Goal: Task Accomplishment & Management: Complete application form

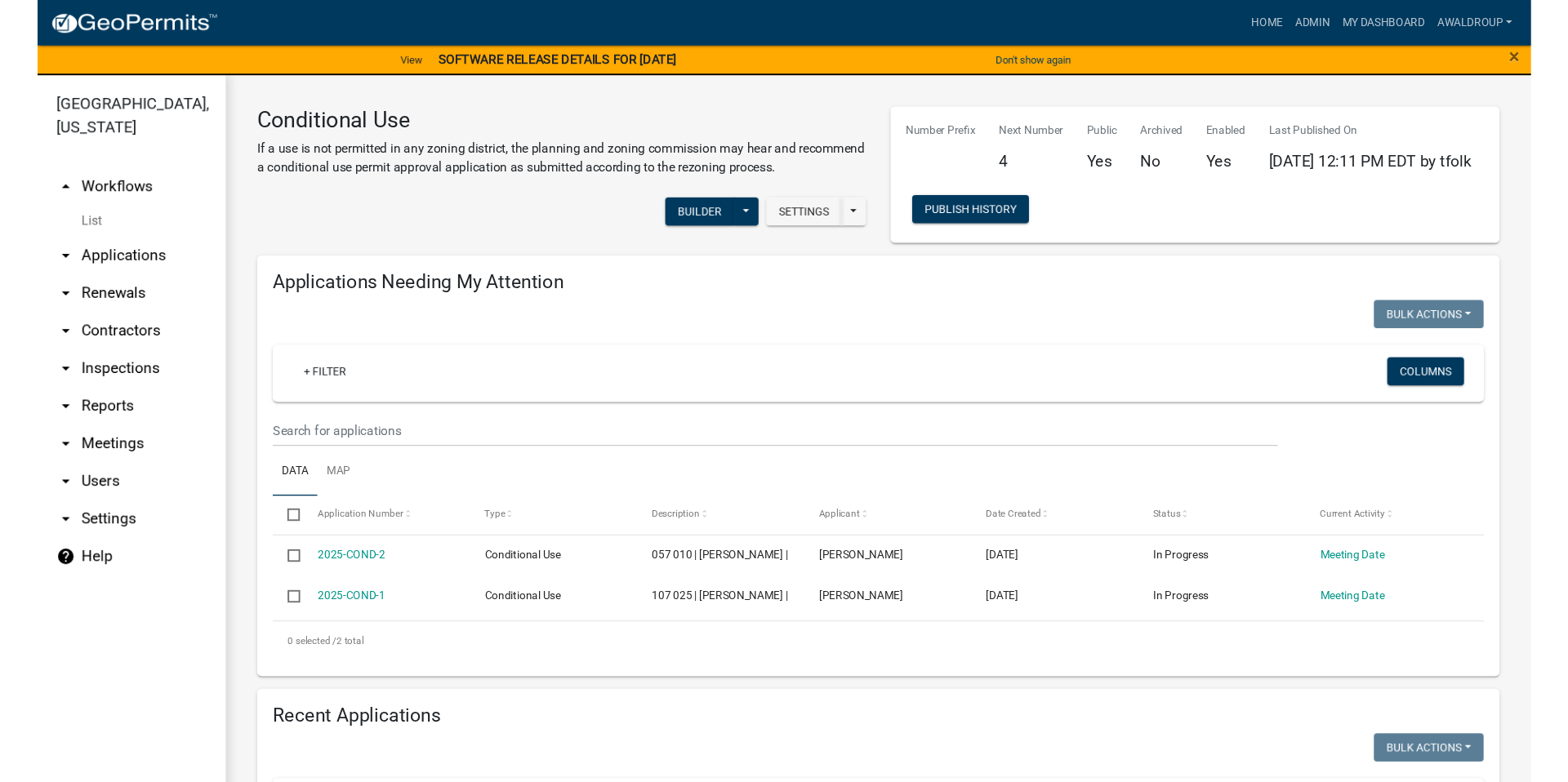
scroll to position [735, 0]
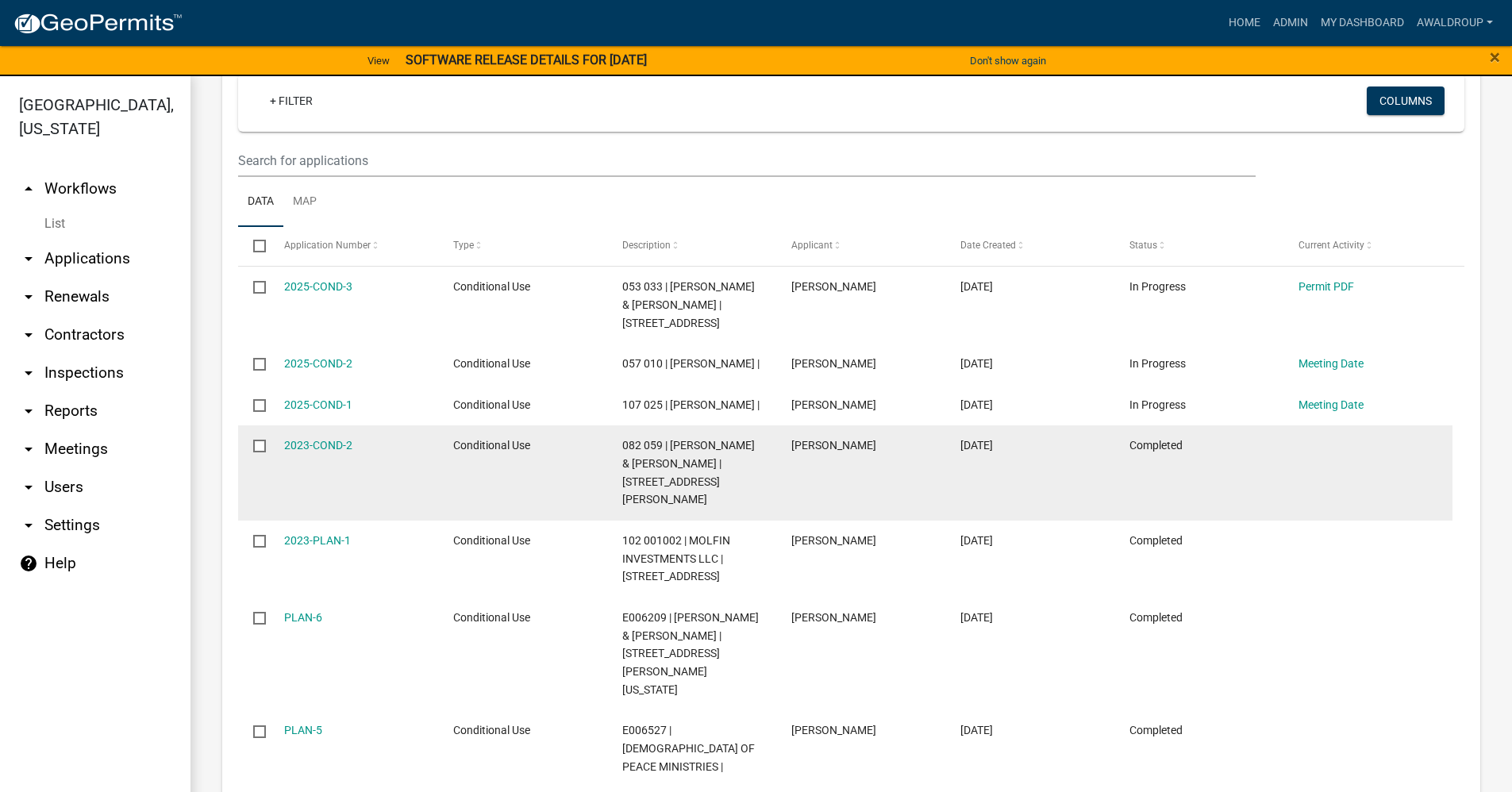
drag, startPoint x: 1410, startPoint y: 577, endPoint x: 1439, endPoint y: 570, distance: 29.8
click at [1439, 520] on datatable-body-cell at bounding box center [1367, 472] width 169 height 95
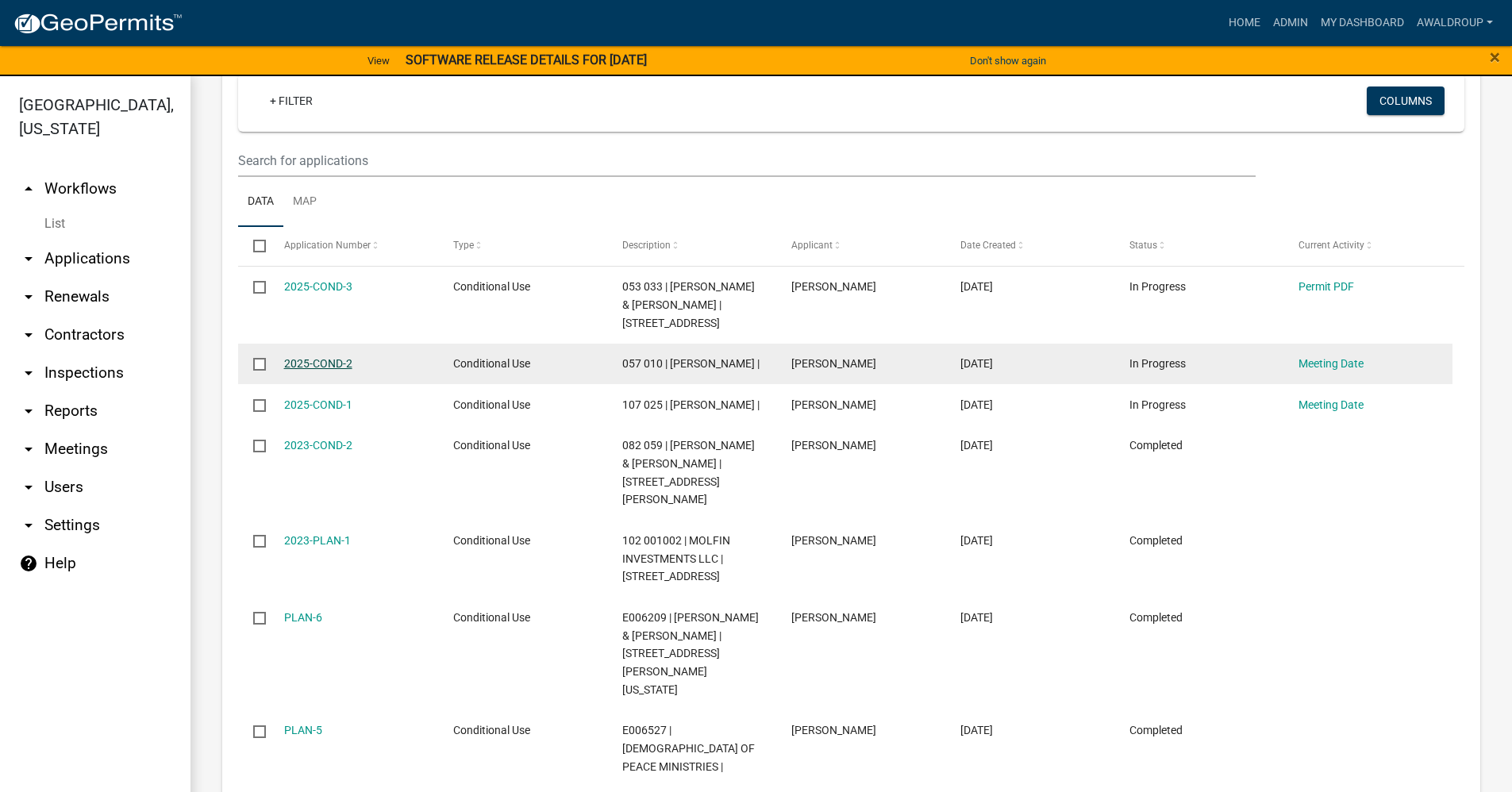
click at [316, 370] on link "2025-COND-2" at bounding box center [317, 363] width 68 height 12
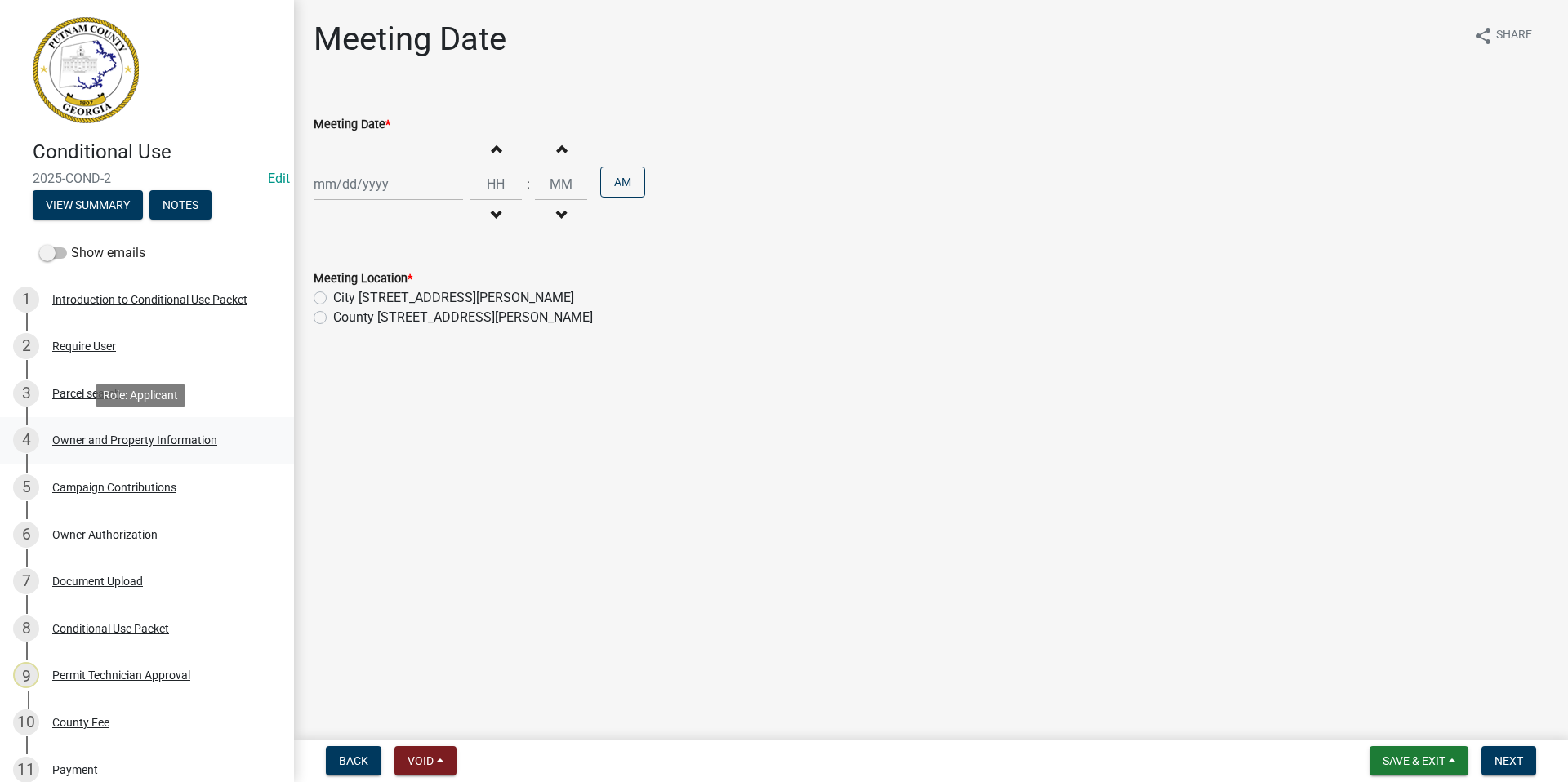
click at [115, 430] on div "4 Owner and Property Information" at bounding box center [140, 440] width 254 height 27
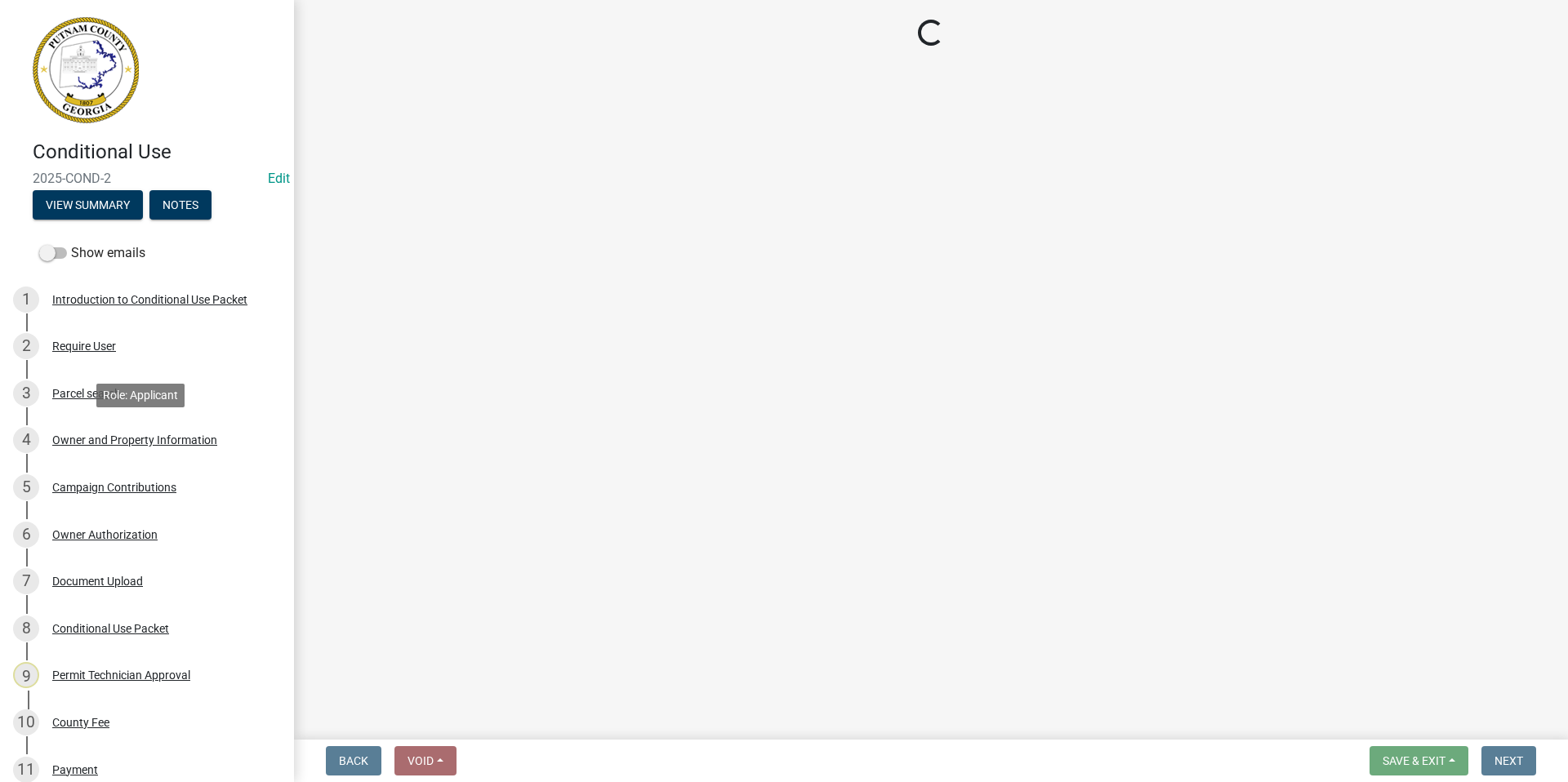
select select "a4366e26-0f82-401b-a682-956e4112ff86"
select select "83394b22-4a11-496c-8e5c-75ade2e72faf"
select select "295c155f-de53-4b68-9fdd-08c8883e9b6f"
select select "6f1acead-4b1a-4680-ba5d-beeb03d30465"
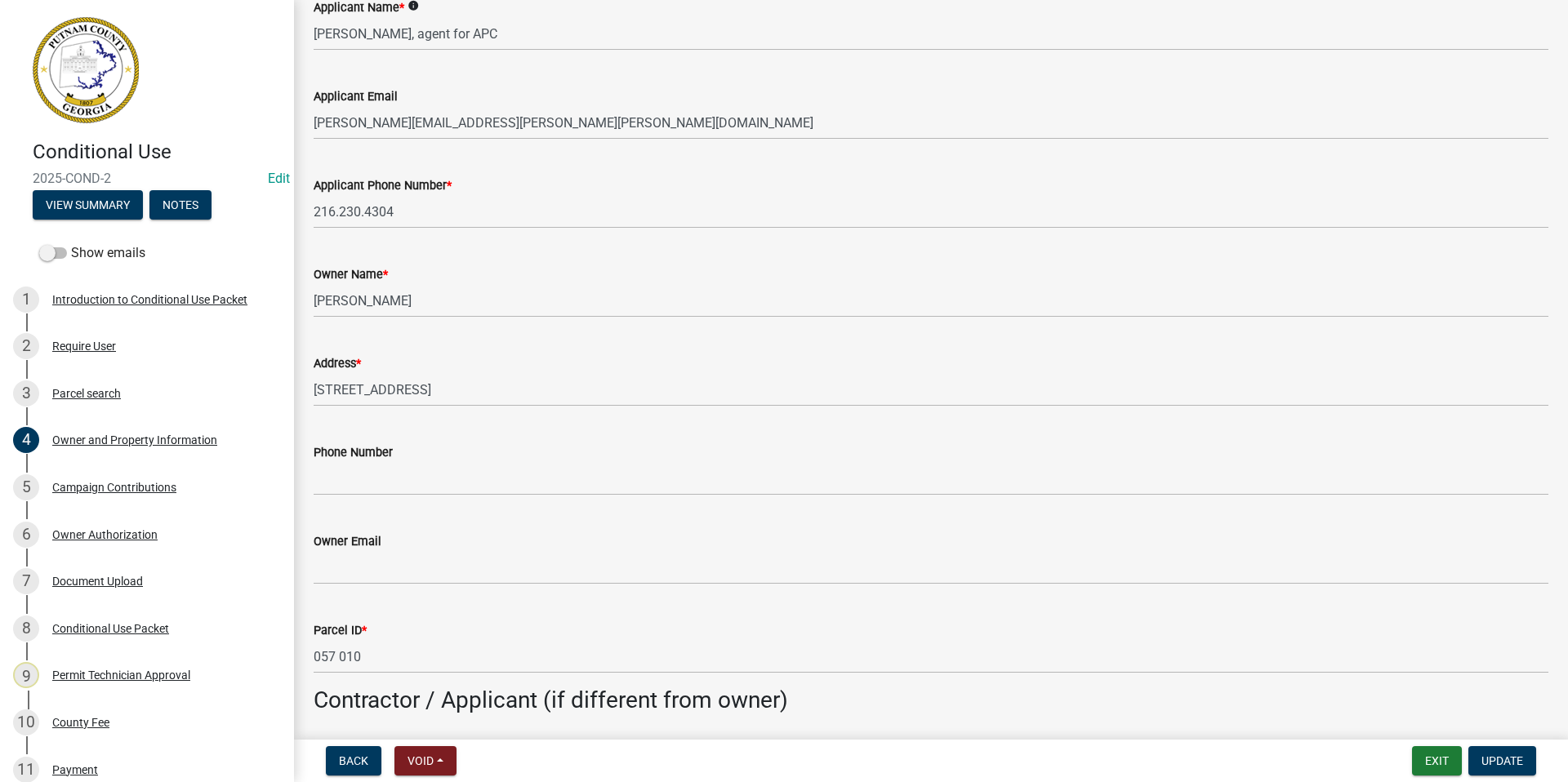
scroll to position [245, 0]
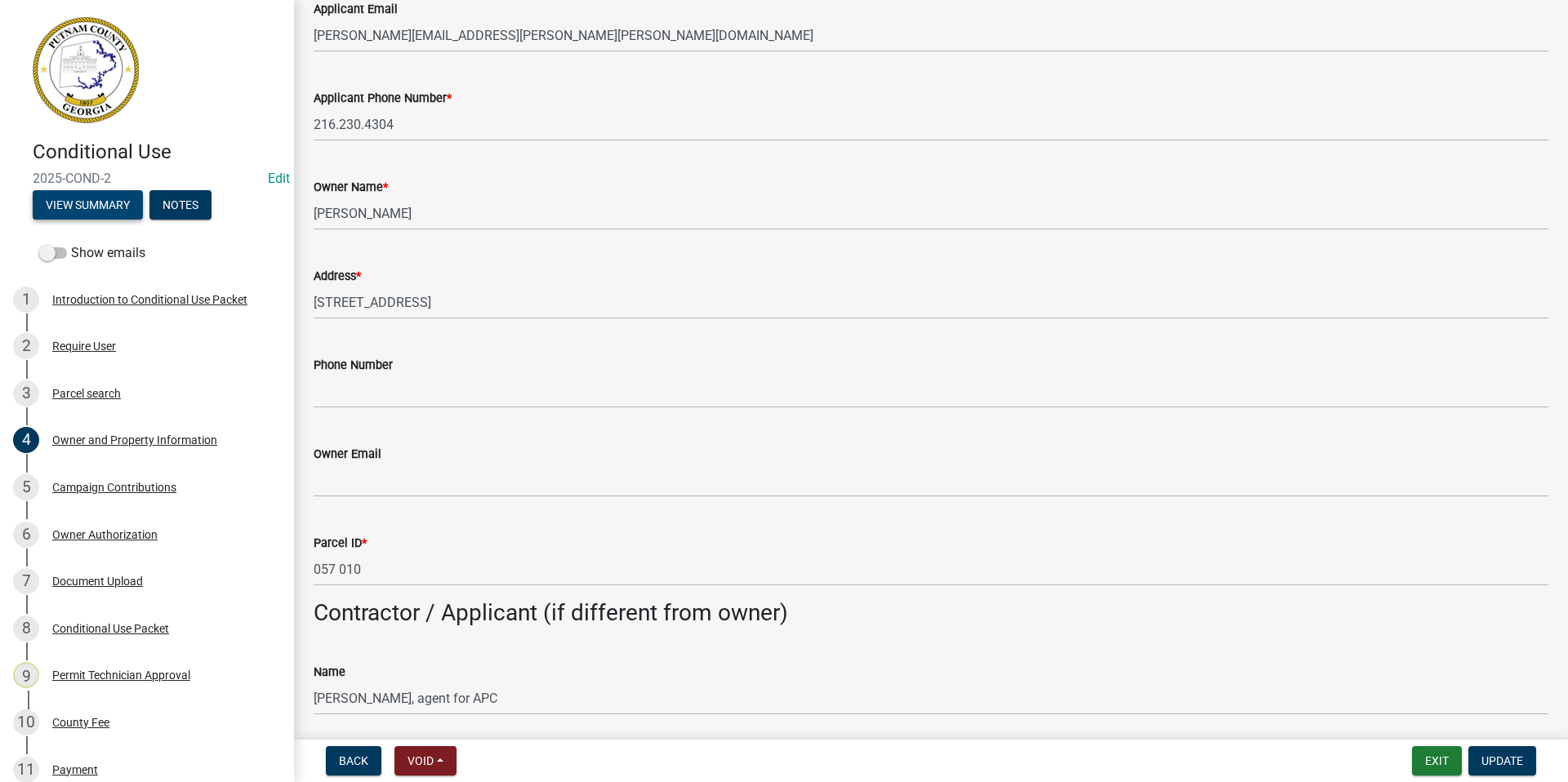
click at [98, 210] on button "View Summary" at bounding box center [88, 205] width 110 height 30
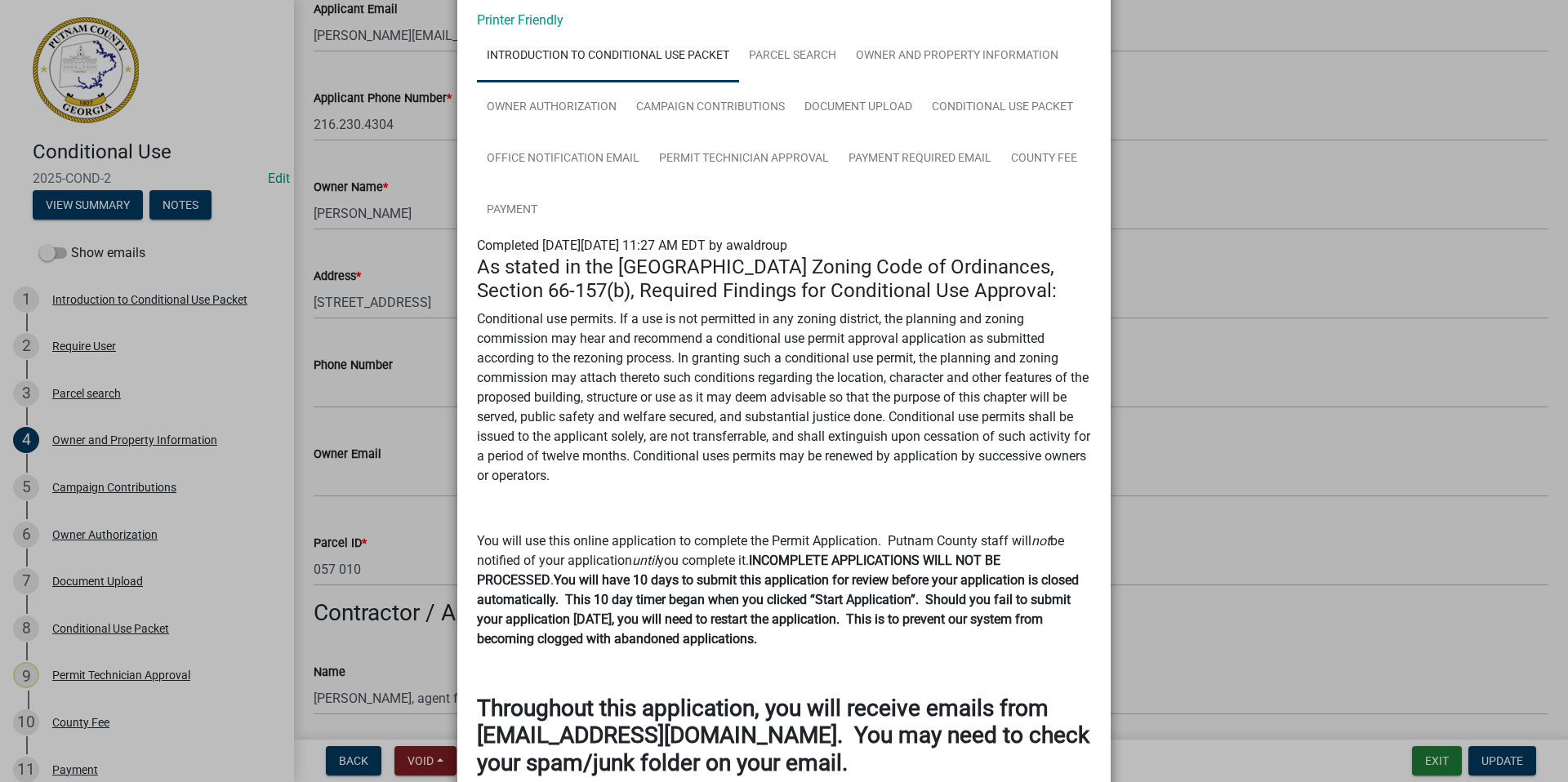
scroll to position [207, 0]
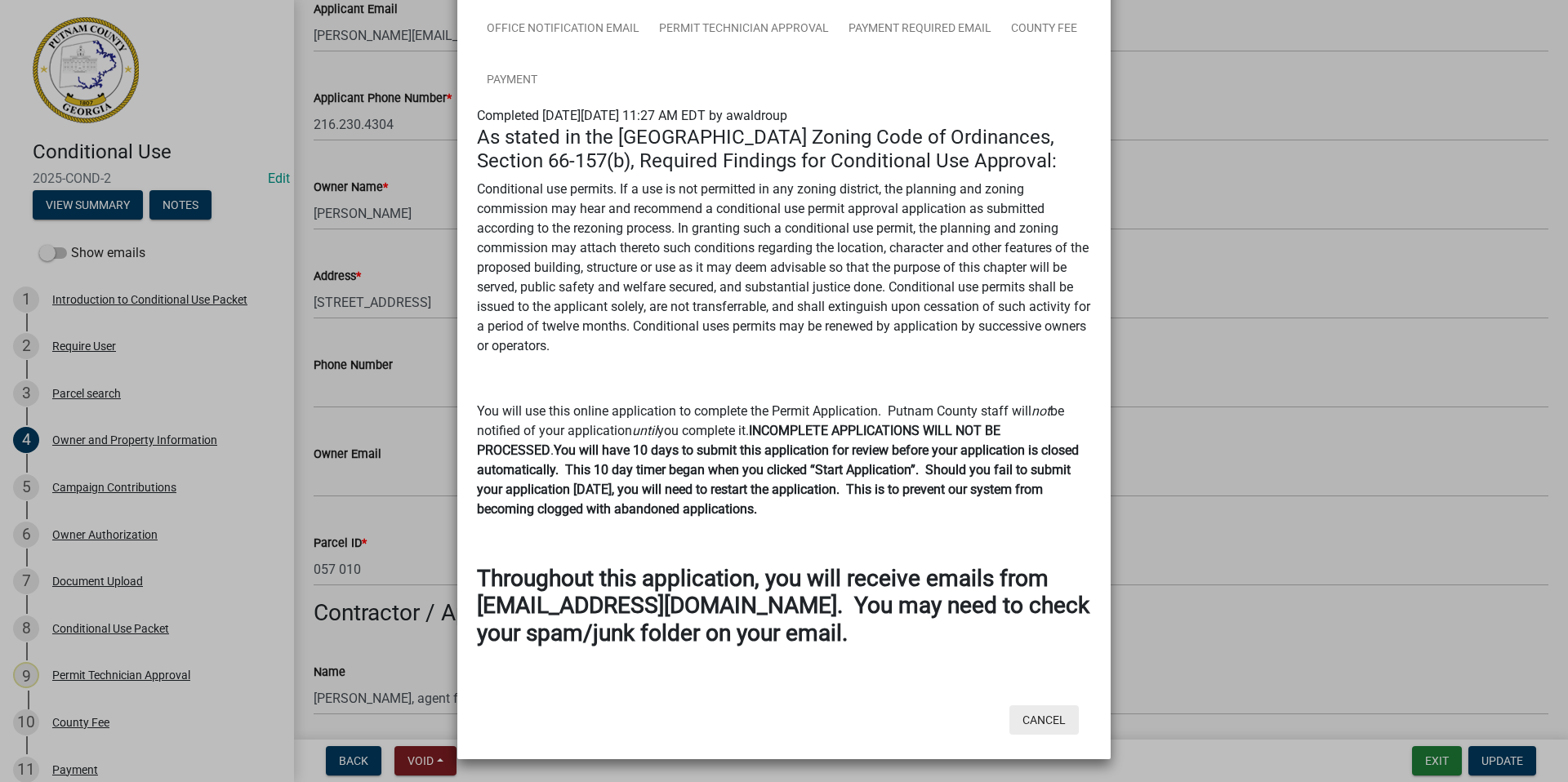
click at [1040, 721] on button "Cancel" at bounding box center [1044, 721] width 69 height 30
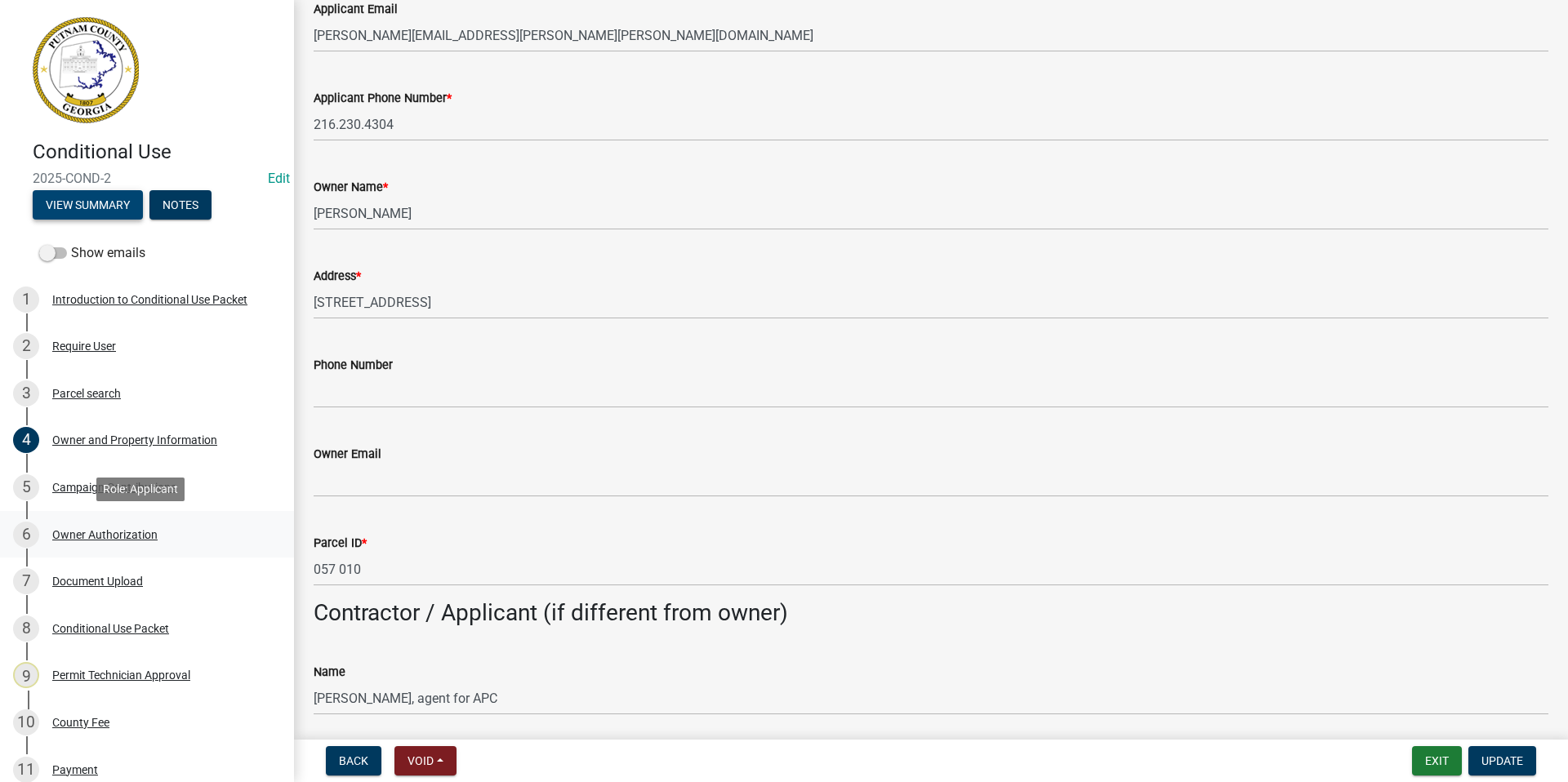
scroll to position [304, 0]
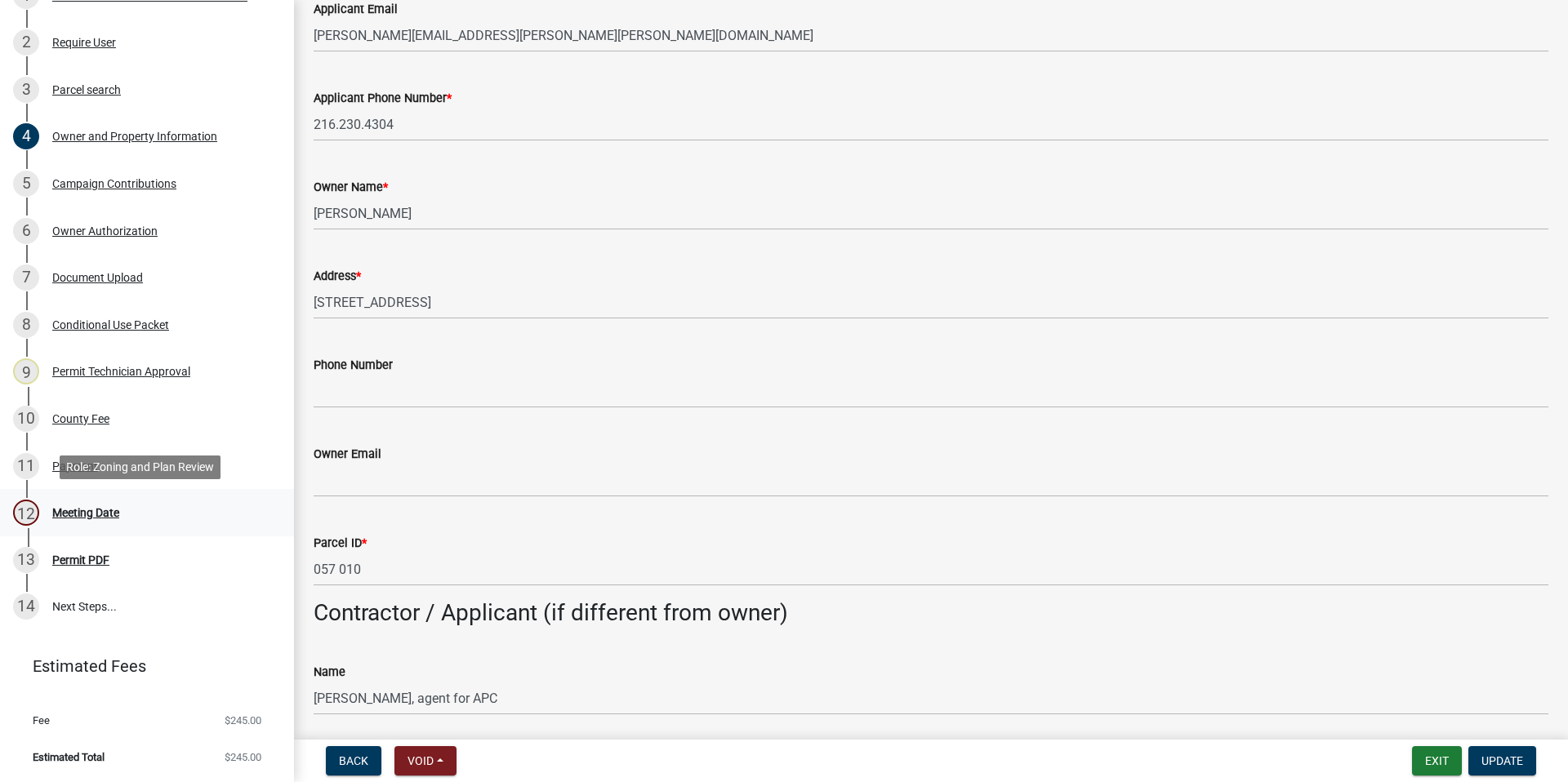
click at [96, 510] on div "Meeting Date" at bounding box center [86, 513] width 67 height 12
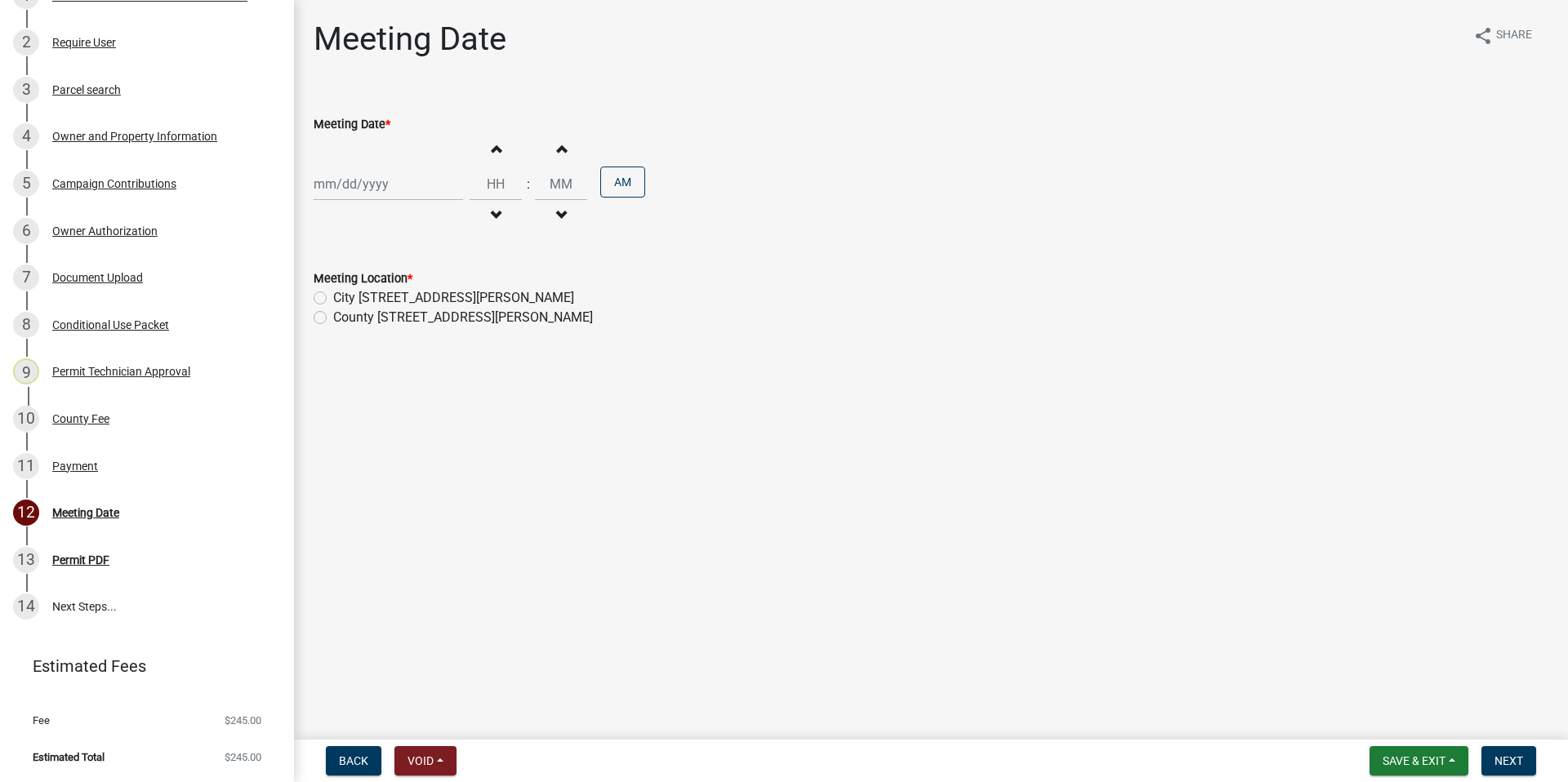
click at [347, 184] on div at bounding box center [389, 184] width 150 height 34
select select "9"
select select "2025"
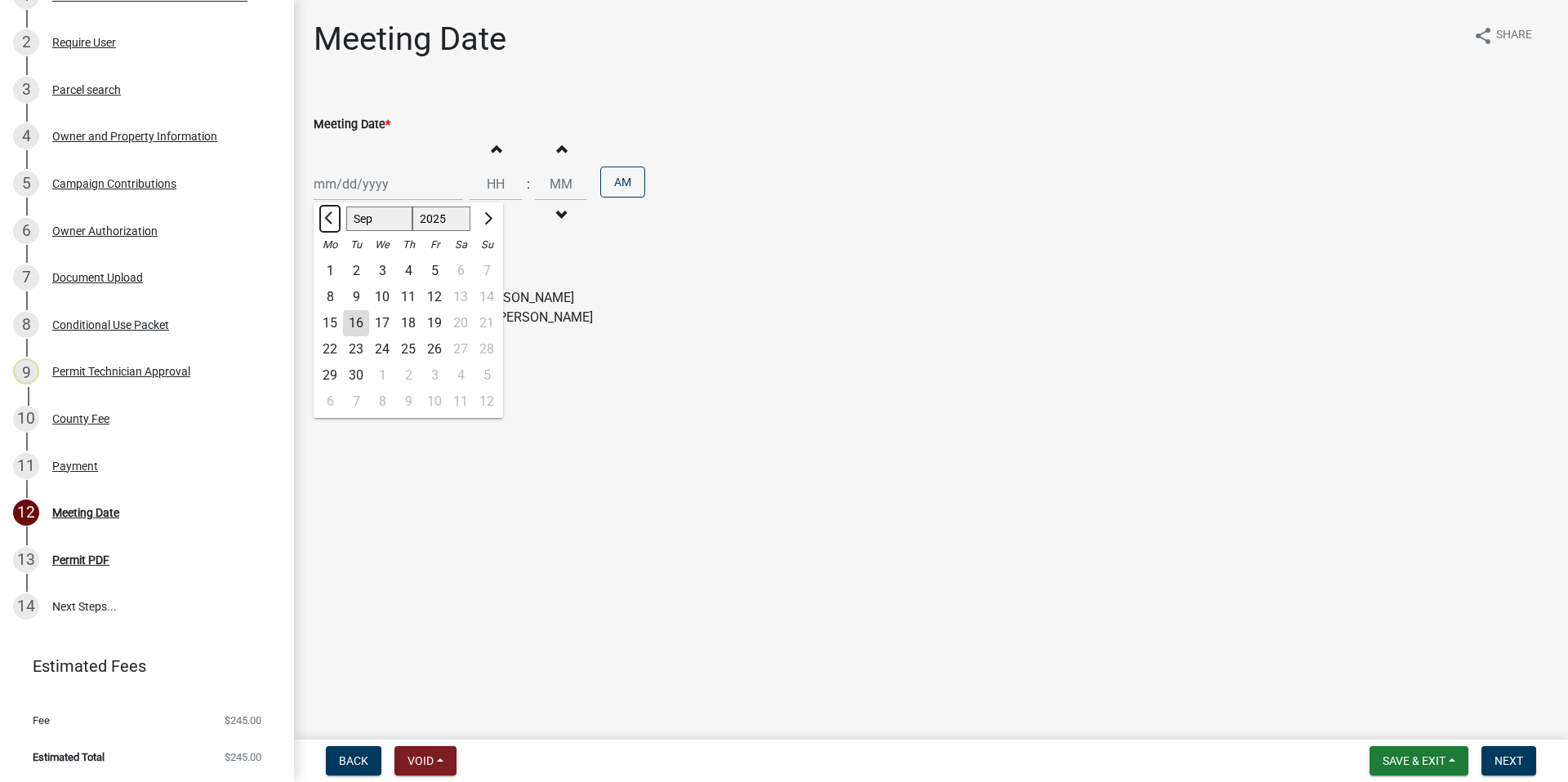
click at [325, 218] on span "Previous month" at bounding box center [330, 218] width 12 height 12
select select "8"
click at [408, 294] on div "7" at bounding box center [408, 297] width 27 height 27
type input "08/07/2025"
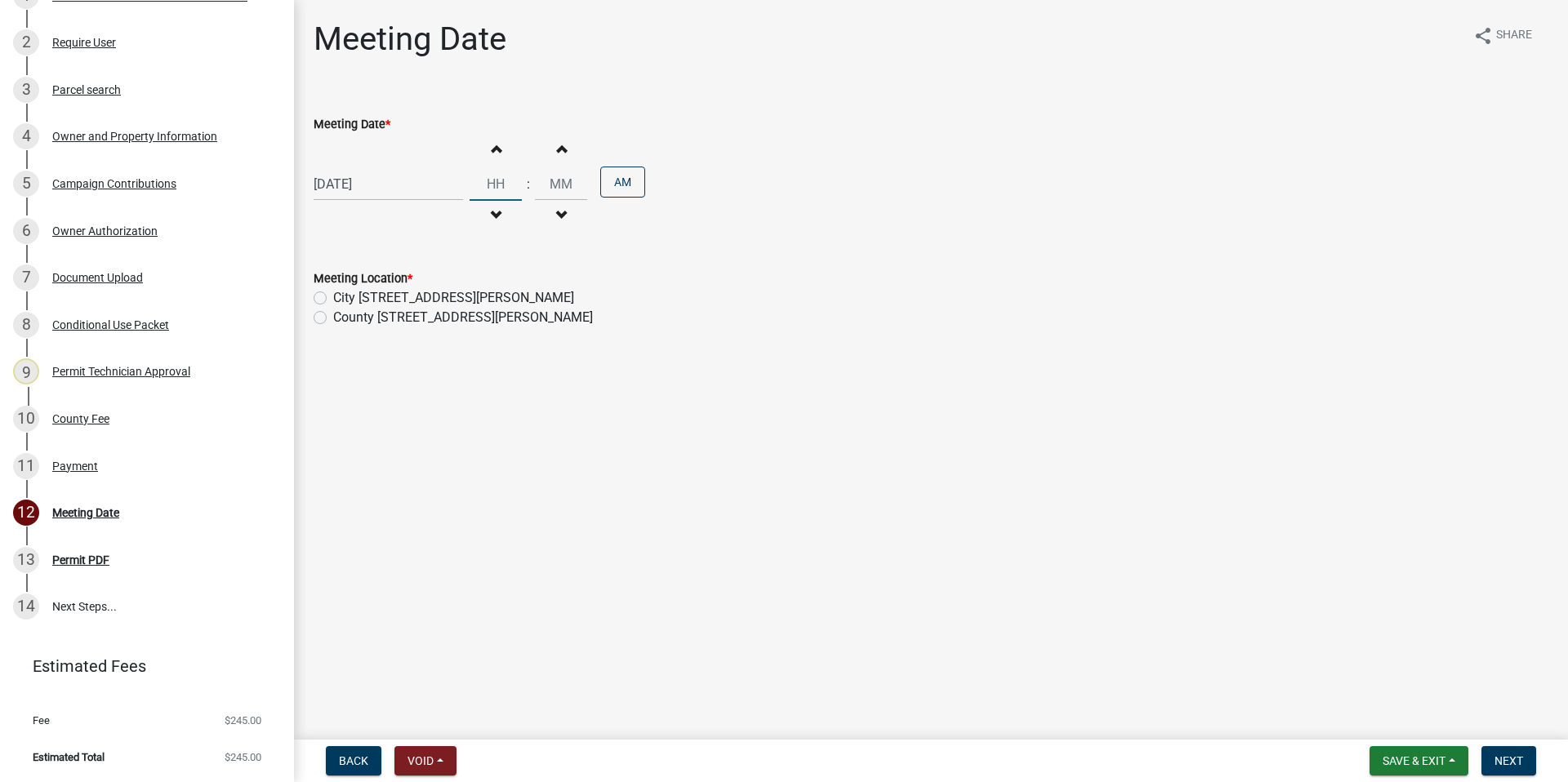
click at [491, 188] on input "Hours" at bounding box center [495, 184] width 52 height 34
type input "06"
drag, startPoint x: 568, startPoint y: 182, endPoint x: 558, endPoint y: 170, distance: 15.6
click at [542, 178] on input "00" at bounding box center [560, 184] width 52 height 34
type input "30"
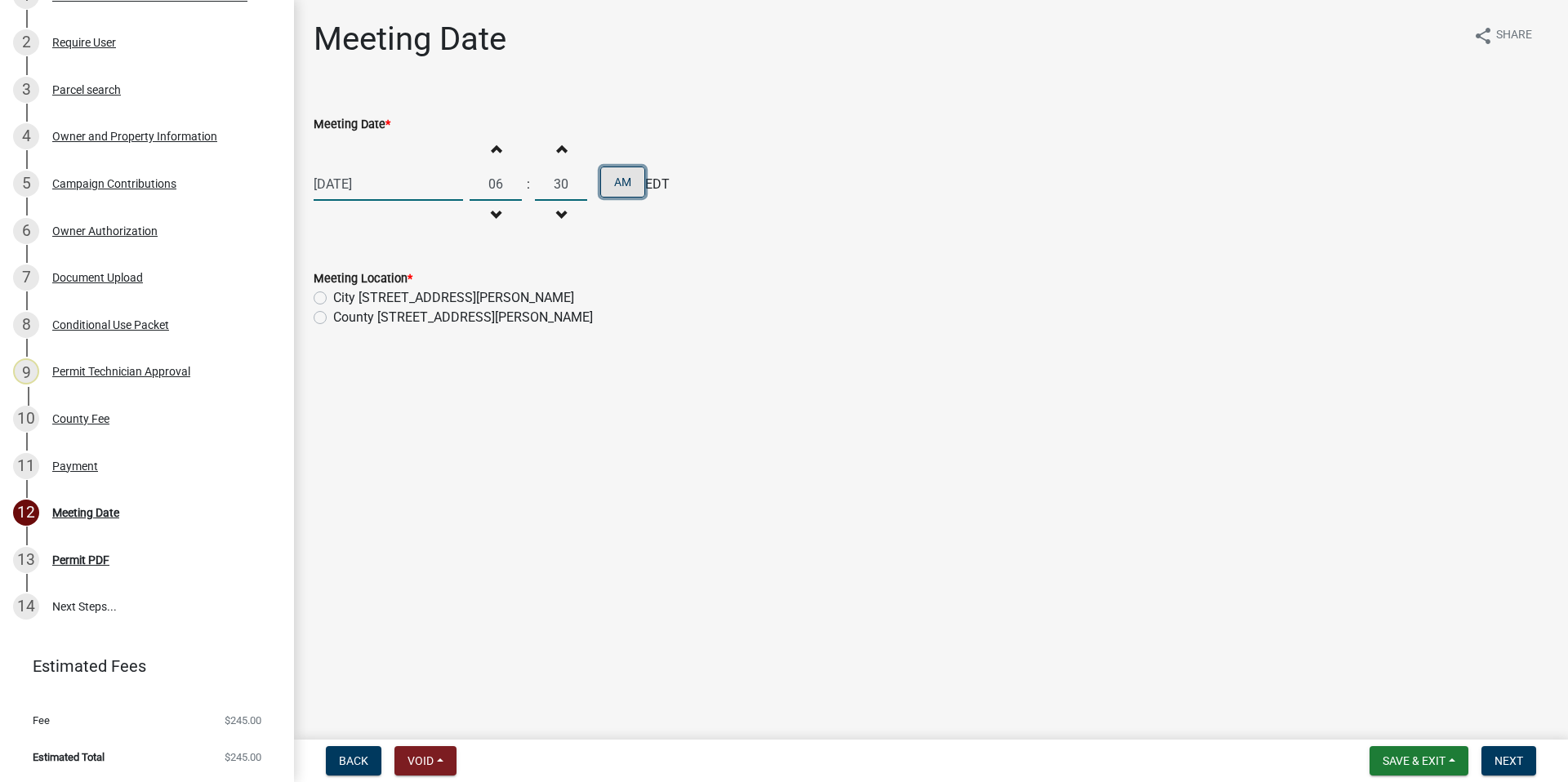
click at [608, 181] on button "AM" at bounding box center [623, 181] width 45 height 31
click at [333, 317] on label "County 117 Putnam Dr" at bounding box center [463, 318] width 259 height 20
click at [333, 317] on input "County 117 Putnam Dr" at bounding box center [338, 313] width 11 height 11
radio input "true"
click at [1498, 768] on button "Next" at bounding box center [1508, 761] width 54 height 30
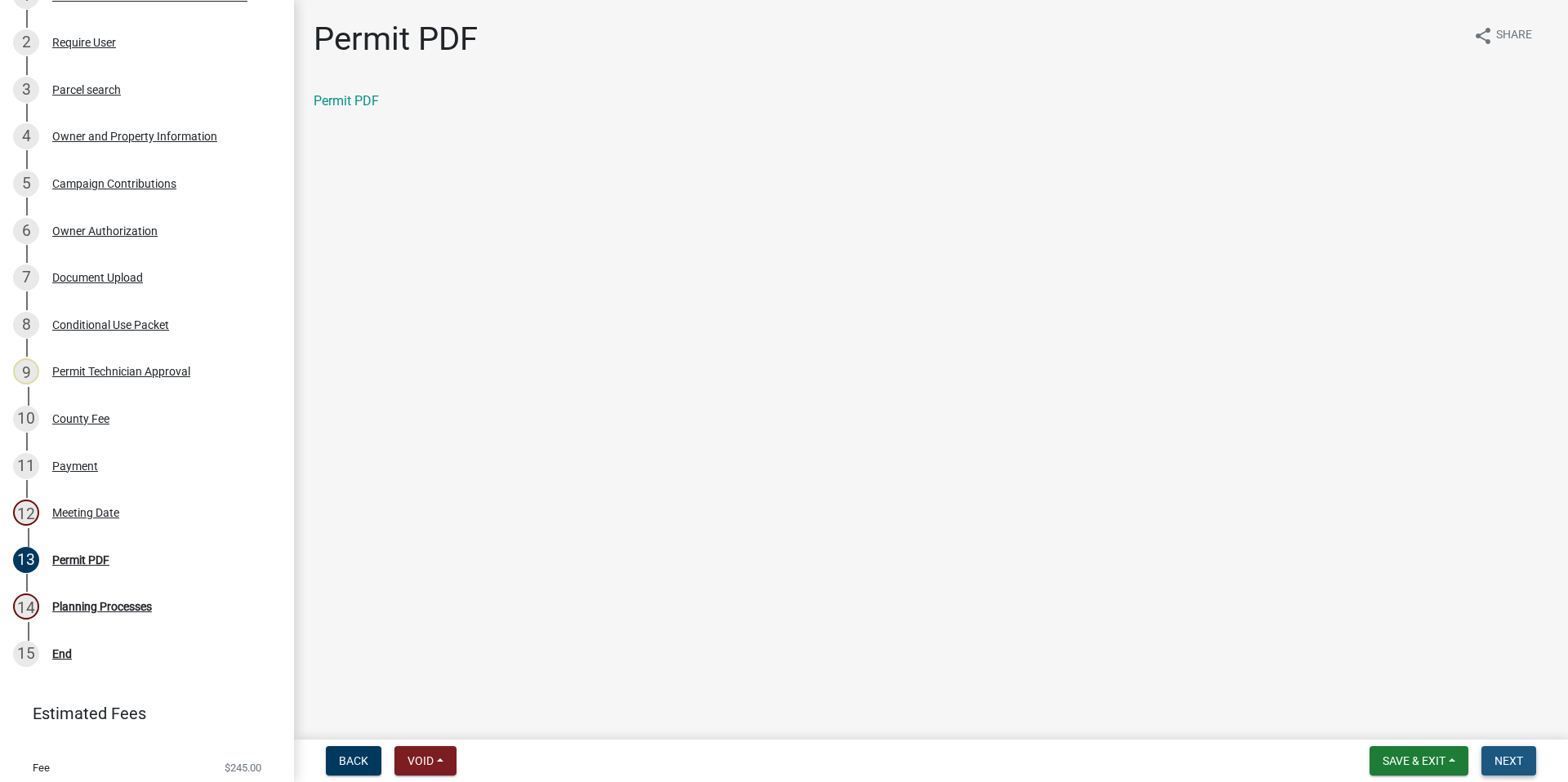
click at [1517, 763] on span "Next" at bounding box center [1509, 760] width 29 height 13
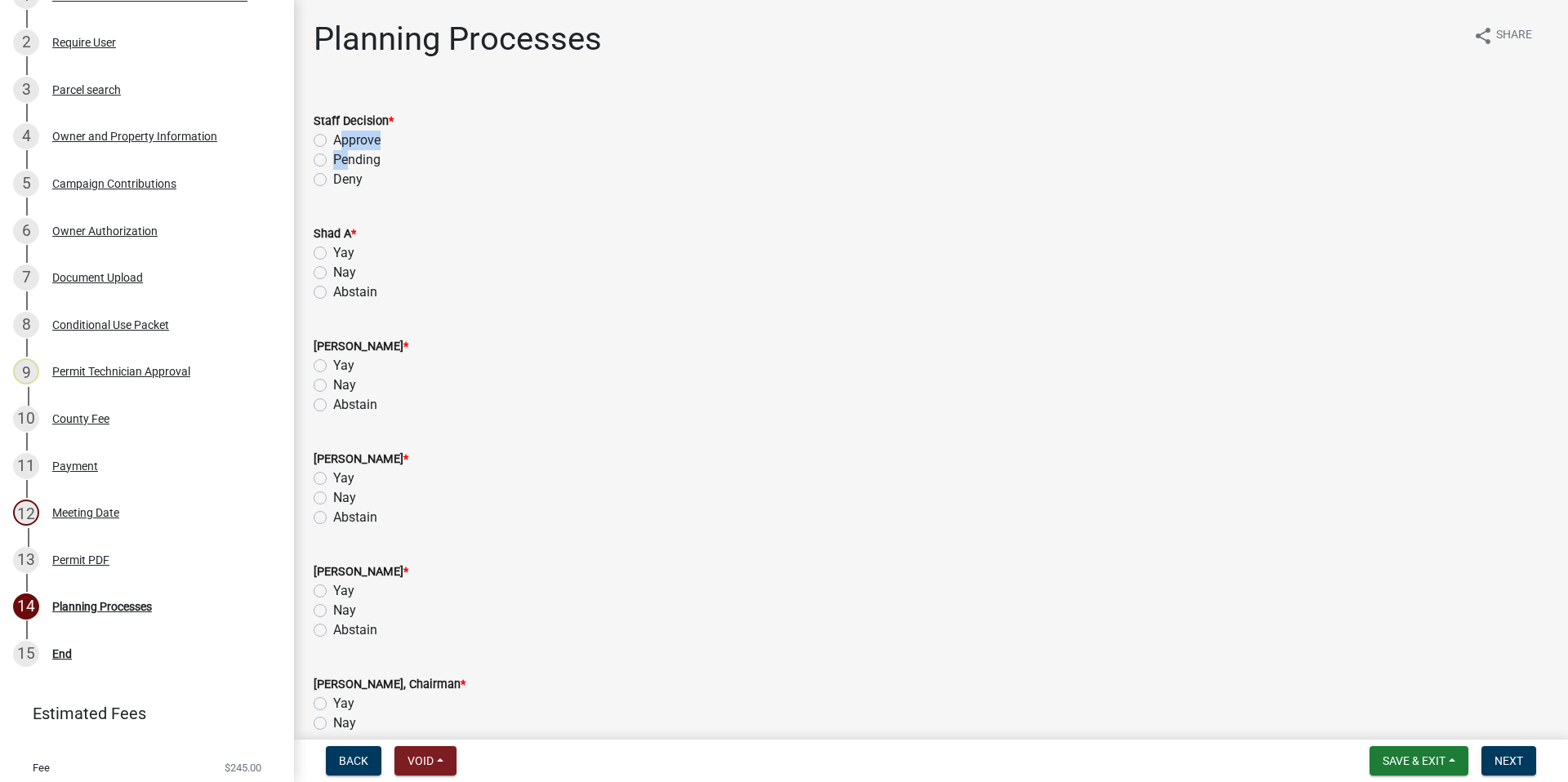
click at [339, 153] on div "Staff Decision * Approve Pending Deny" at bounding box center [931, 151] width 1235 height 79
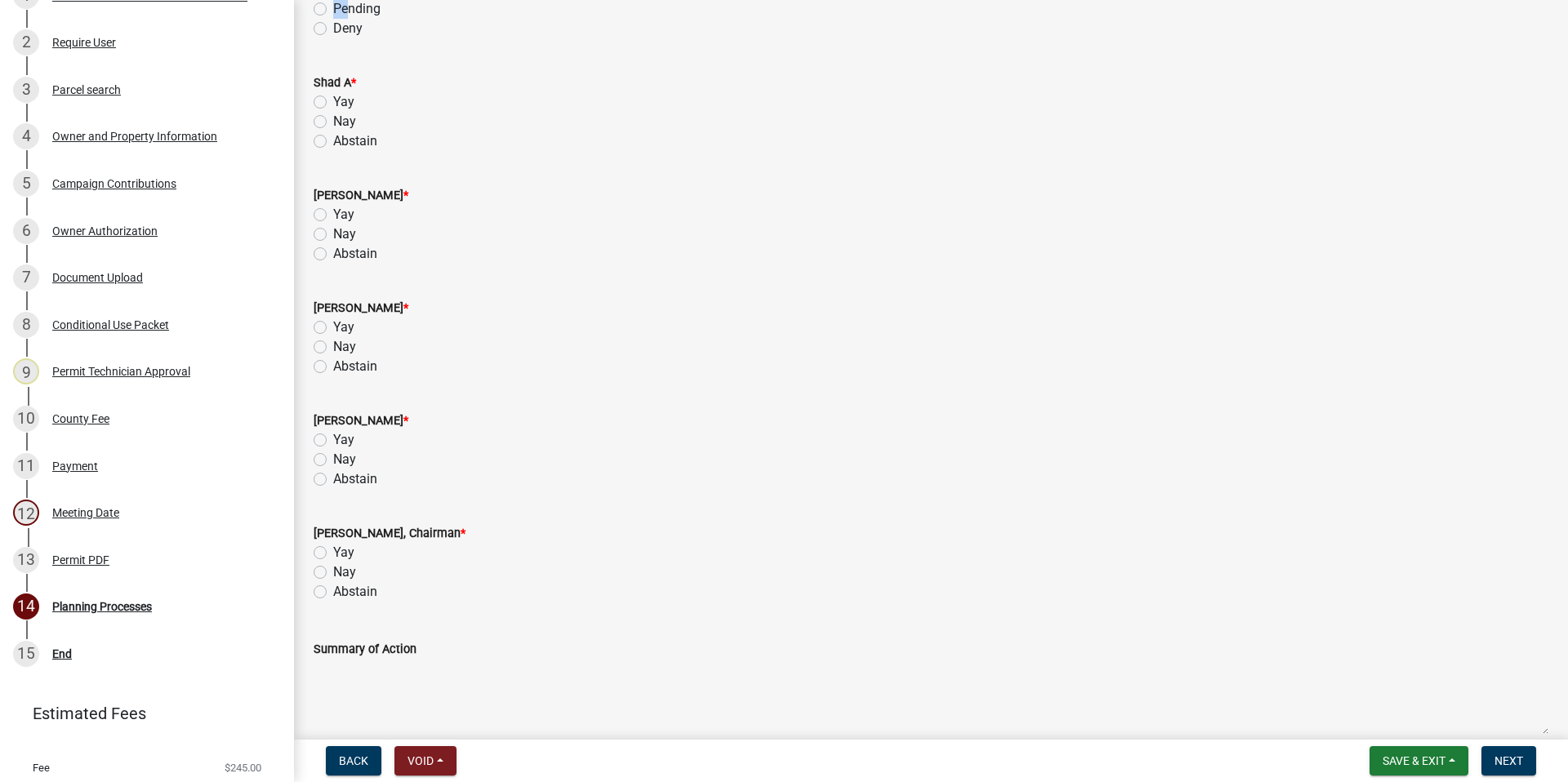
scroll to position [164, 0]
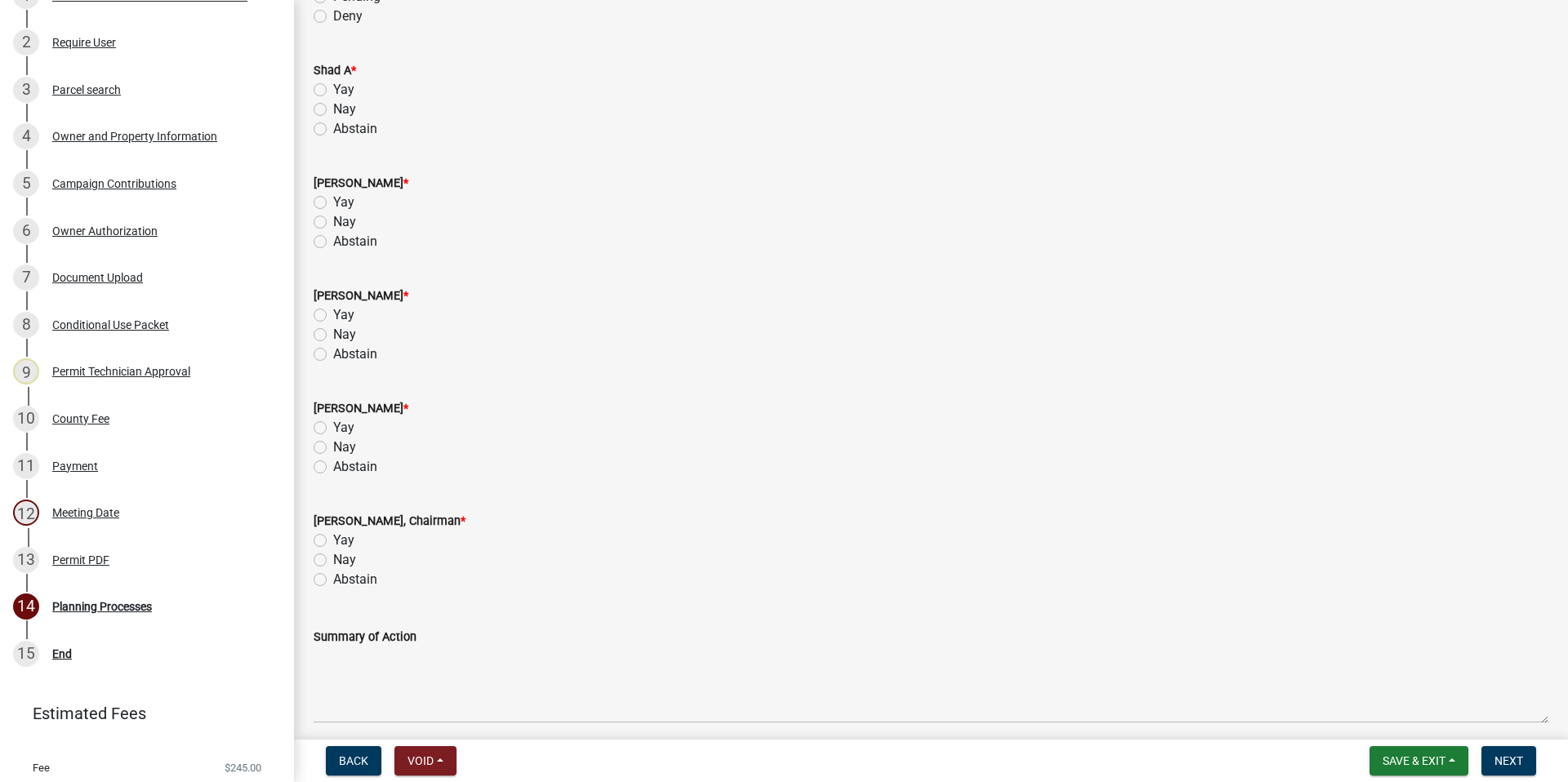
click at [317, 83] on div "Yay" at bounding box center [931, 90] width 1235 height 20
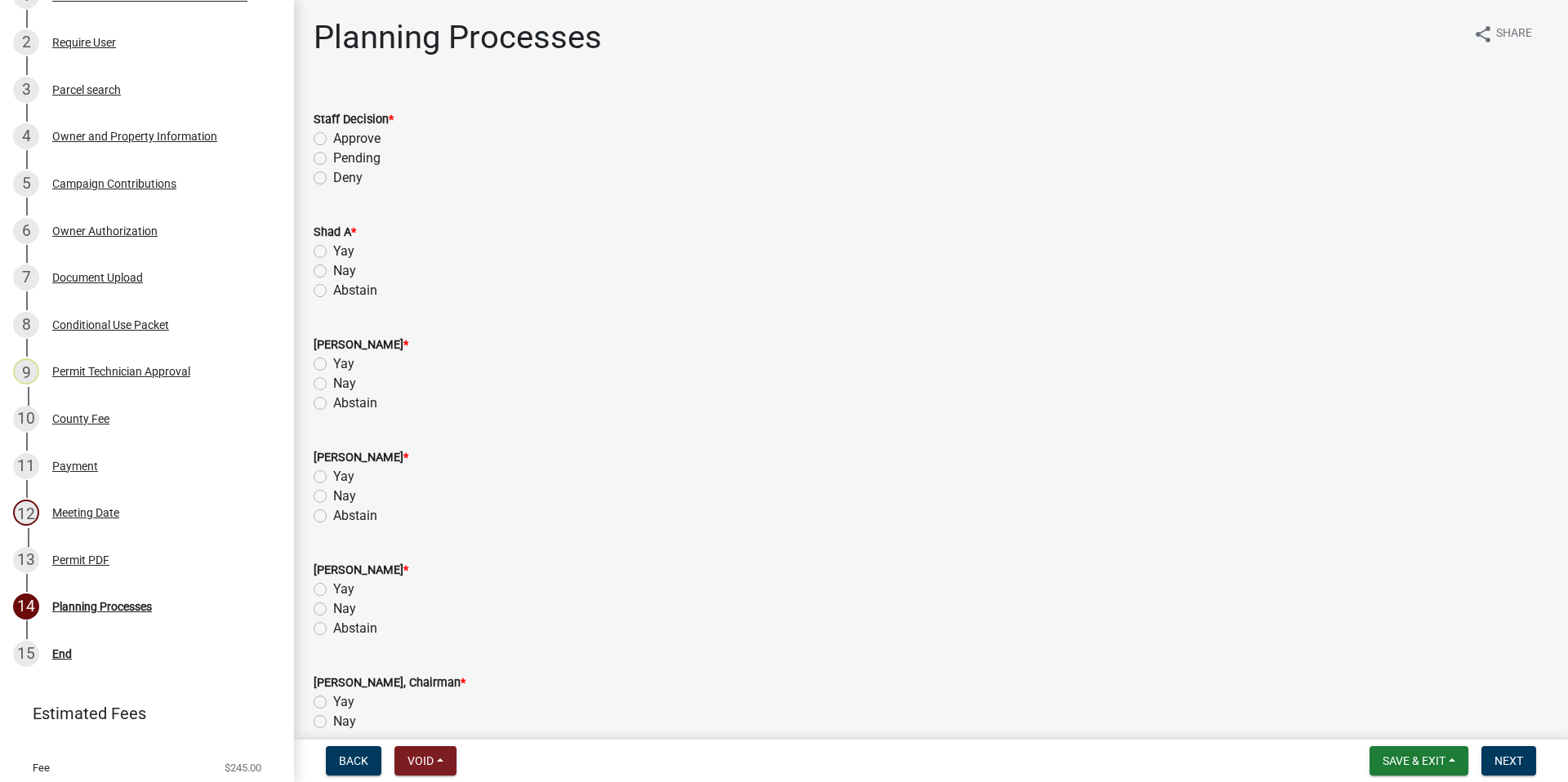
scroll to position [0, 0]
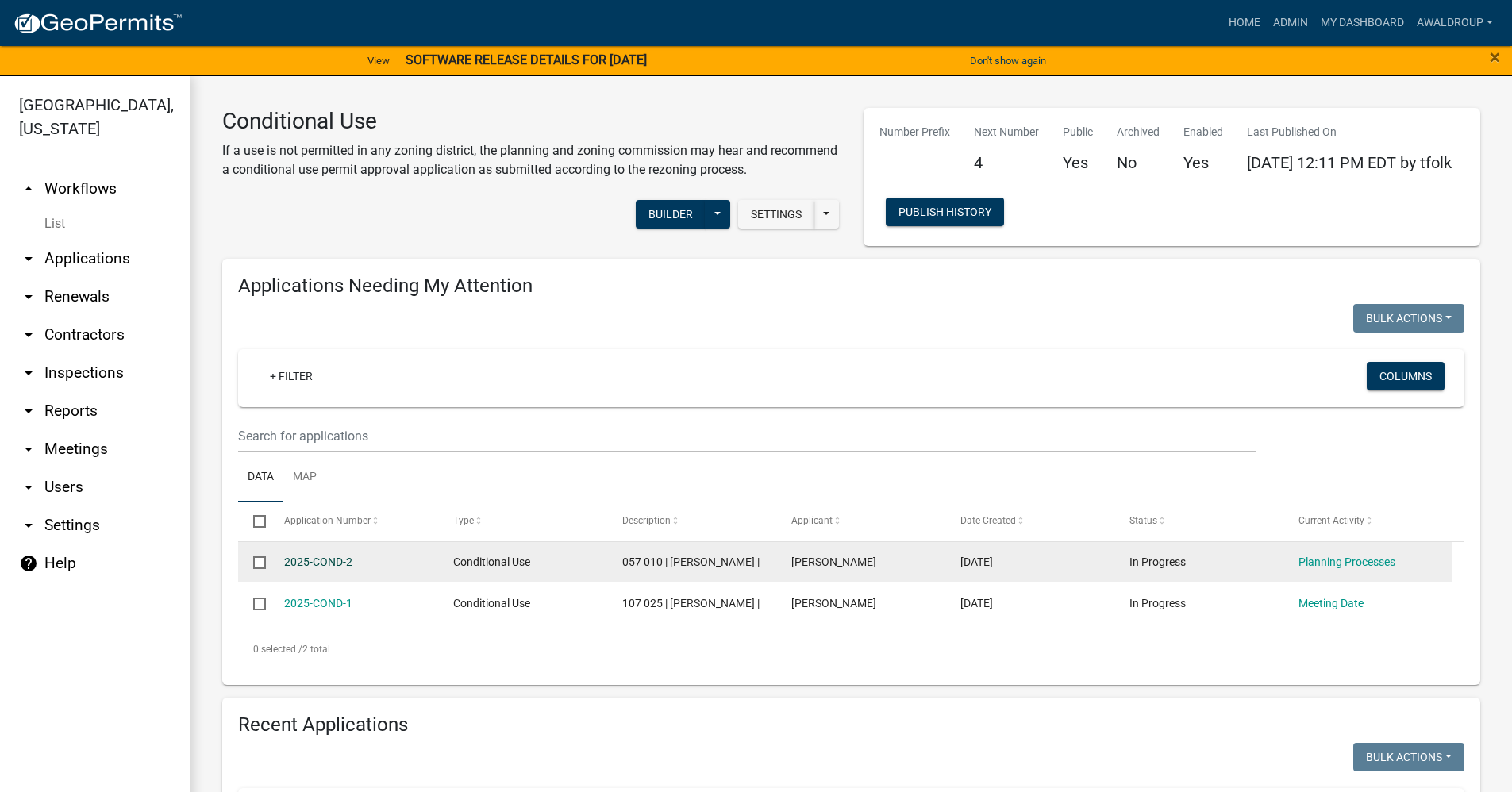
click at [295, 563] on link "2025-COND-2" at bounding box center [317, 561] width 68 height 12
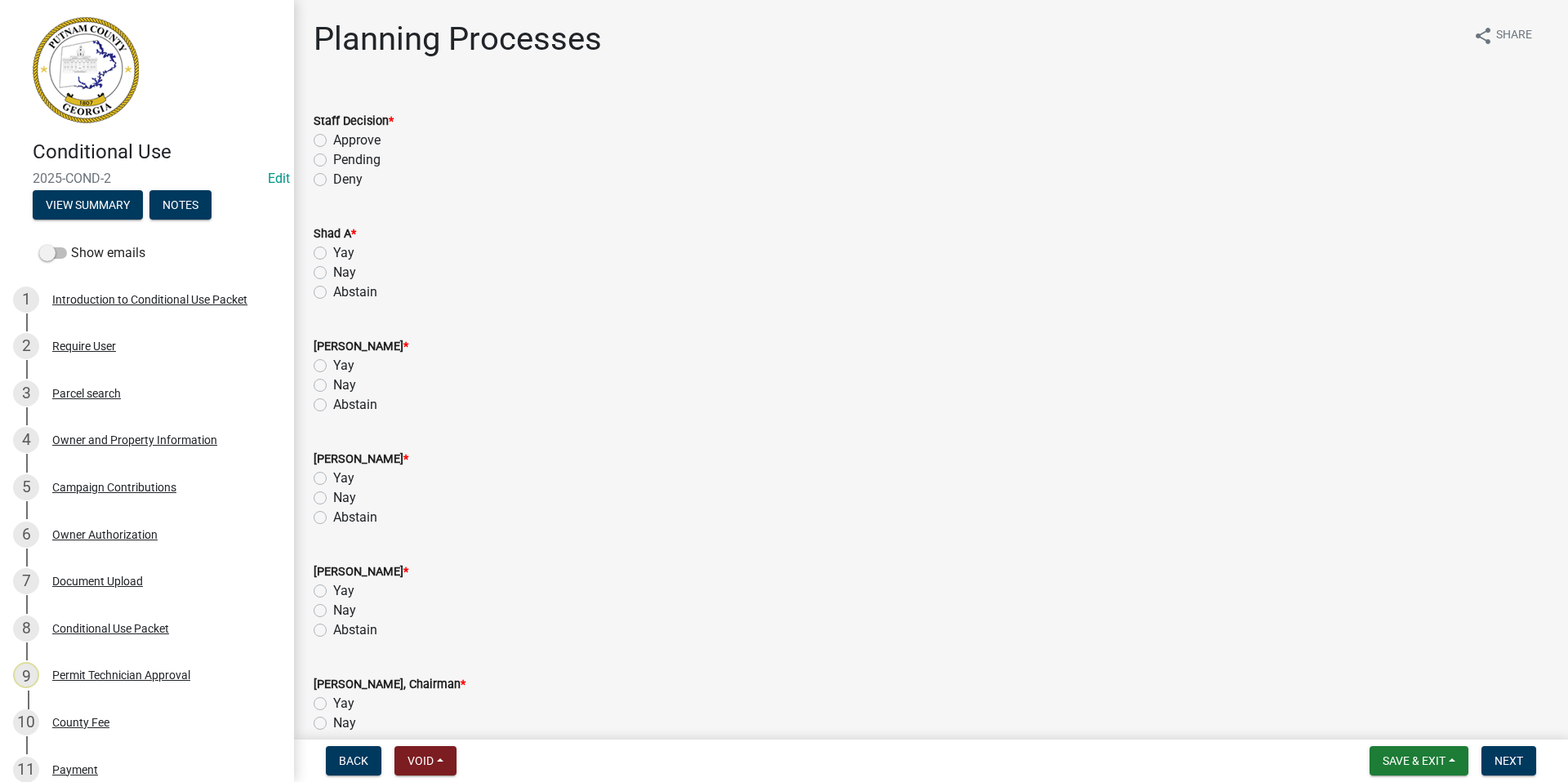
drag, startPoint x: 1052, startPoint y: 642, endPoint x: 1060, endPoint y: 647, distance: 9.4
click at [1051, 641] on wm-data-entity-input "Harold Jones * Yay Nay Abstain" at bounding box center [931, 599] width 1235 height 112
click at [1413, 775] on button "Save & Exit" at bounding box center [1419, 761] width 99 height 30
click at [1391, 722] on button "Save & Exit" at bounding box center [1403, 719] width 131 height 39
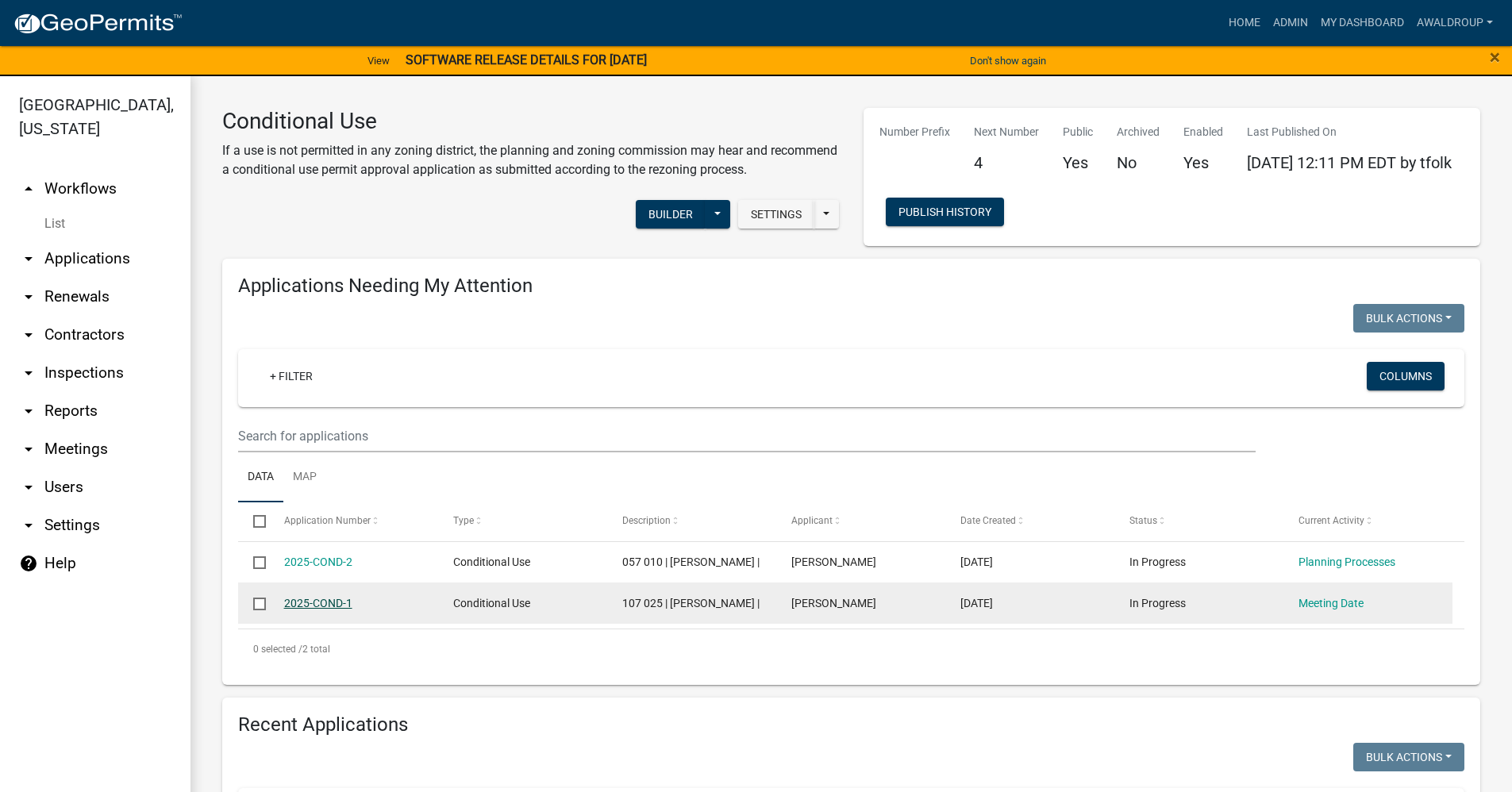
click at [326, 609] on link "2025-COND-1" at bounding box center [317, 602] width 68 height 12
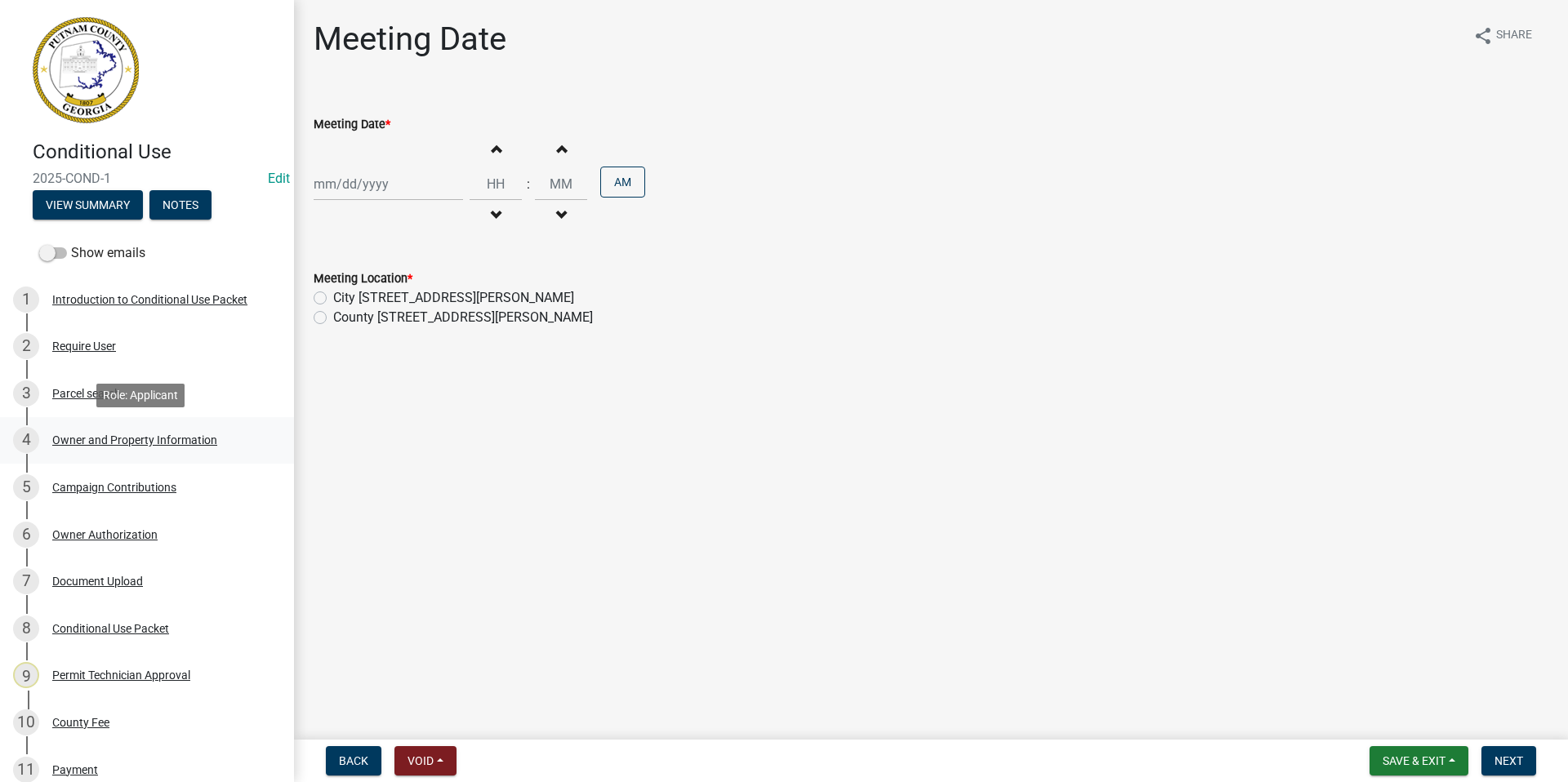
drag, startPoint x: 119, startPoint y: 440, endPoint x: 171, endPoint y: 422, distance: 55.0
click at [119, 440] on div "Owner and Property Information" at bounding box center [134, 441] width 165 height 12
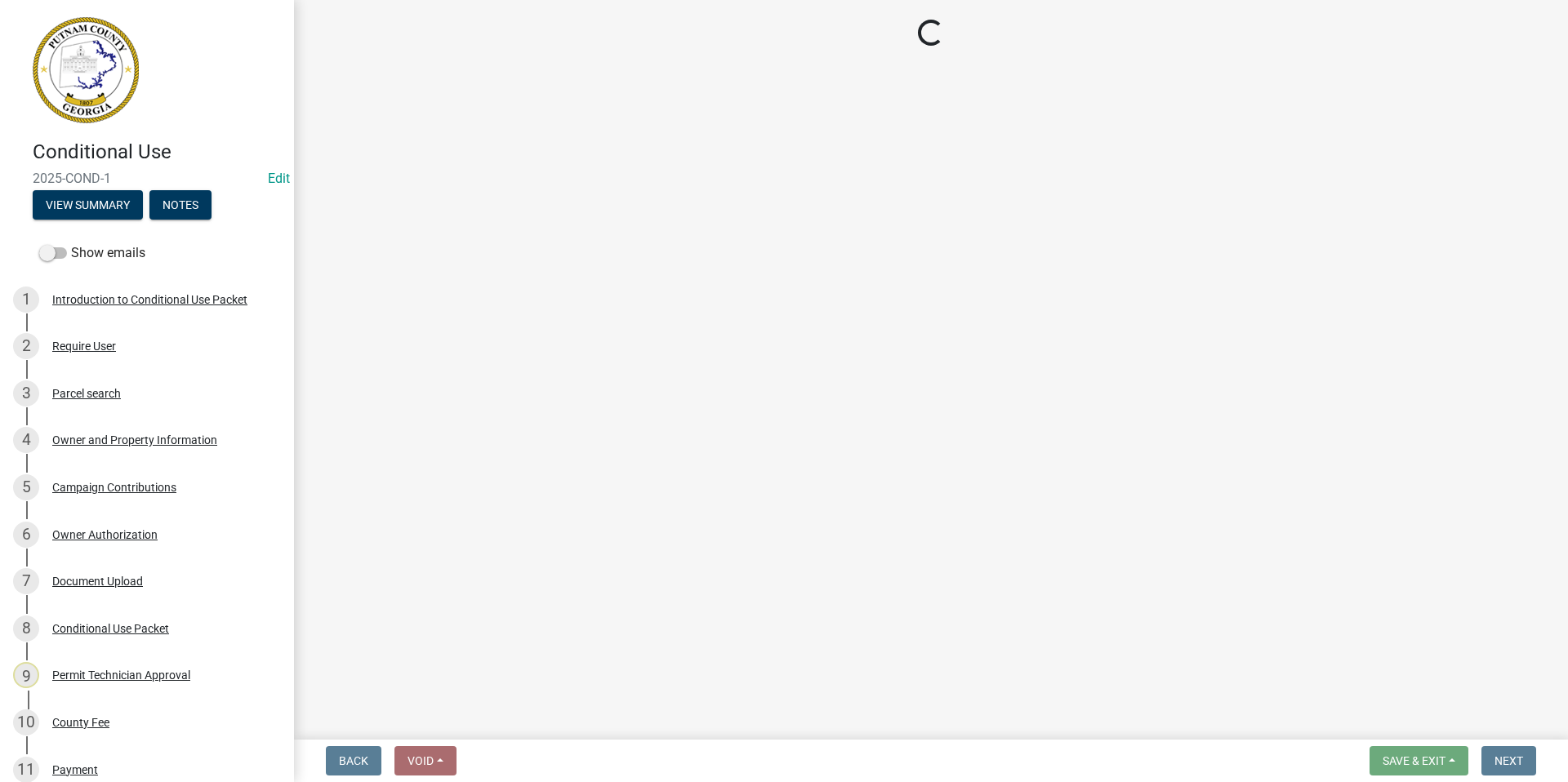
select select "a4366e26-0f82-401b-a682-956e4112ff86"
select select "83394b22-4a11-496c-8e5c-75ade2e72faf"
select select "95c2f08d-bd21-40ac-acc0-bf0ad2ba7c20"
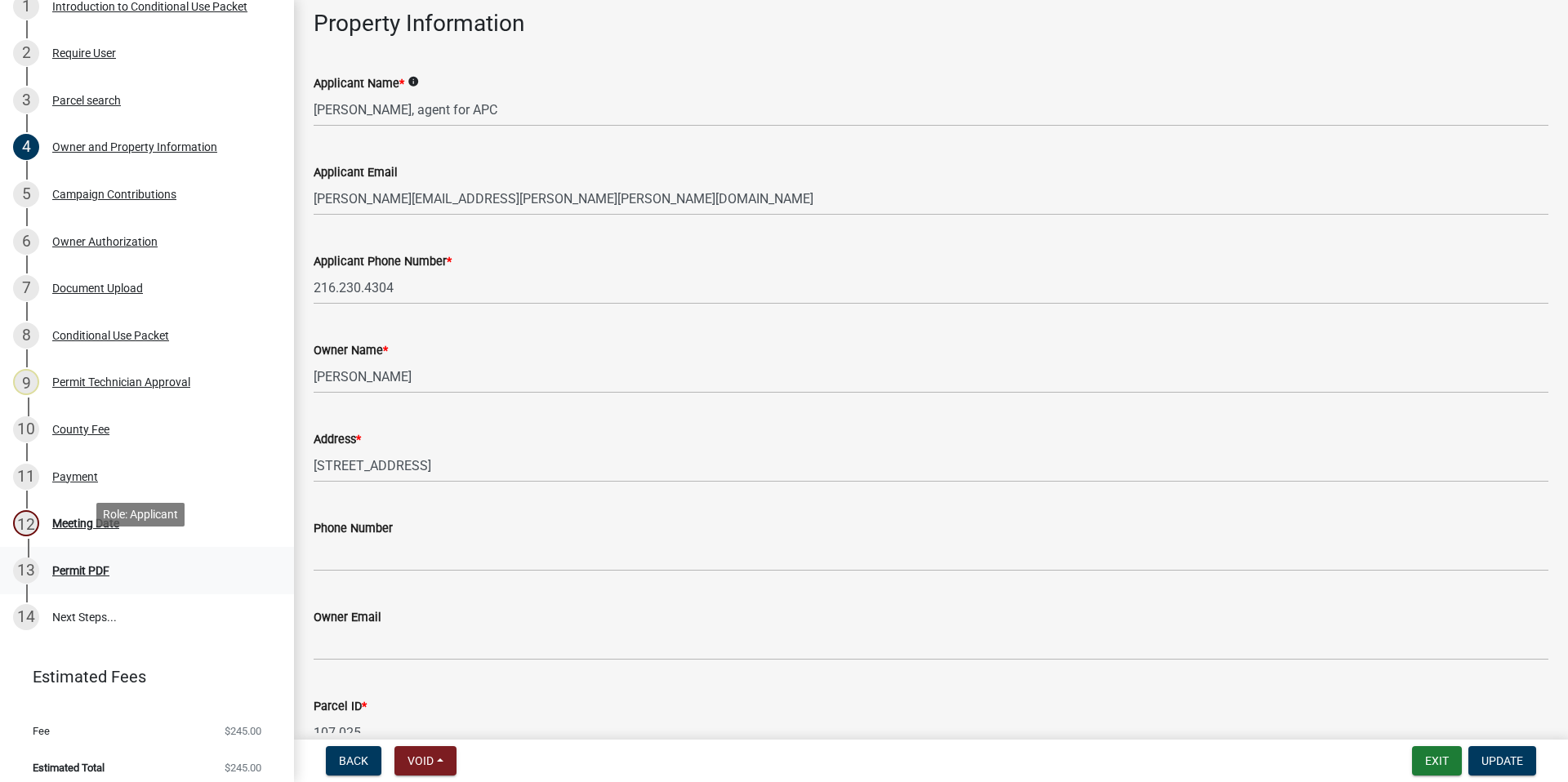
scroll to position [304, 0]
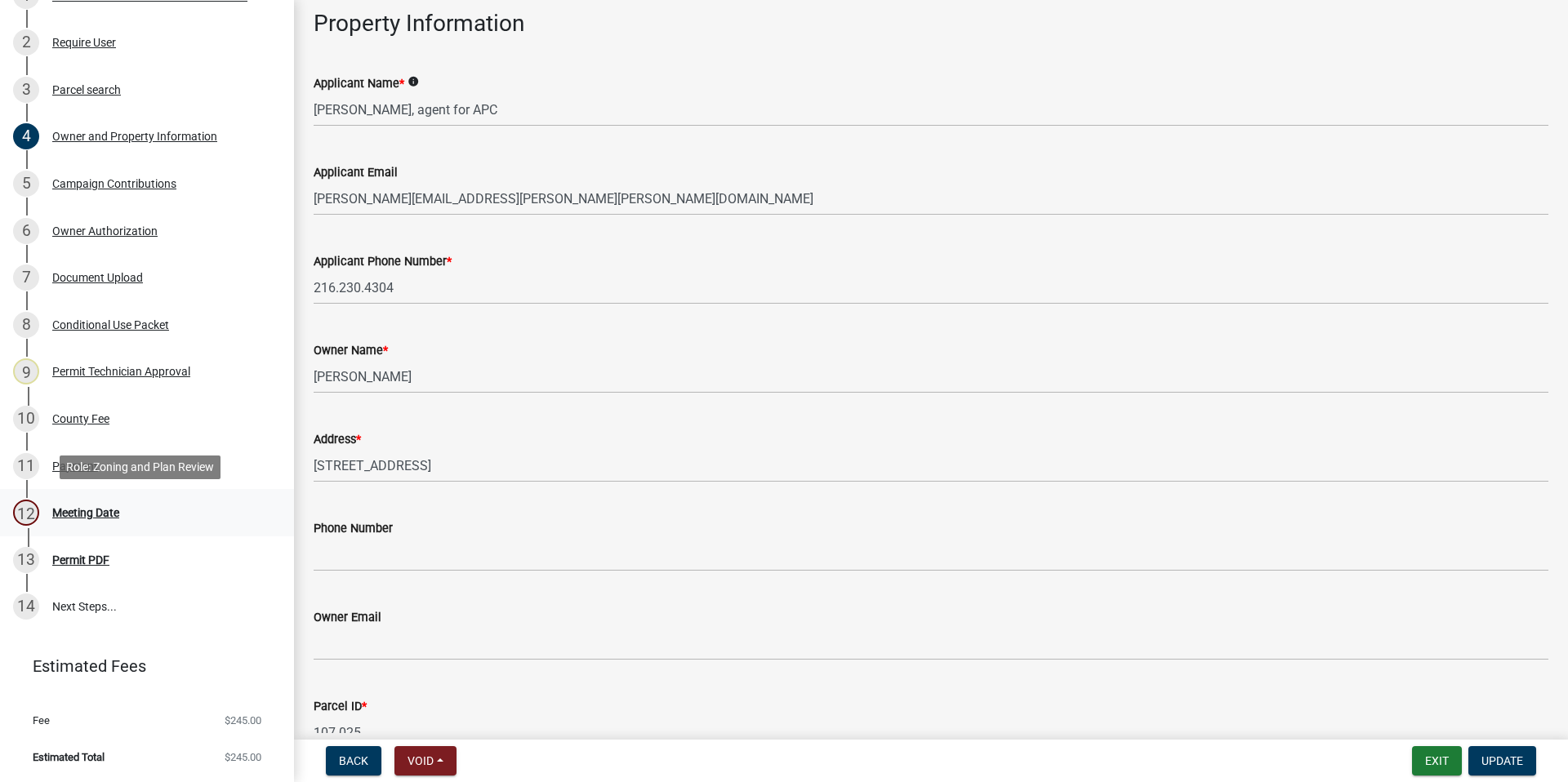
click at [69, 510] on div "Meeting Date" at bounding box center [86, 513] width 67 height 12
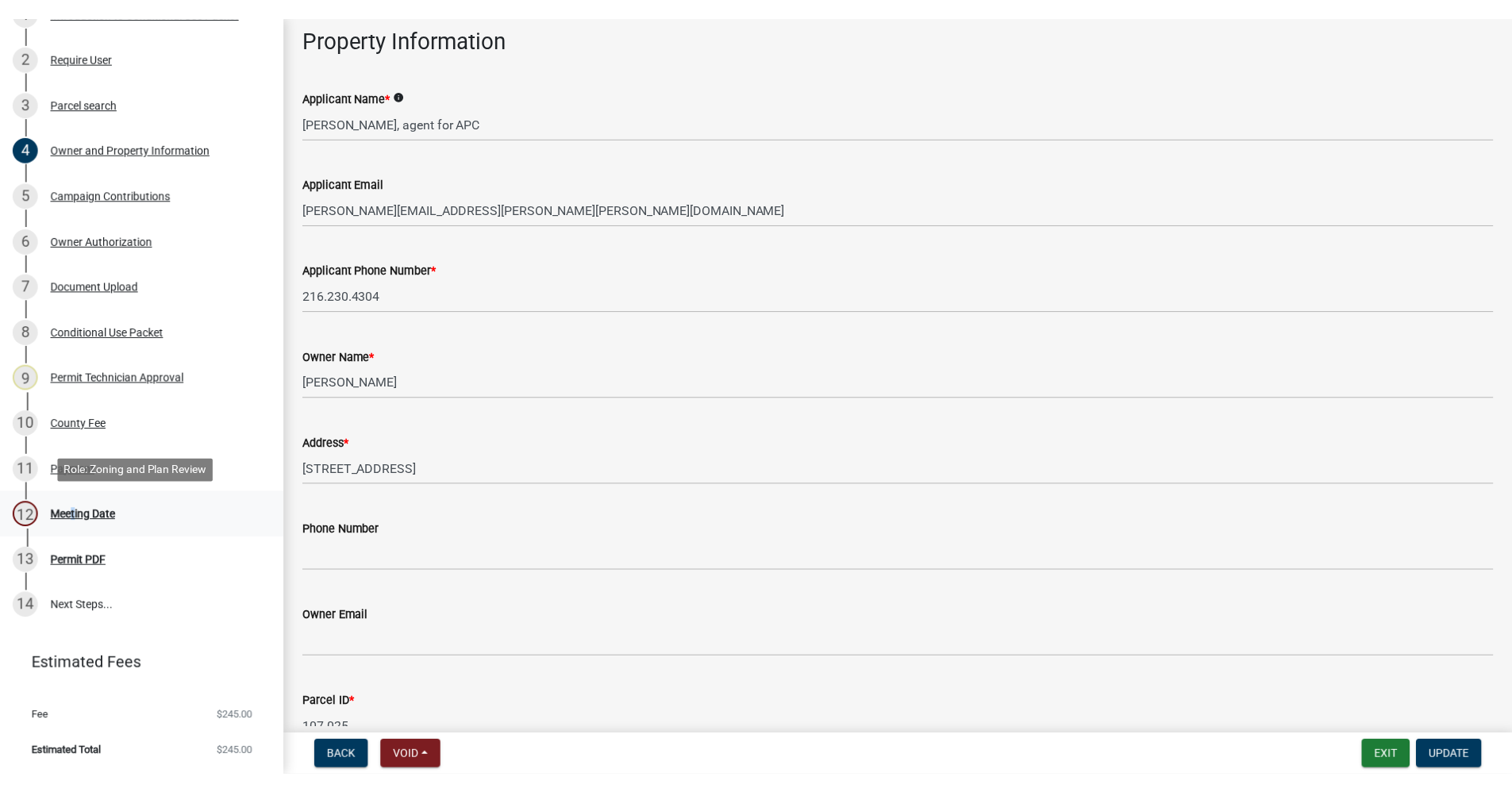
scroll to position [0, 0]
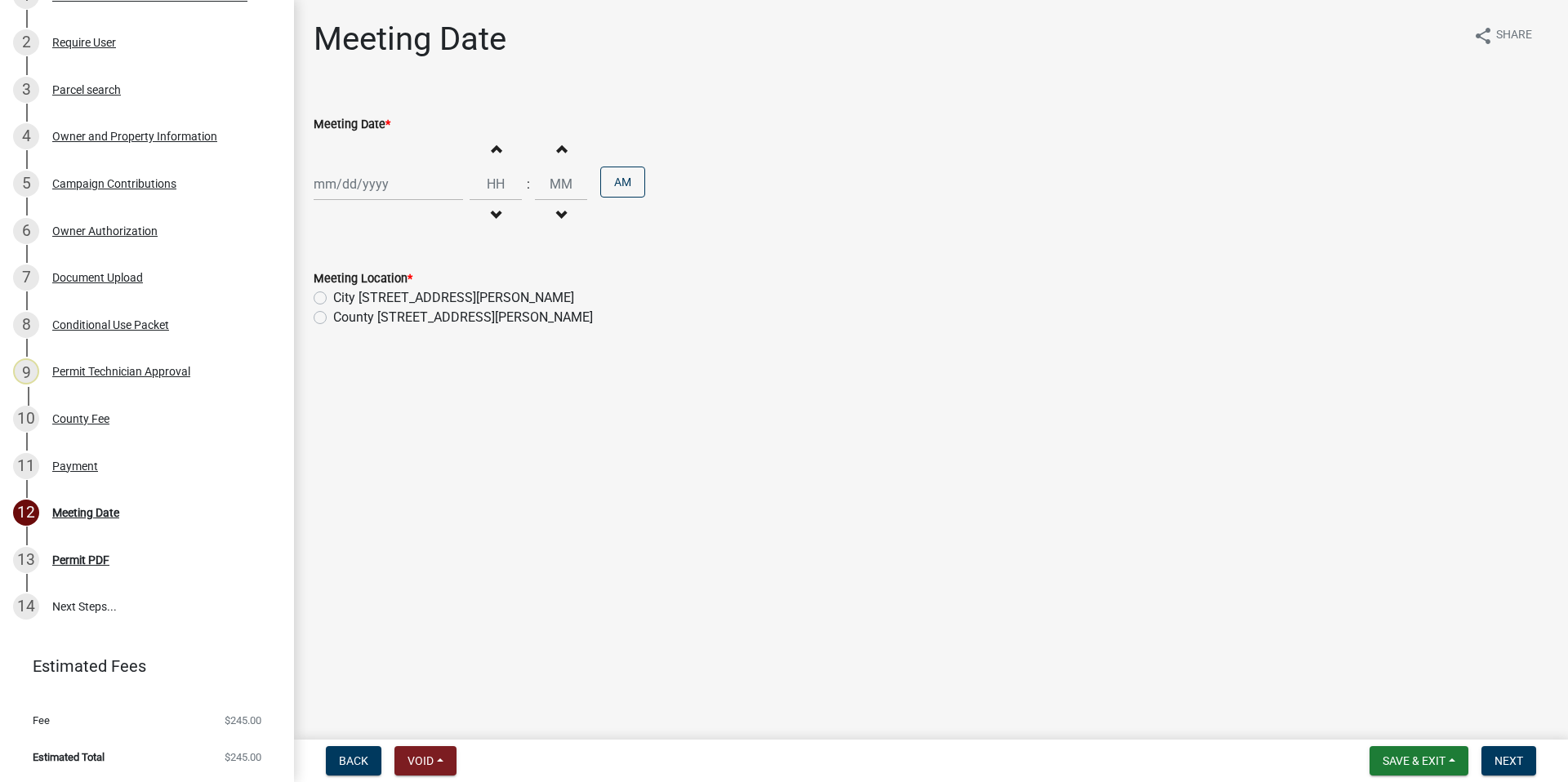
click at [410, 181] on div at bounding box center [389, 184] width 150 height 34
select select "9"
select select "2025"
click at [405, 270] on div "4" at bounding box center [408, 271] width 27 height 27
type input "09/04/2025"
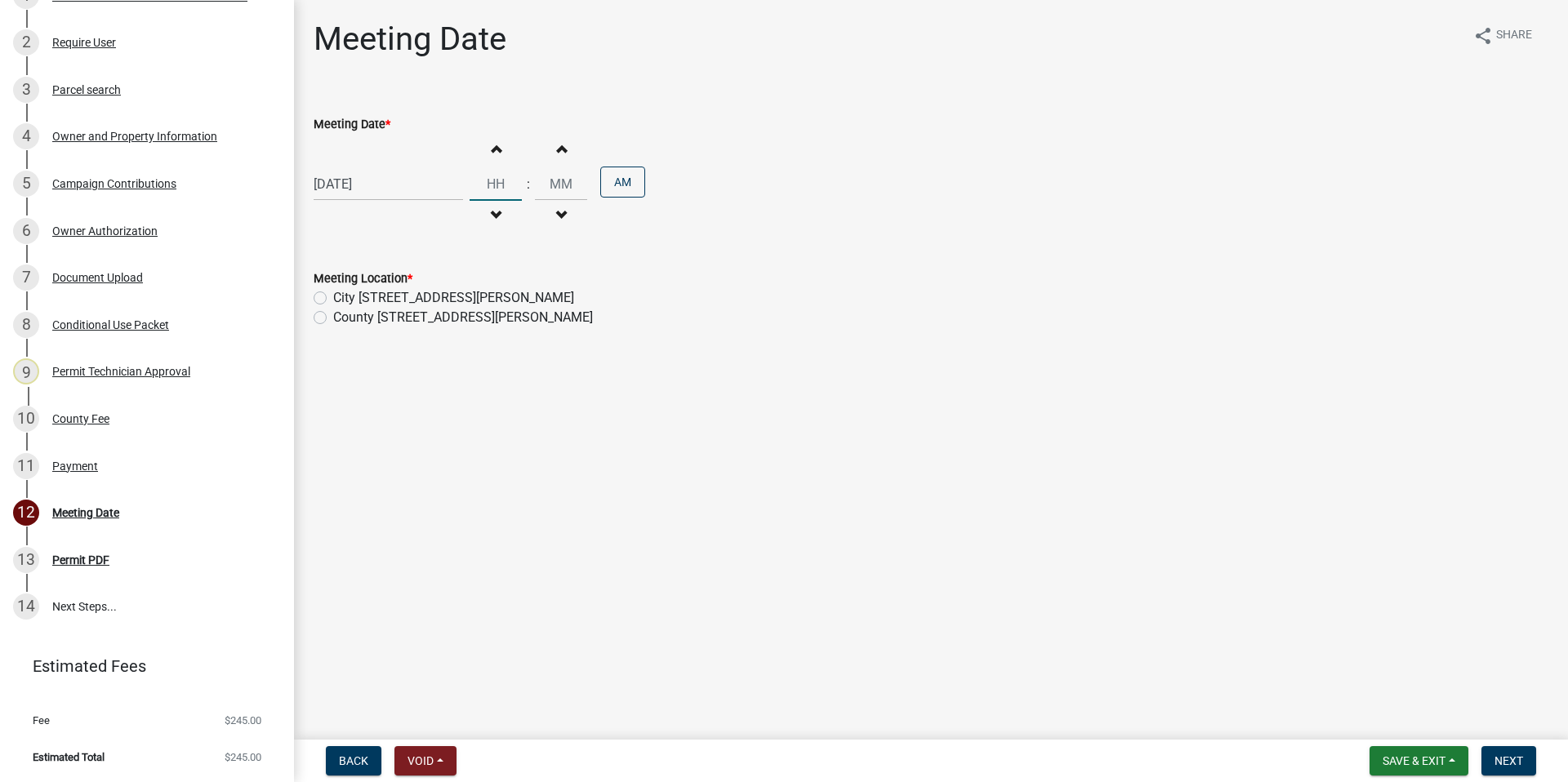
click at [492, 187] on input "Hours" at bounding box center [495, 184] width 52 height 34
type input "06"
drag, startPoint x: 573, startPoint y: 186, endPoint x: 539, endPoint y: 183, distance: 34.1
click at [539, 183] on input "00" at bounding box center [560, 184] width 52 height 34
type input "30"
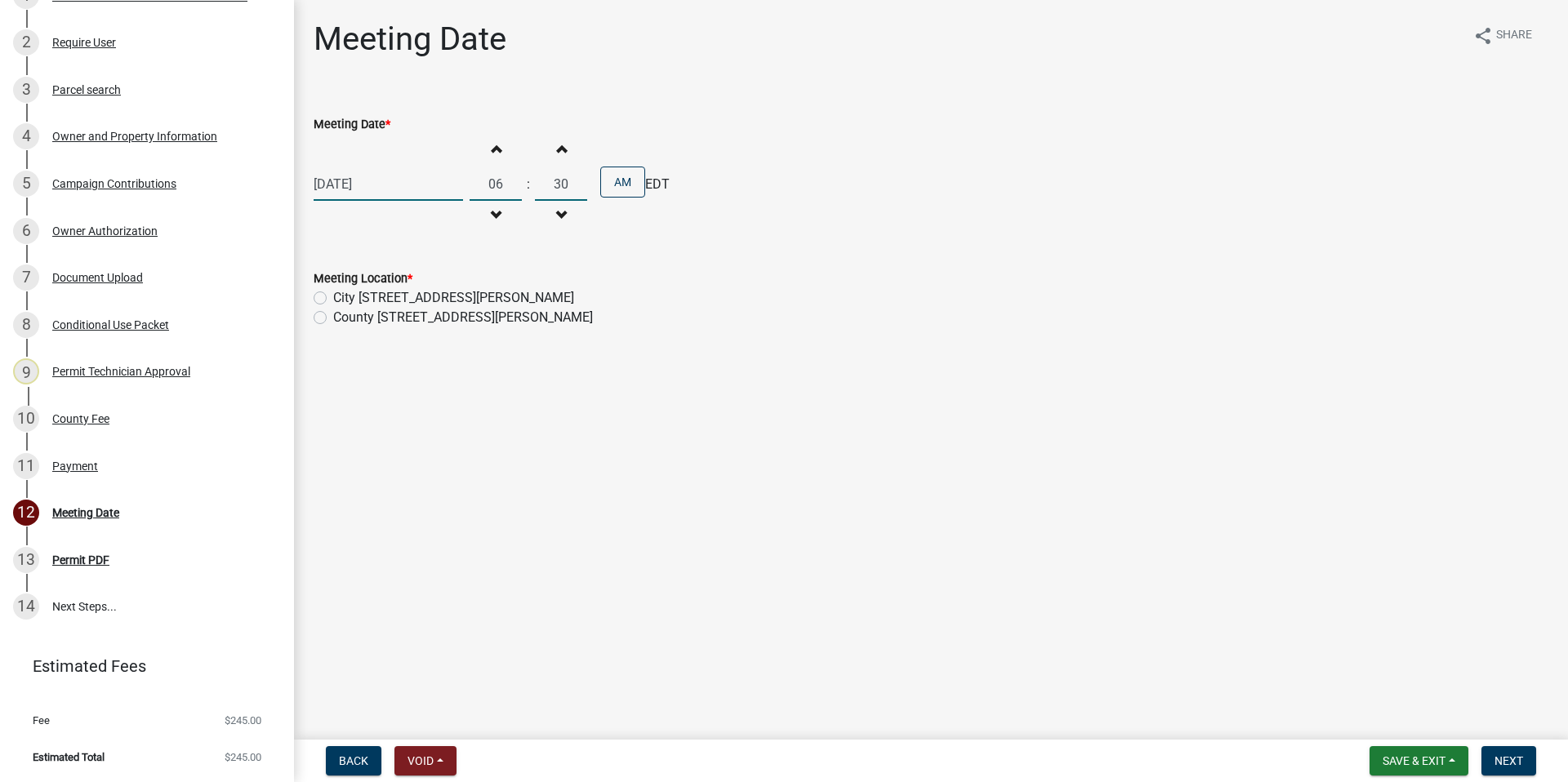
click at [333, 315] on label "County 117 Putnam Dr" at bounding box center [463, 318] width 259 height 20
click at [333, 315] on input "County 117 Putnam Dr" at bounding box center [338, 313] width 11 height 11
radio input "true"
click at [1512, 758] on span "Next" at bounding box center [1509, 760] width 29 height 13
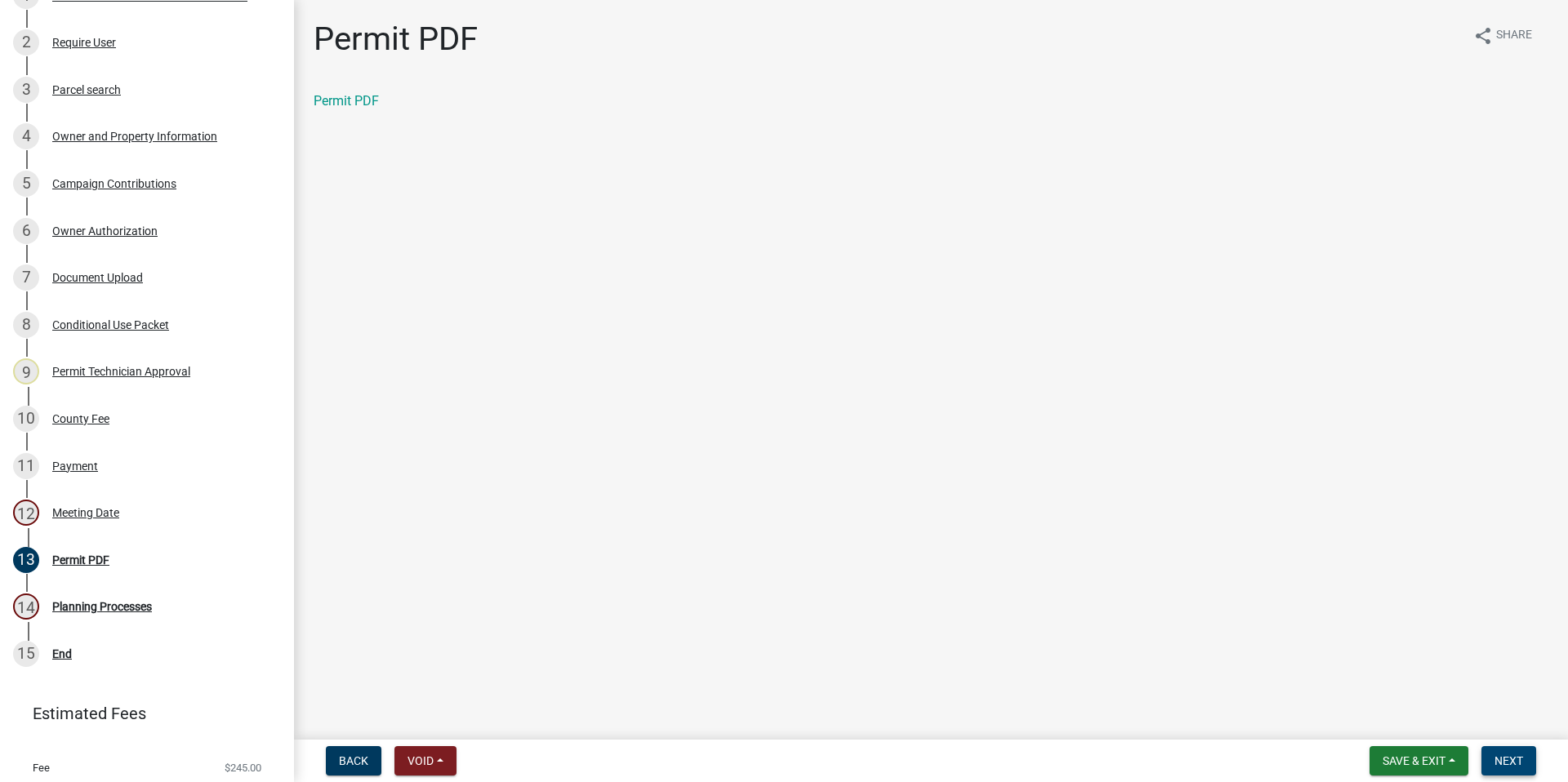
click at [1510, 771] on button "Next" at bounding box center [1508, 761] width 54 height 30
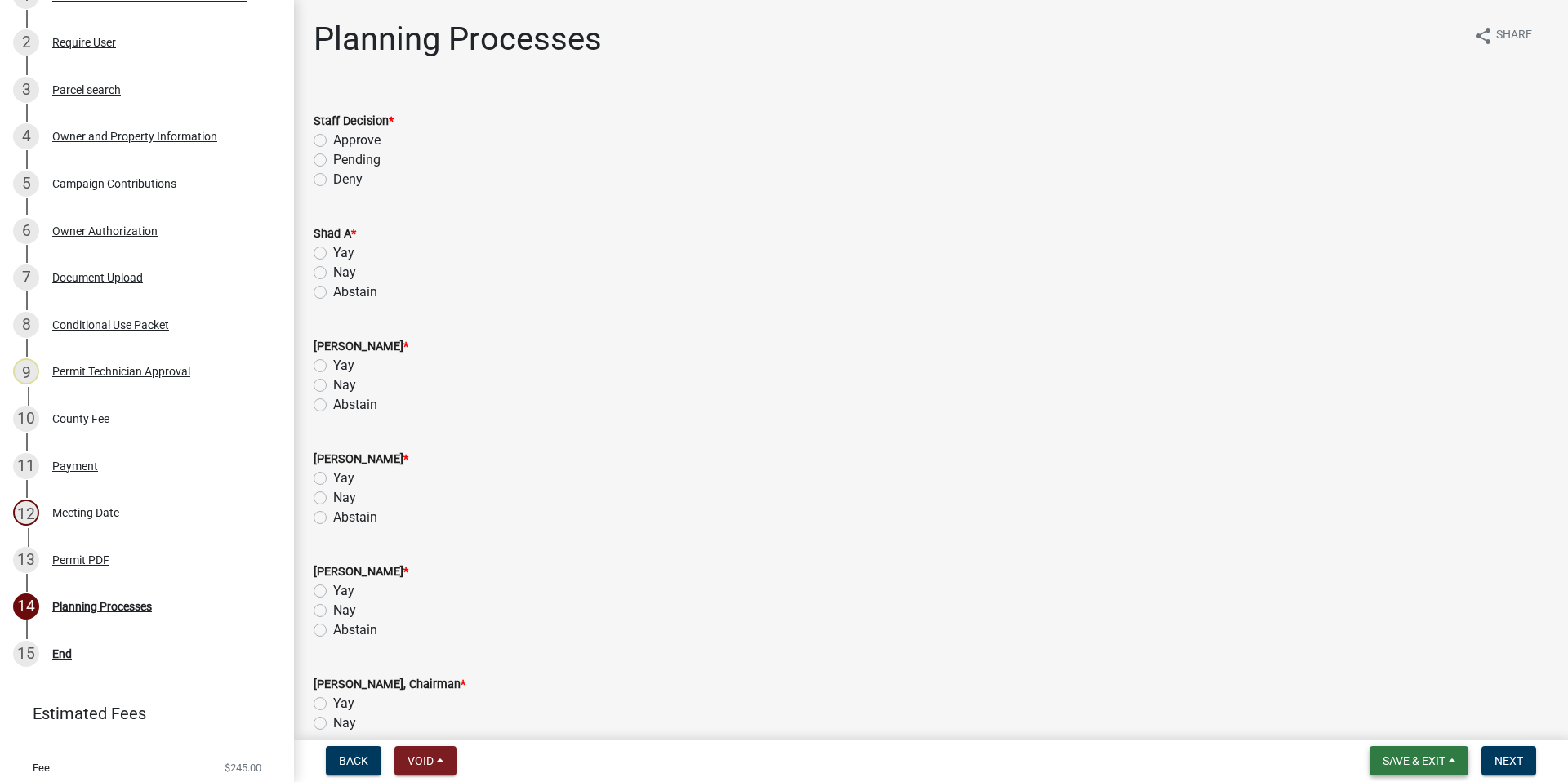
click at [1393, 751] on button "Save & Exit" at bounding box center [1419, 761] width 99 height 30
drag, startPoint x: 1396, startPoint y: 715, endPoint x: 1427, endPoint y: 706, distance: 32.3
click at [1397, 716] on button "Save & Exit" at bounding box center [1403, 719] width 131 height 39
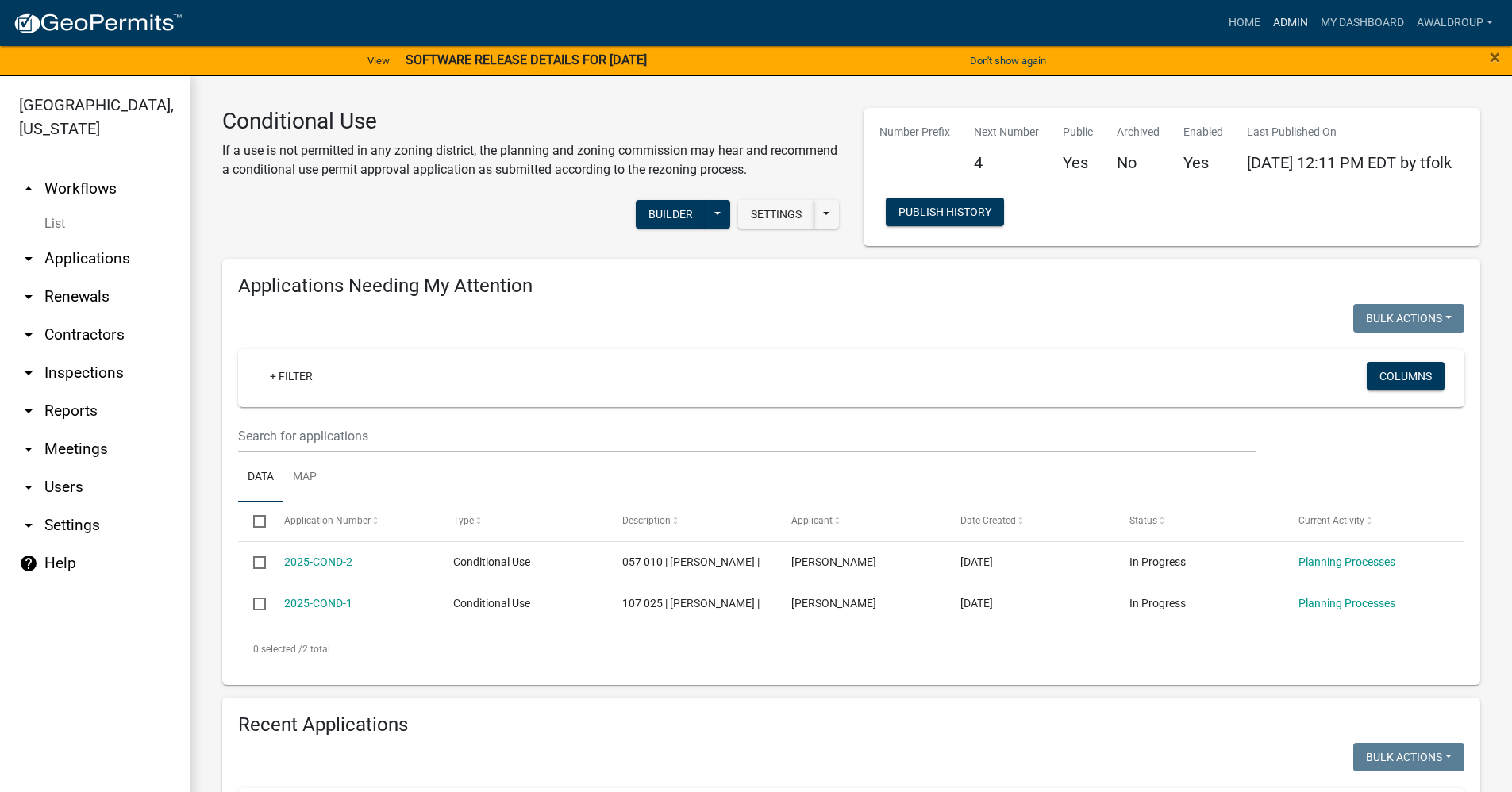
click at [1278, 21] on link "Admin" at bounding box center [1291, 22] width 48 height 30
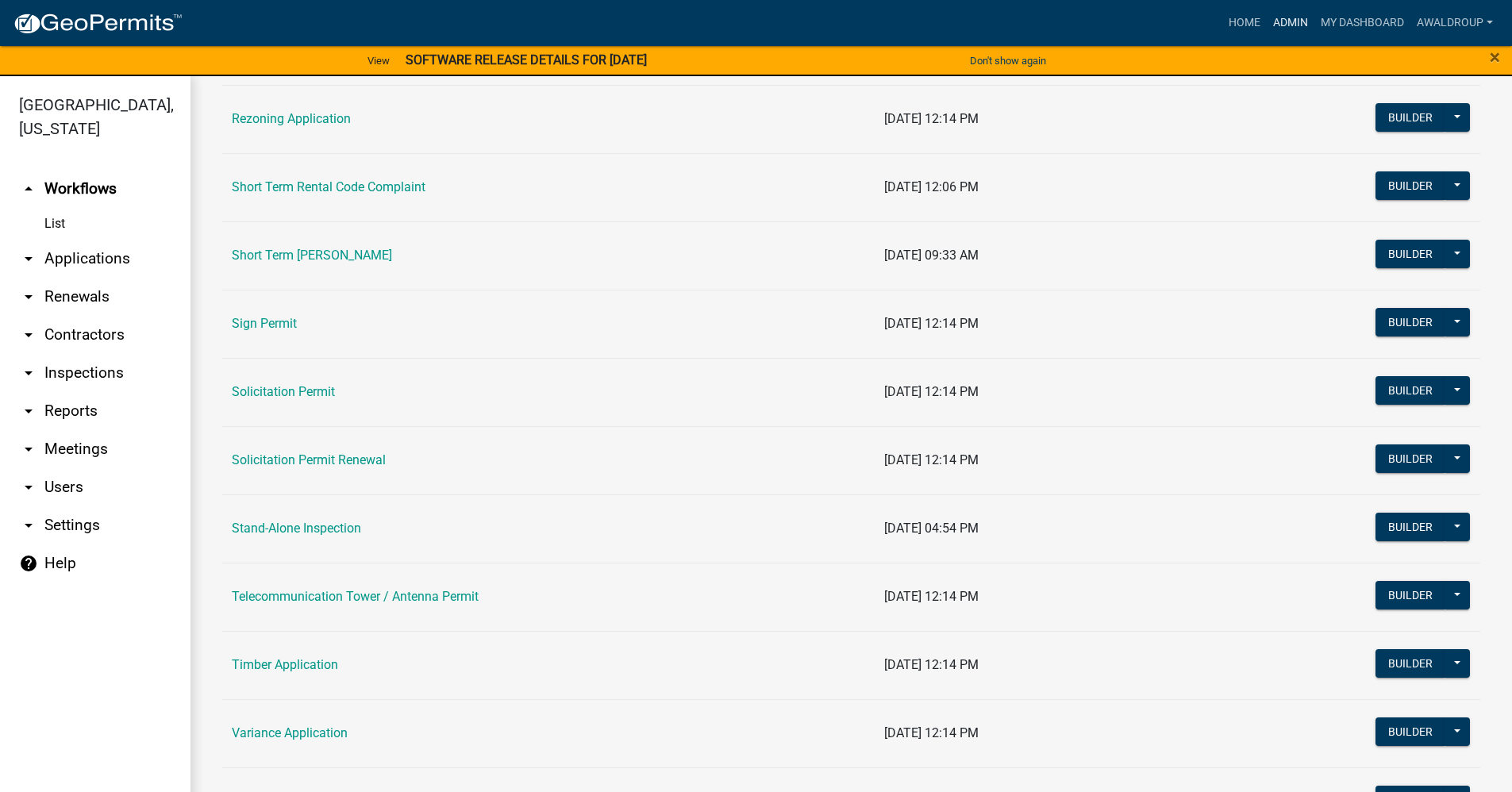
scroll to position [2062, 0]
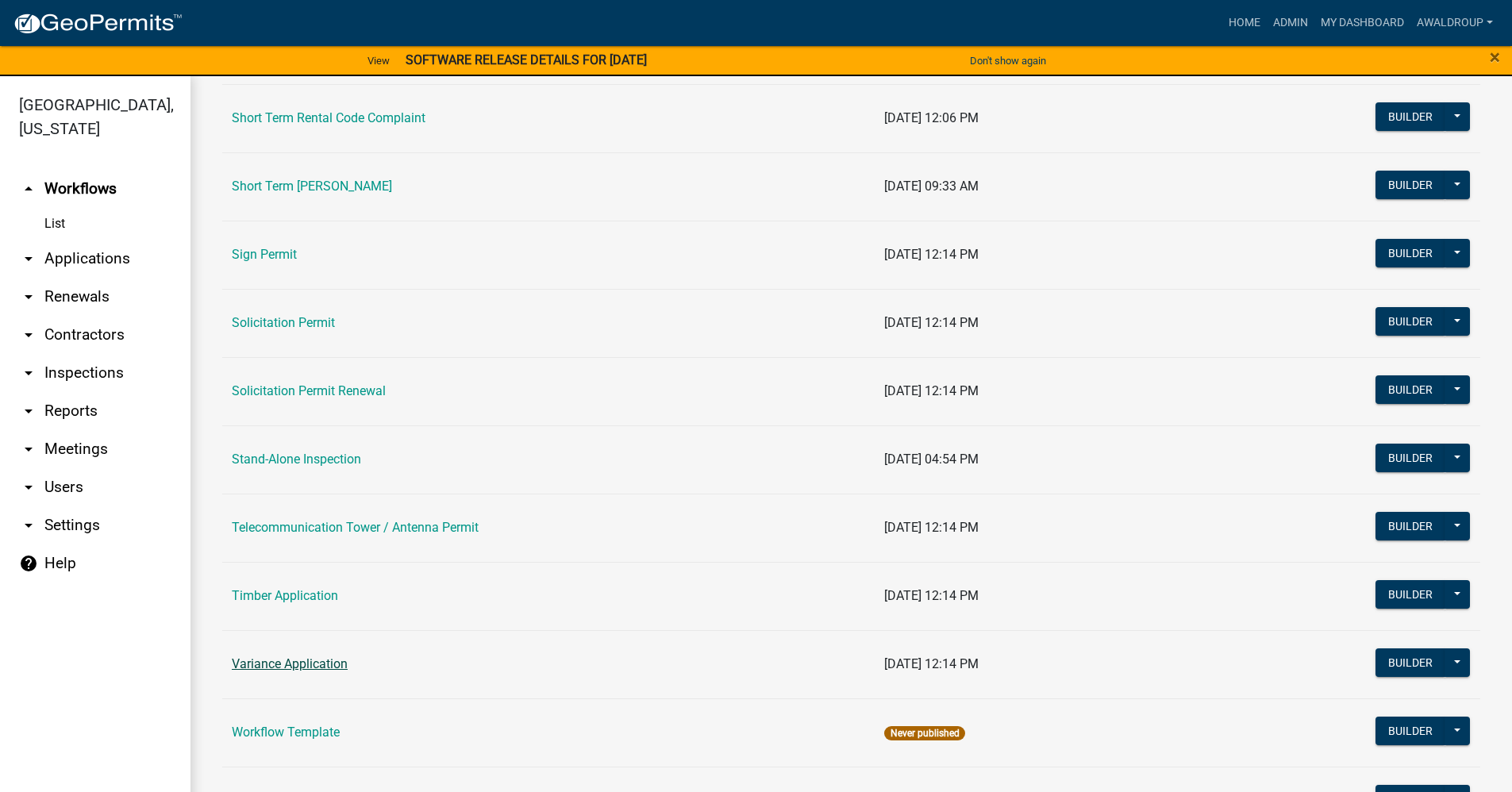
click at [308, 663] on link "Variance Application" at bounding box center [289, 664] width 116 height 15
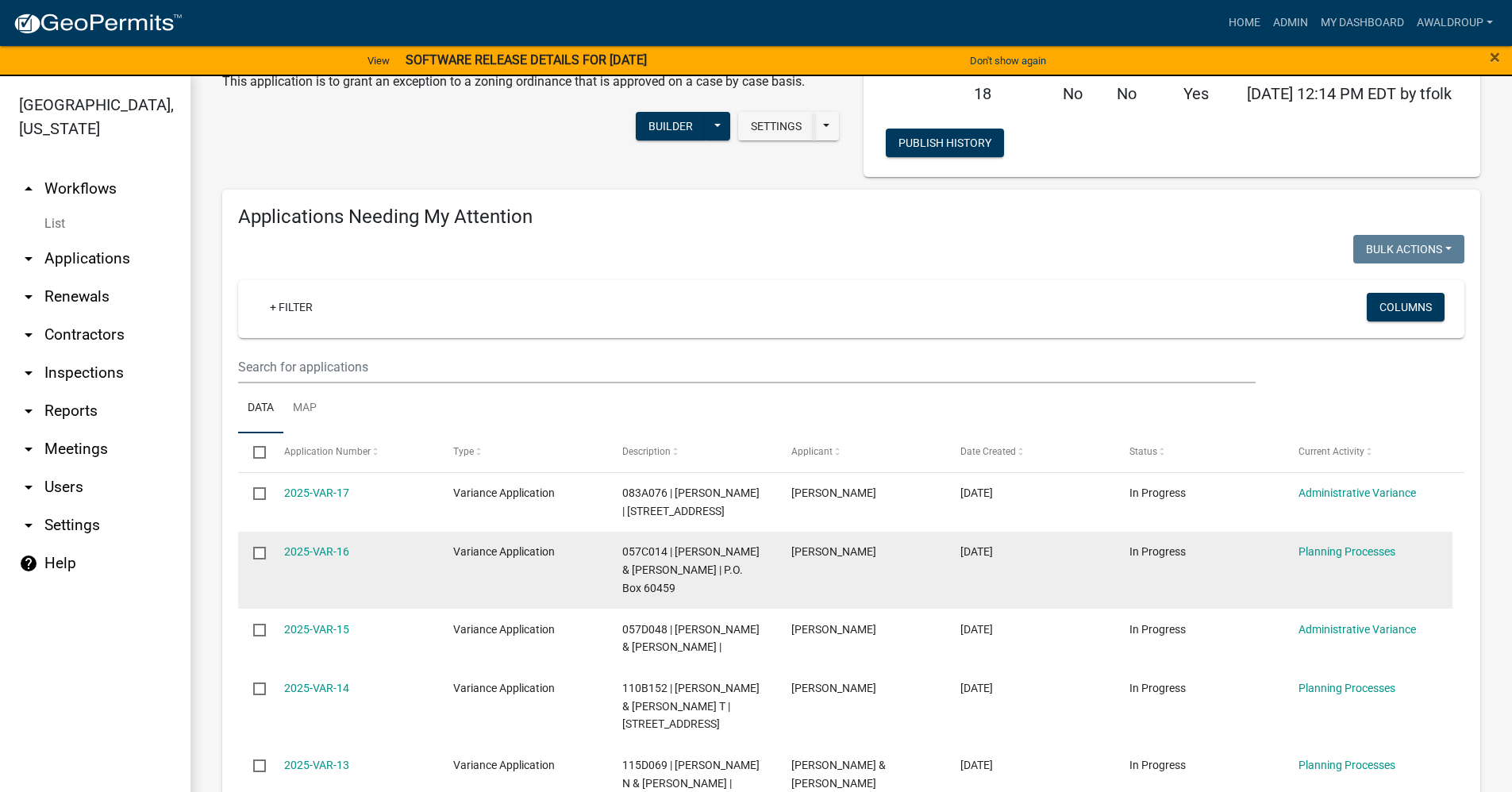
scroll to position [159, 0]
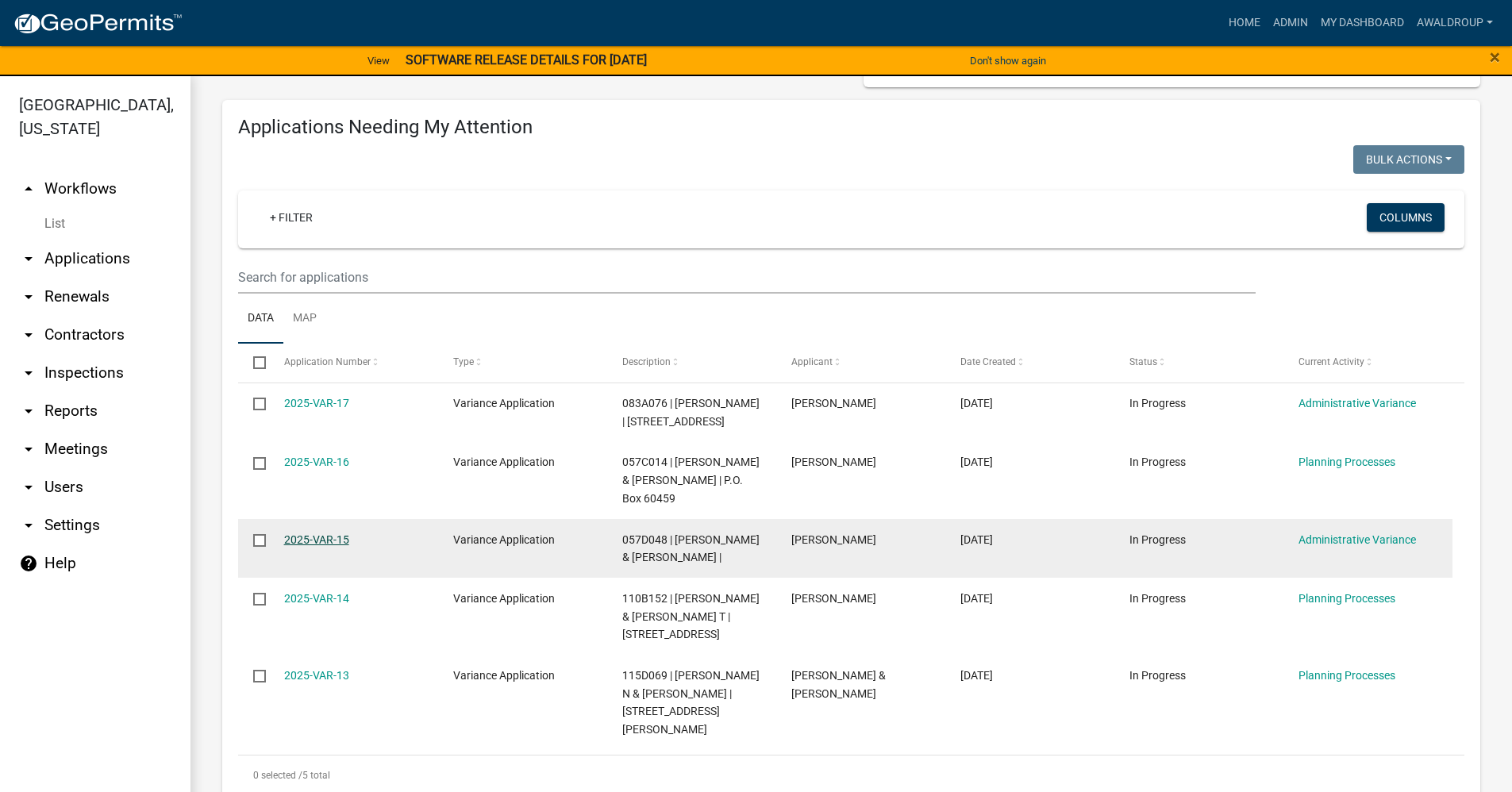
click at [298, 538] on link "2025-VAR-15" at bounding box center [316, 539] width 65 height 12
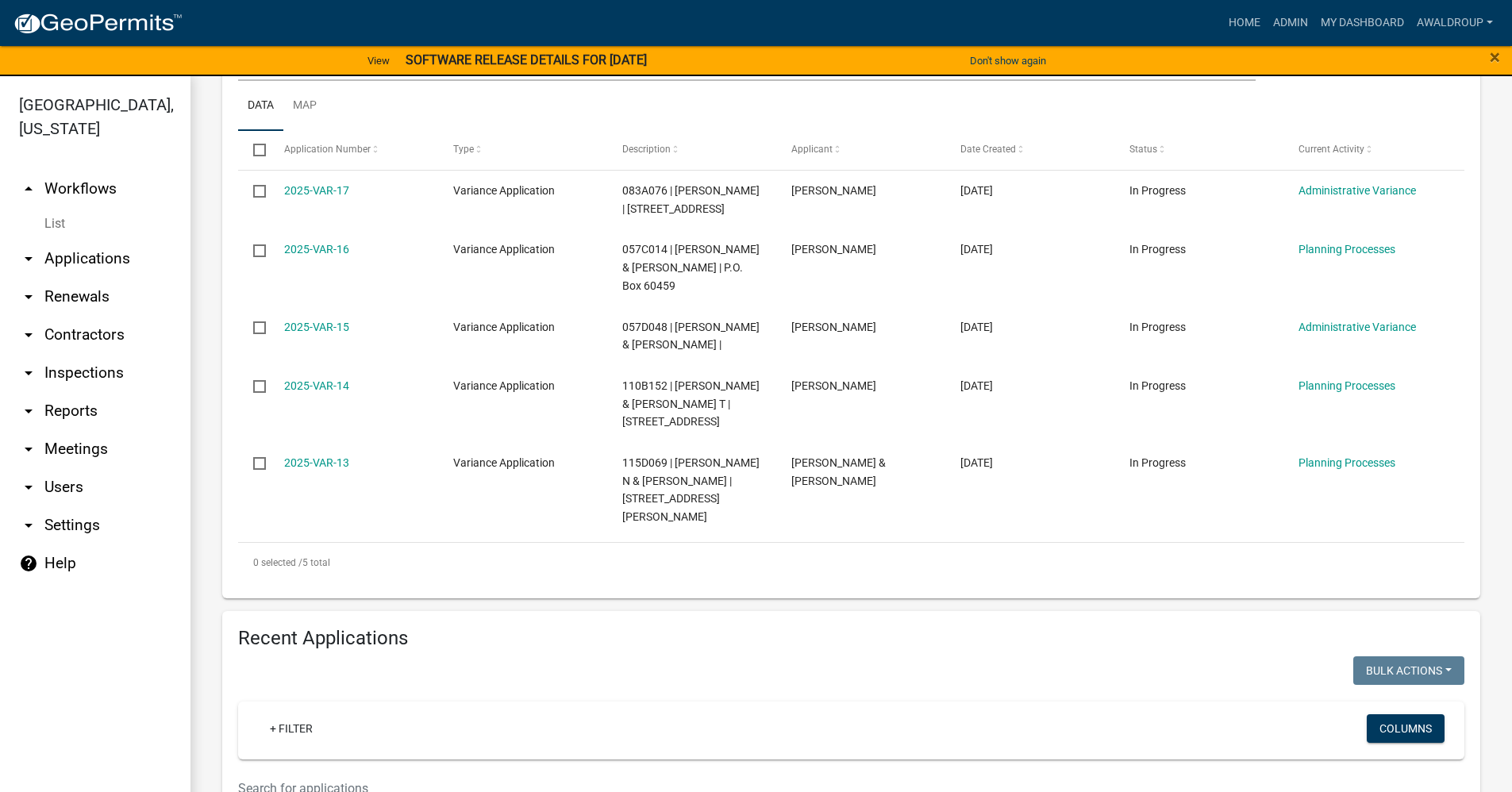
scroll to position [205, 0]
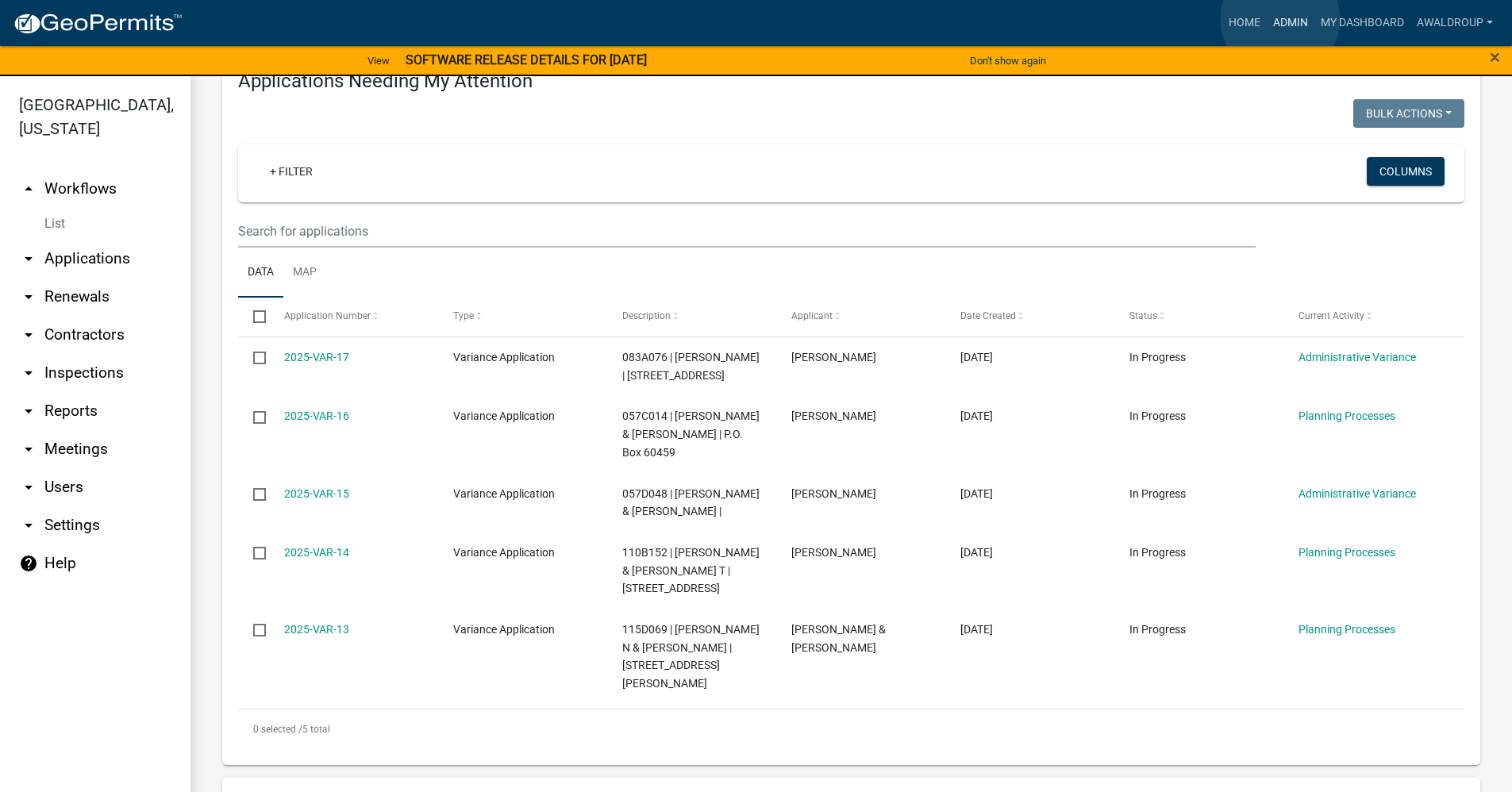
click at [1280, 19] on link "Admin" at bounding box center [1291, 22] width 48 height 30
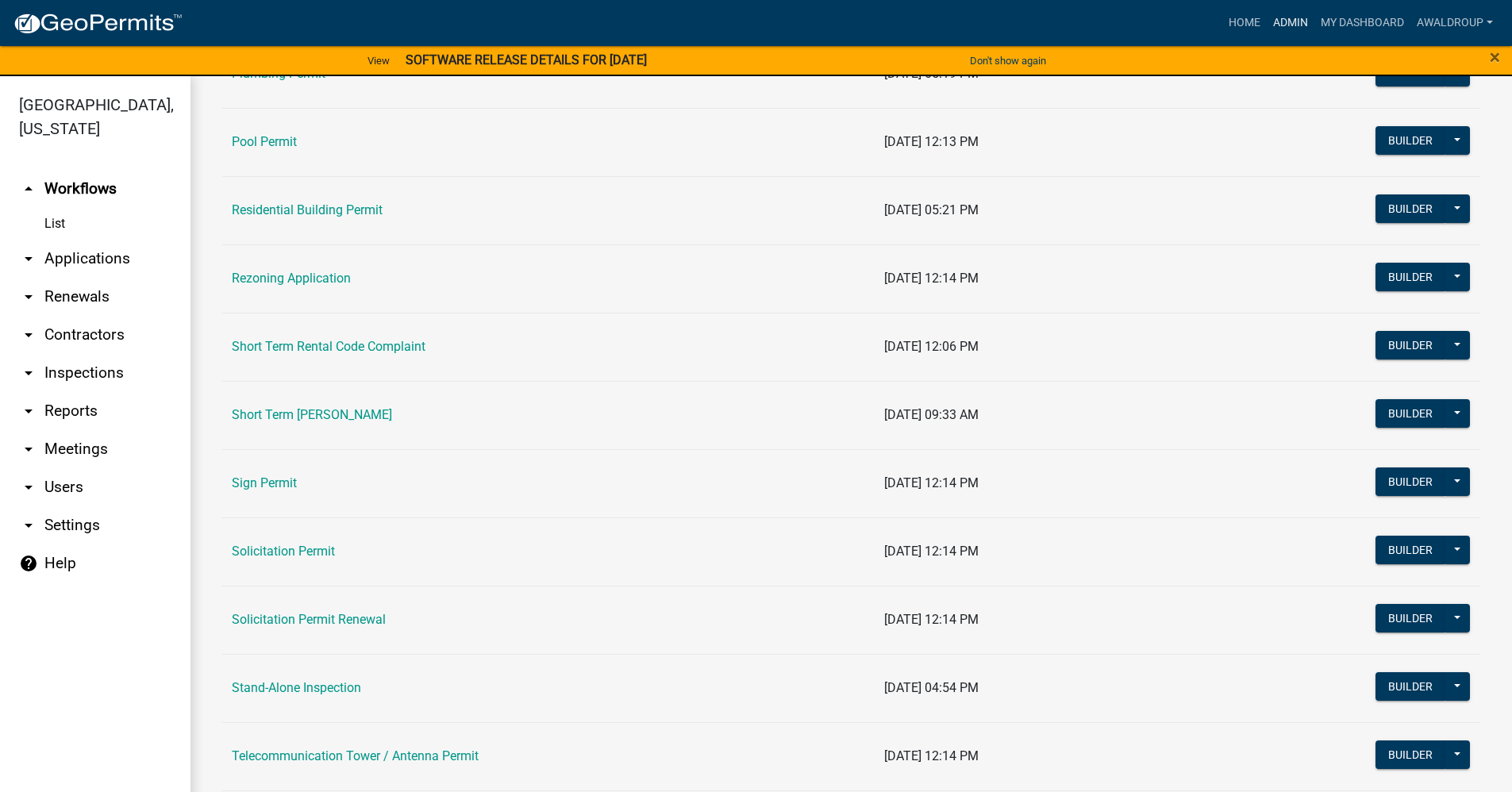
scroll to position [1665, 0]
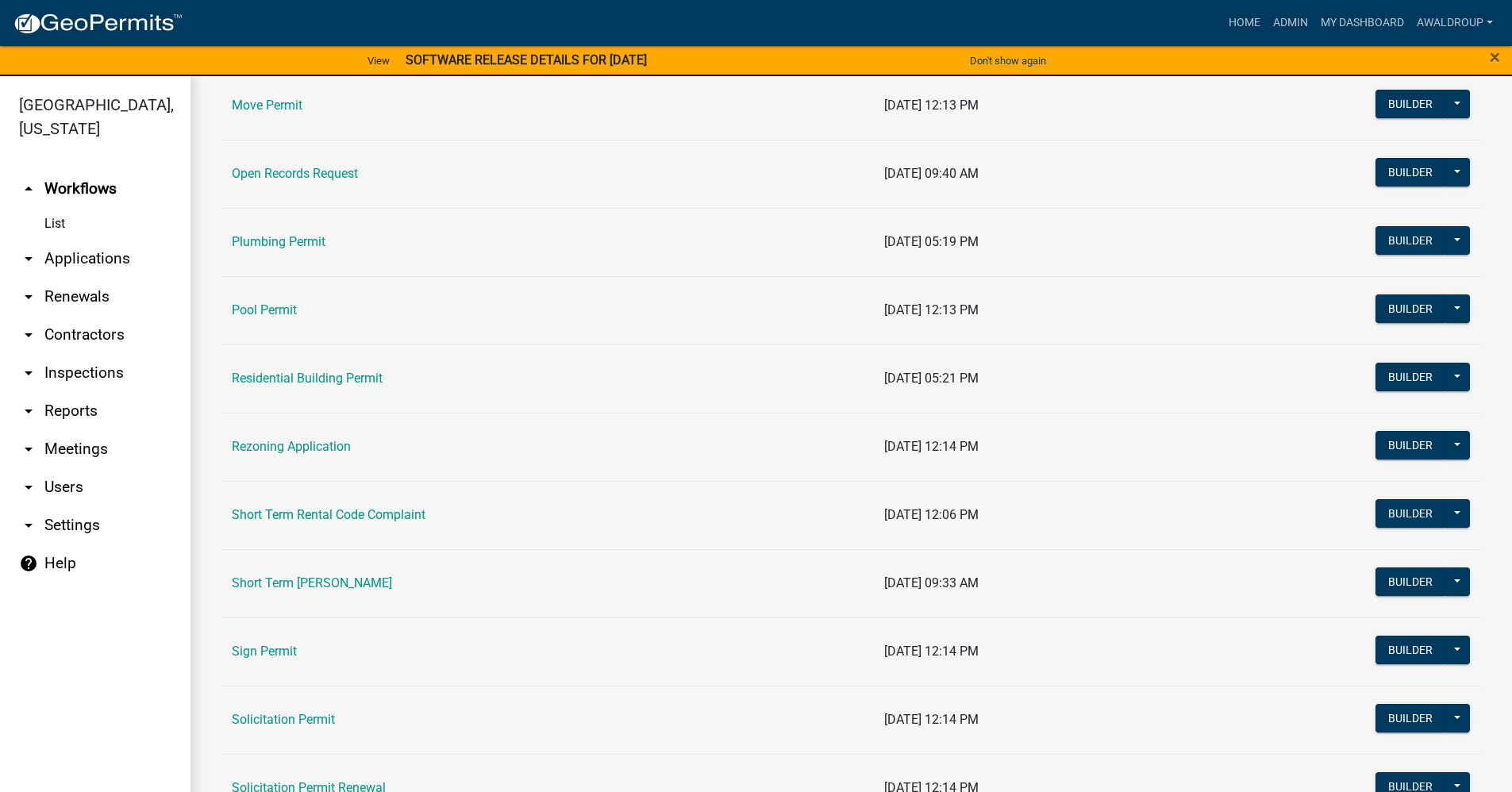
click at [293, 439] on link "Rezoning Application" at bounding box center [291, 446] width 119 height 15
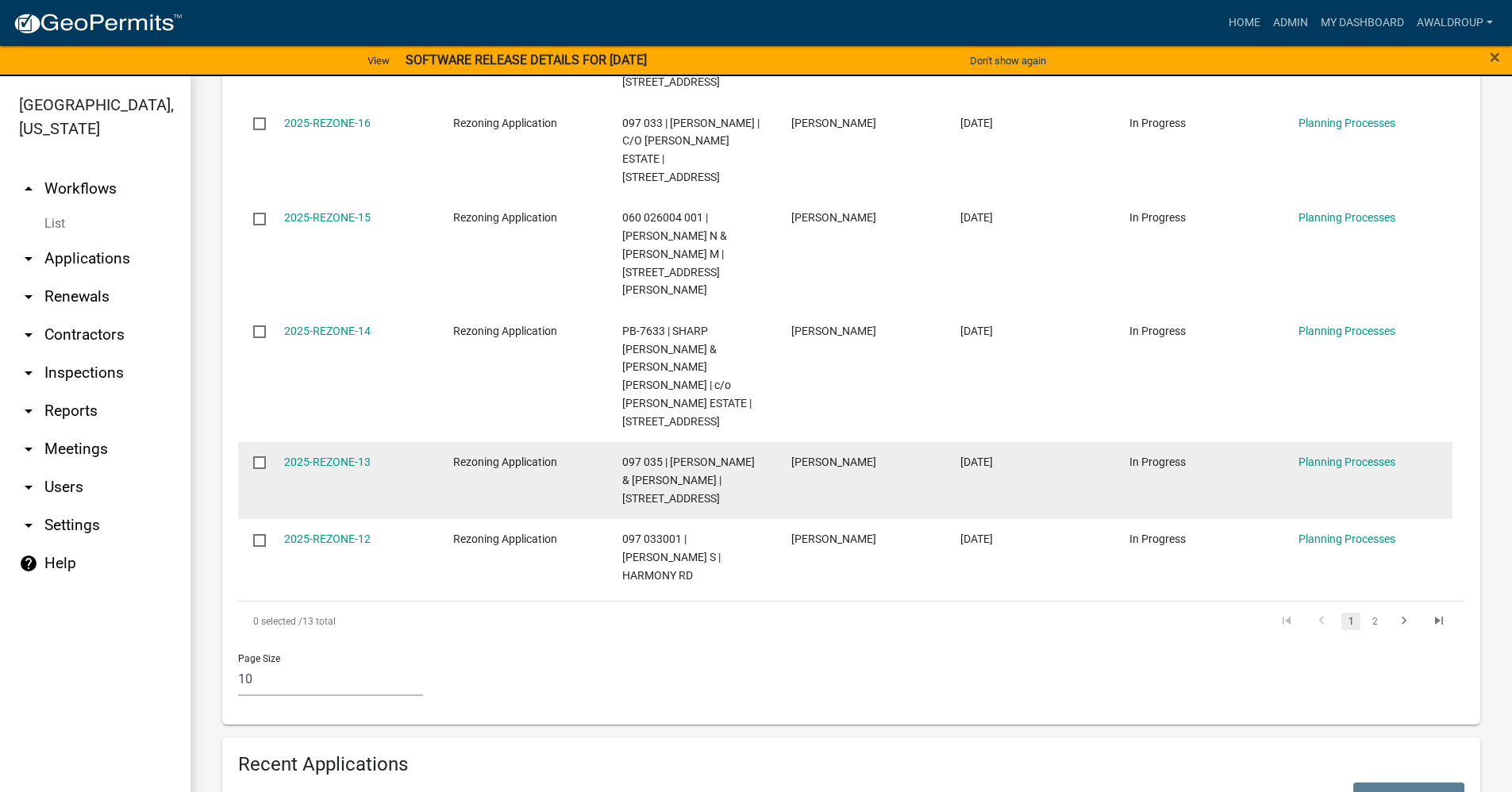
scroll to position [952, 0]
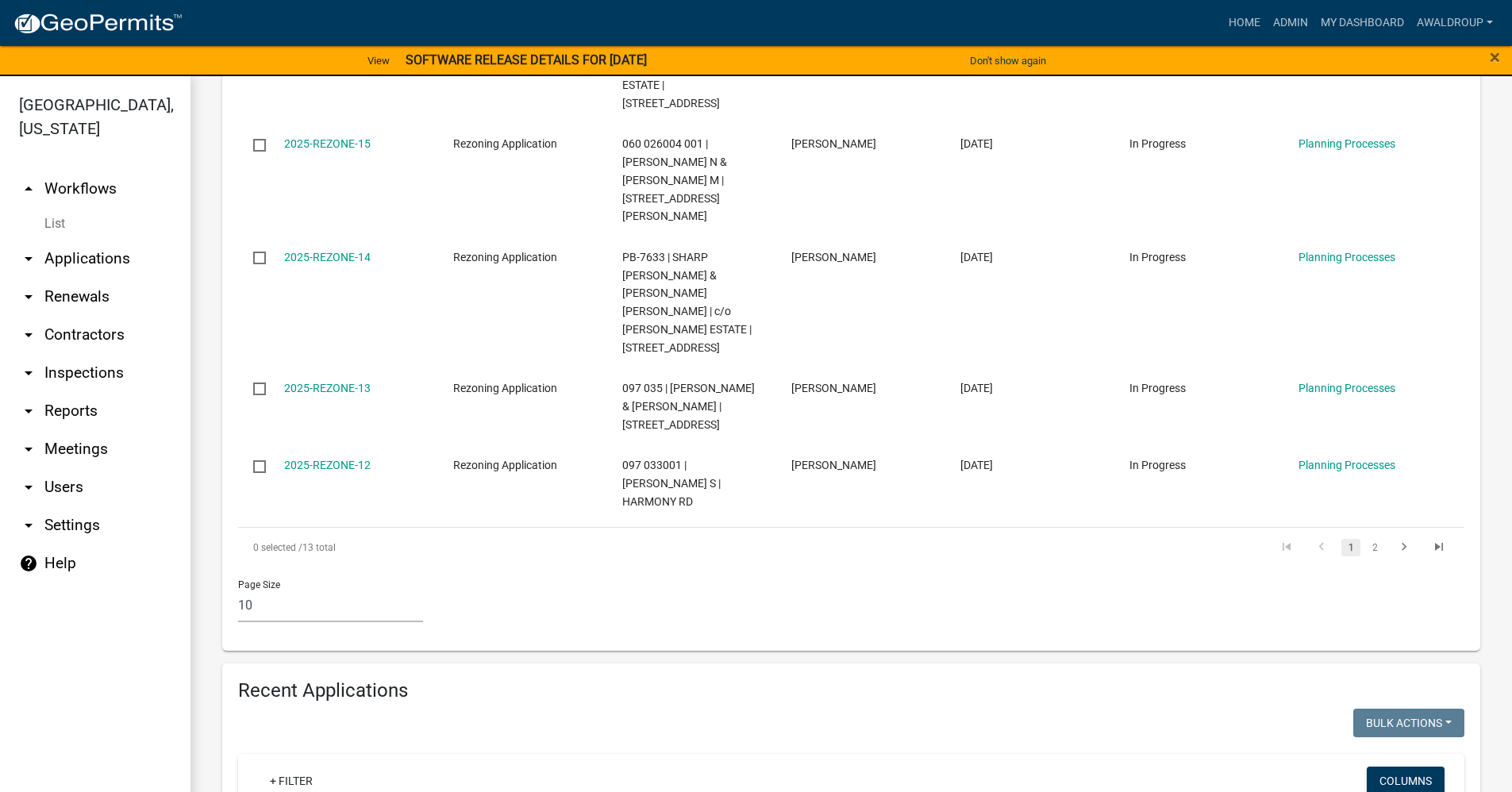
click at [1363, 533] on li "2" at bounding box center [1374, 547] width 24 height 27
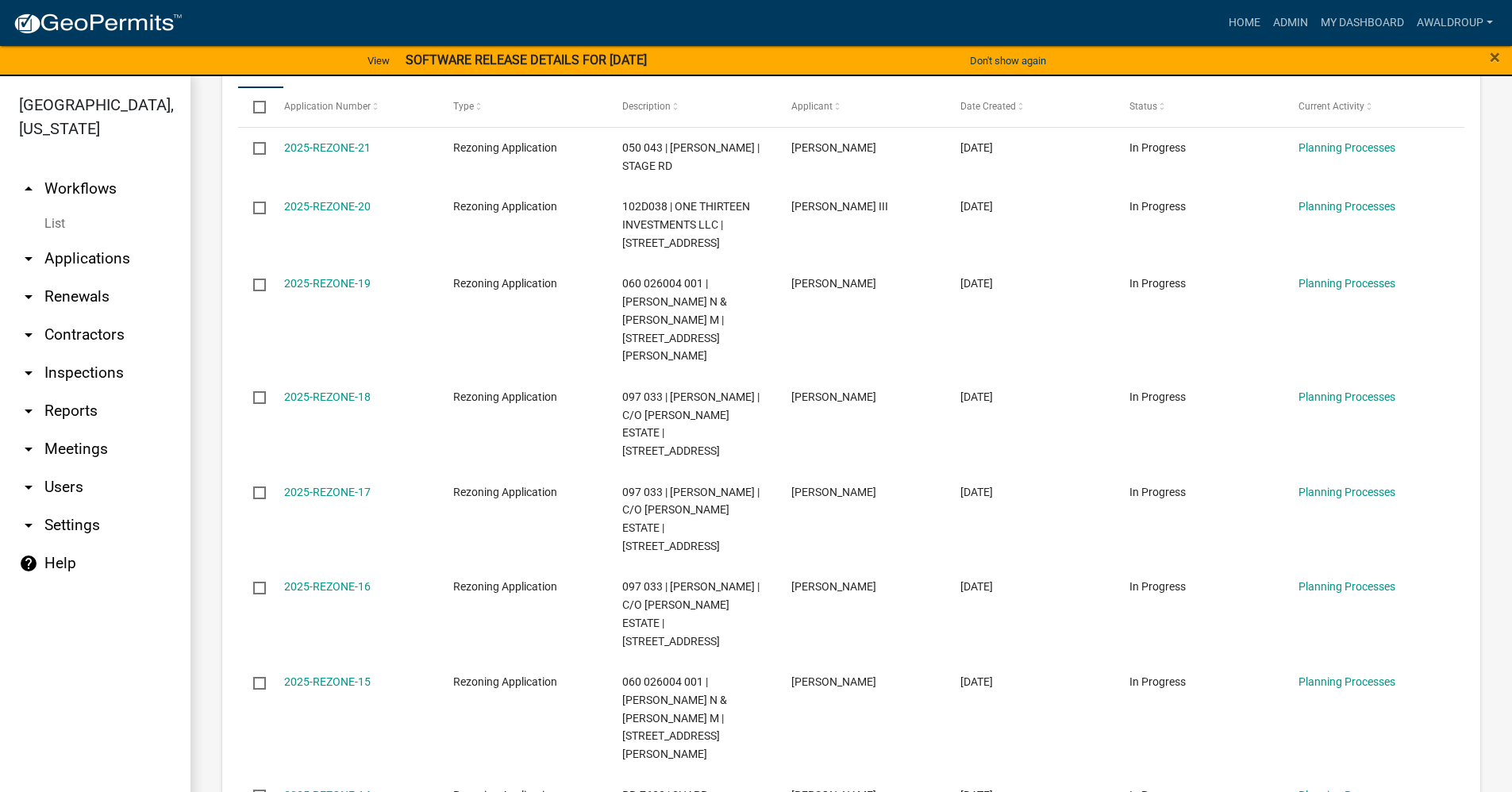
scroll to position [1858, 0]
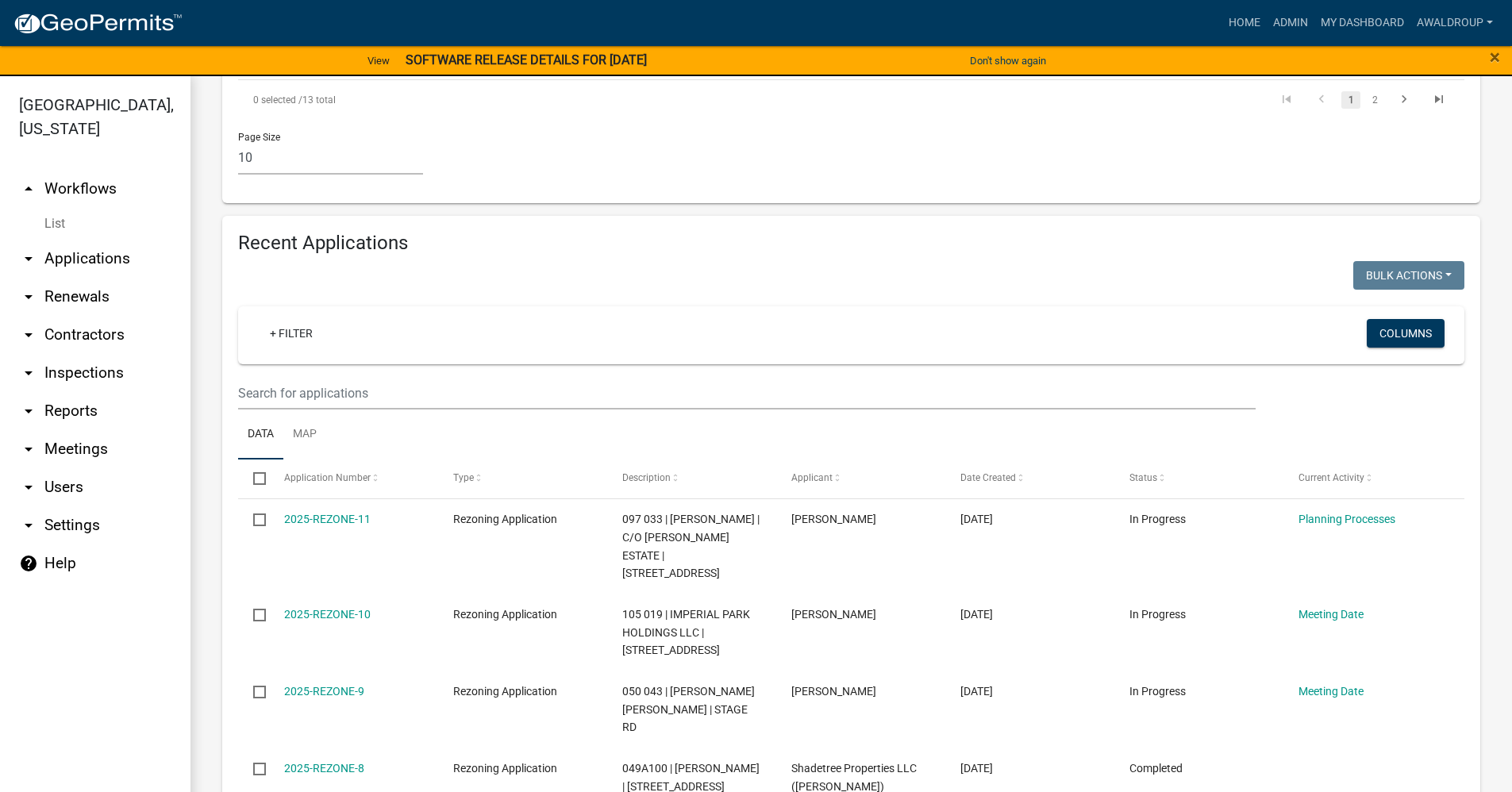
scroll to position [1364, 0]
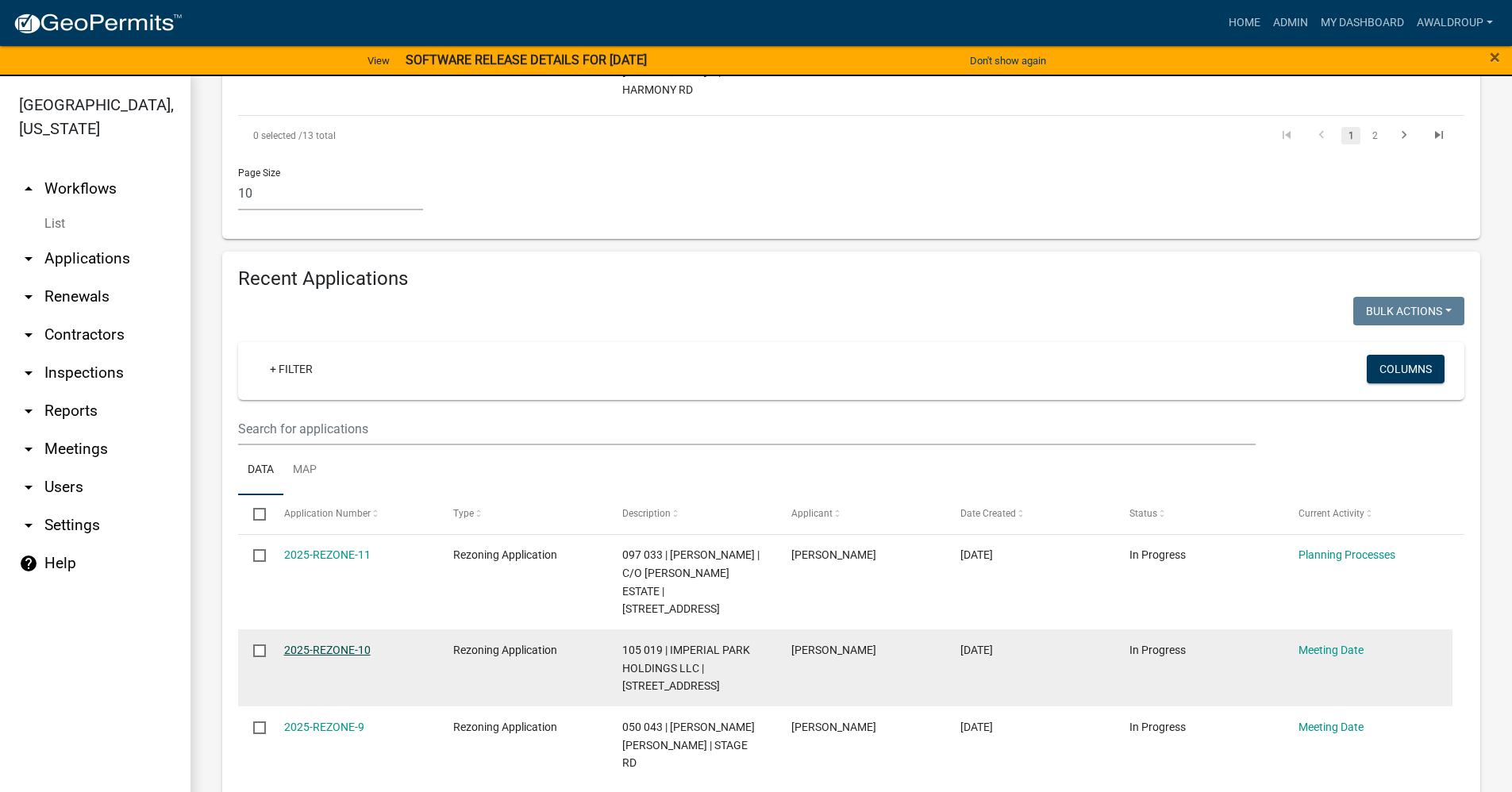
click at [314, 644] on link "2025-REZONE-10" at bounding box center [327, 649] width 86 height 12
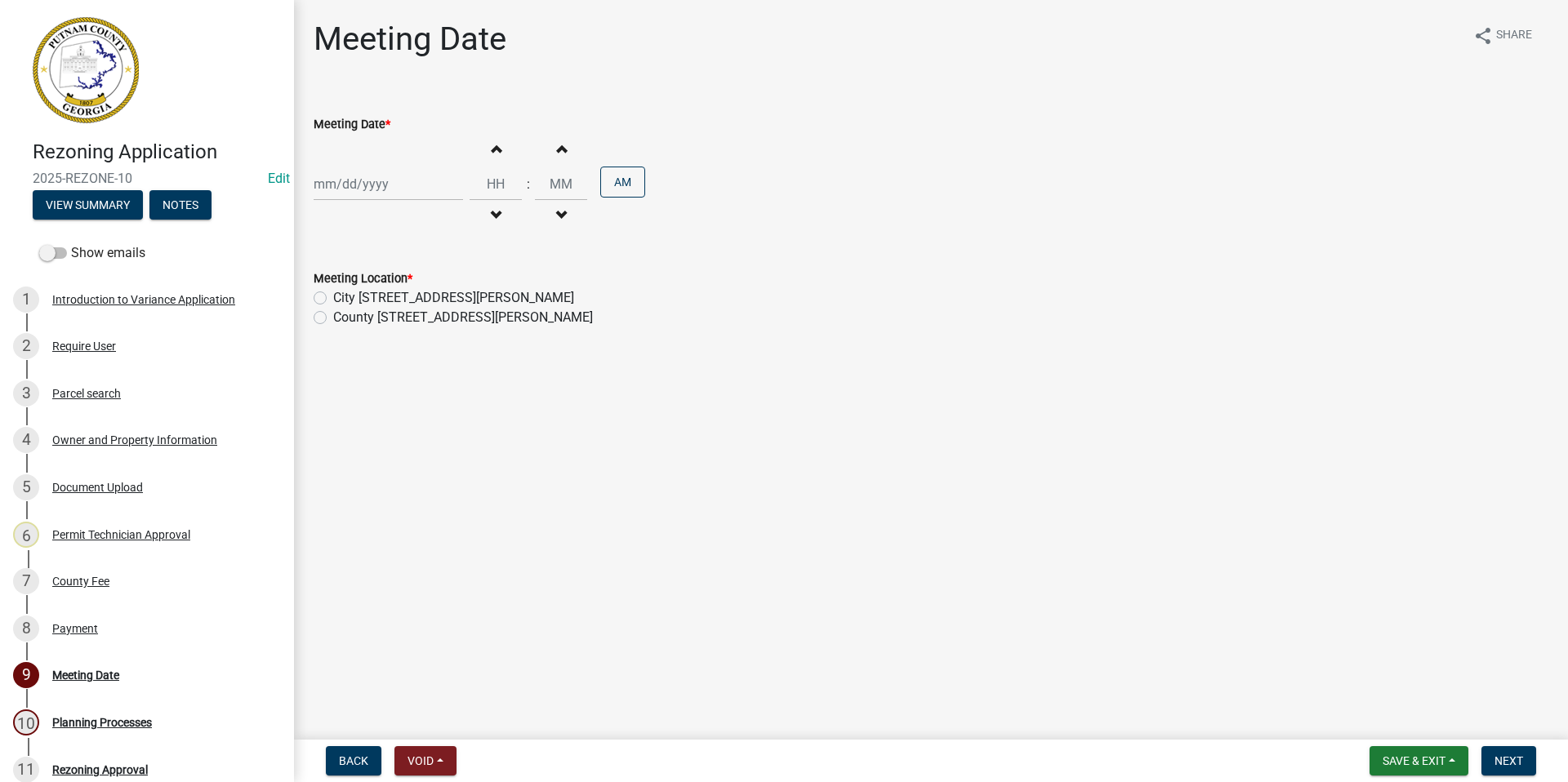
click at [372, 190] on div at bounding box center [389, 184] width 150 height 34
select select "9"
select select "2025"
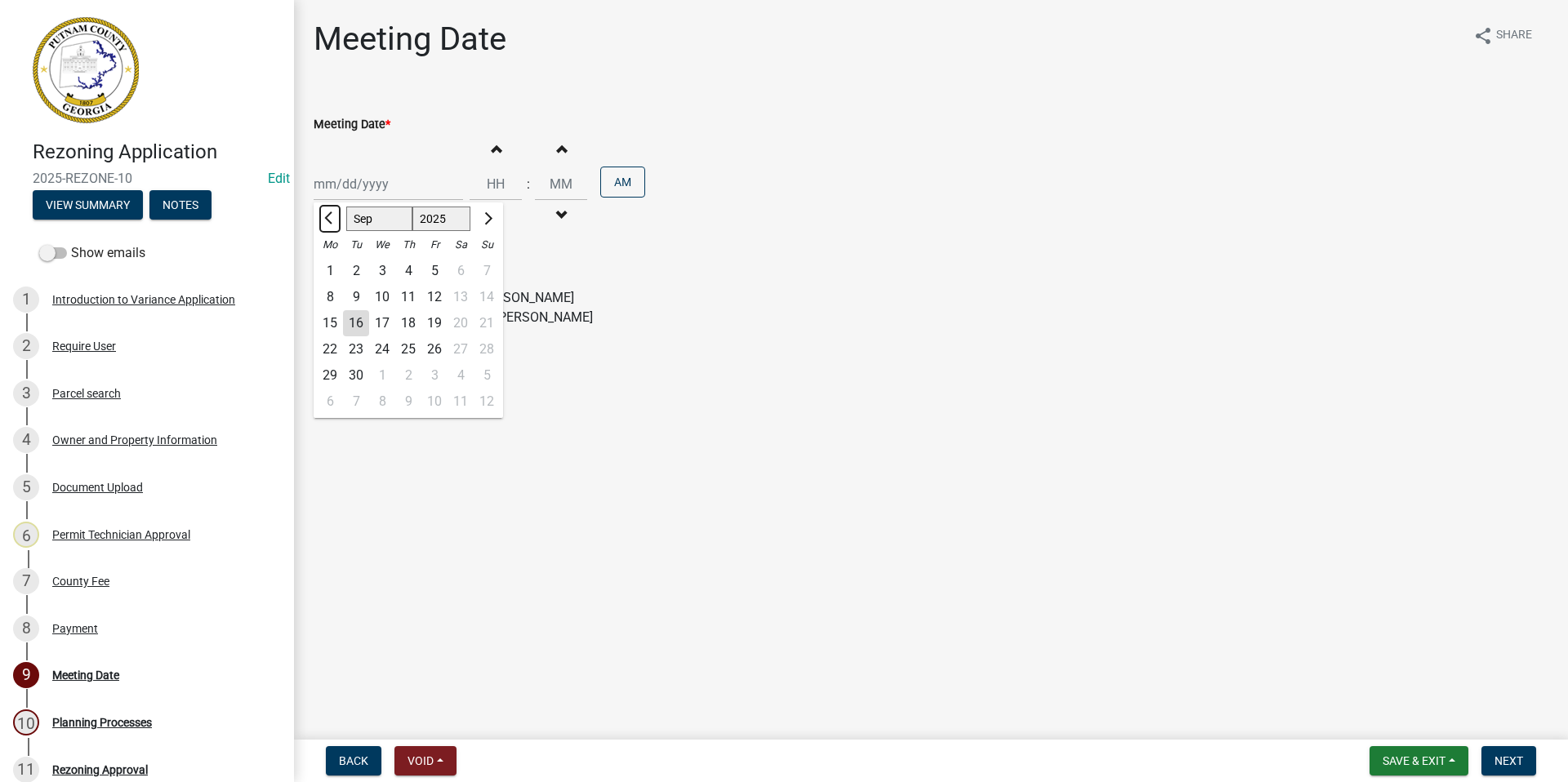
click at [336, 215] on button "Previous month" at bounding box center [330, 219] width 20 height 27
select select "8"
click at [405, 292] on div "7" at bounding box center [408, 297] width 27 height 27
type input "08/07/2025"
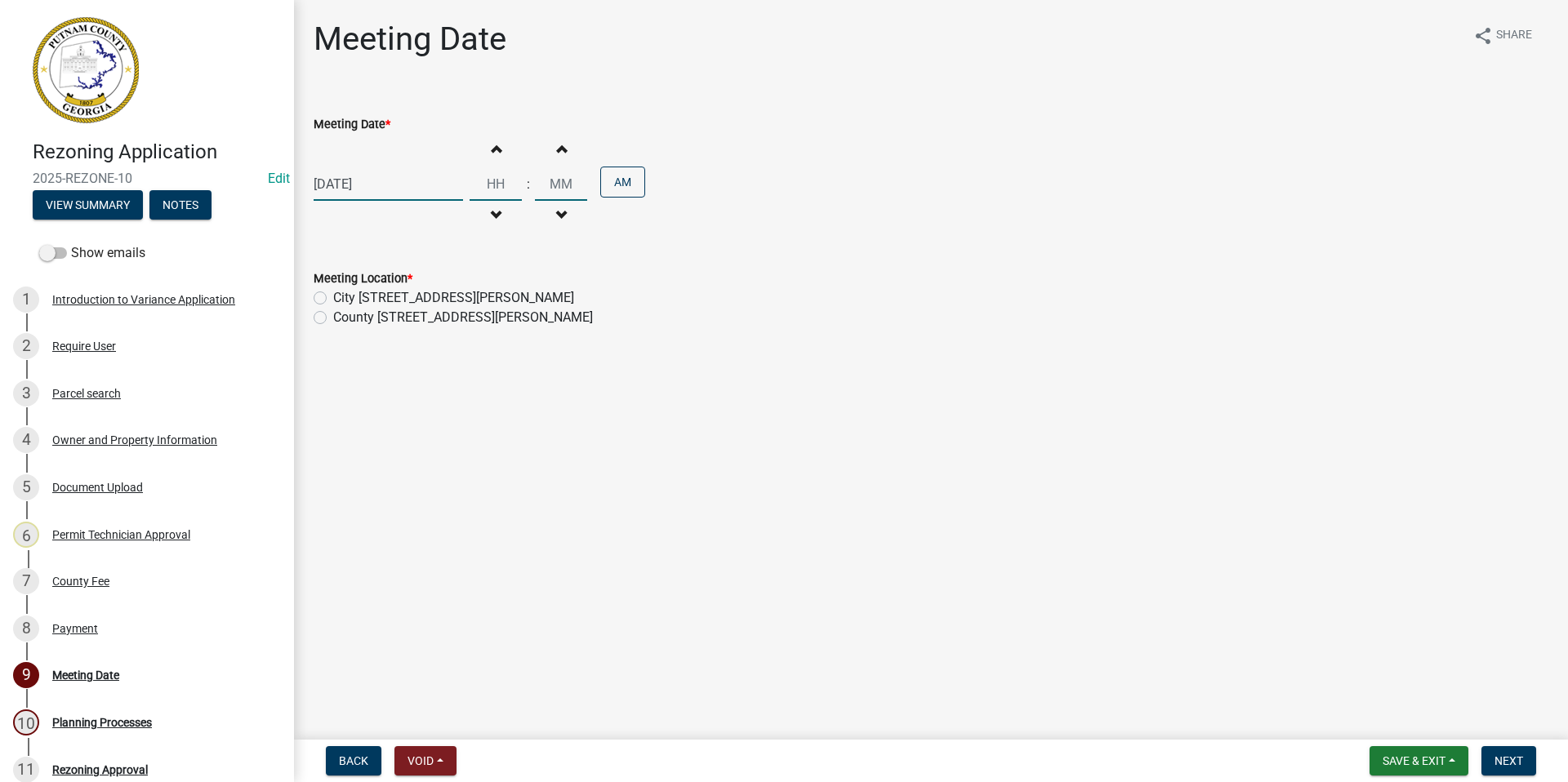
click at [492, 178] on input "Hours" at bounding box center [495, 184] width 52 height 34
type input "06"
drag, startPoint x: 568, startPoint y: 178, endPoint x: 525, endPoint y: 178, distance: 43.0
click at [525, 178] on div "Increment hours 06 Decrement hours : Increment minutes 00 Decrement minutes AM" at bounding box center [557, 184] width 176 height 101
type input "30"
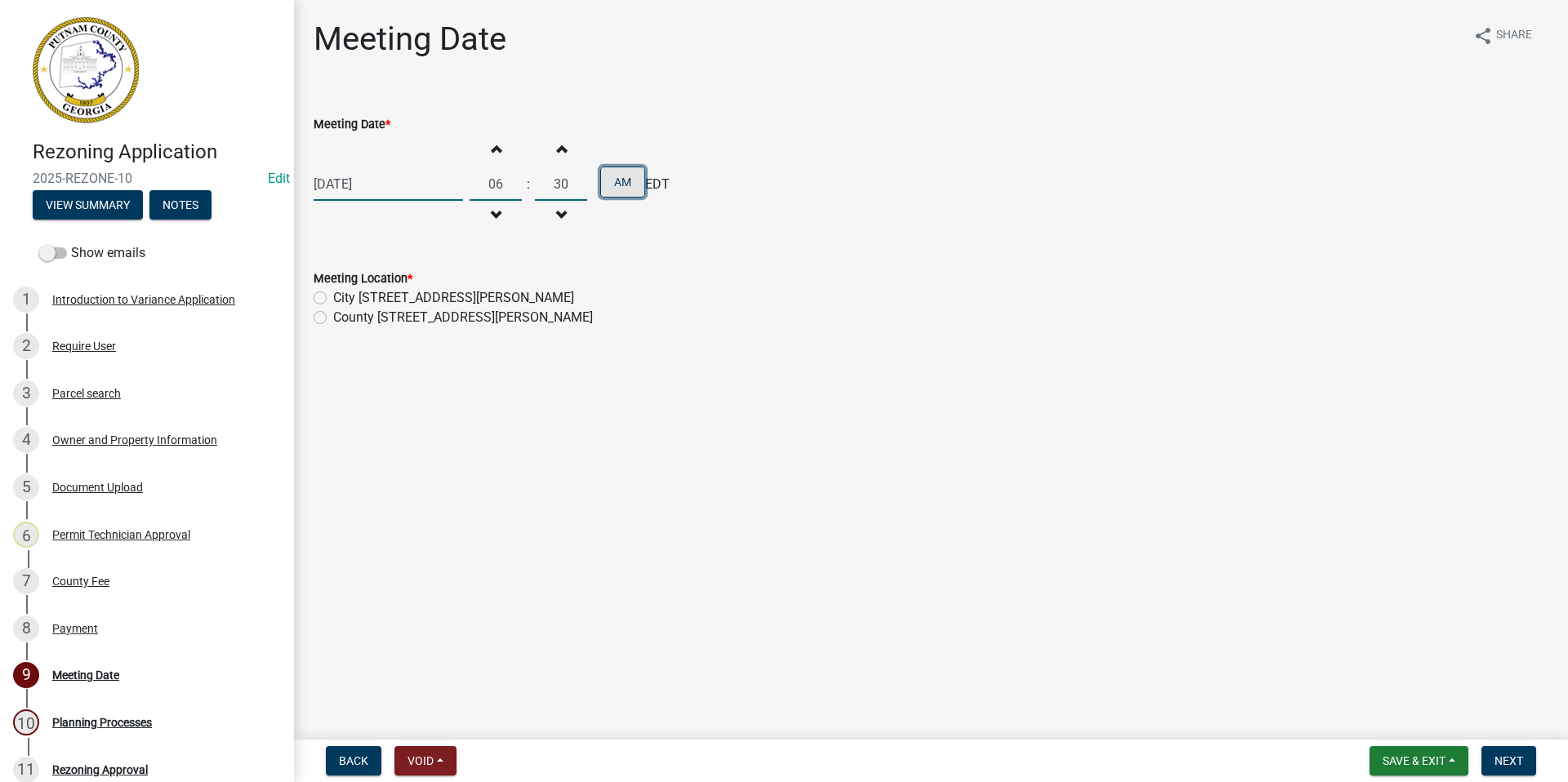
click at [615, 174] on button "AM" at bounding box center [623, 181] width 45 height 31
click at [333, 314] on label "County 117 Putnam Dr" at bounding box center [463, 318] width 259 height 20
click at [333, 314] on input "County 117 Putnam Dr" at bounding box center [338, 313] width 11 height 11
radio input "true"
click at [1509, 756] on span "Next" at bounding box center [1509, 760] width 29 height 13
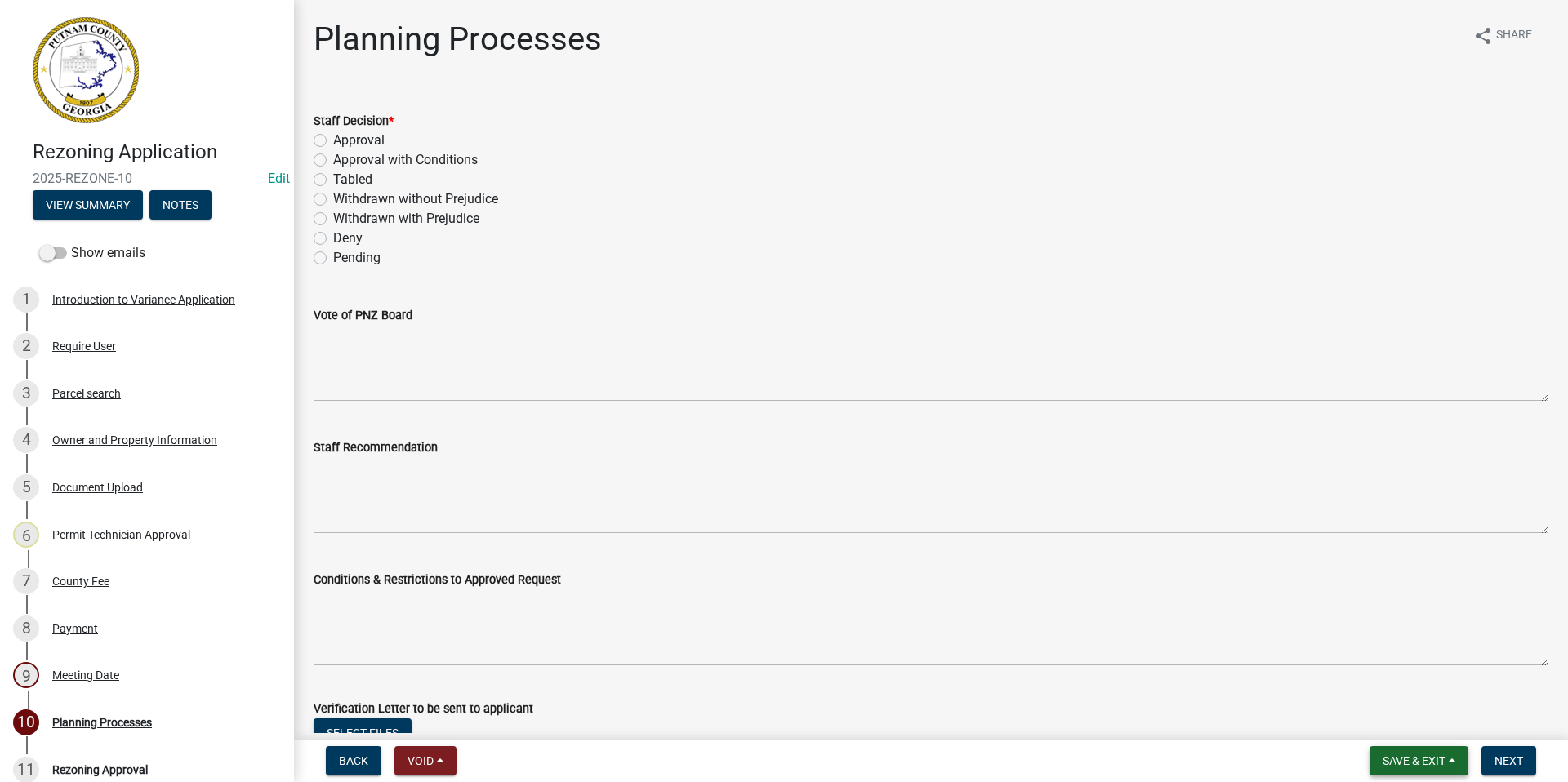
click at [1396, 763] on span "Save & Exit" at bounding box center [1414, 760] width 63 height 13
click at [1380, 723] on button "Save & Exit" at bounding box center [1403, 719] width 131 height 39
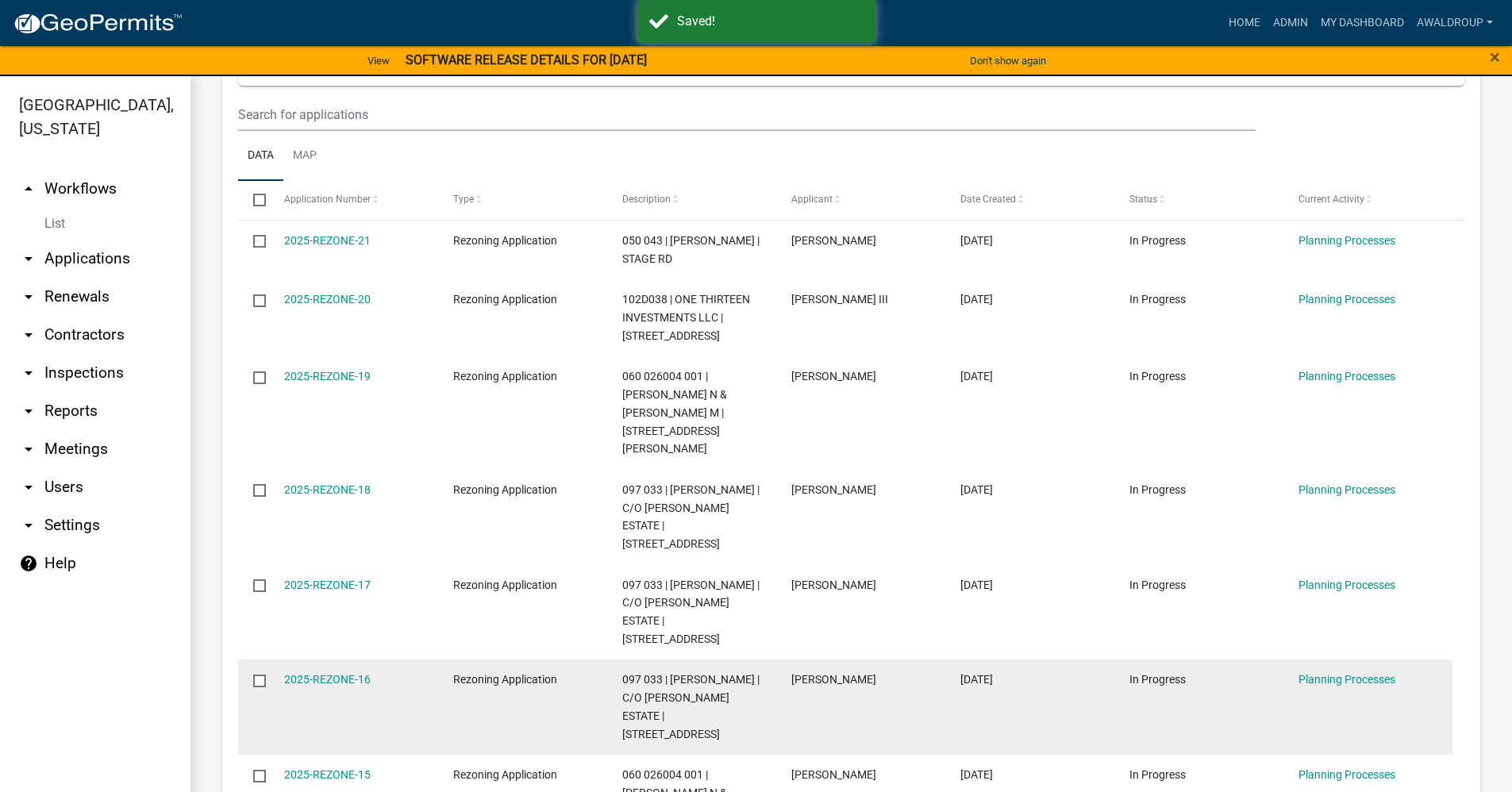
scroll to position [1824, 0]
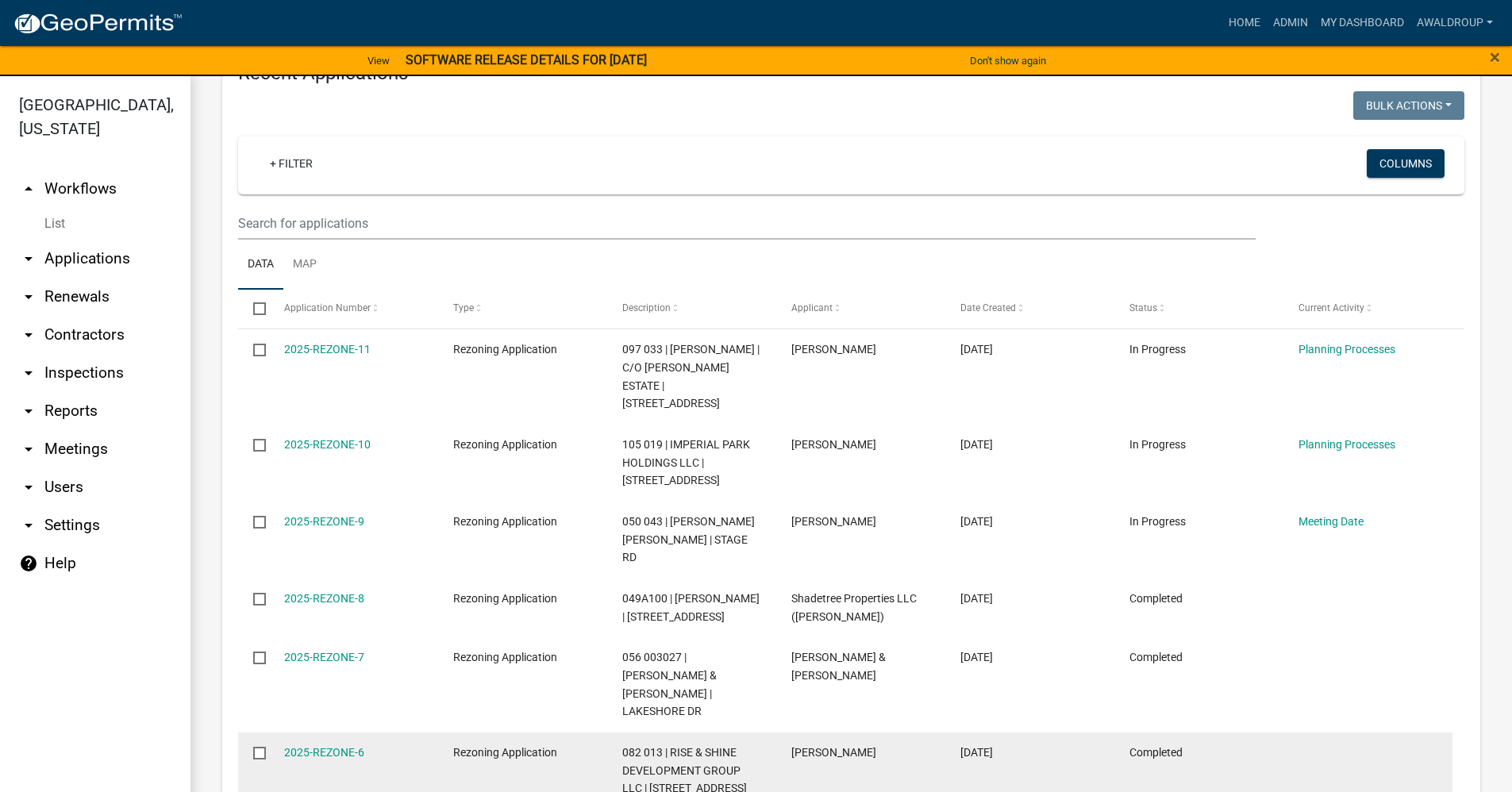
scroll to position [1442, 0]
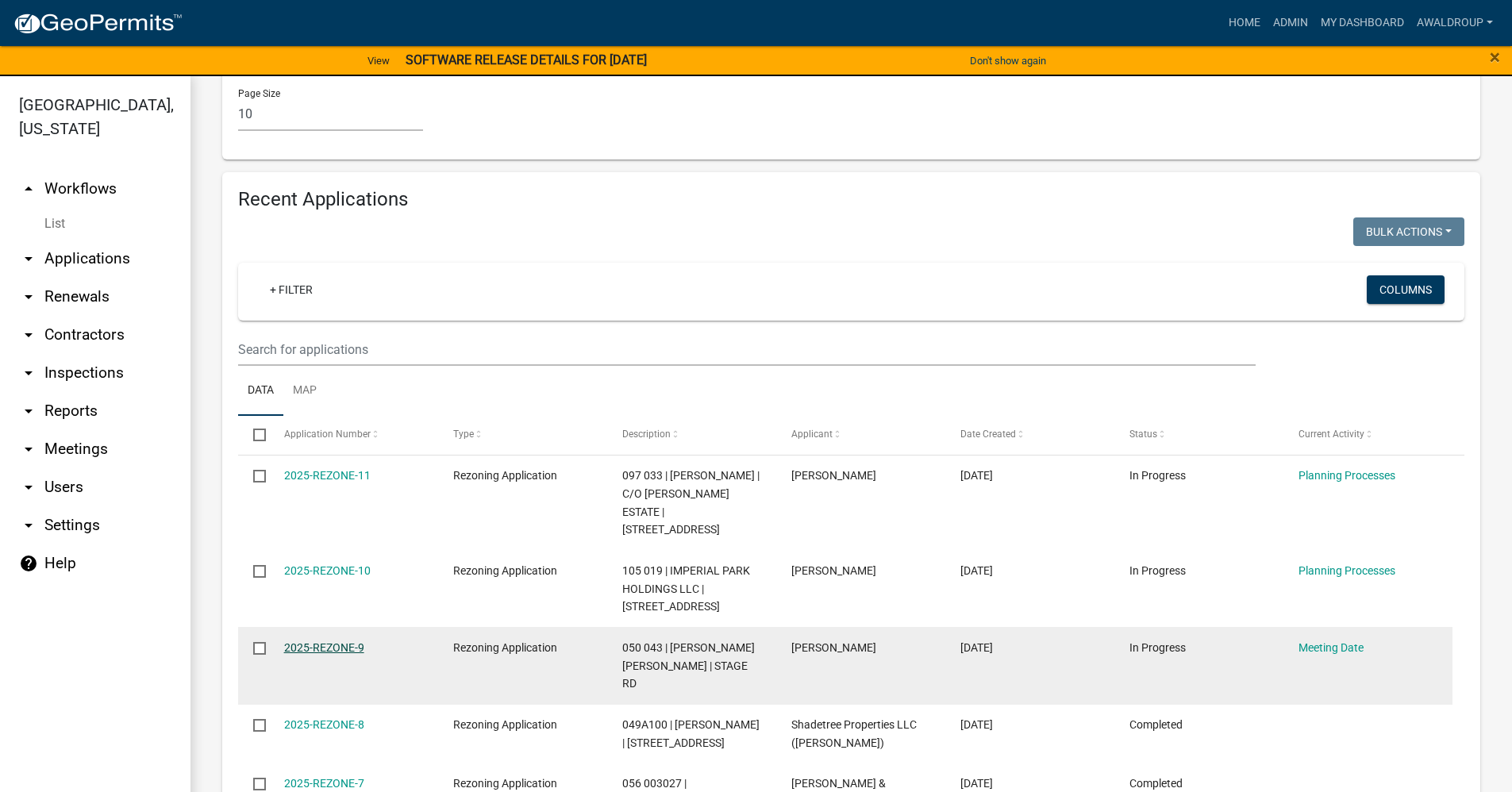
click at [346, 641] on link "2025-REZONE-9" at bounding box center [324, 646] width 80 height 12
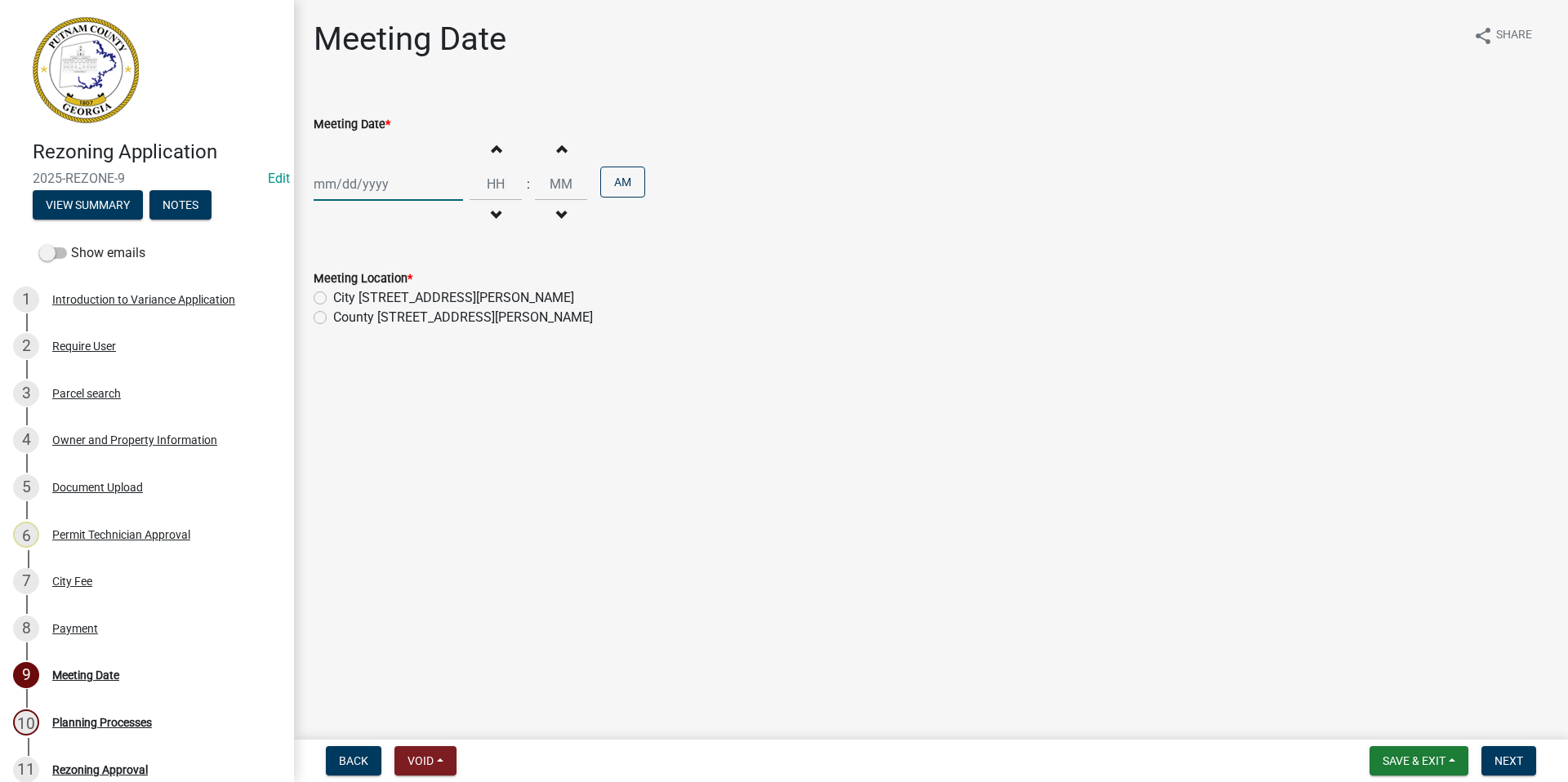
click at [393, 187] on div at bounding box center [389, 184] width 150 height 34
select select "9"
select select "2025"
click at [331, 297] on div "8" at bounding box center [329, 297] width 27 height 27
type input "09/08/2025"
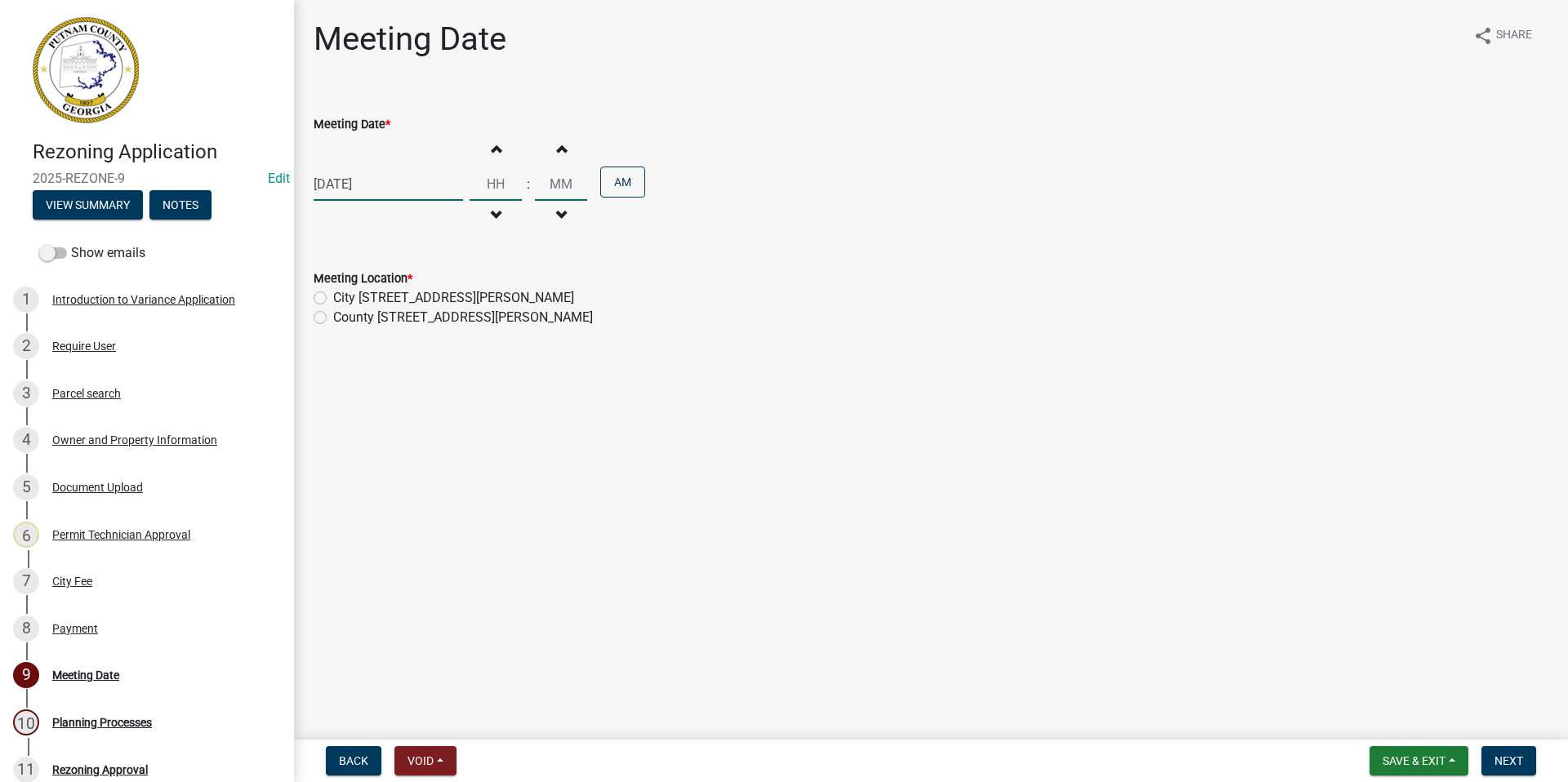
click at [489, 184] on input "Hours" at bounding box center [495, 184] width 52 height 34
type input "06"
type input "00"
drag, startPoint x: 578, startPoint y: 187, endPoint x: 536, endPoint y: 185, distance: 42.0
click at [536, 185] on input "00" at bounding box center [560, 184] width 52 height 34
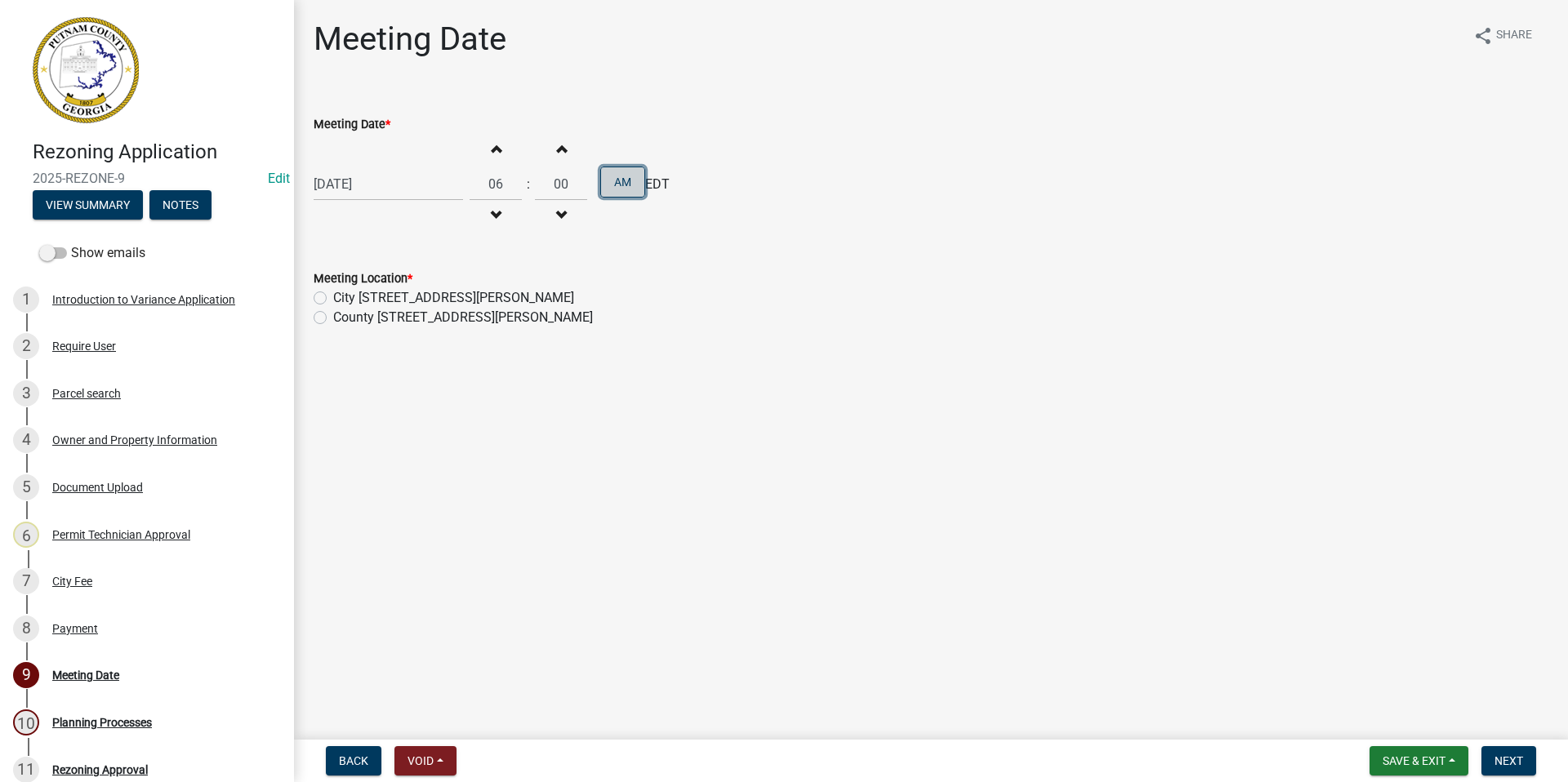
click at [612, 177] on button "AM" at bounding box center [623, 181] width 45 height 31
click at [606, 182] on button "PM" at bounding box center [623, 181] width 45 height 31
click at [601, 184] on button "AM" at bounding box center [623, 181] width 45 height 31
click at [333, 295] on label "City 400 W Marion St." at bounding box center [454, 298] width 241 height 20
click at [333, 295] on input "City 400 W Marion St." at bounding box center [338, 293] width 11 height 11
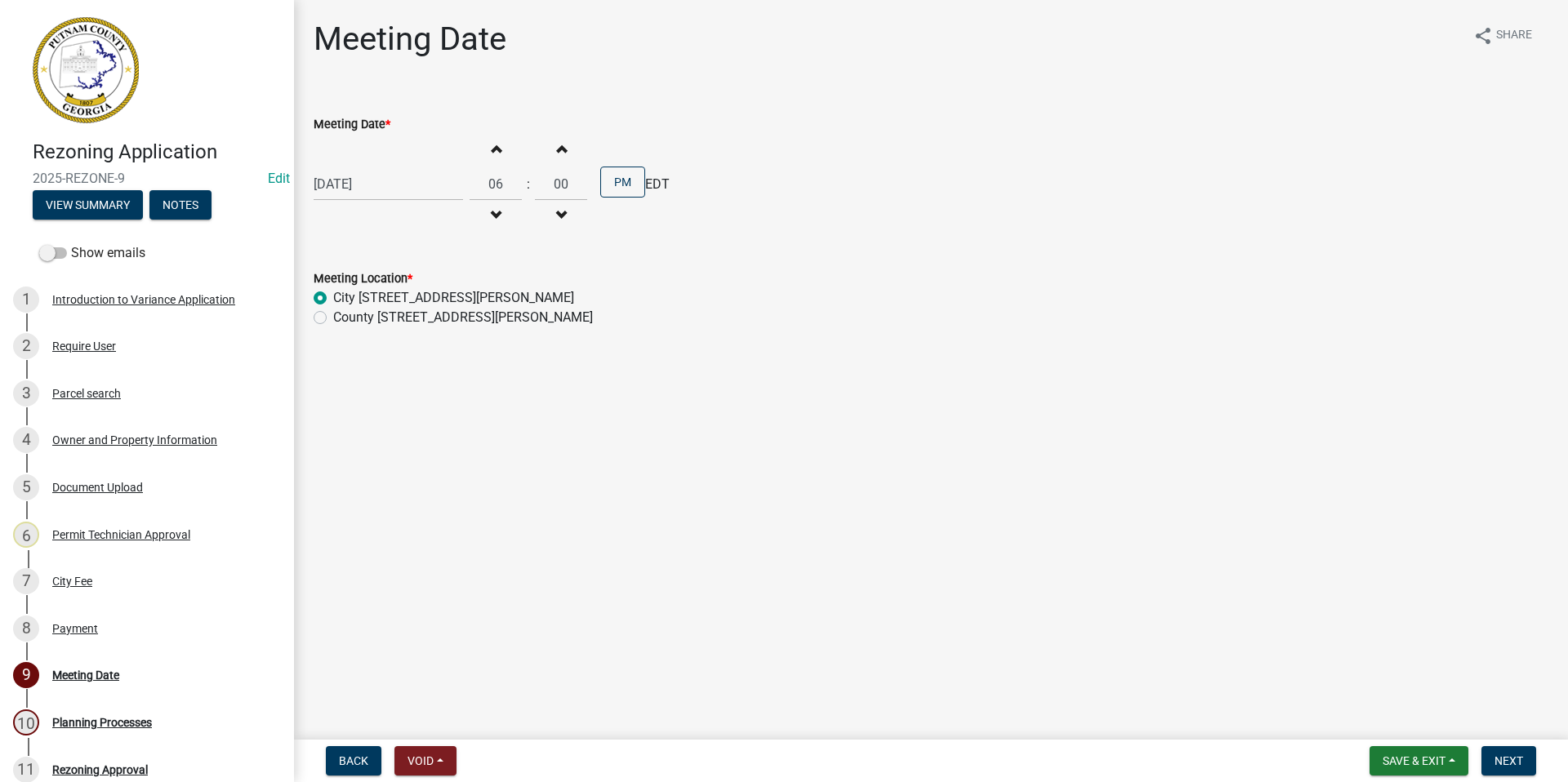
radio input "true"
click at [1500, 759] on span "Next" at bounding box center [1509, 760] width 29 height 13
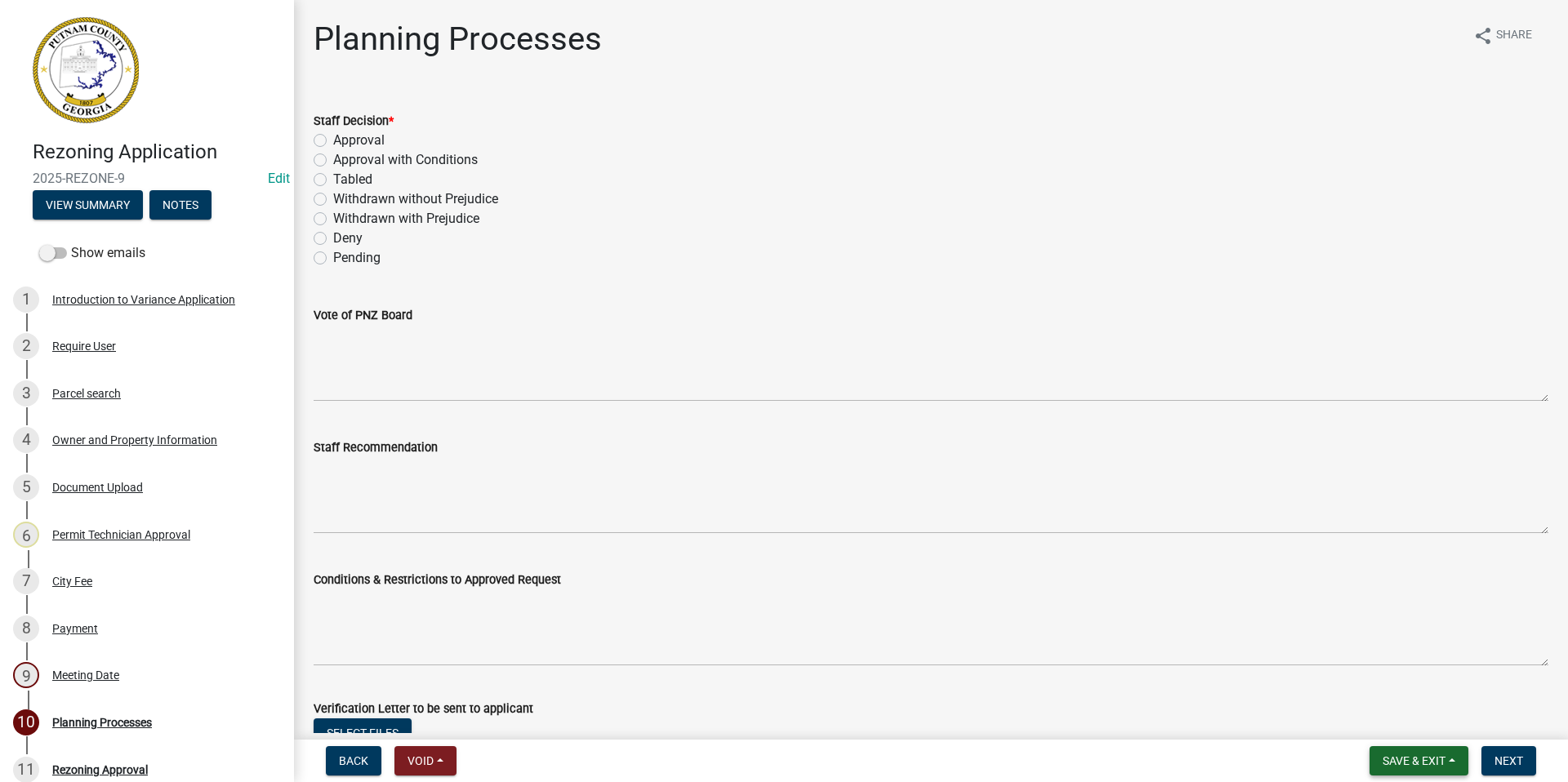
click at [1418, 765] on span "Save & Exit" at bounding box center [1414, 760] width 63 height 13
click at [1394, 720] on button "Save & Exit" at bounding box center [1403, 719] width 131 height 39
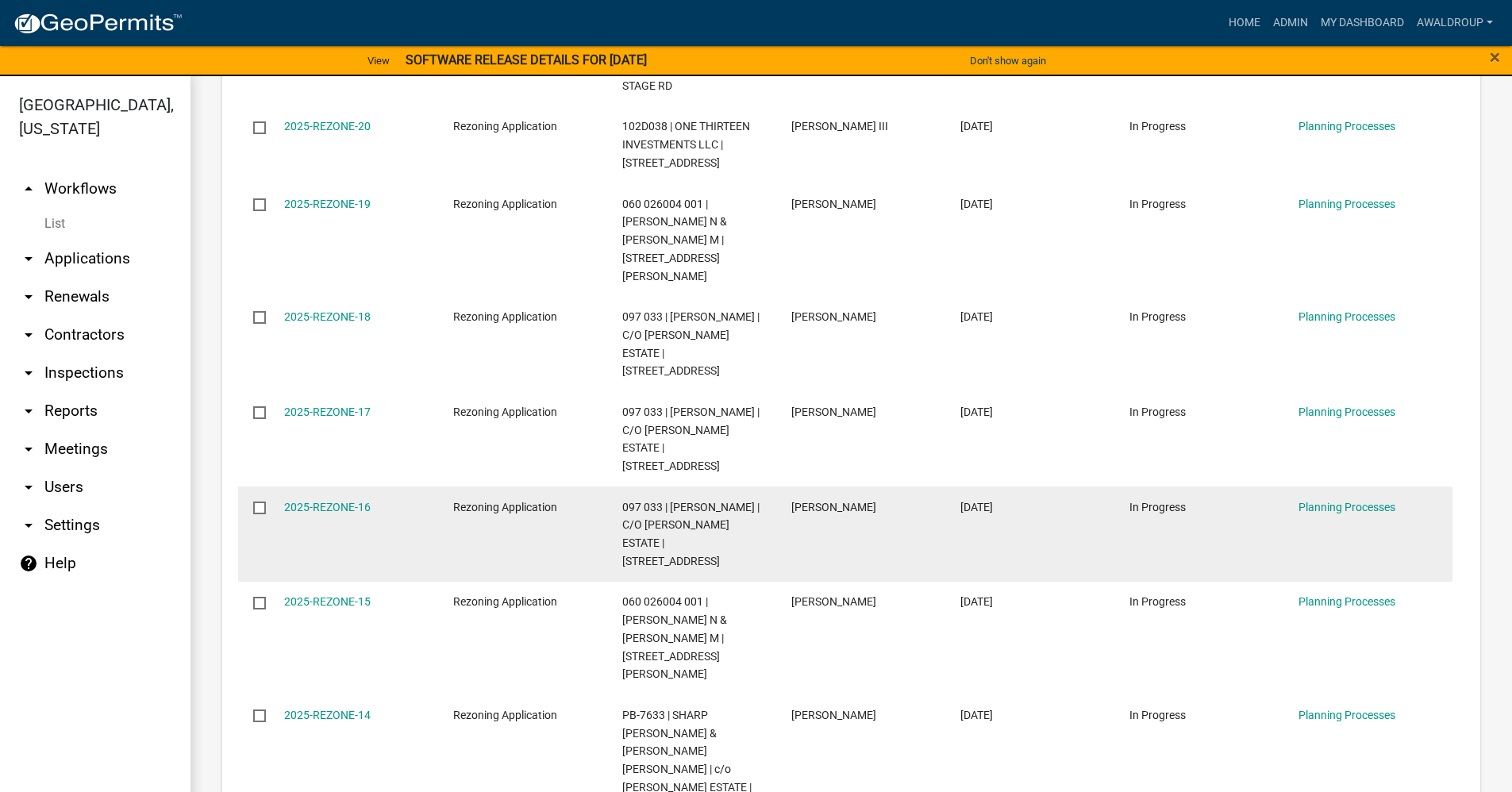
scroll to position [793, 0]
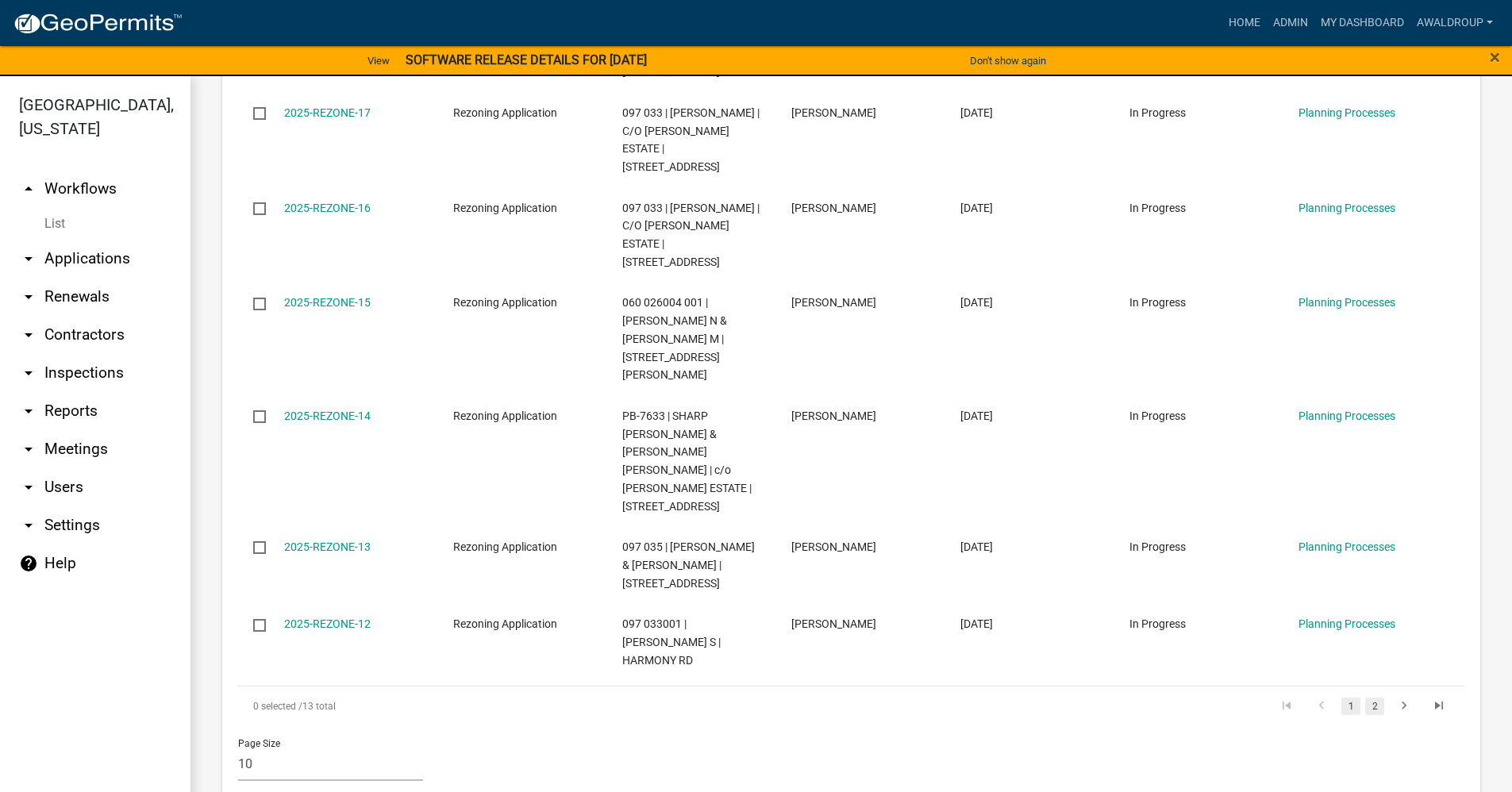
click at [1364, 697] on link "2" at bounding box center [1374, 706] width 19 height 17
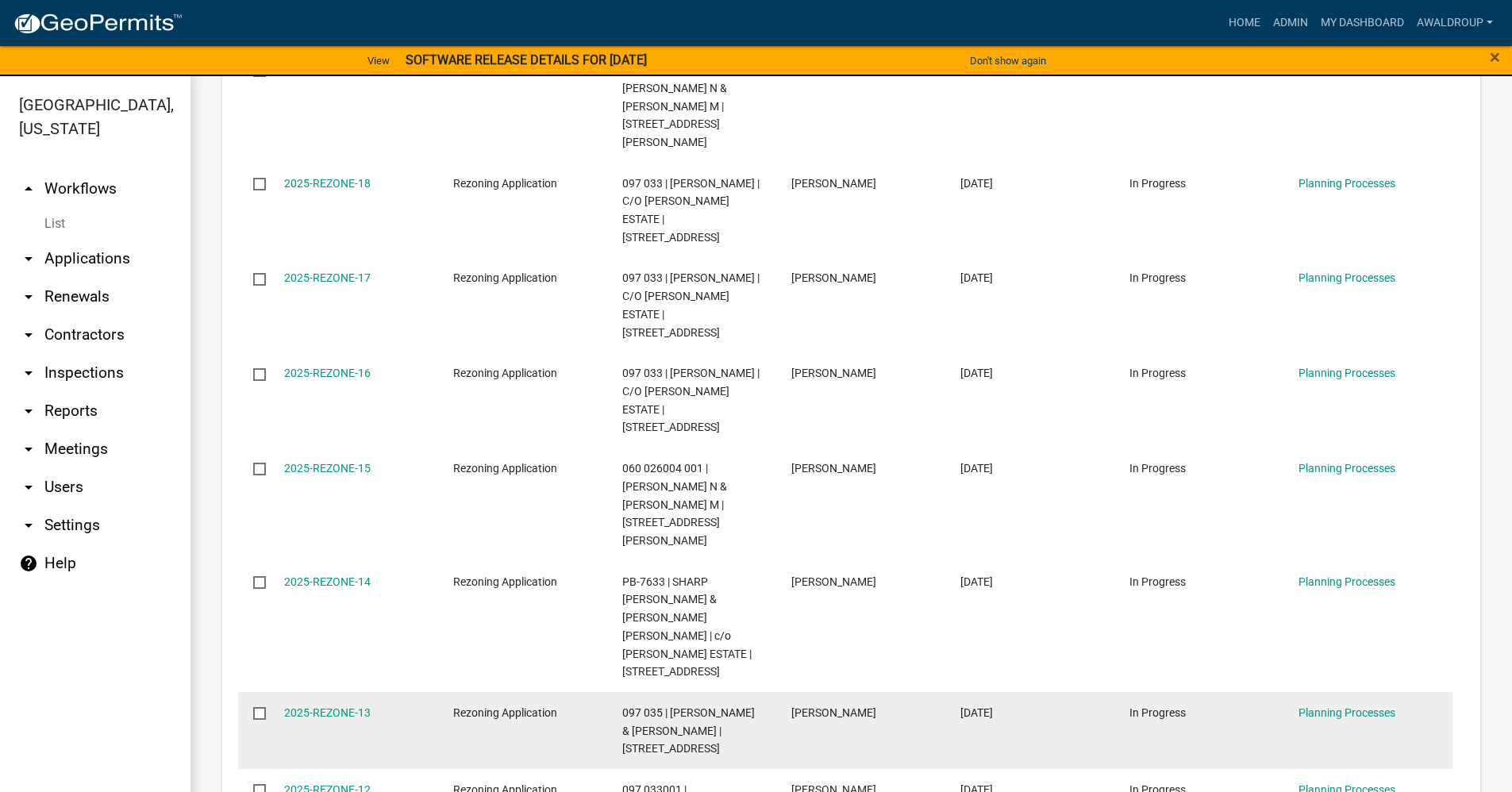
scroll to position [19, 0]
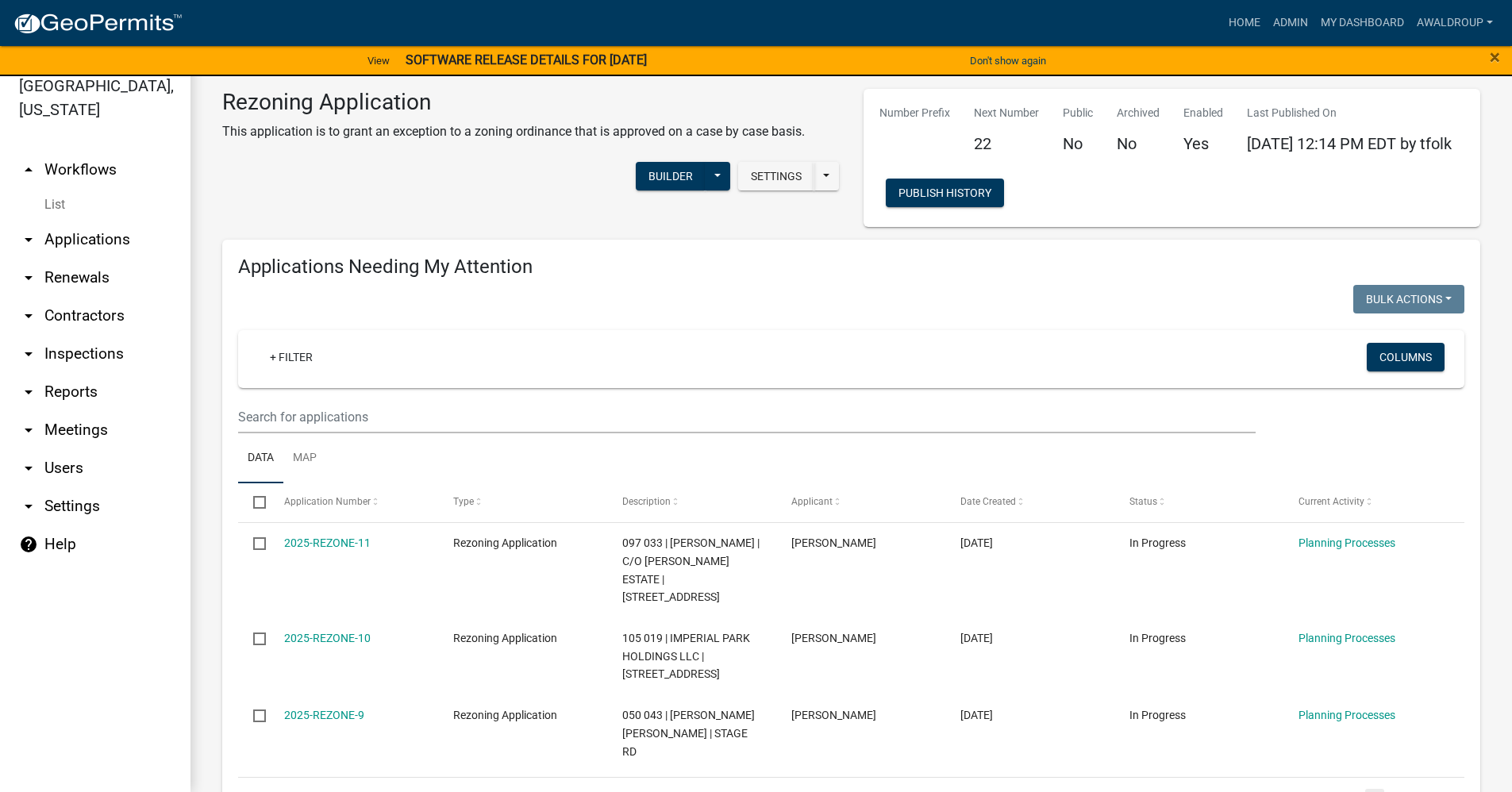
click at [92, 236] on link "arrow_drop_down Applications" at bounding box center [95, 239] width 191 height 38
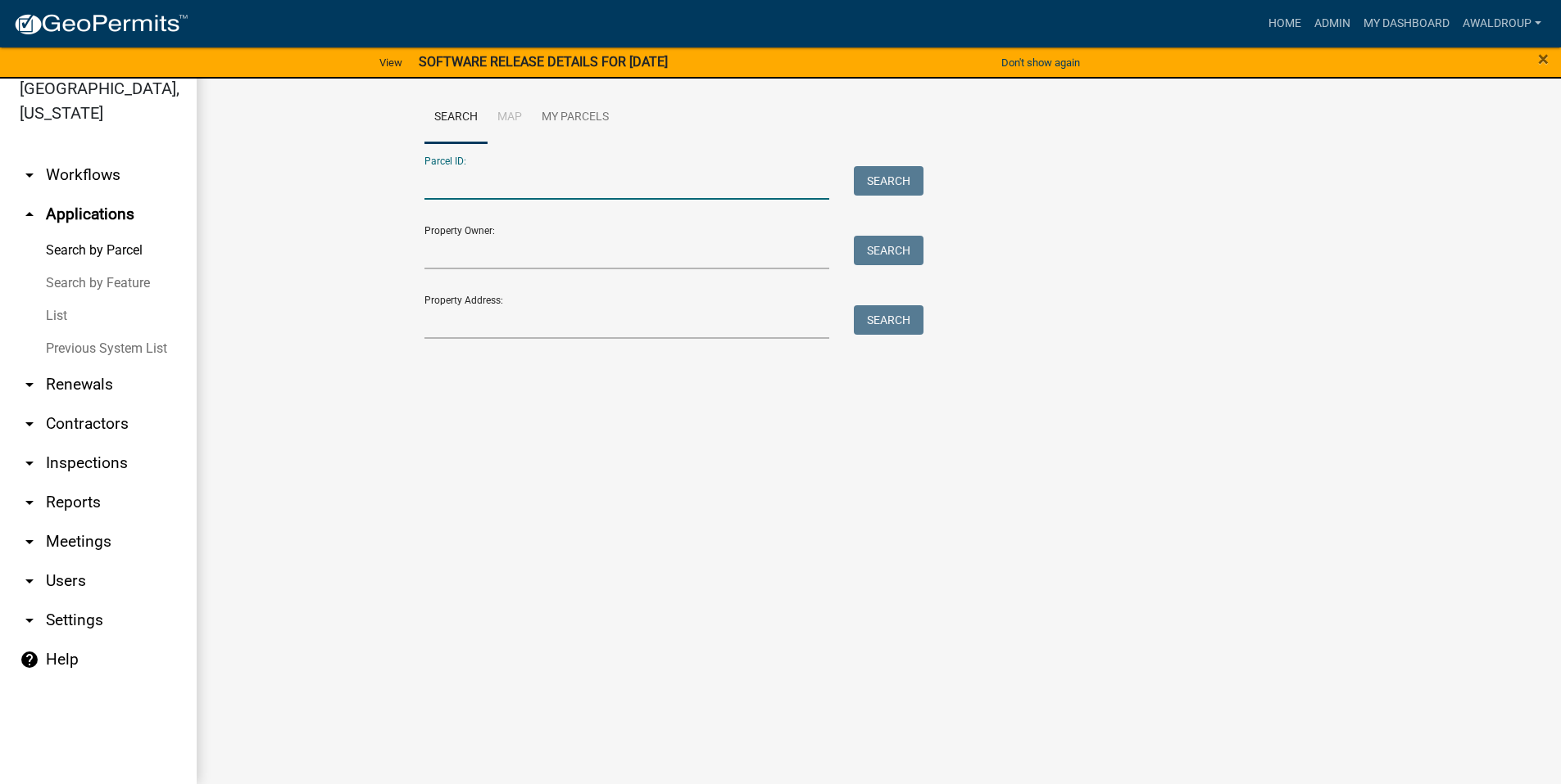
click at [504, 179] on input "Parcel ID:" at bounding box center [627, 183] width 406 height 34
click at [531, 190] on input "086C012007" at bounding box center [627, 183] width 406 height 34
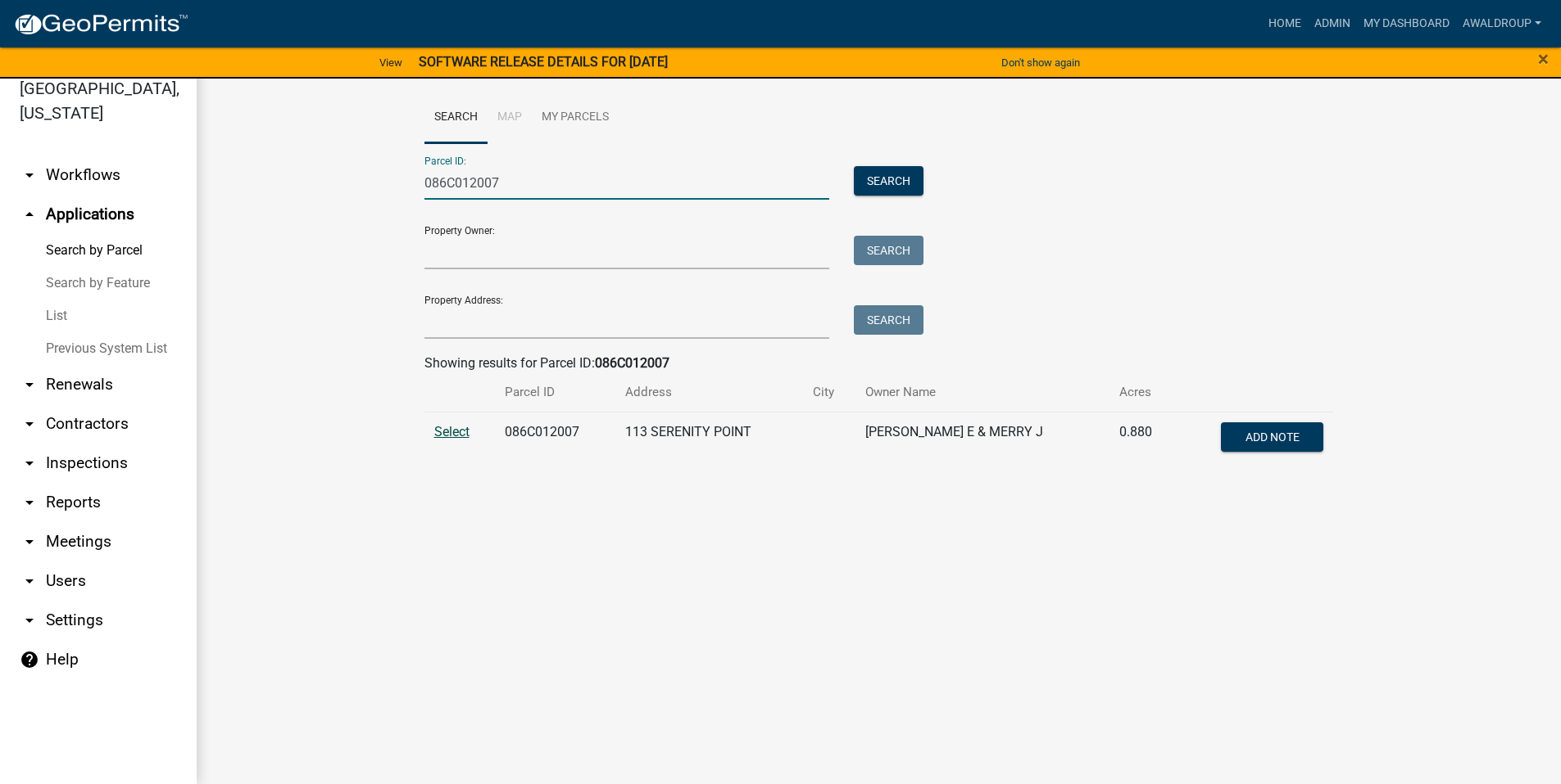
type input "086C012007"
click at [440, 437] on span "Select" at bounding box center [452, 432] width 36 height 16
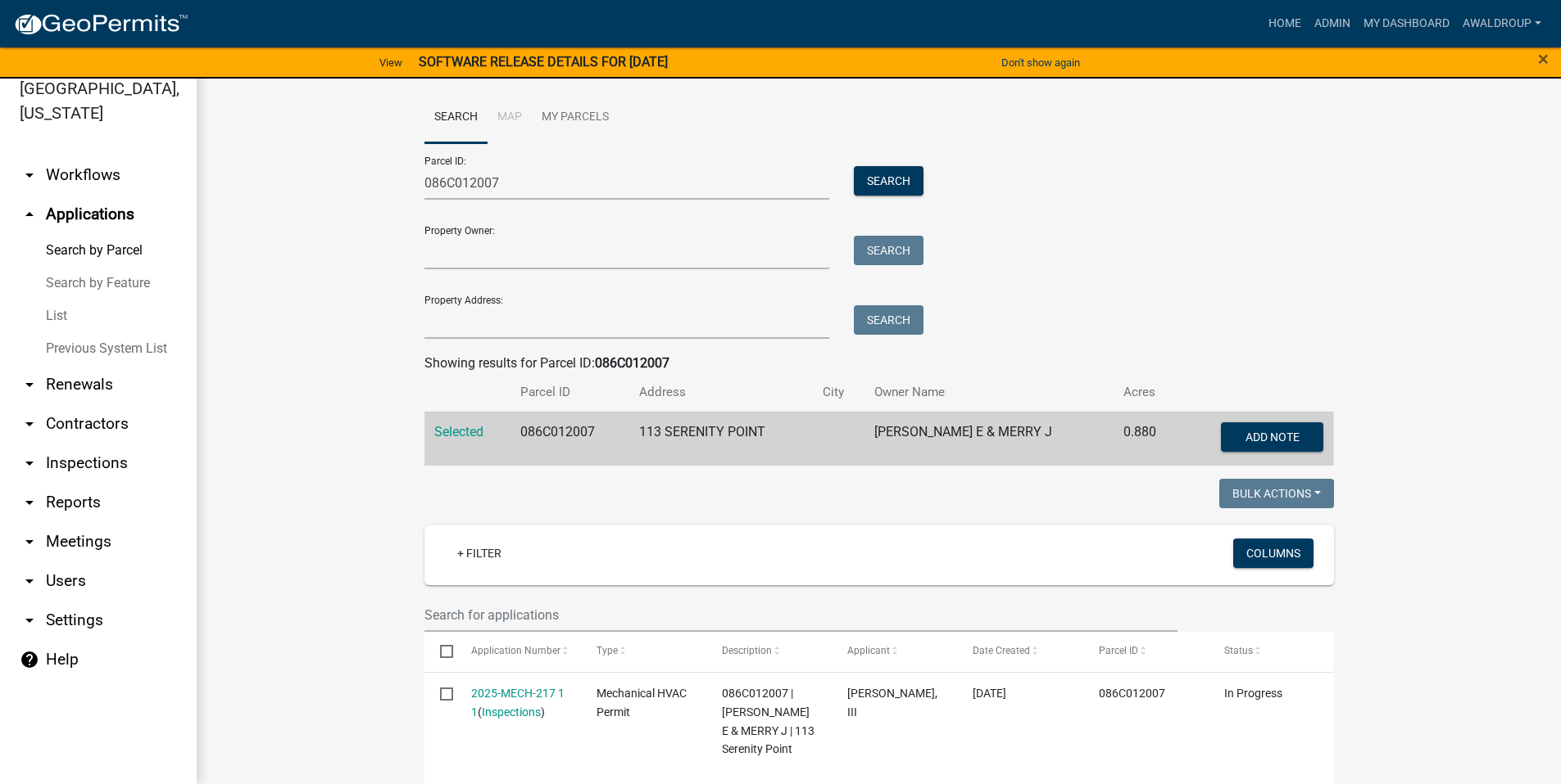
click at [434, 424] on link "Selected" at bounding box center [459, 432] width 49 height 16
click at [510, 450] on td "086C012007" at bounding box center [570, 439] width 119 height 54
click at [656, 317] on input "Property Address:" at bounding box center [627, 322] width 406 height 34
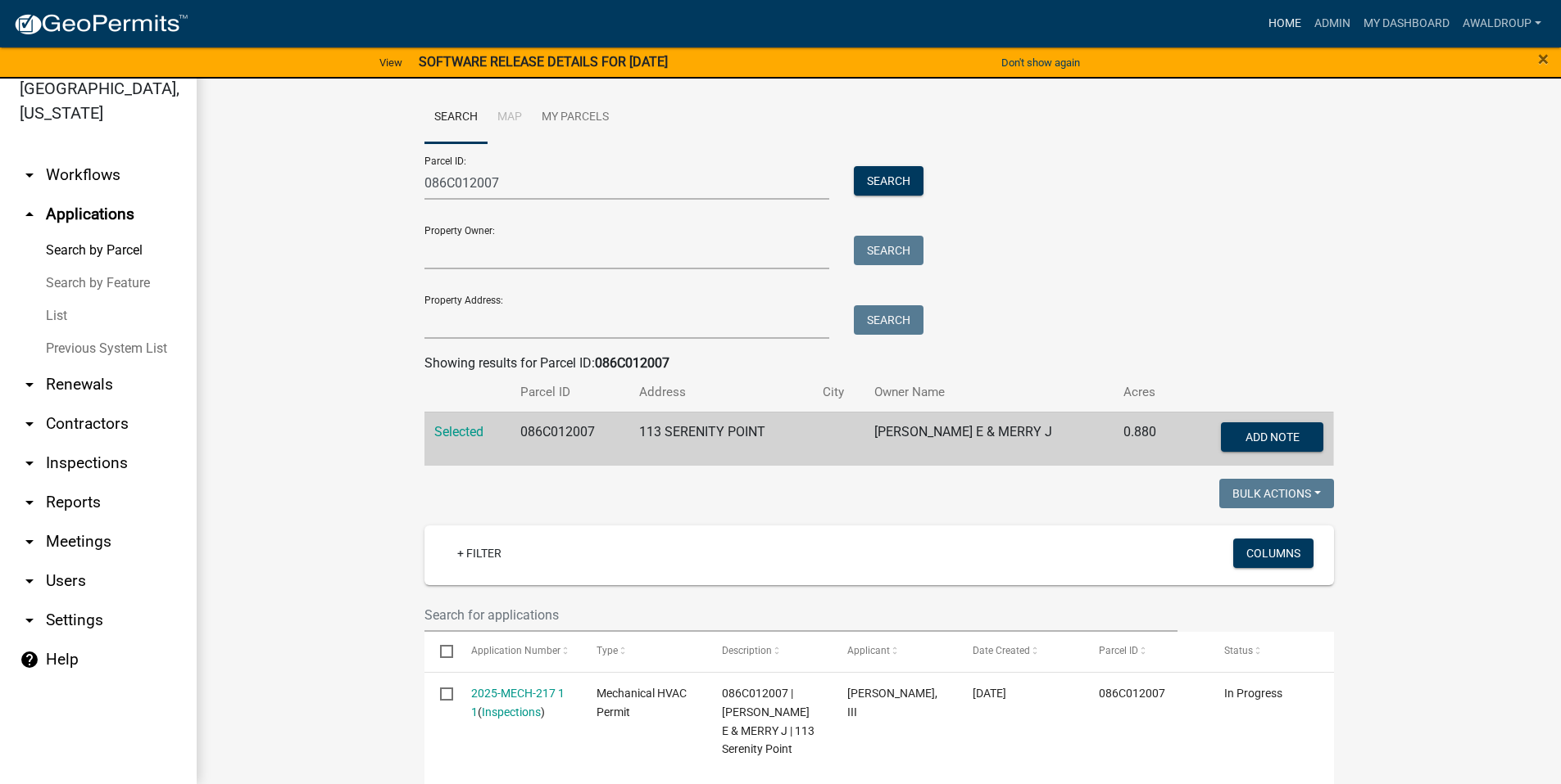
click at [1273, 21] on link "Home" at bounding box center [1284, 23] width 46 height 31
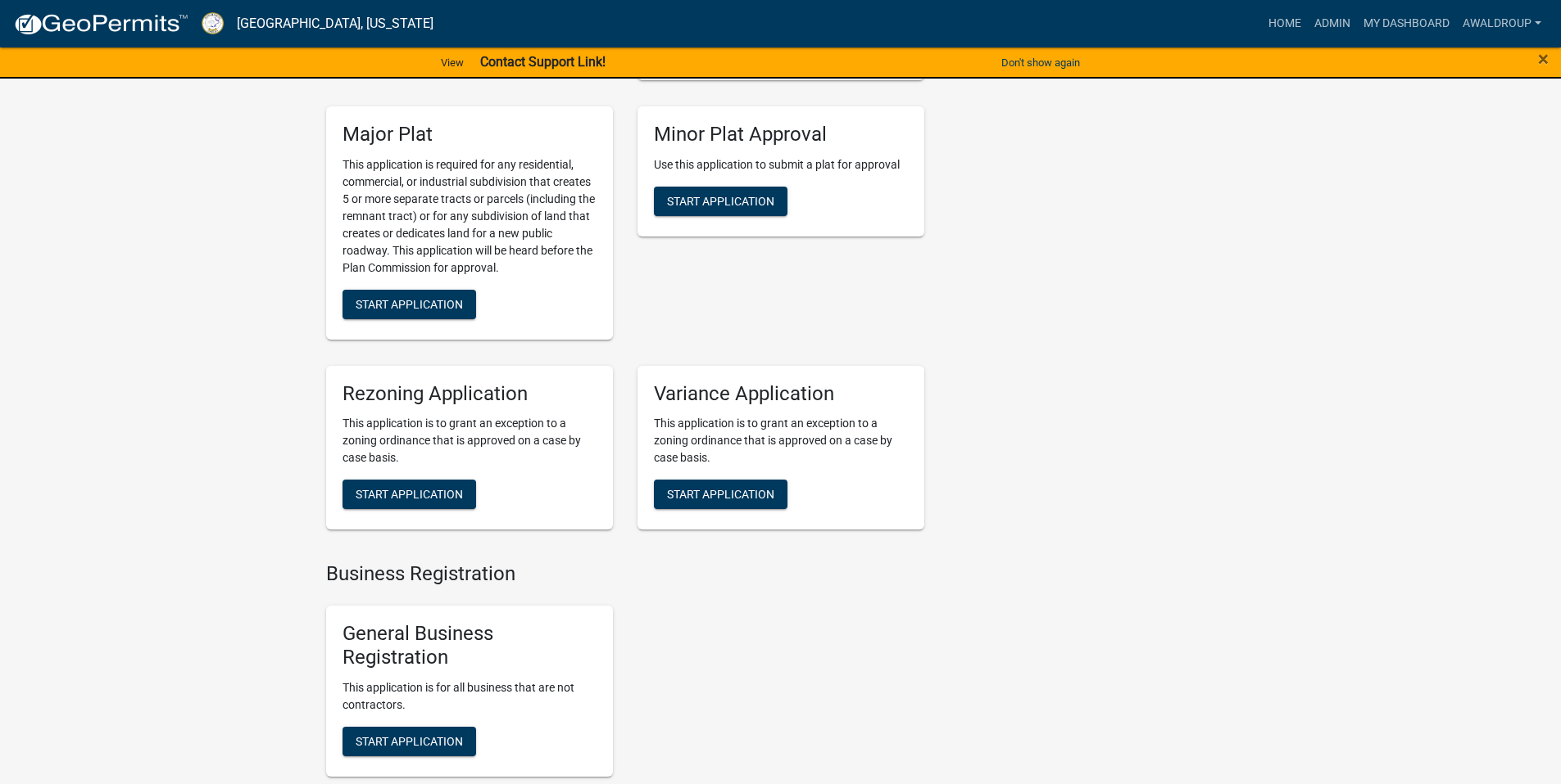
scroll to position [8241, 0]
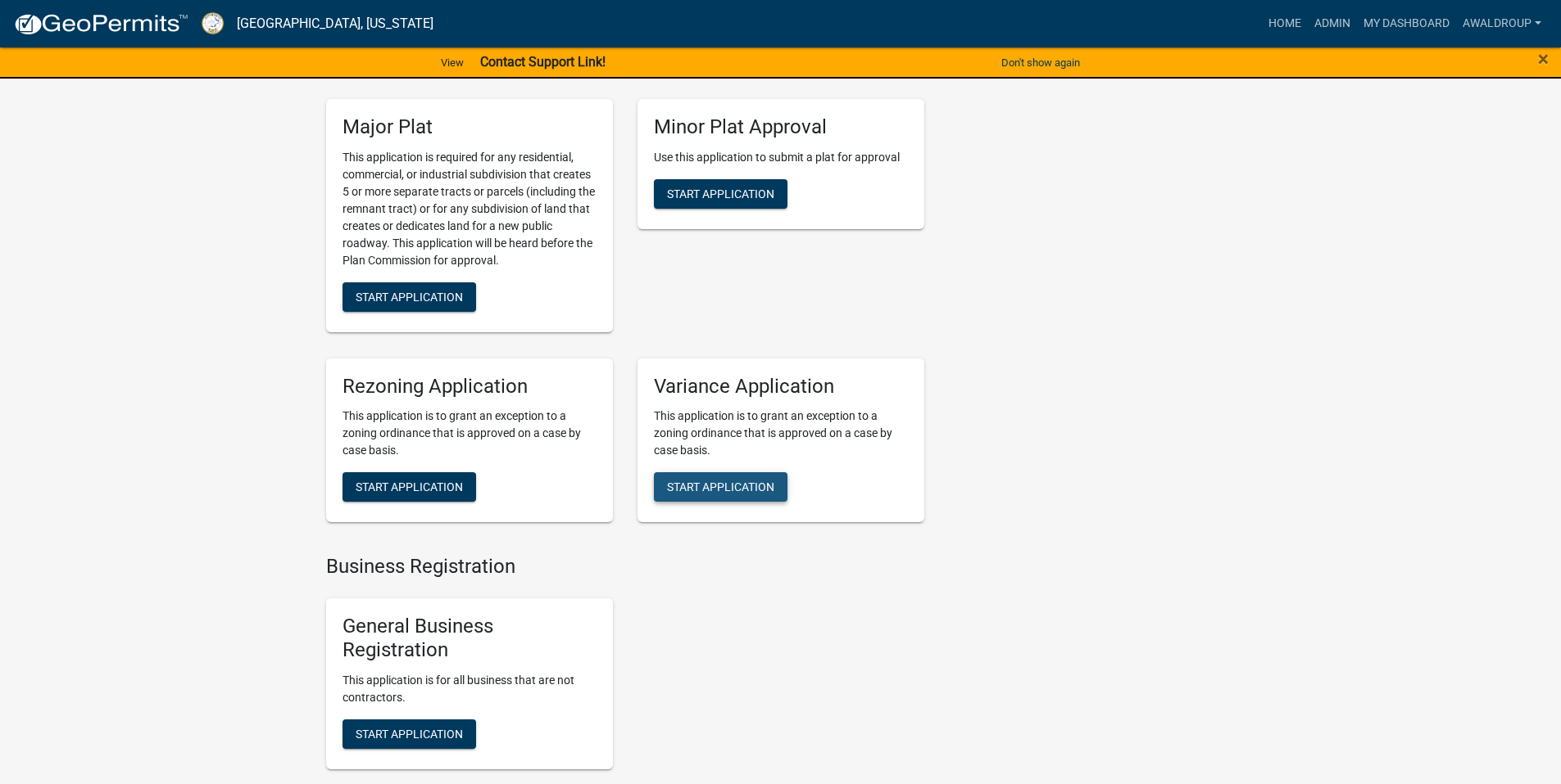
click at [702, 480] on span "Start Application" at bounding box center [720, 486] width 107 height 13
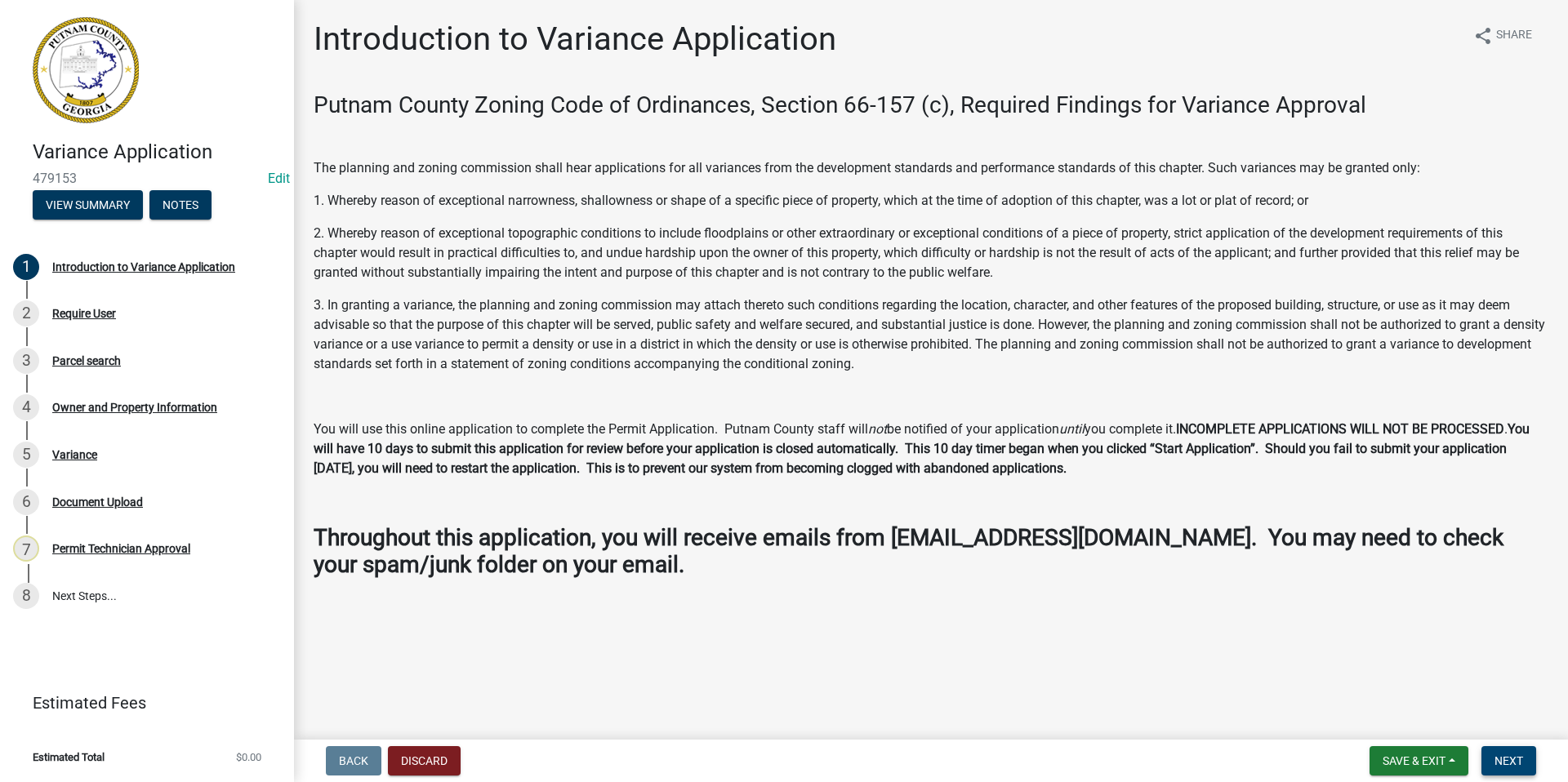
click at [1492, 764] on button "Next" at bounding box center [1508, 761] width 54 height 30
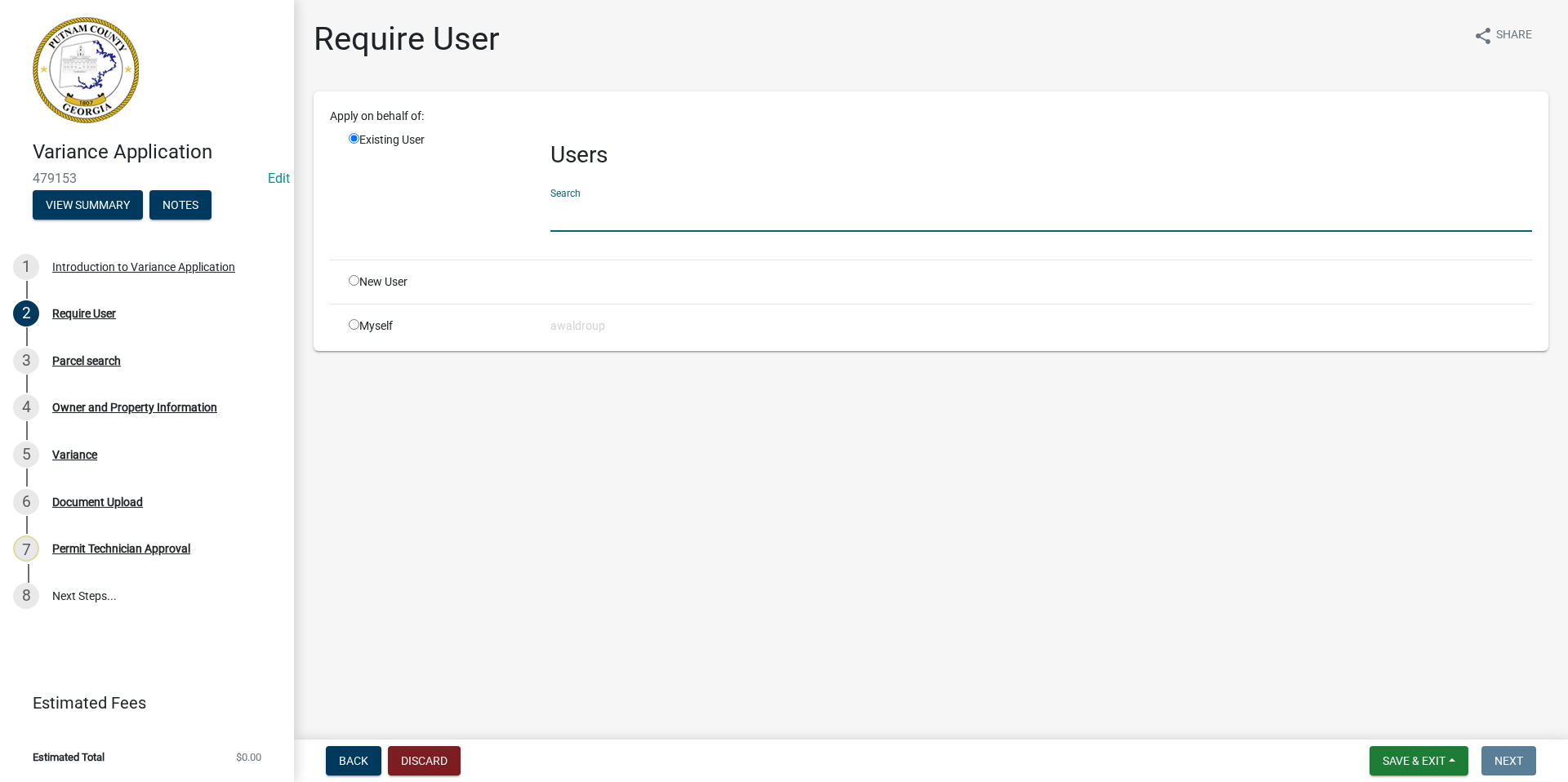
click at [581, 207] on input "text" at bounding box center [1040, 215] width 981 height 34
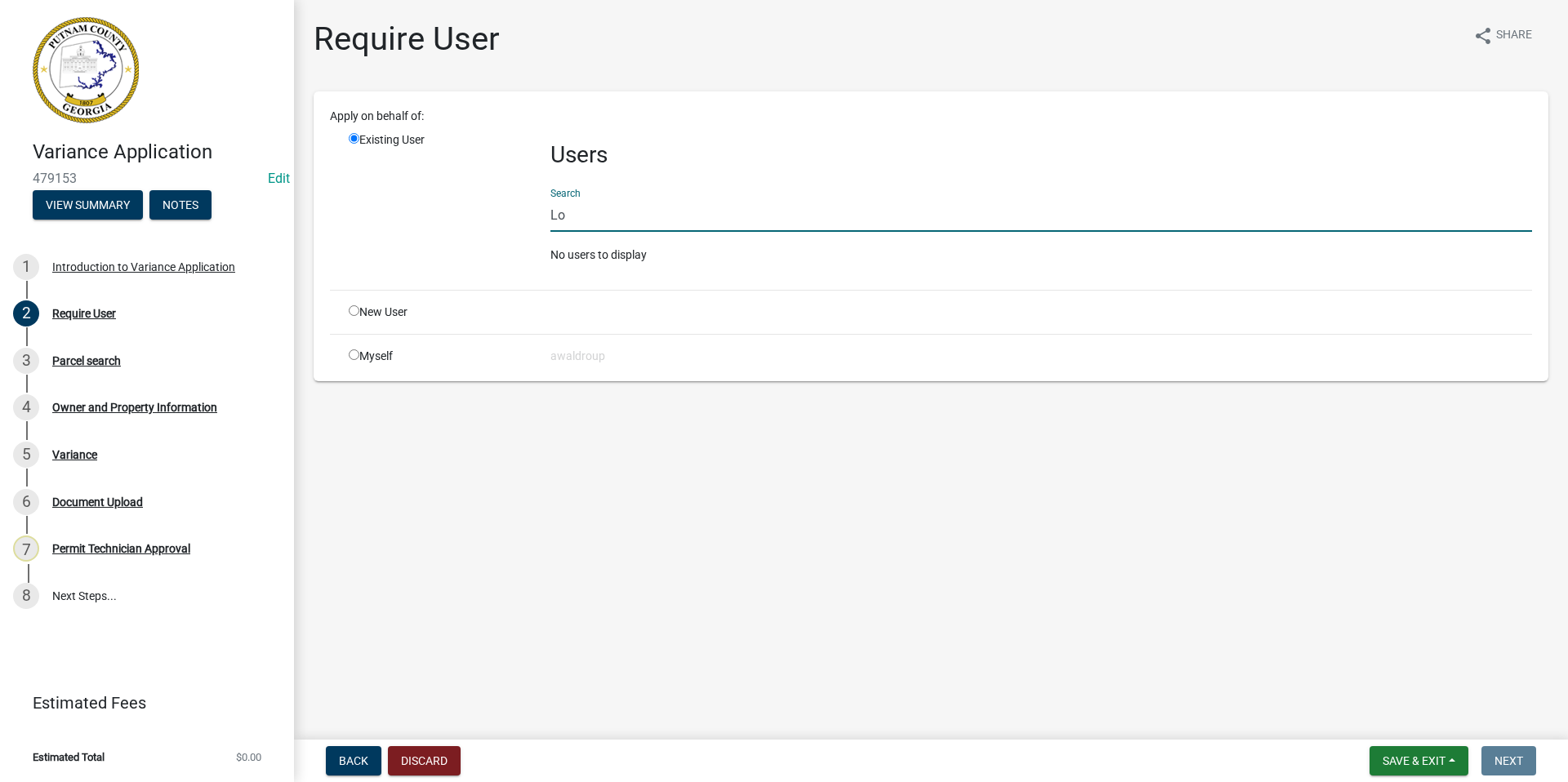
type input "L"
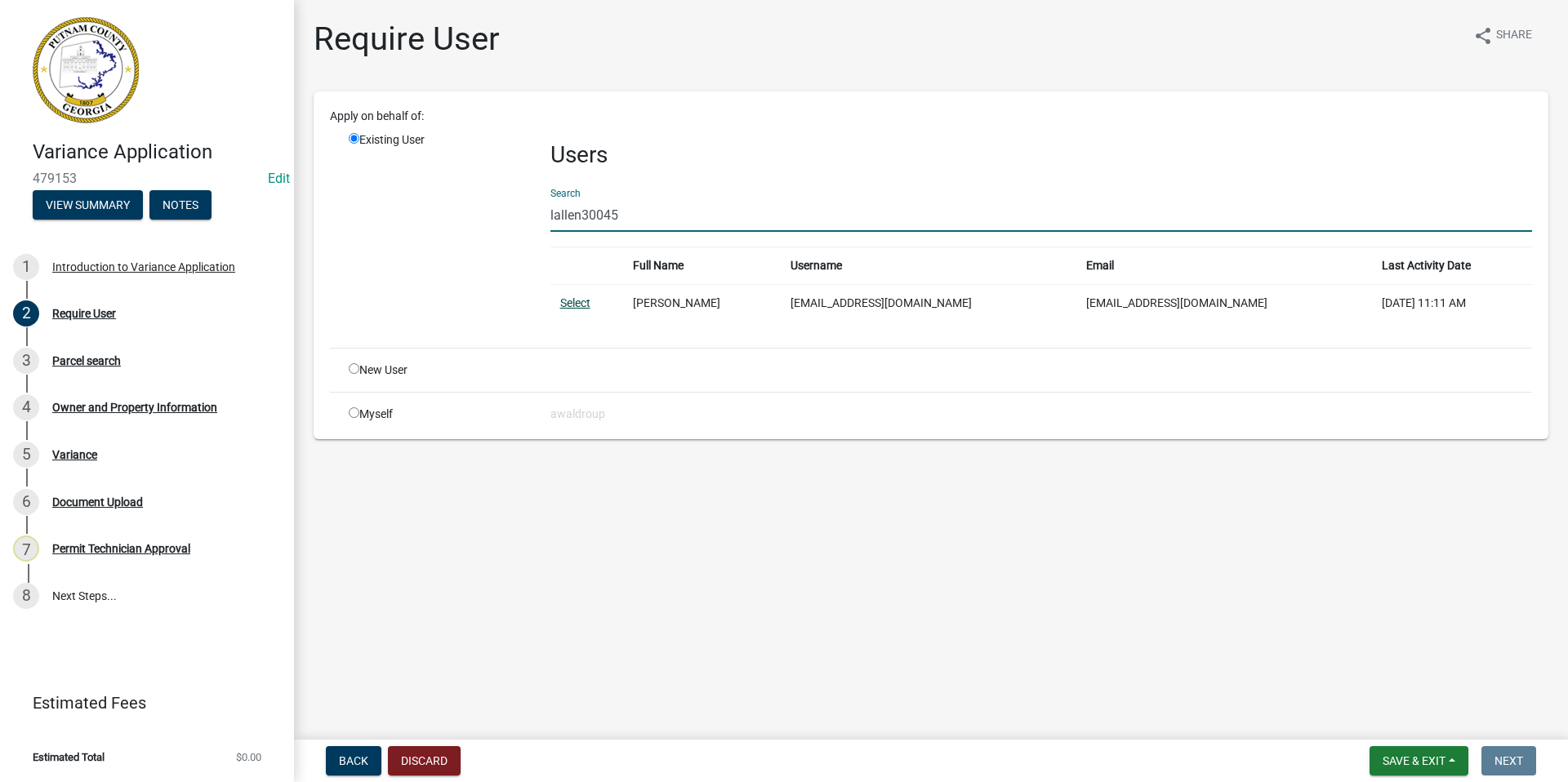
type input "lallen30045"
drag, startPoint x: 579, startPoint y: 300, endPoint x: 606, endPoint y: 300, distance: 27.0
click at [579, 300] on link "Select" at bounding box center [575, 303] width 31 height 13
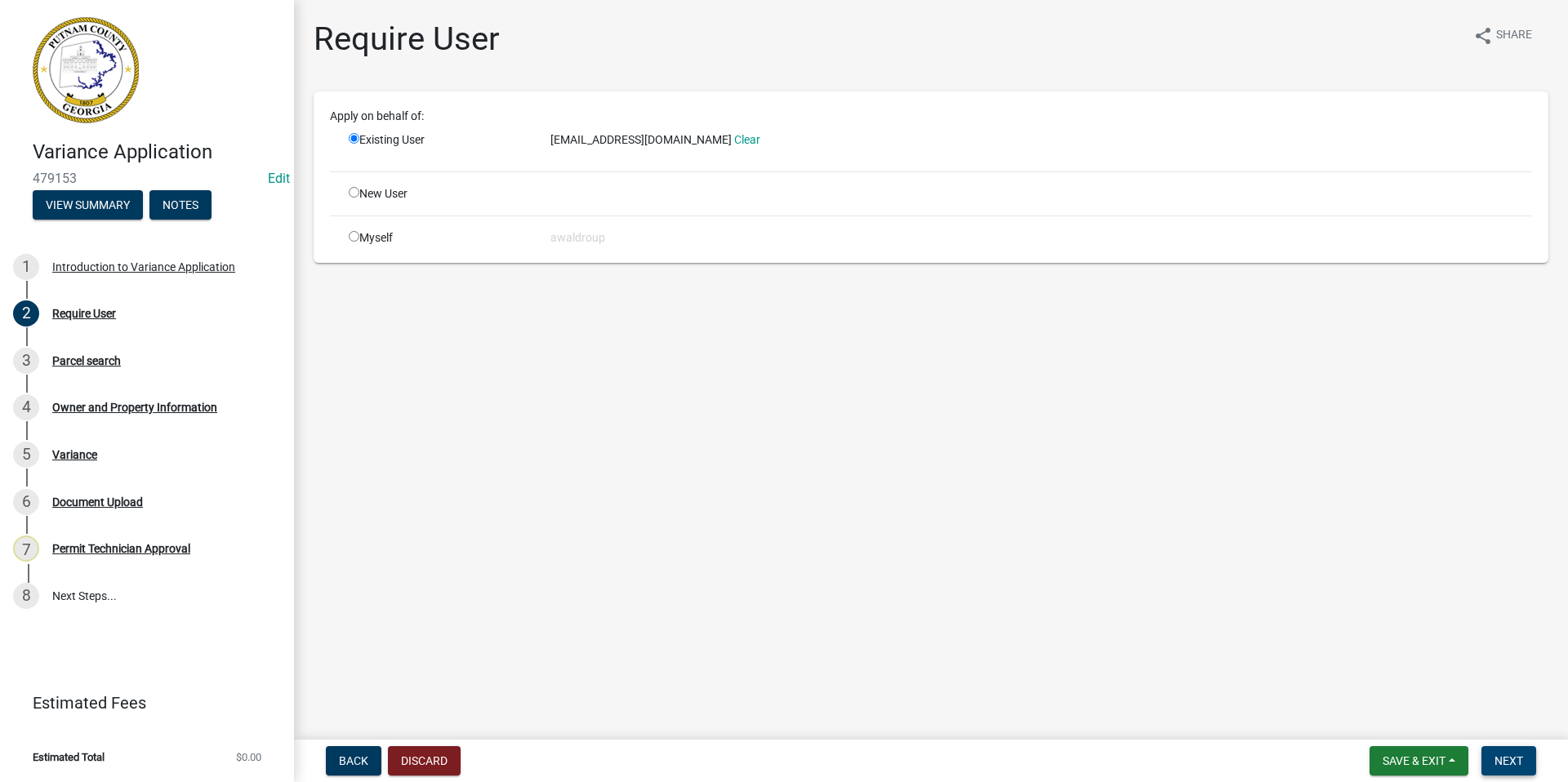
click at [1510, 755] on span "Next" at bounding box center [1509, 760] width 29 height 13
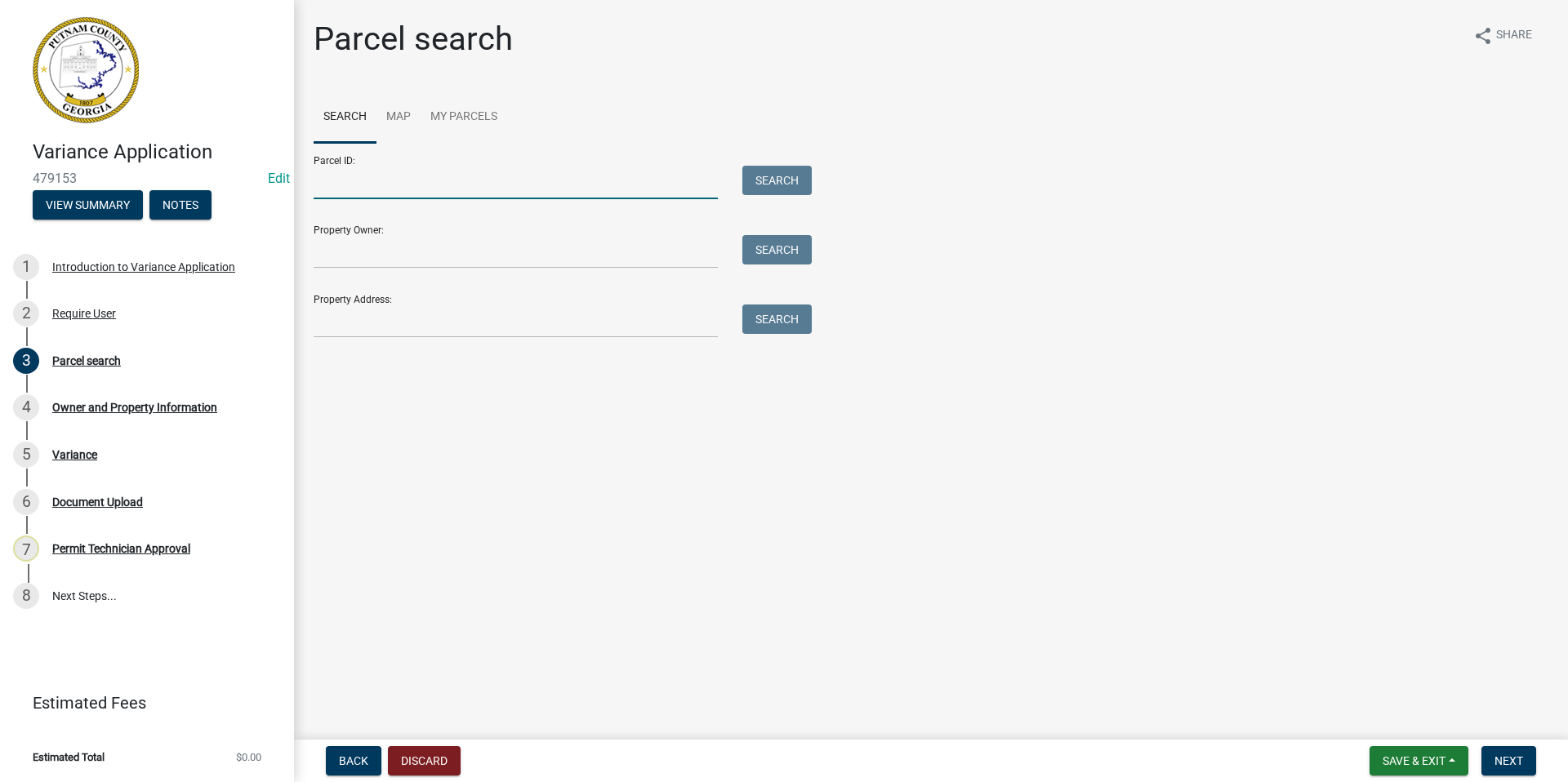
click at [409, 184] on input "Parcel ID:" at bounding box center [516, 182] width 404 height 34
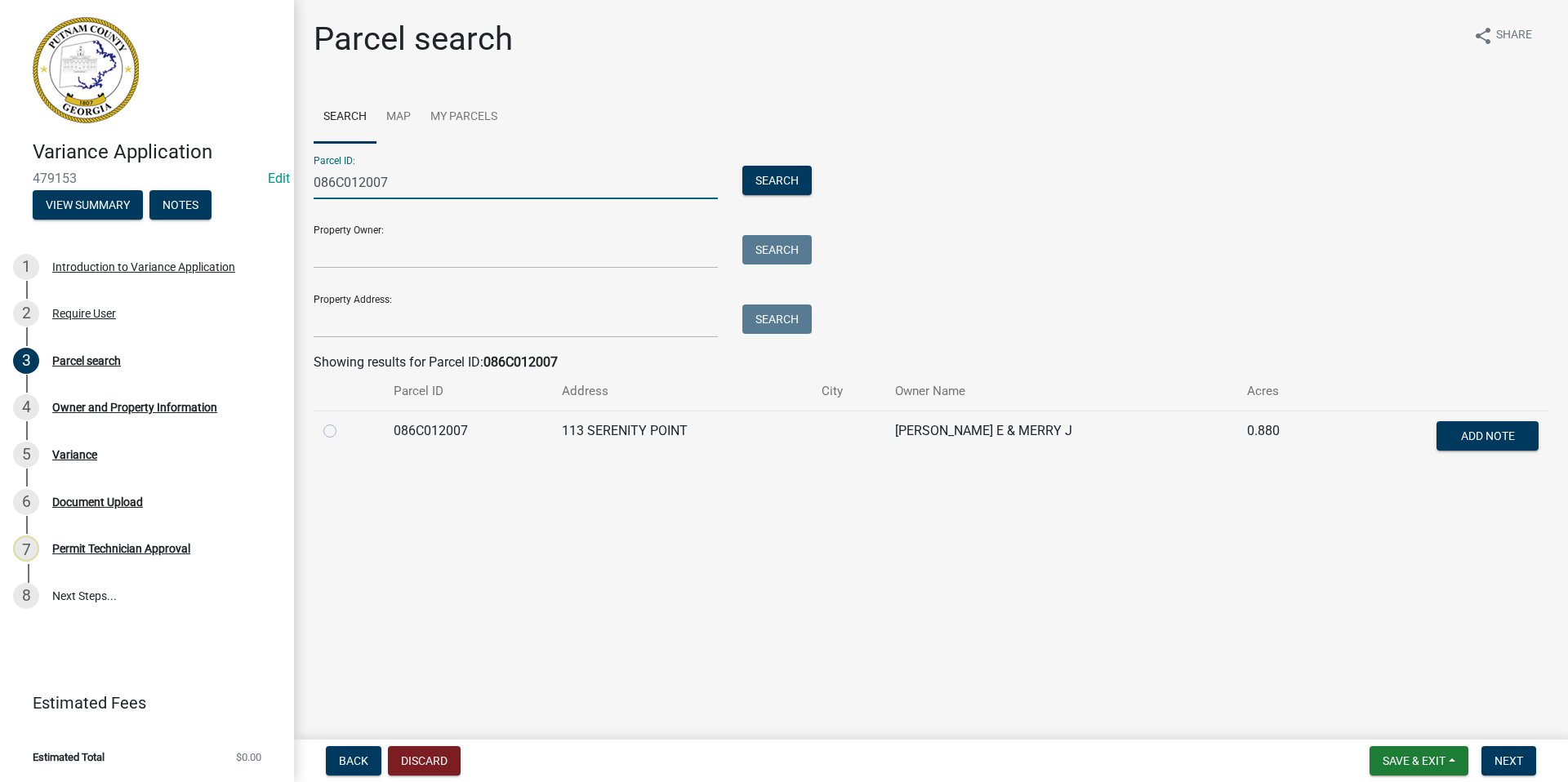
type input "086C012007"
click at [343, 421] on label at bounding box center [343, 421] width 0 height 0
click at [343, 432] on input "radio" at bounding box center [348, 426] width 11 height 11
radio input "true"
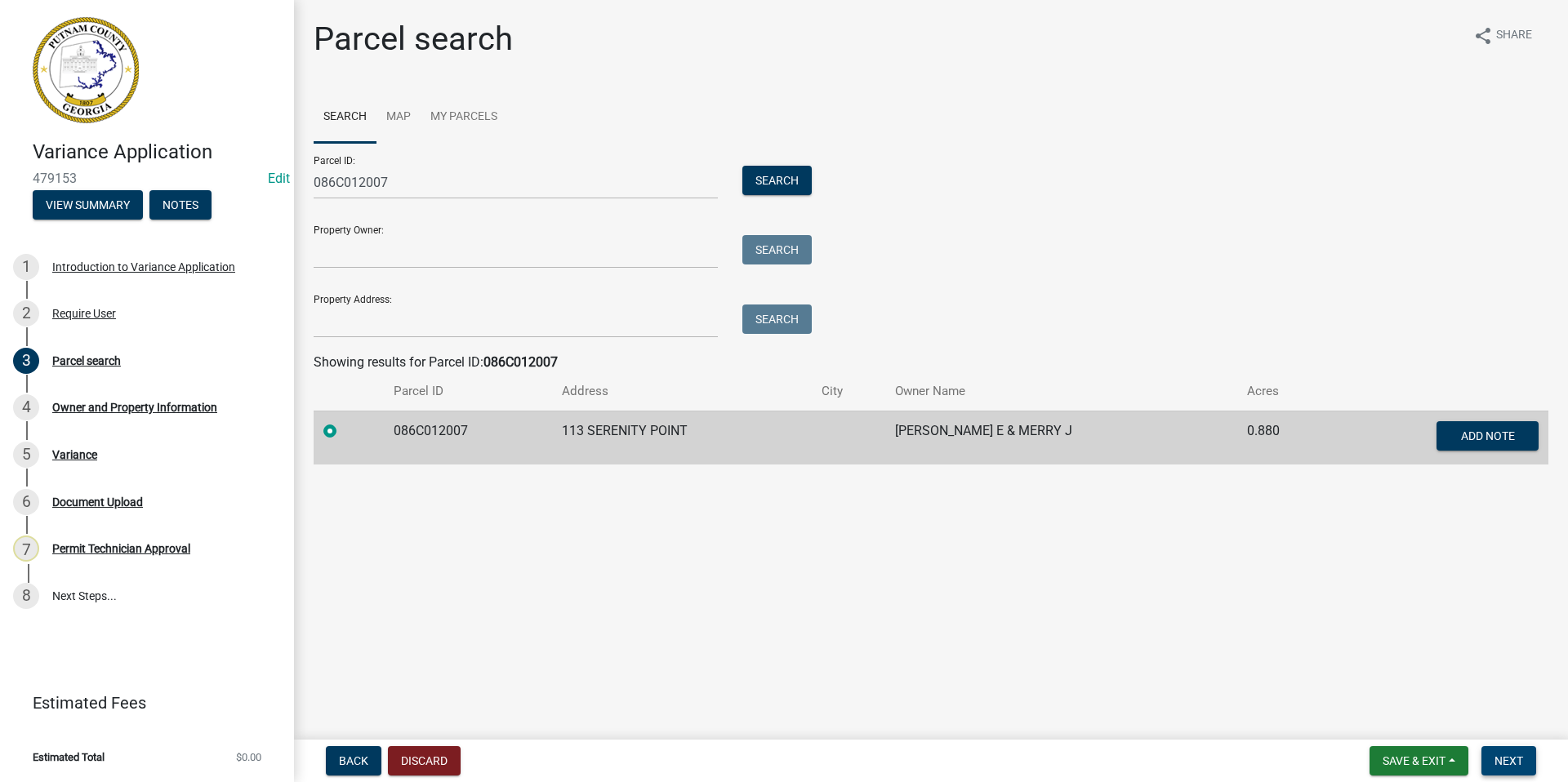
click at [1524, 762] on span "Next" at bounding box center [1509, 760] width 29 height 13
click at [1514, 765] on span "Next" at bounding box center [1509, 760] width 29 height 13
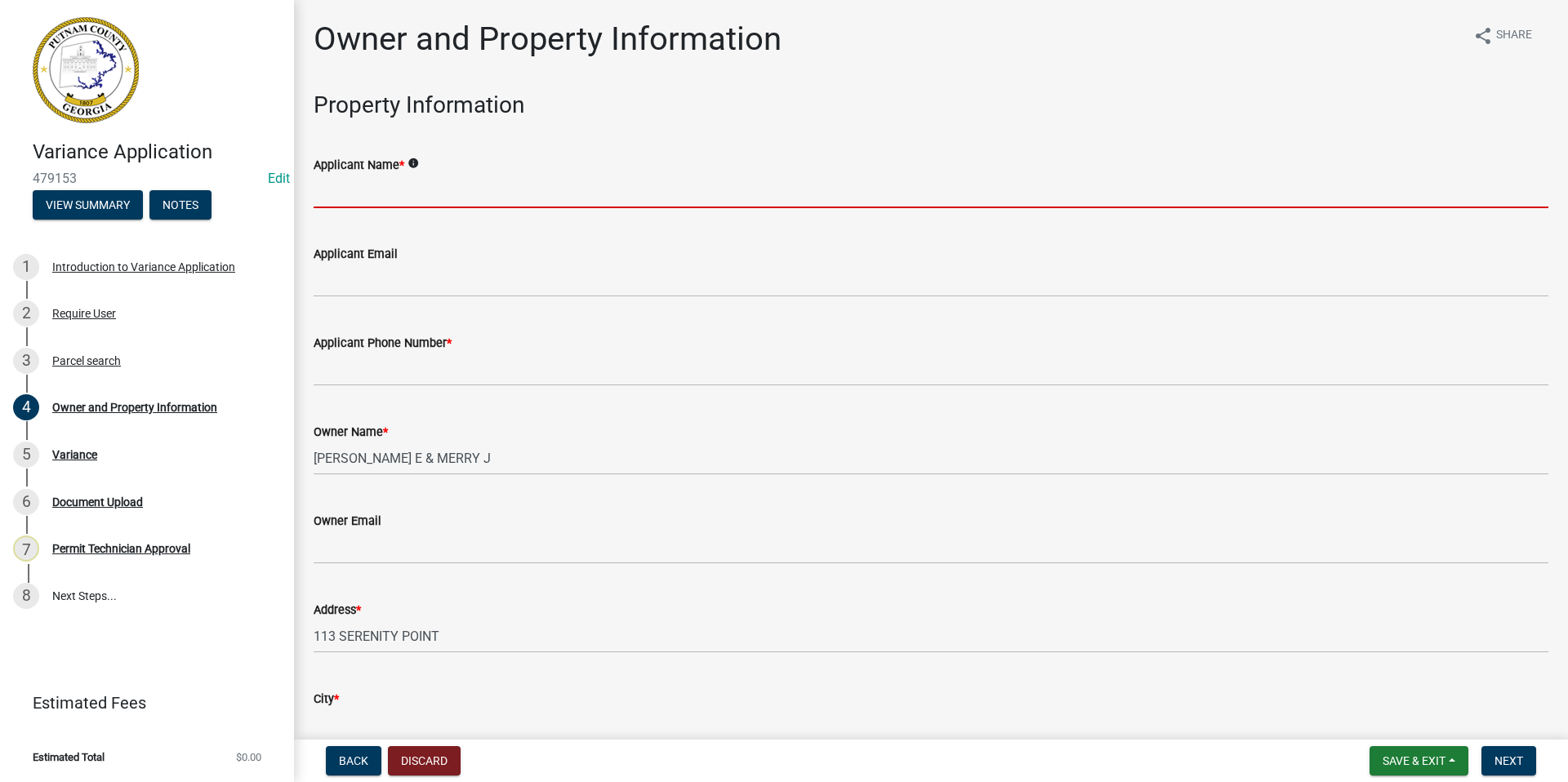
click at [331, 182] on input "Applicant Name *" at bounding box center [931, 191] width 1235 height 34
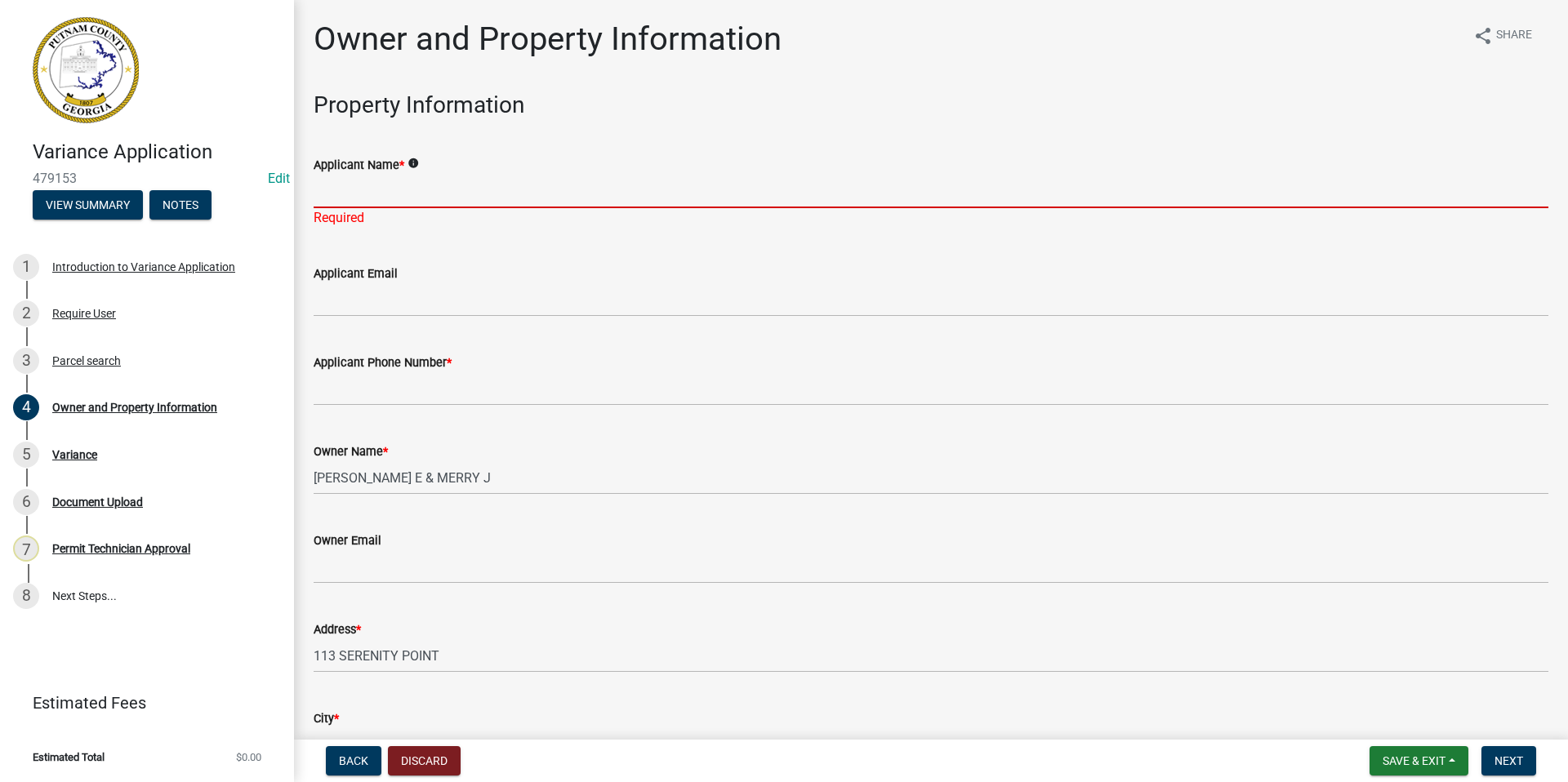
drag, startPoint x: 452, startPoint y: 186, endPoint x: 459, endPoint y: 198, distance: 13.9
click at [452, 186] on input "Applicant Name *" at bounding box center [931, 191] width 1235 height 34
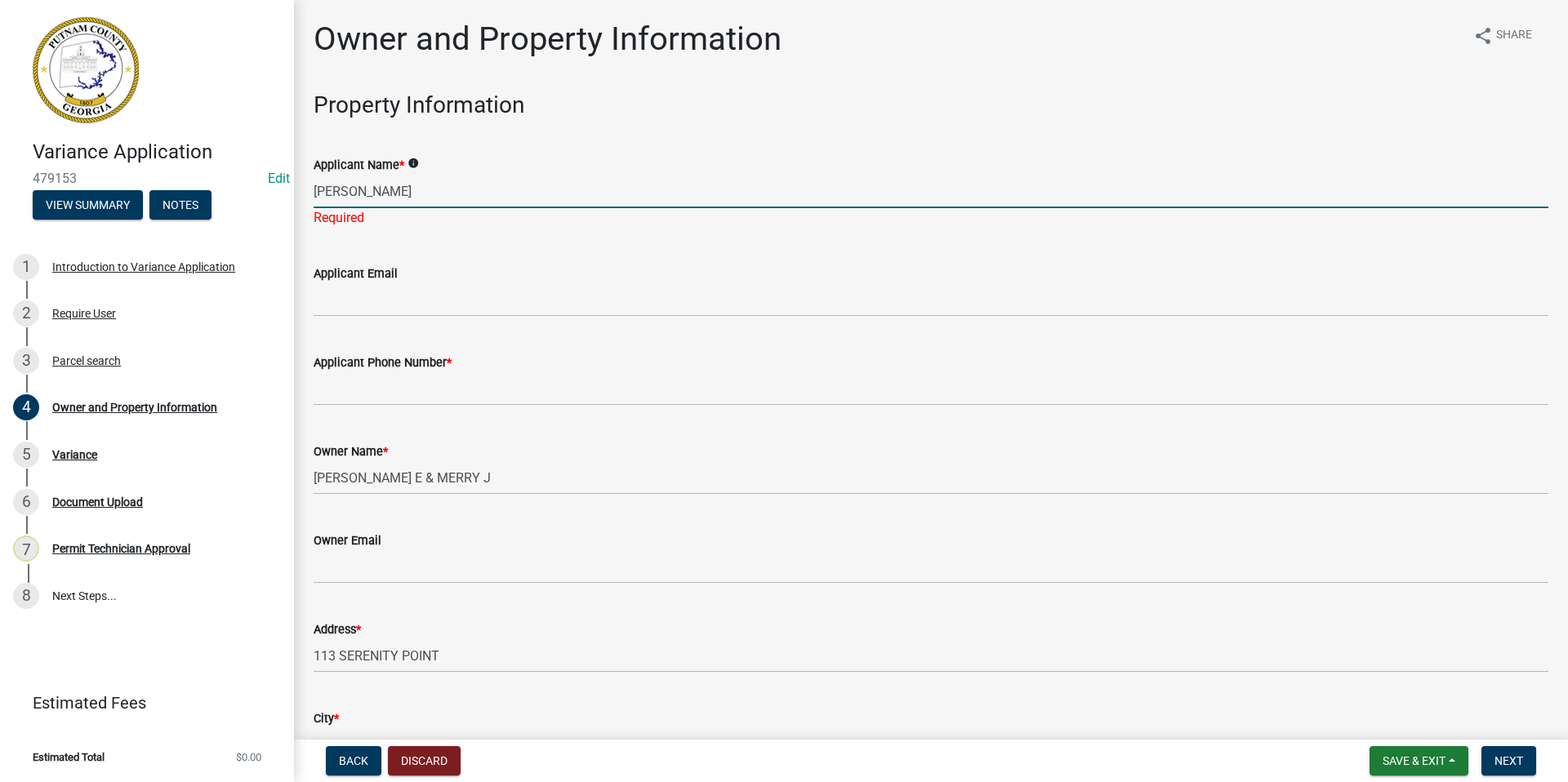
type input "[PERSON_NAME]"
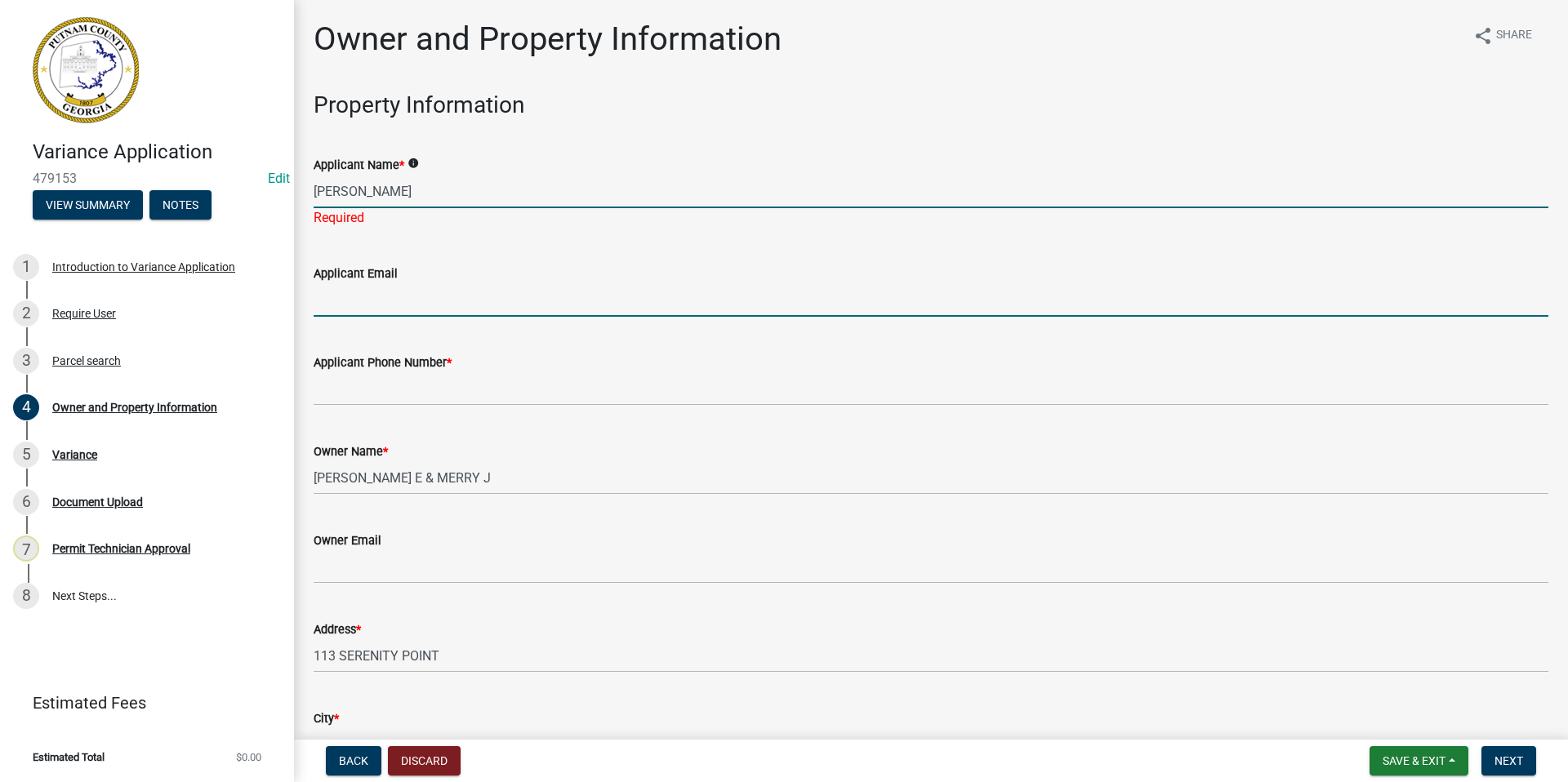
click at [345, 292] on input "Applicant Email" at bounding box center [931, 300] width 1235 height 34
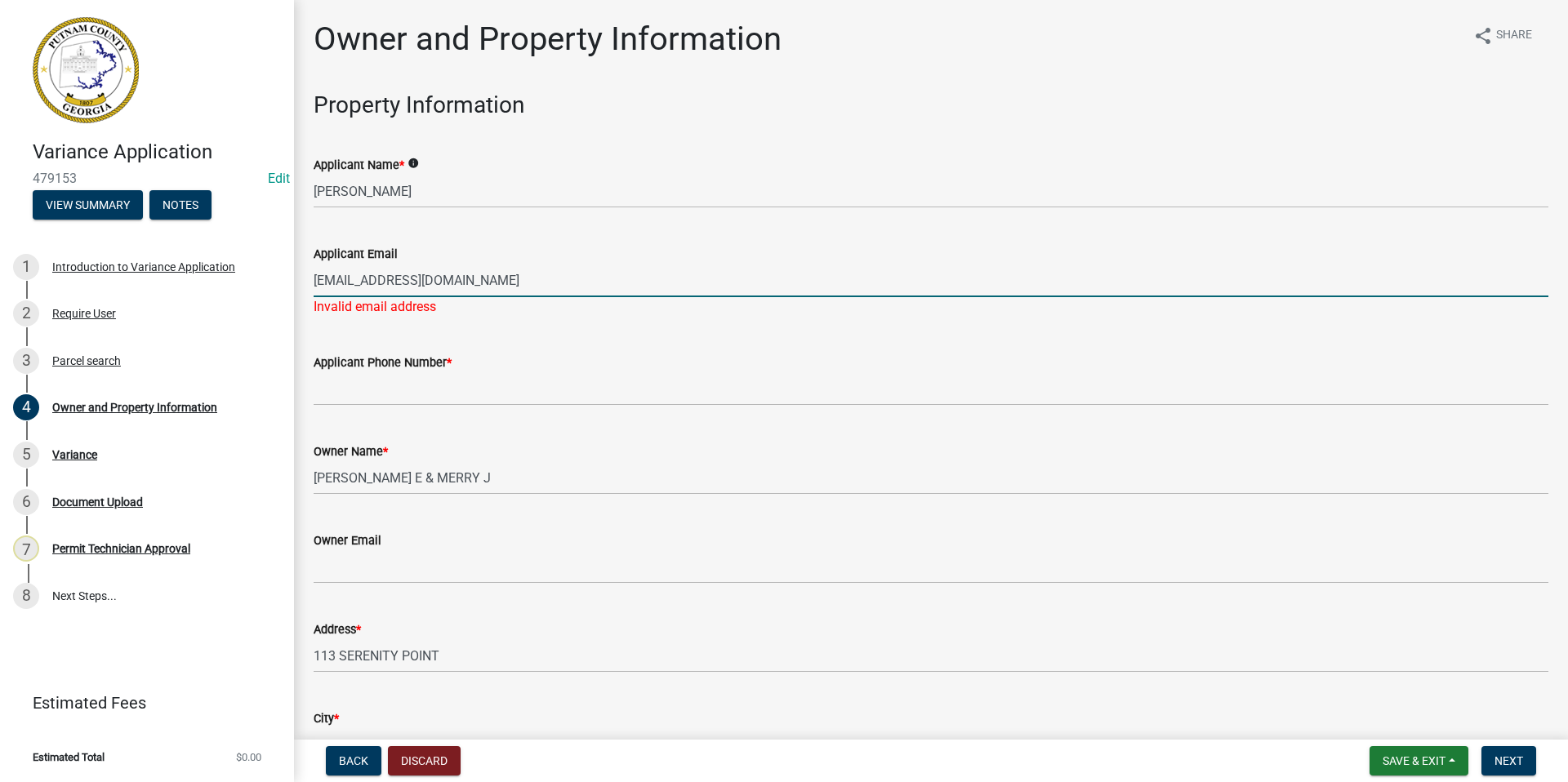
type input "[EMAIL_ADDRESS][DOMAIN_NAME]"
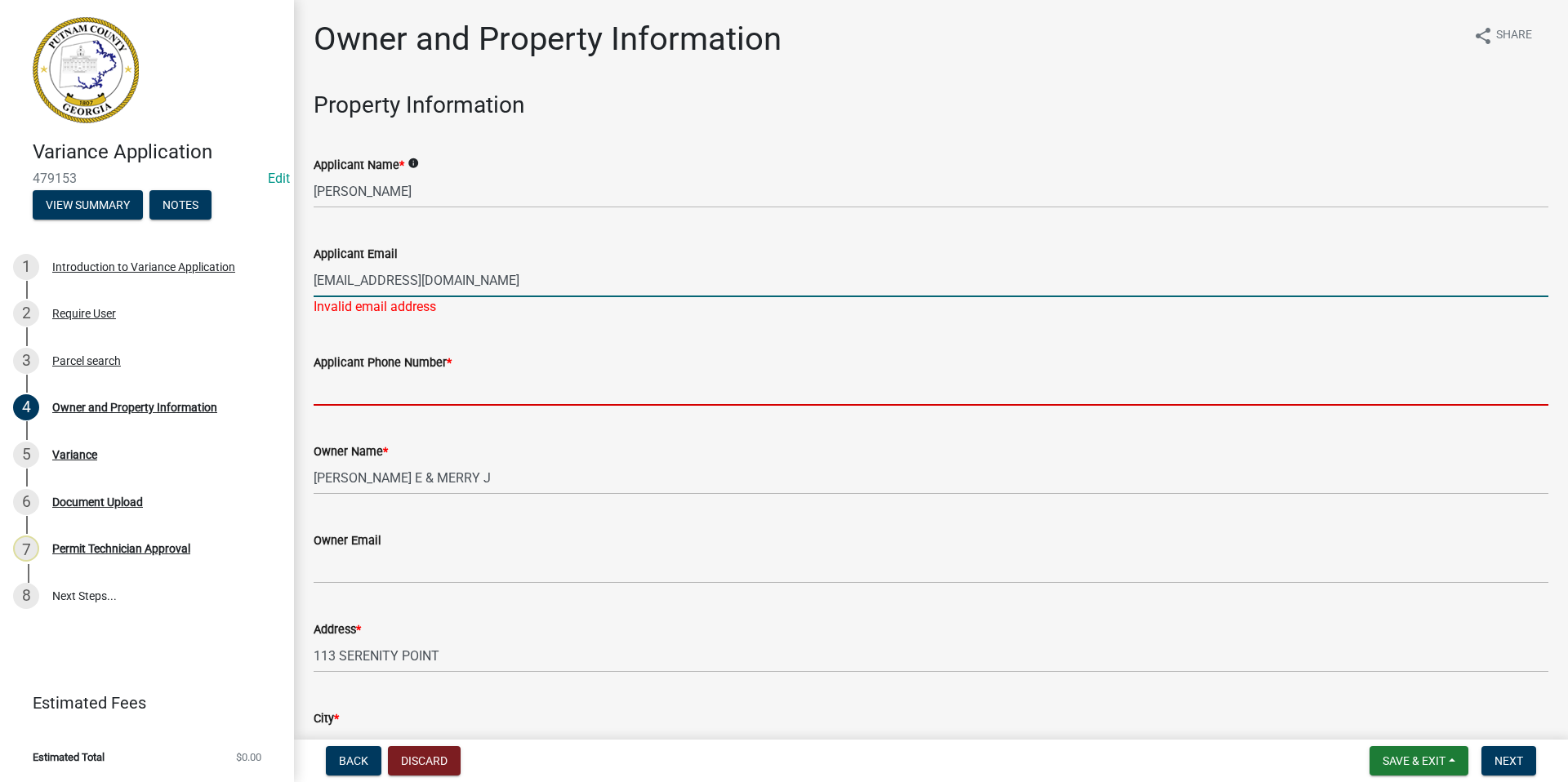
click at [359, 388] on wm-data-entity-input "Applicant Phone Number *" at bounding box center [931, 375] width 1235 height 89
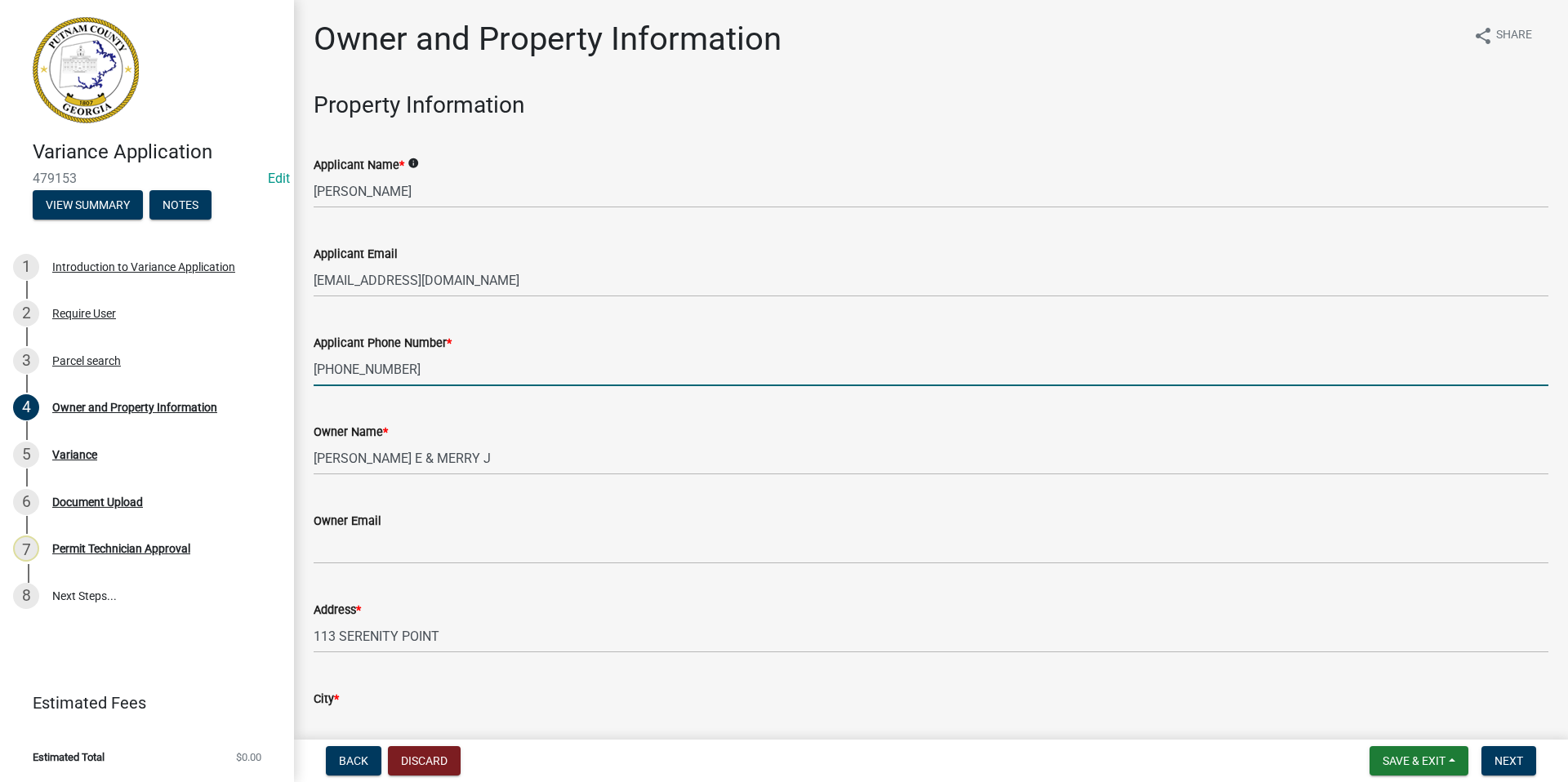
type input "[PHONE_NUMBER]"
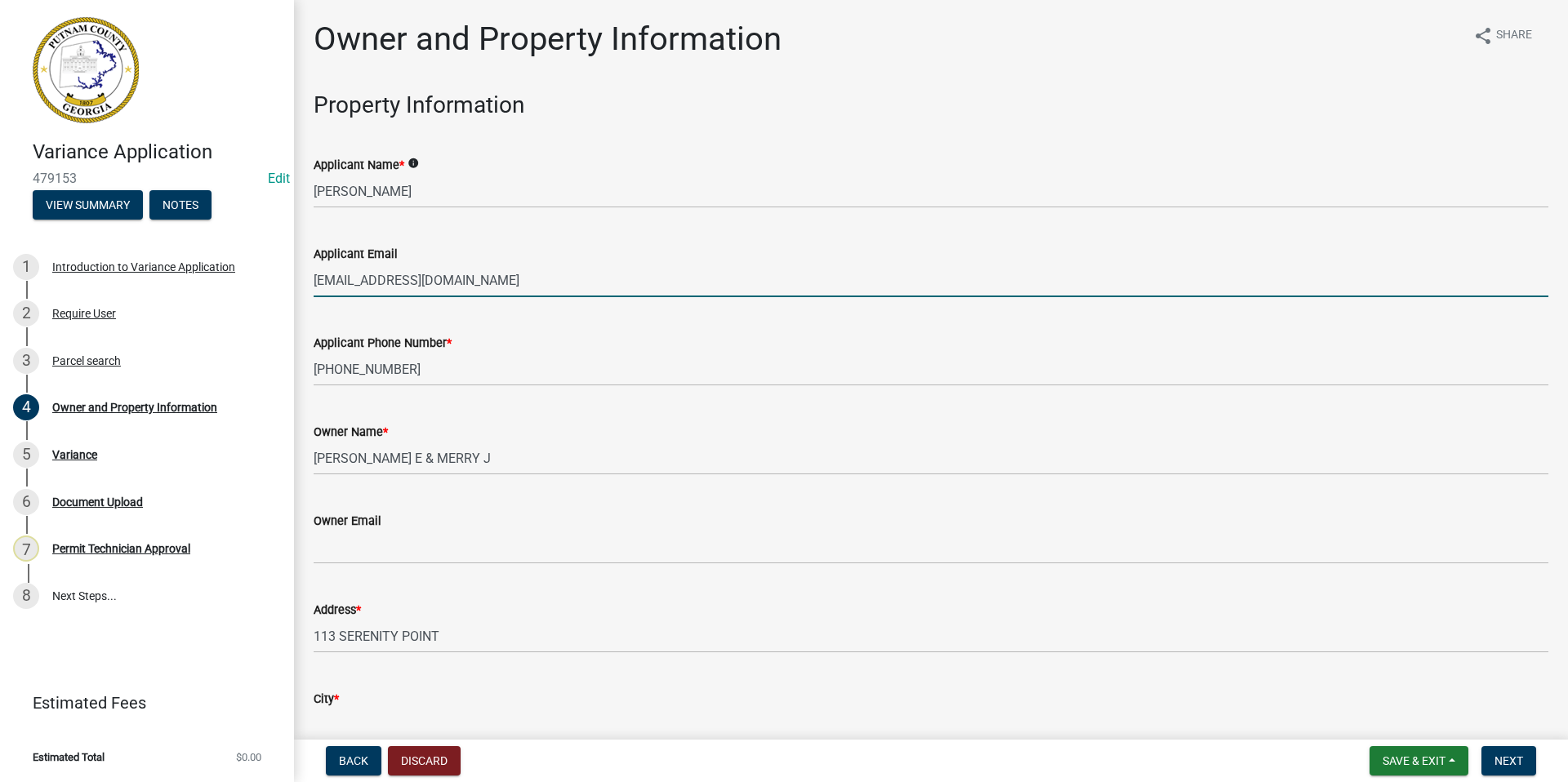
drag, startPoint x: 471, startPoint y: 282, endPoint x: 310, endPoint y: 283, distance: 161.0
click at [310, 283] on div "Applicant Email lallen30045@yahoo.com" at bounding box center [931, 258] width 1259 height 76
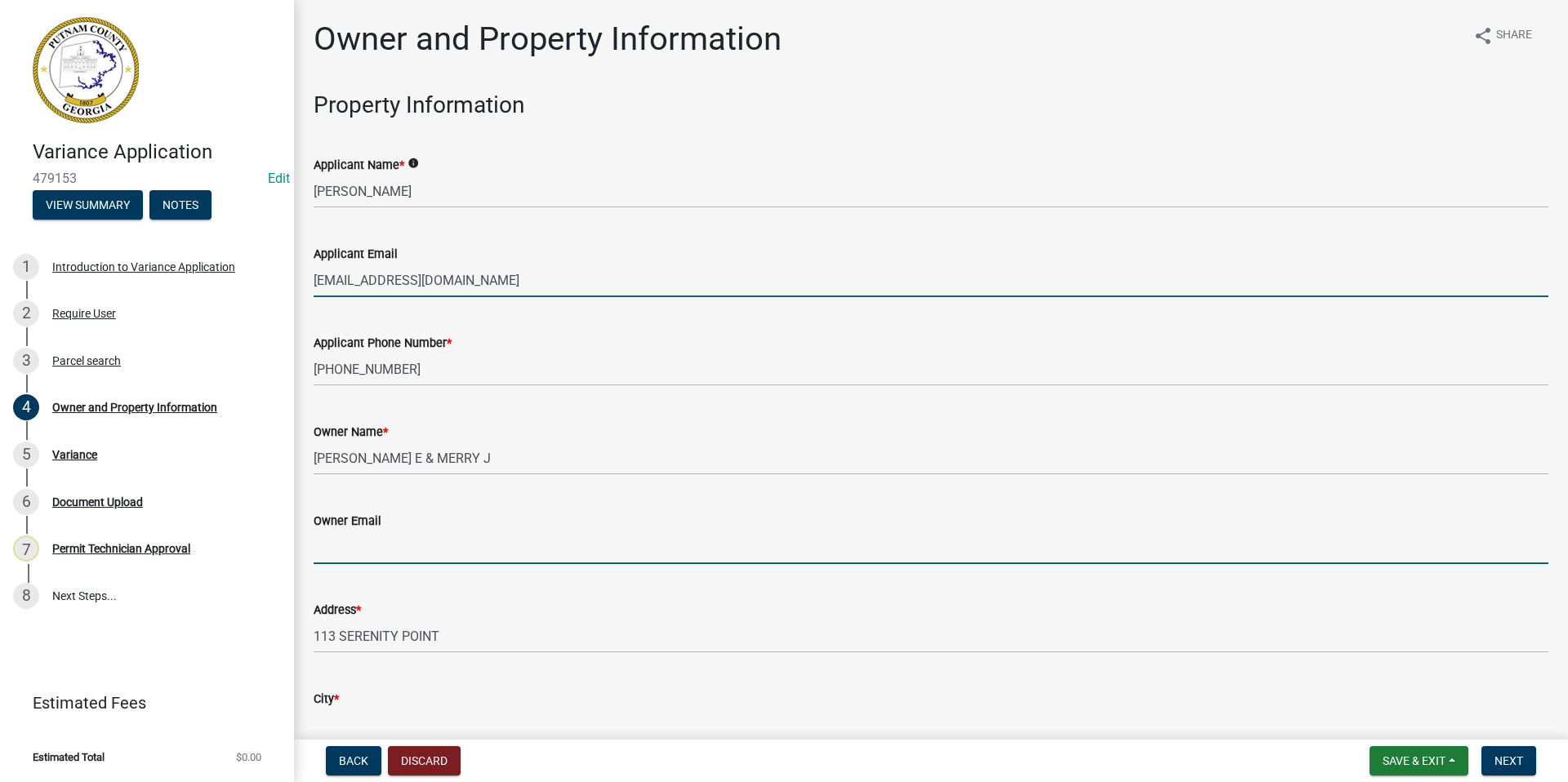
click at [335, 544] on input "Owner Email" at bounding box center [931, 547] width 1235 height 34
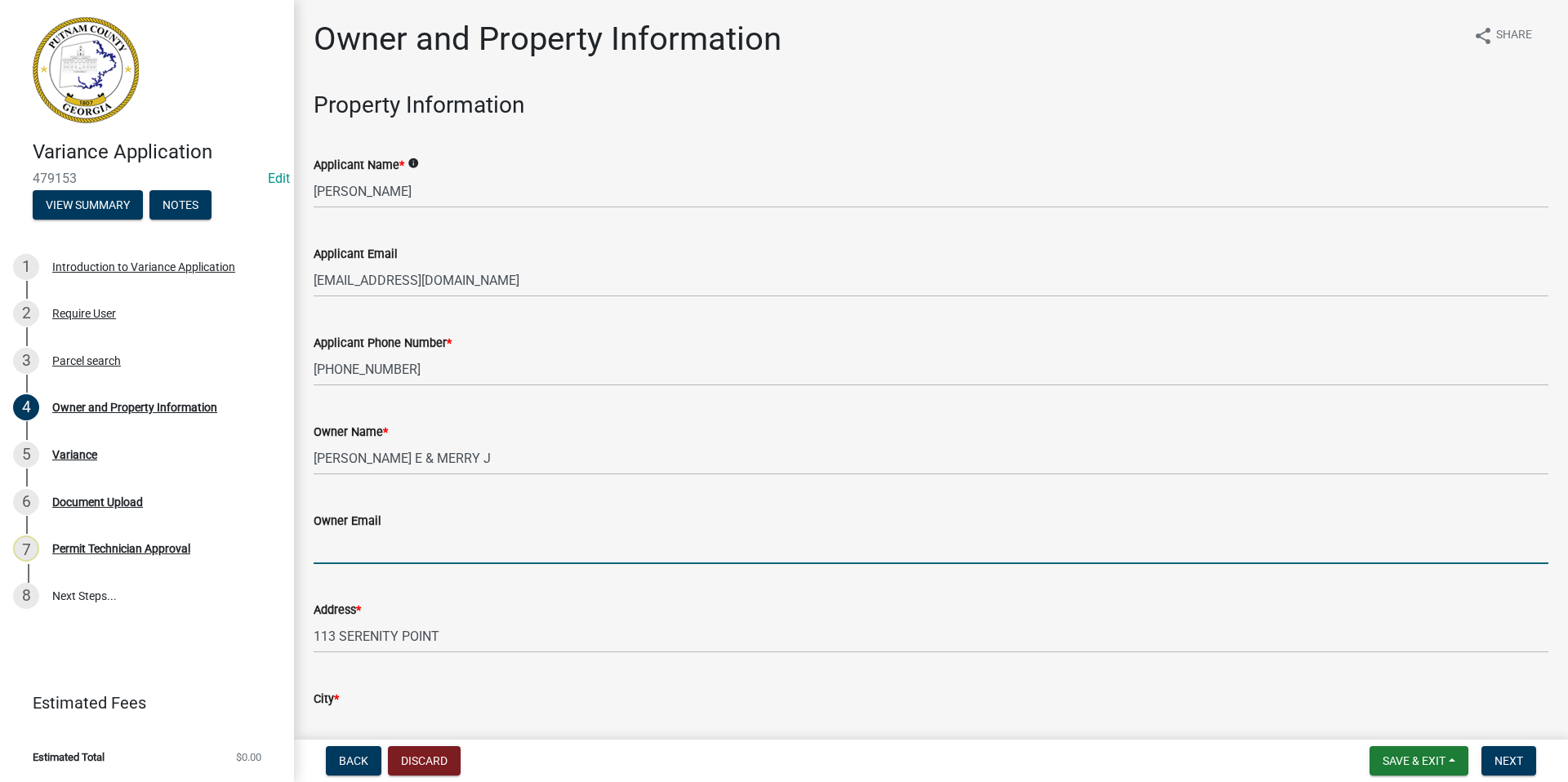
paste input "[EMAIL_ADDRESS][DOMAIN_NAME]"
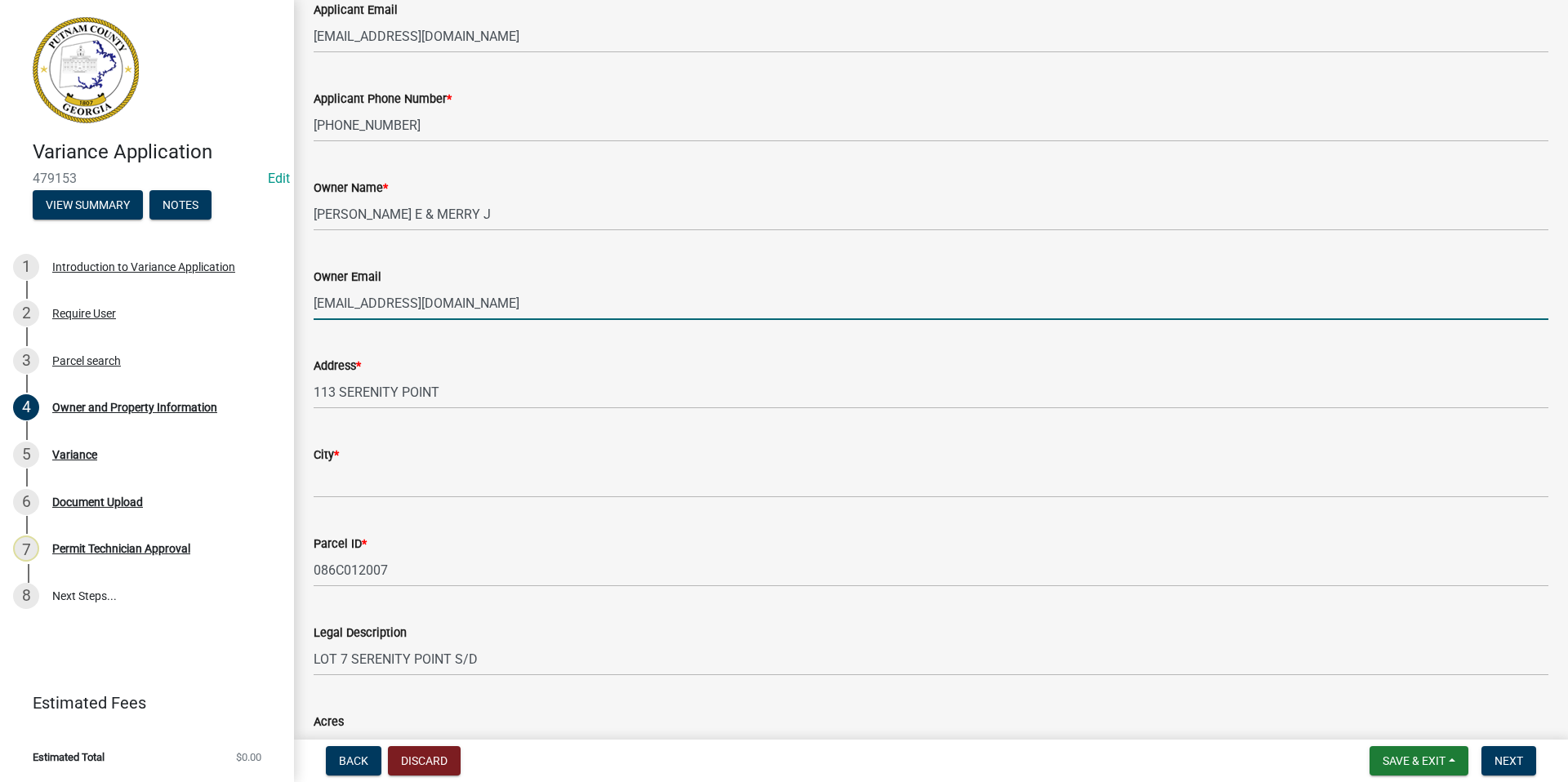
scroll to position [245, 0]
type input "[EMAIL_ADDRESS][DOMAIN_NAME]"
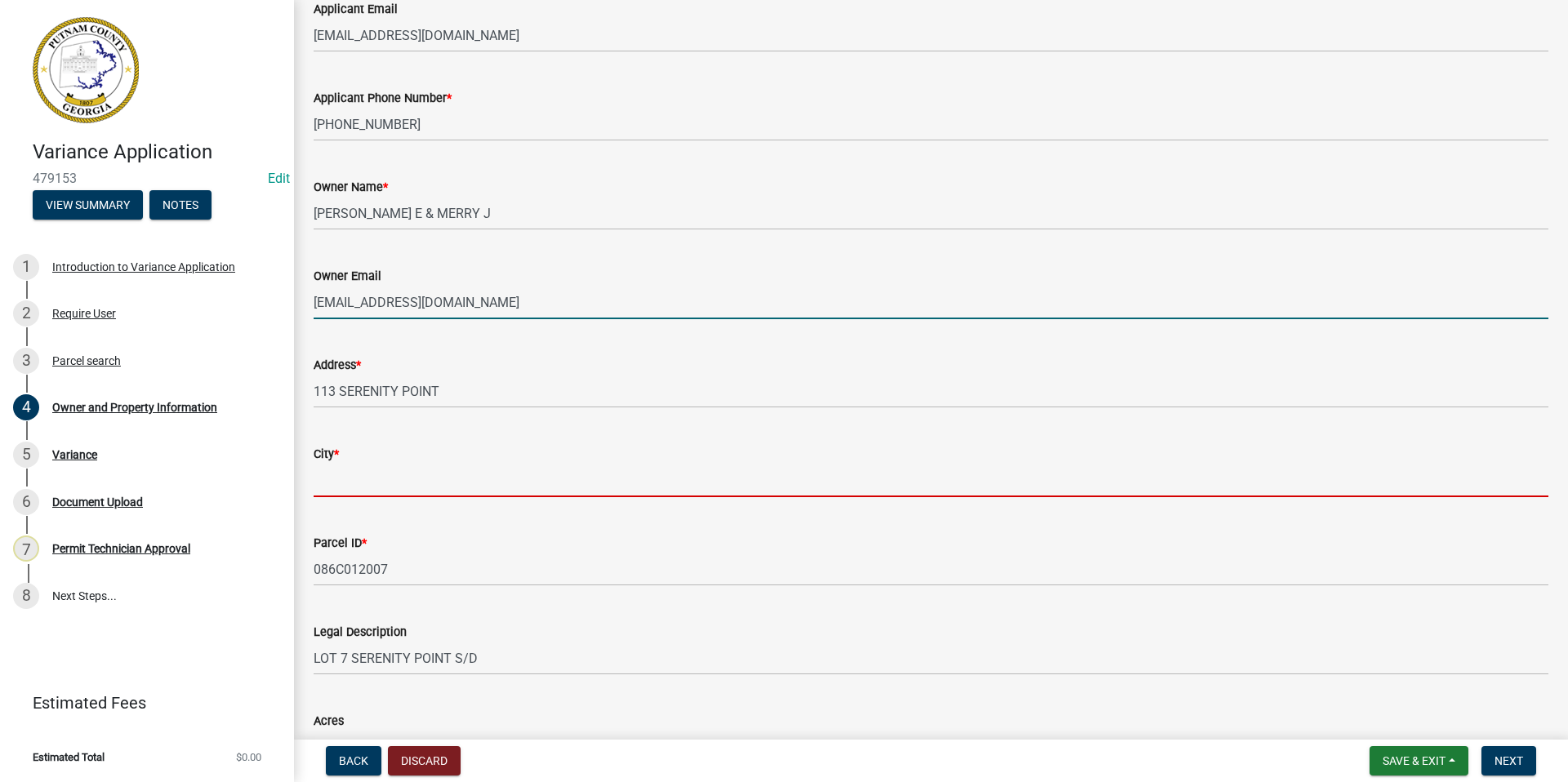
click at [366, 481] on input "City *" at bounding box center [931, 480] width 1235 height 34
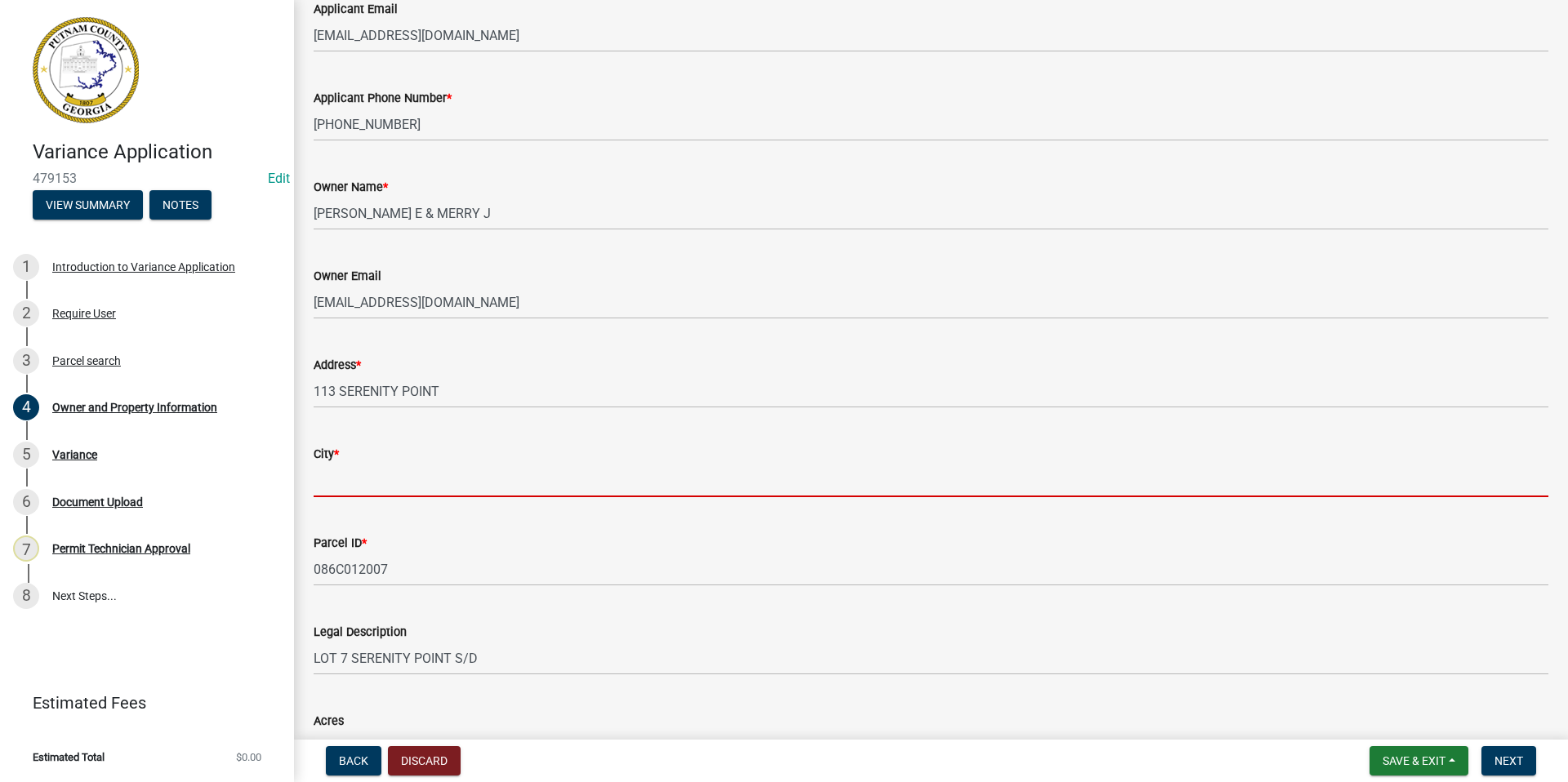
type input "Eatonton"
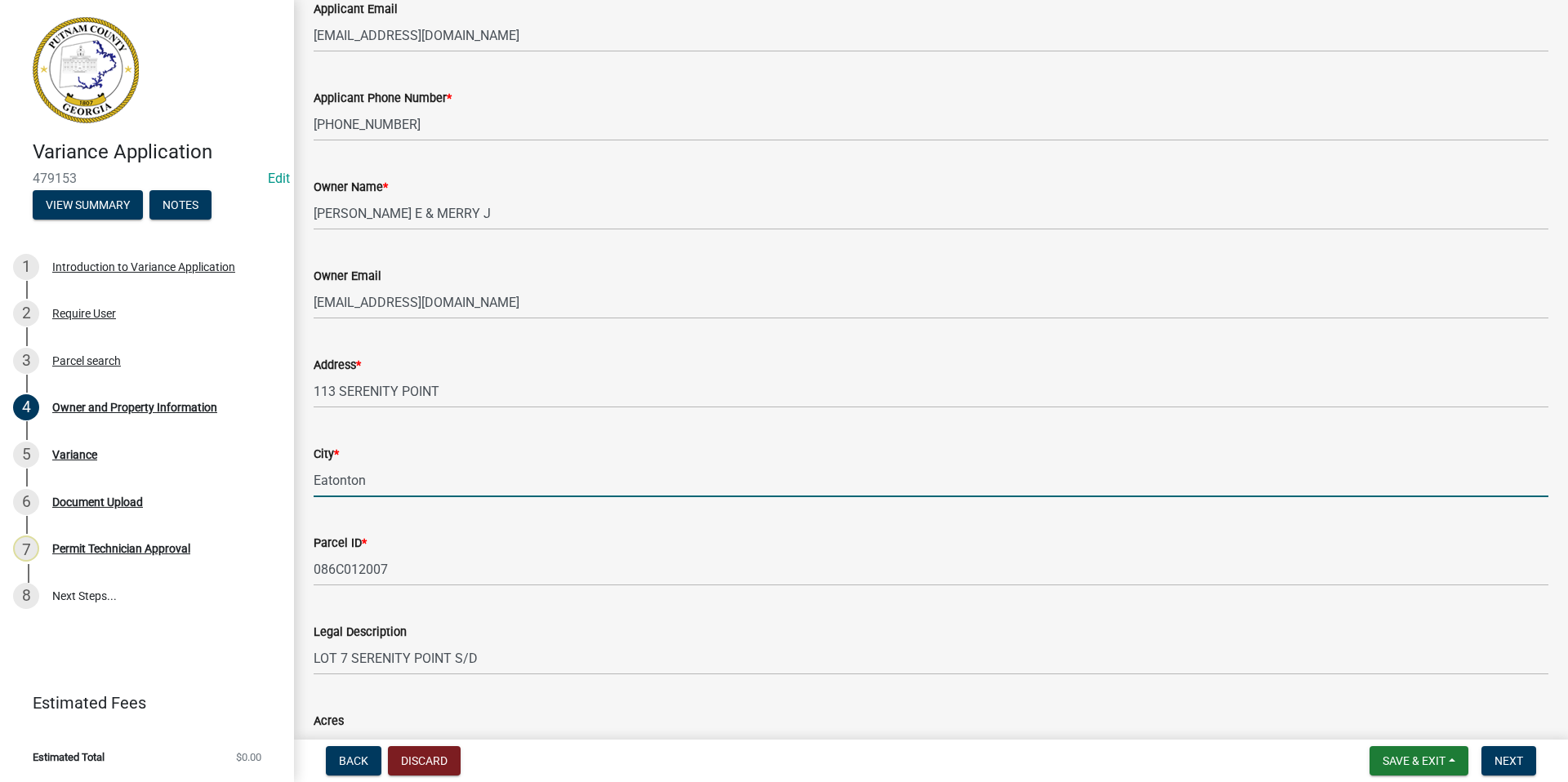
type input "136 Andrews Court"
type input "Eatonton"
type input "GA"
type input "31024"
type input "Angela Waldroup"
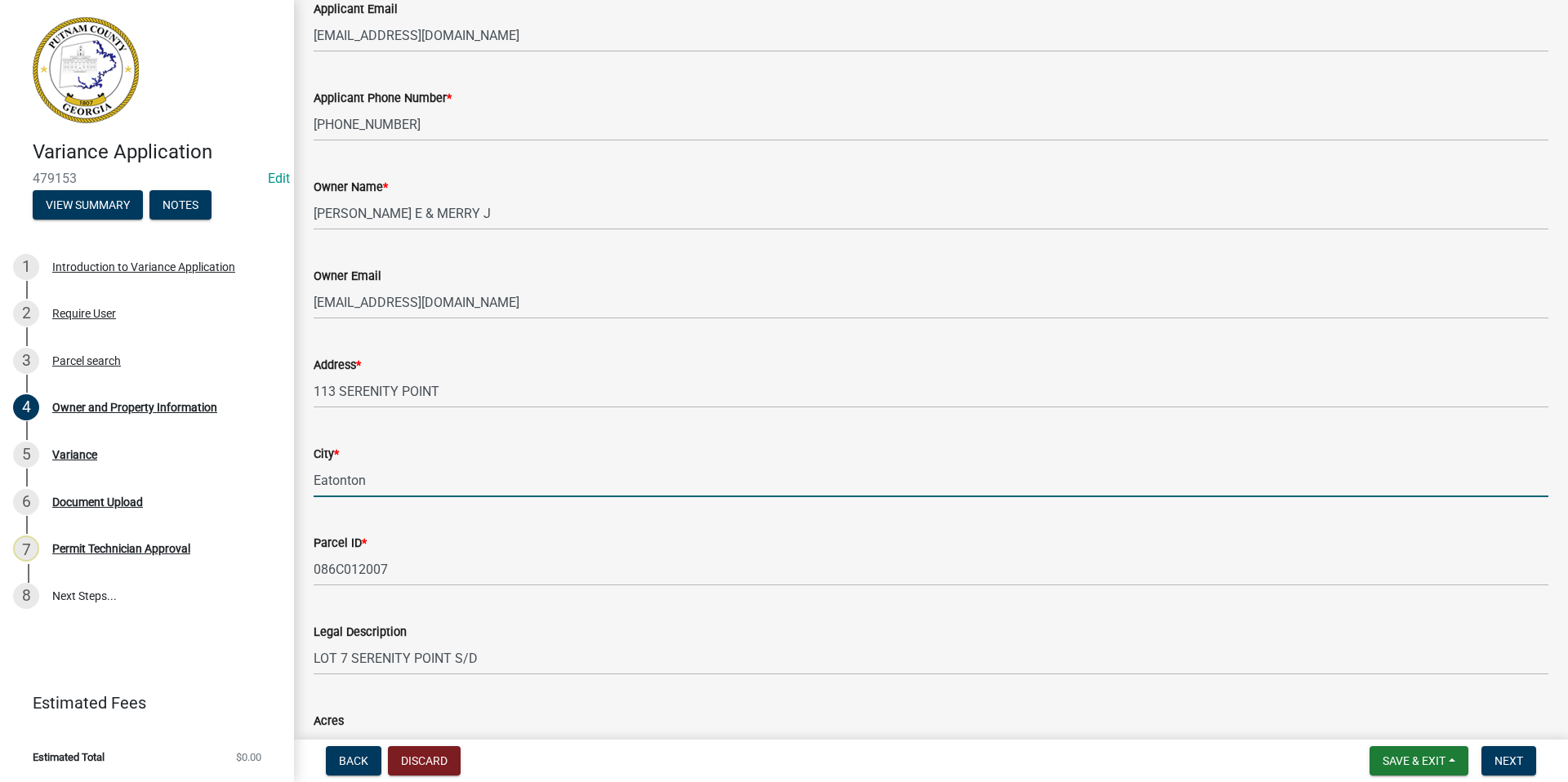
type input "4783633829"
type input "136 Andrews Court"
type input "Eatonton"
type input "GA"
type input "31024"
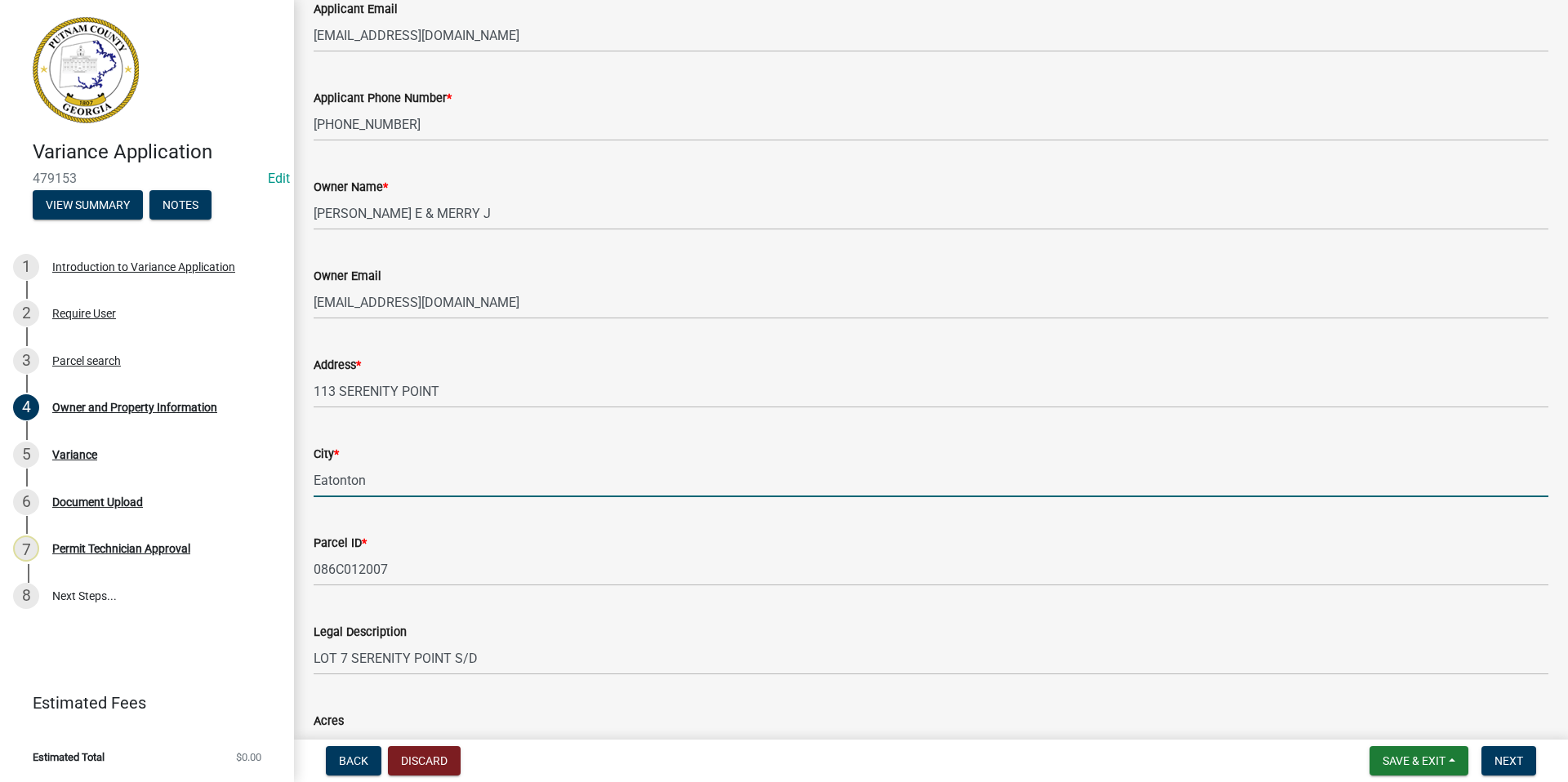
type input "[EMAIL_ADDRESS][DOMAIN_NAME]"
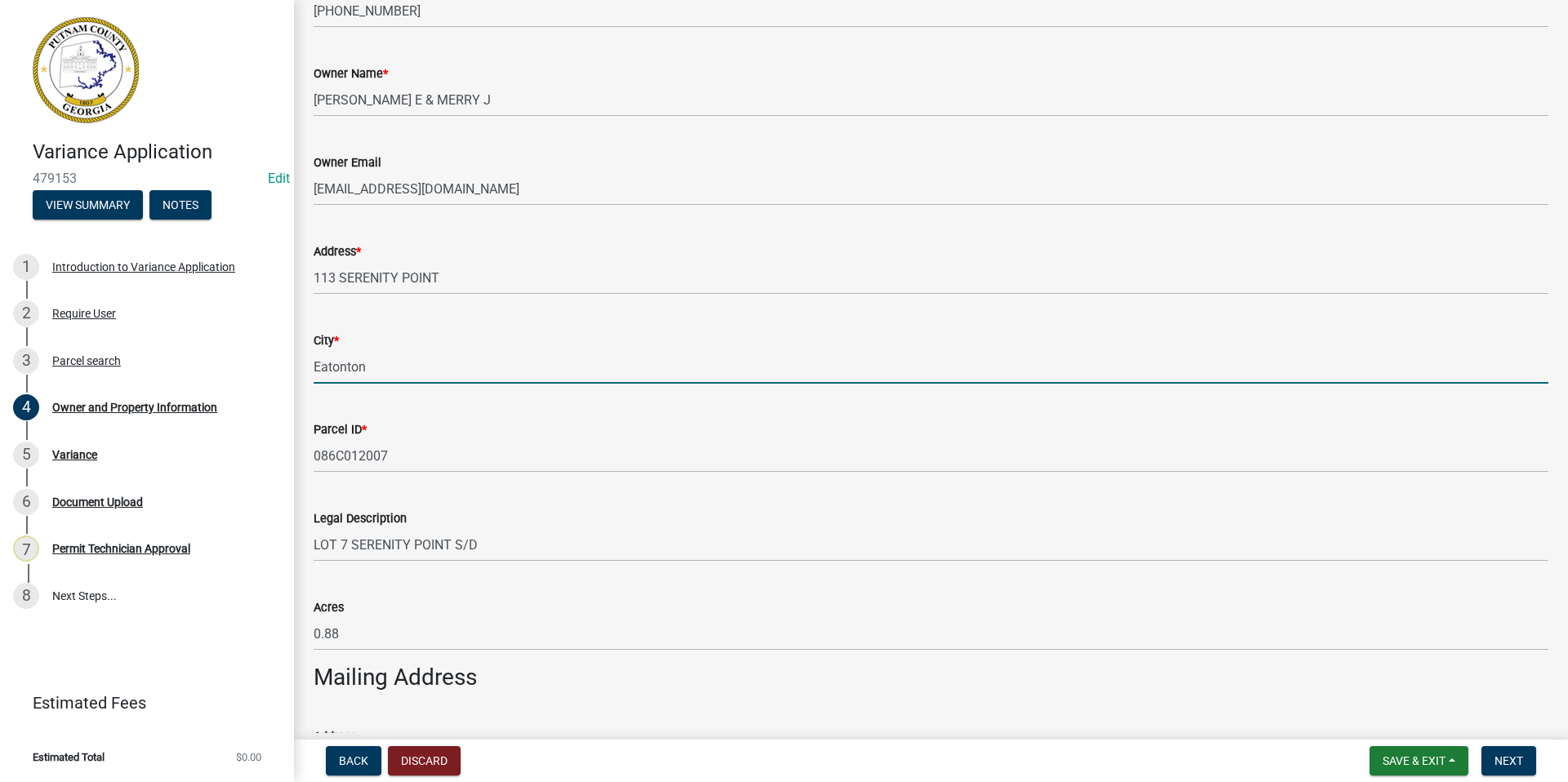
scroll to position [654, 0]
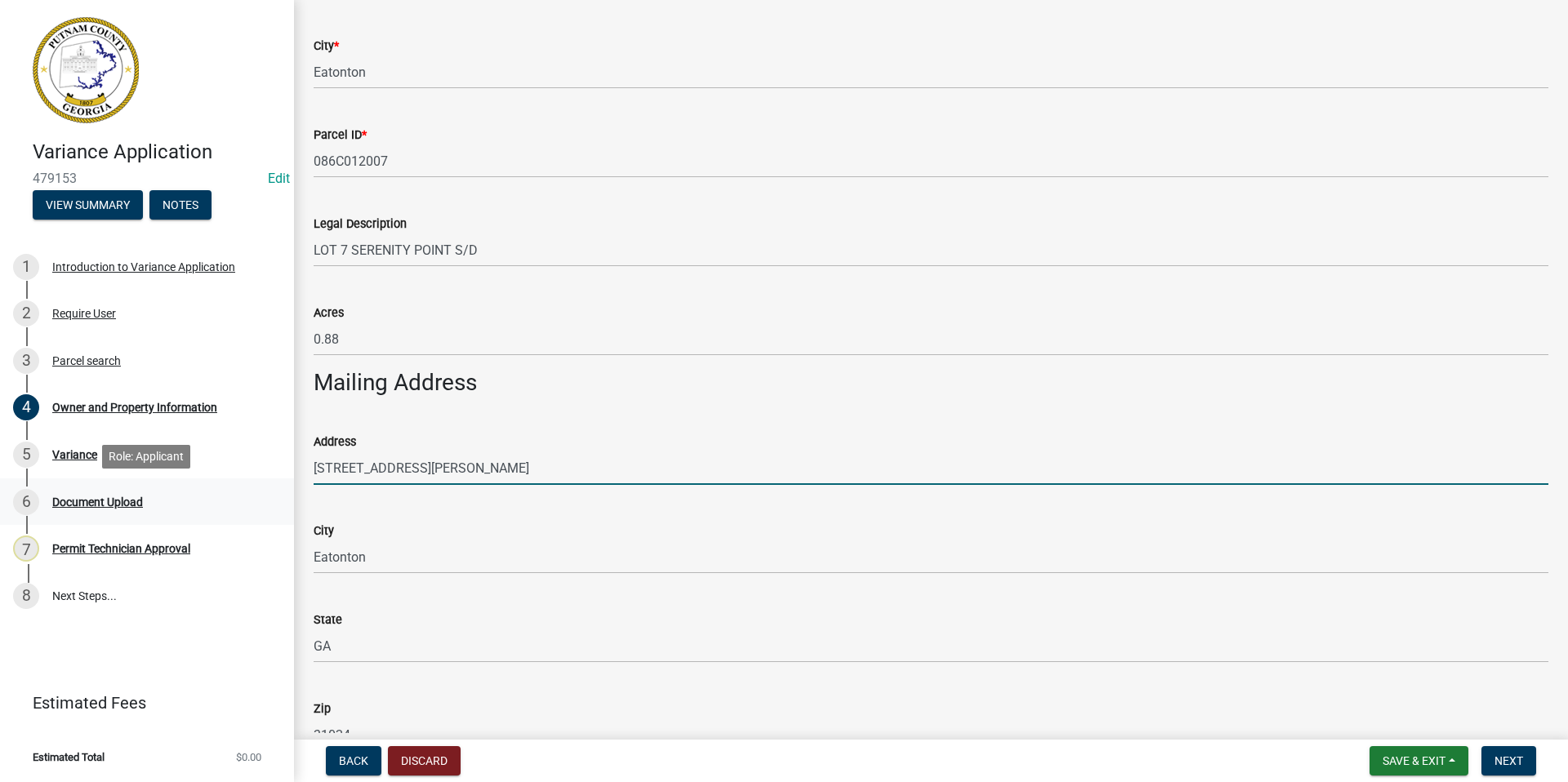
drag, startPoint x: 450, startPoint y: 456, endPoint x: 284, endPoint y: 482, distance: 168.0
click at [284, 482] on div "Variance Application 479153 Edit View Summary Notes 1 Introduction to Variance …" at bounding box center [784, 391] width 1568 height 782
type input "[STREET_ADDRESS][PERSON_NAME]"
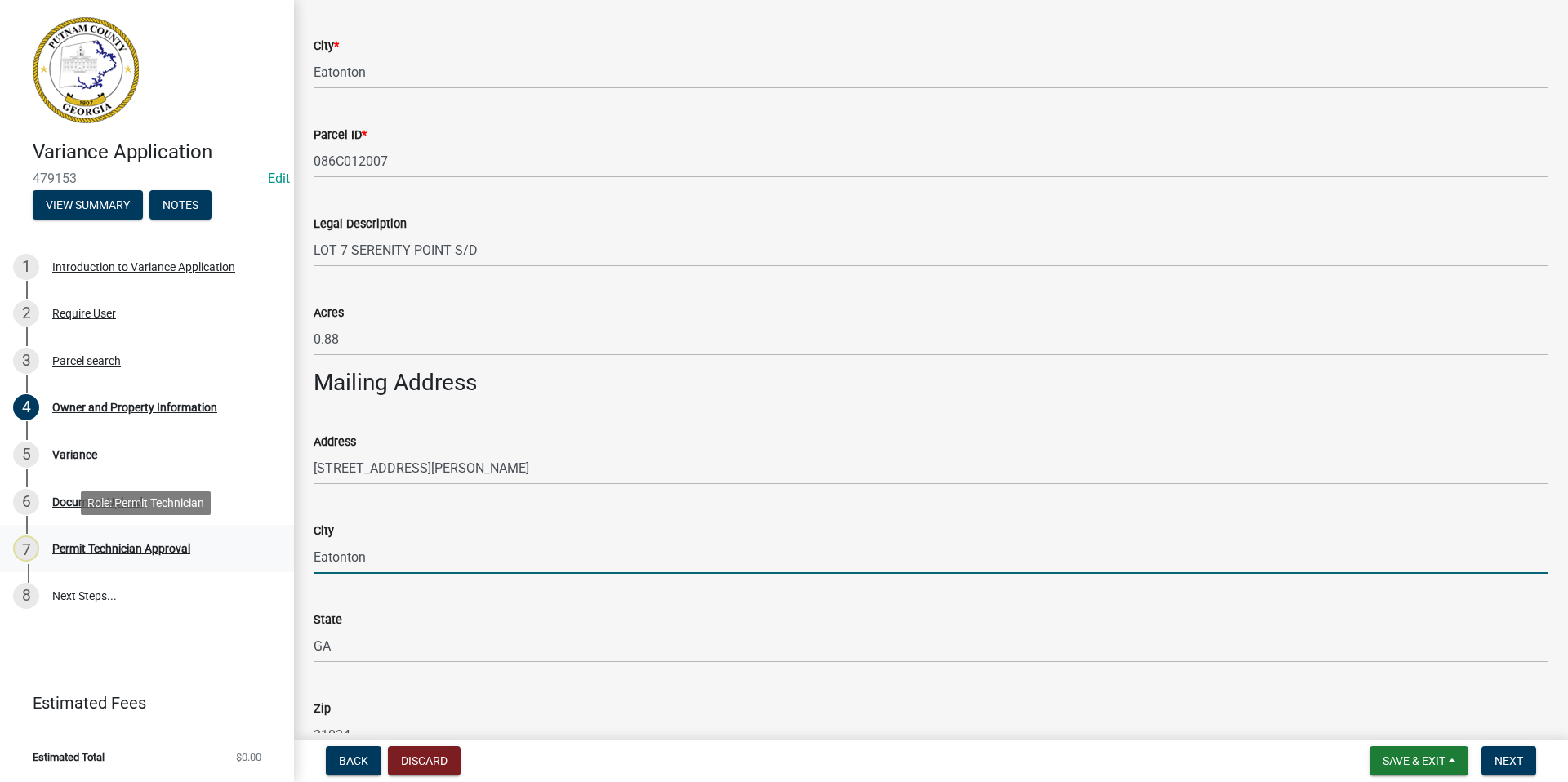
drag, startPoint x: 373, startPoint y: 554, endPoint x: 187, endPoint y: 554, distance: 186.0
click at [187, 554] on div "Variance Application 479153 Edit View Summary Notes 1 Introduction to Variance …" at bounding box center [784, 391] width 1568 height 782
type input "[GEOGRAPHIC_DATA]"
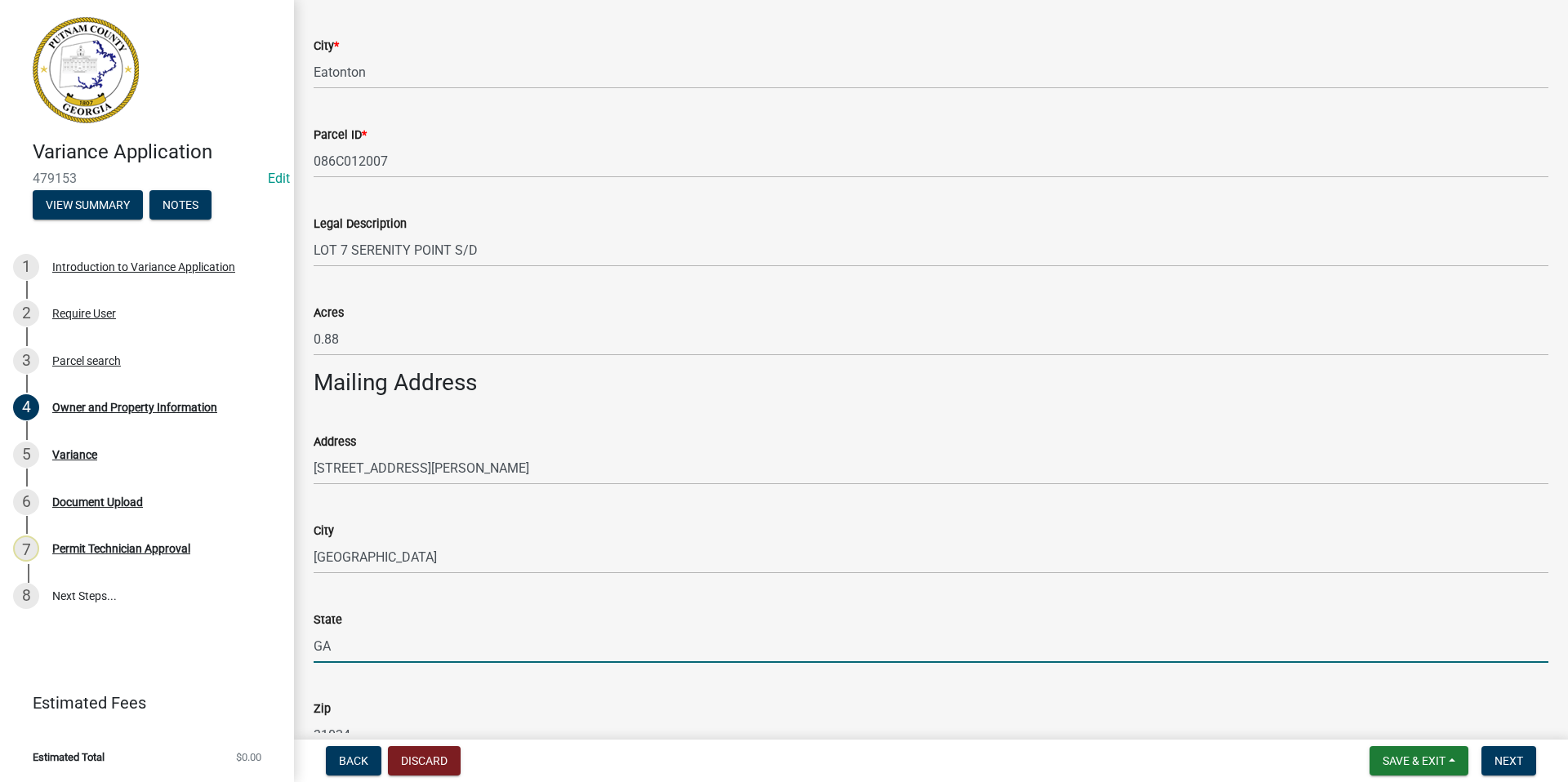
scroll to position [898, 0]
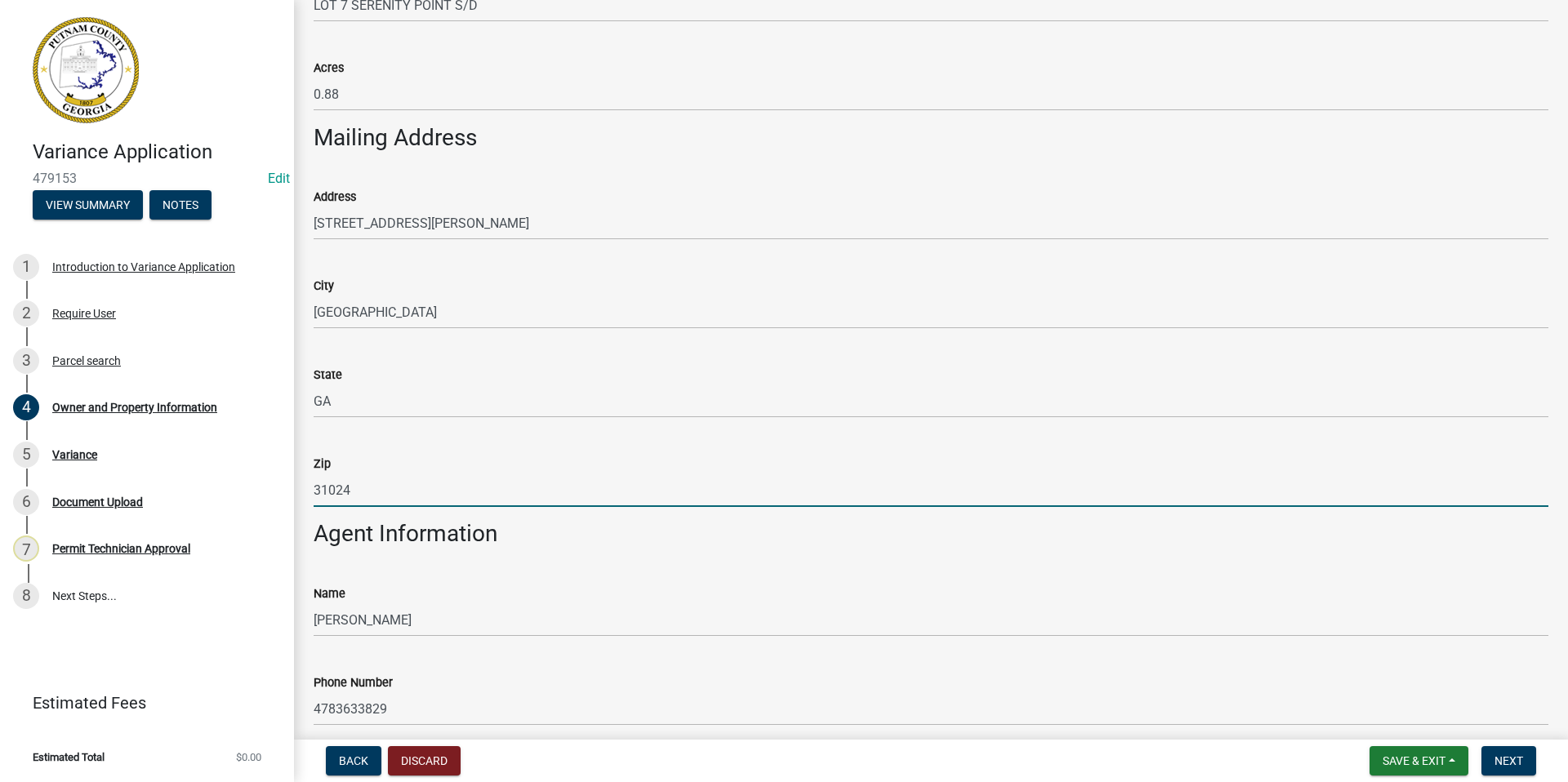
drag, startPoint x: 370, startPoint y: 489, endPoint x: 295, endPoint y: 480, distance: 75.5
click at [295, 480] on div "Owner and Property Information share Share Property Information Applicant Name …" at bounding box center [931, 381] width 1274 height 2519
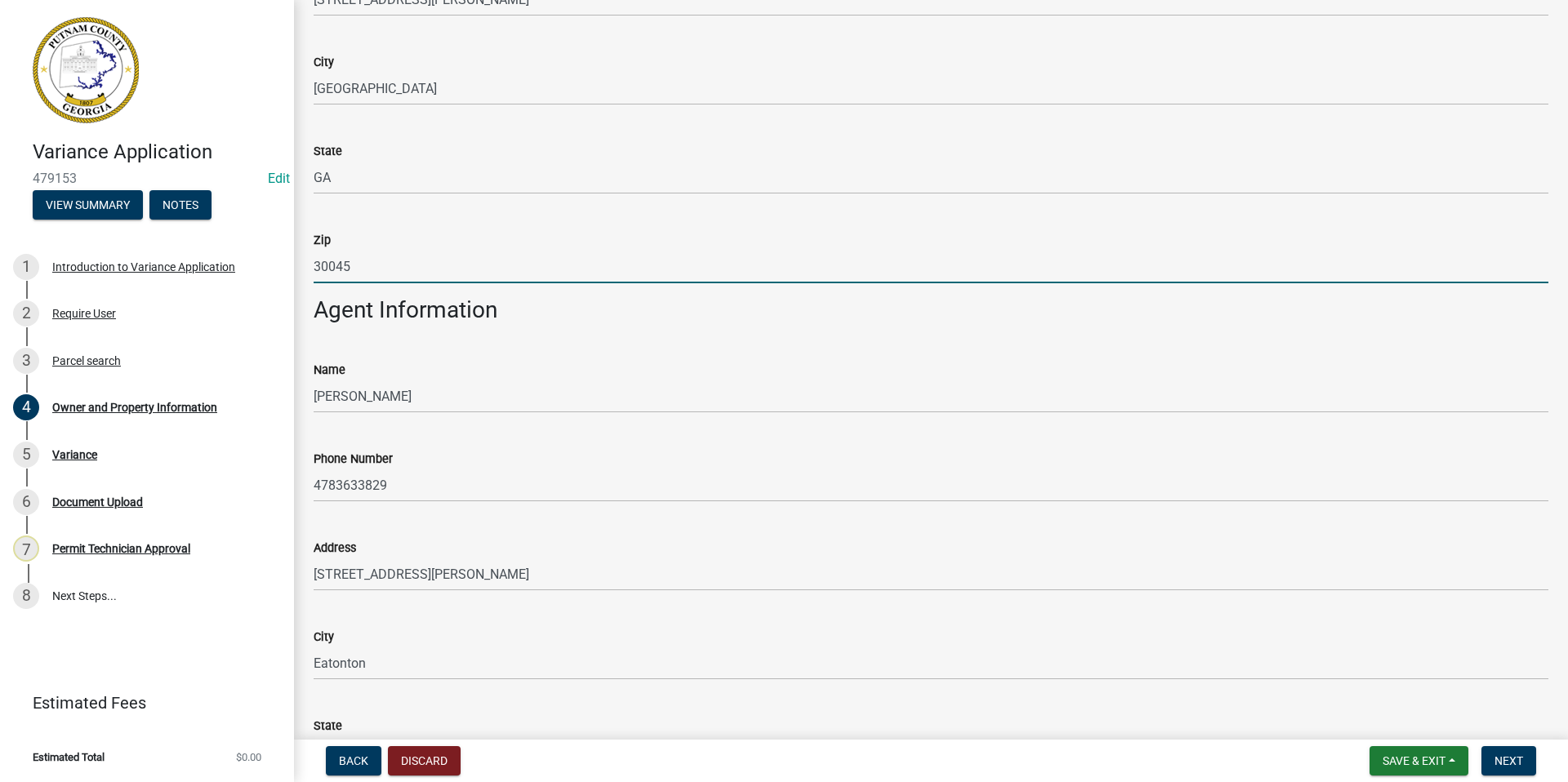
scroll to position [1143, 0]
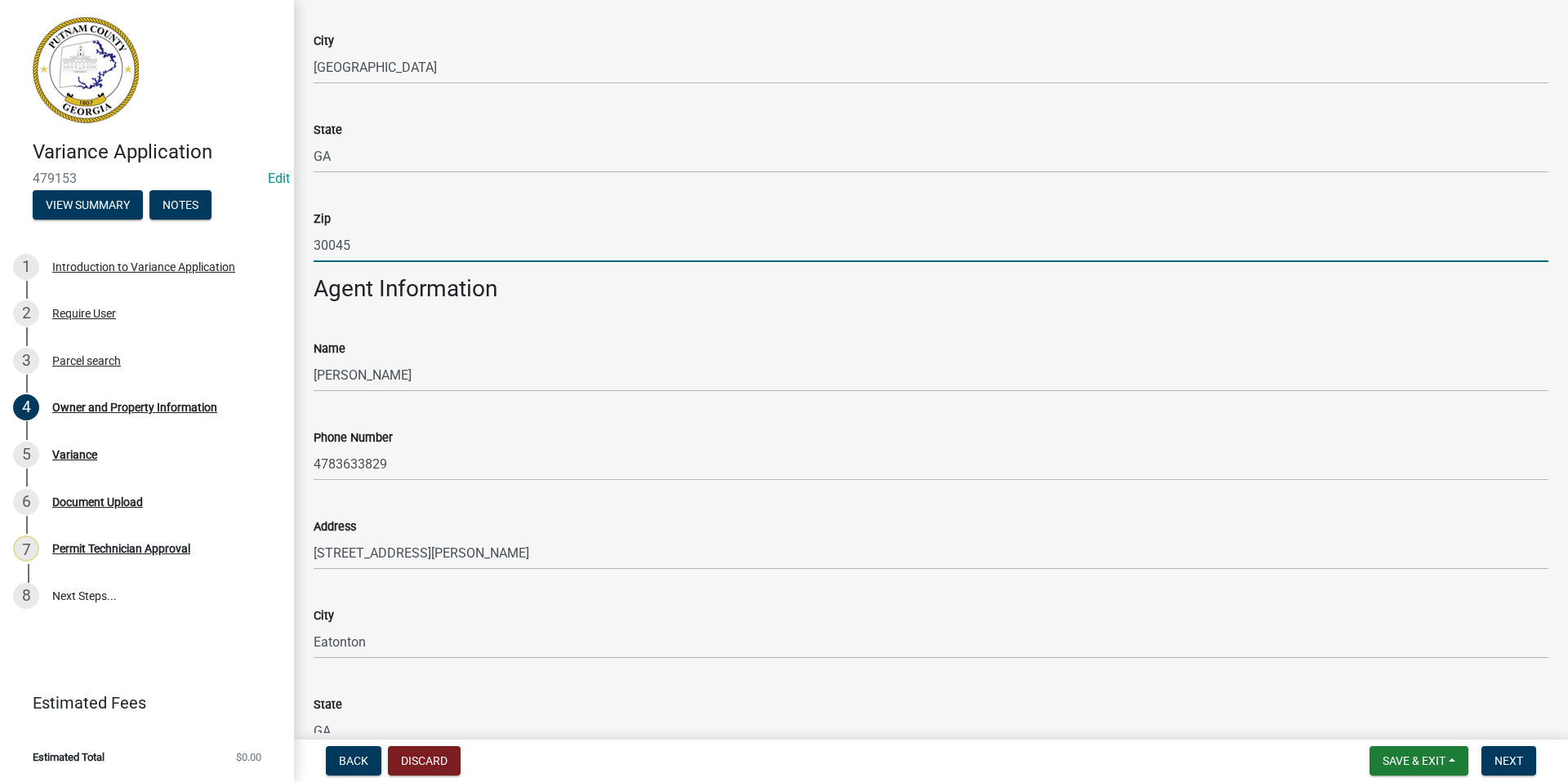
type input "30045"
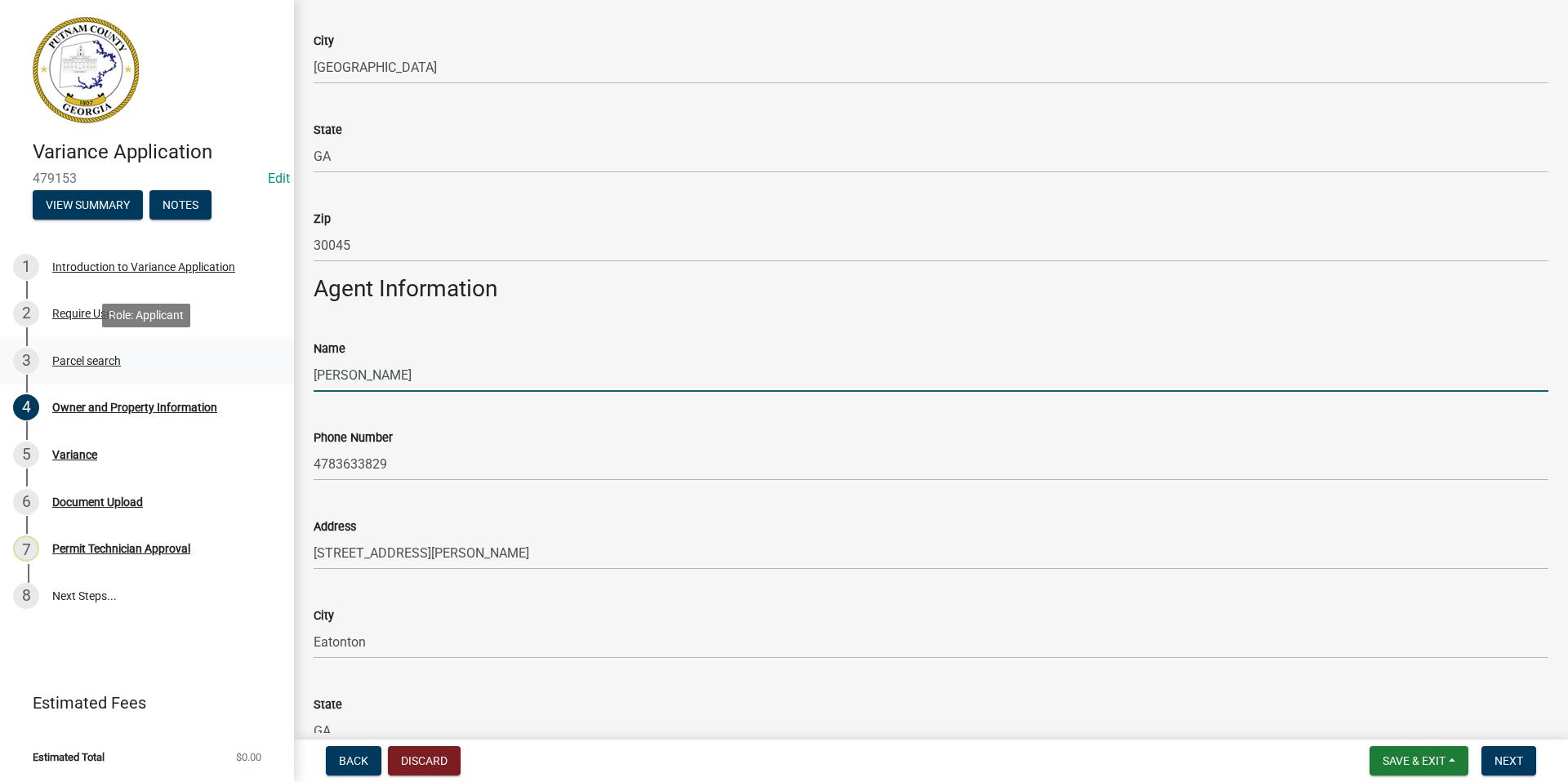
drag, startPoint x: 439, startPoint y: 375, endPoint x: 289, endPoint y: 373, distance: 150.0
click at [289, 373] on div "Variance Application 479153 Edit View Summary Notes 1 Introduction to Variance …" at bounding box center [784, 391] width 1568 height 782
type input "H"
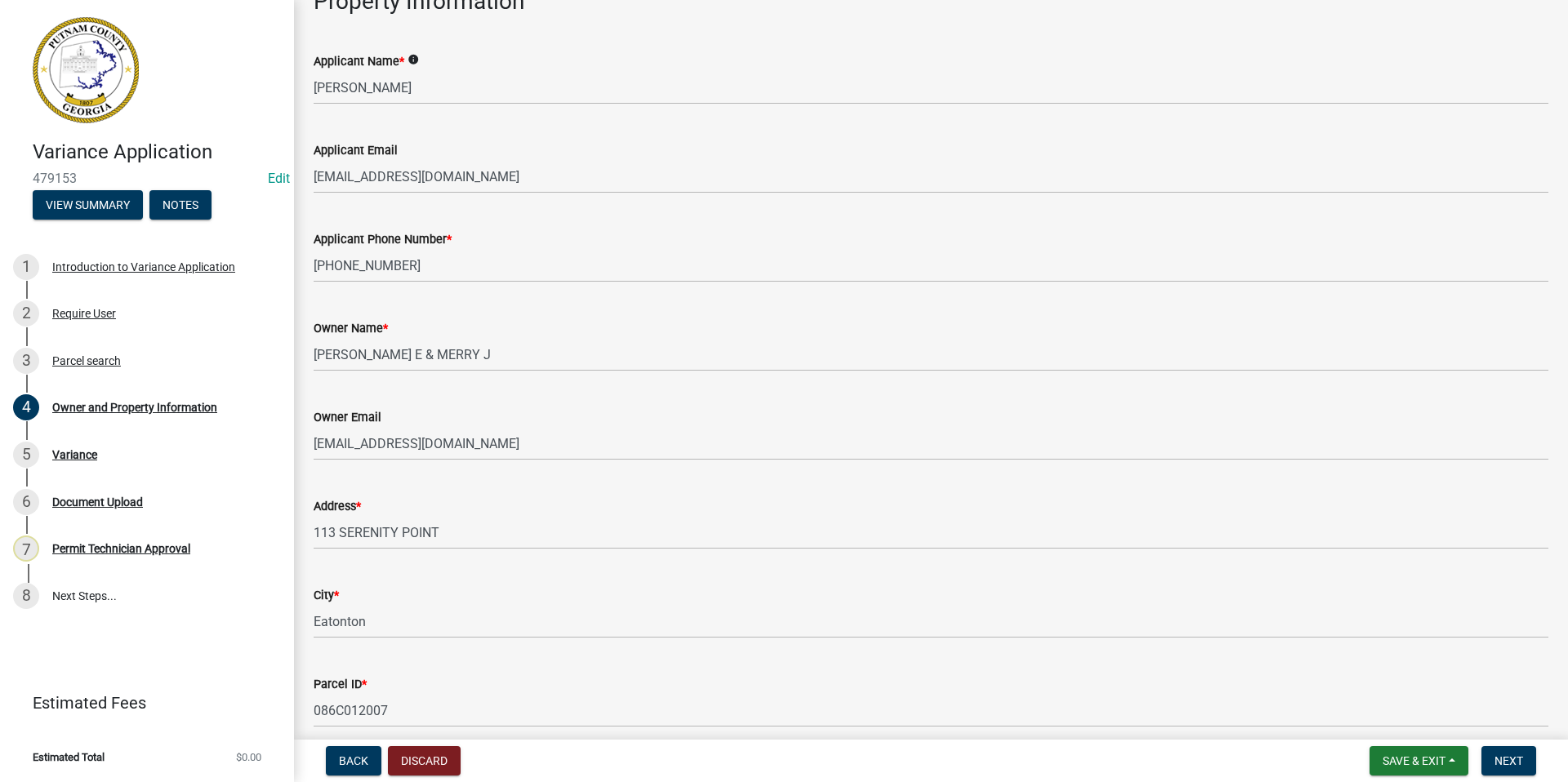
scroll to position [82, 0]
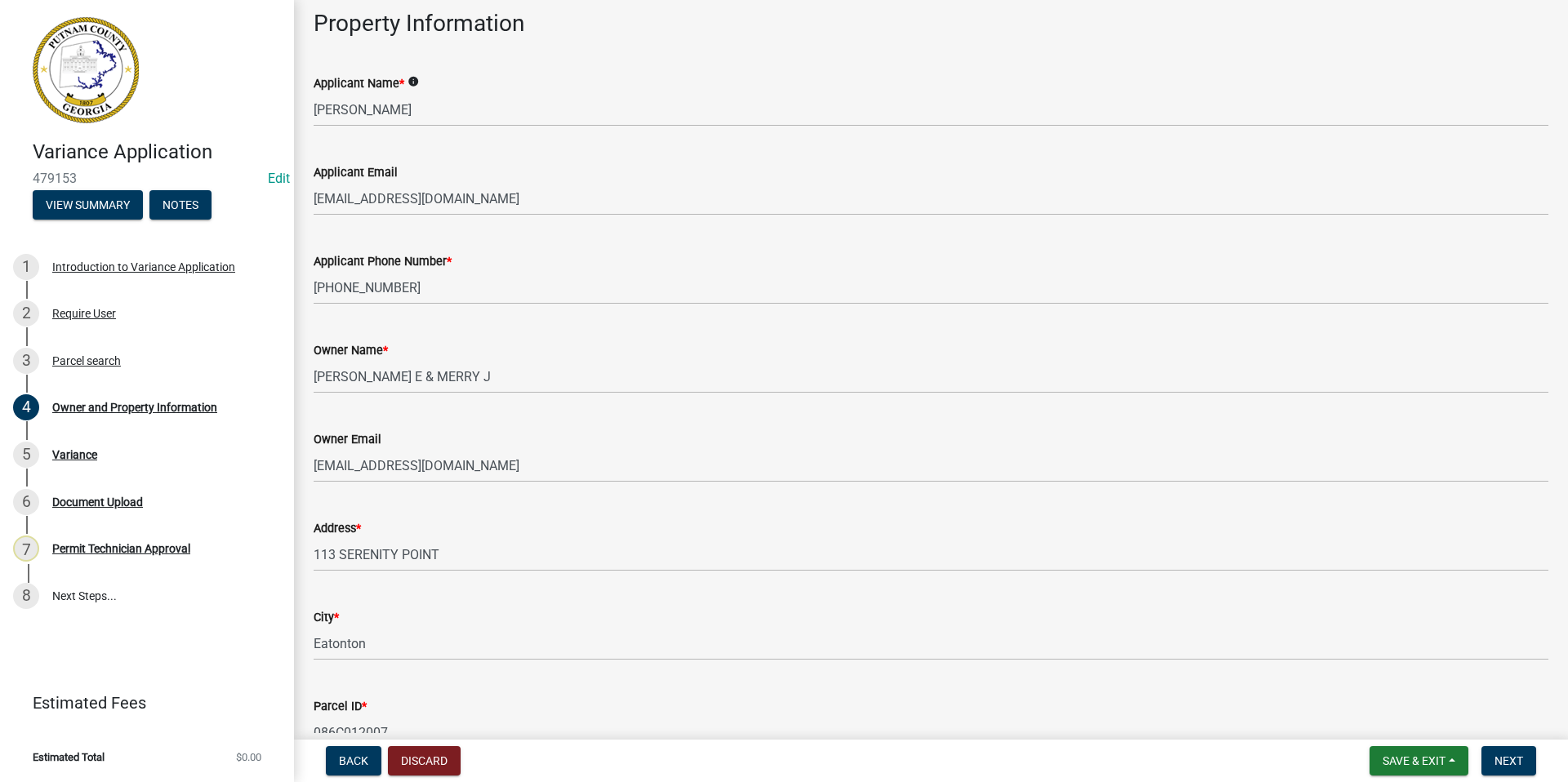
type input "[PERSON_NAME]"
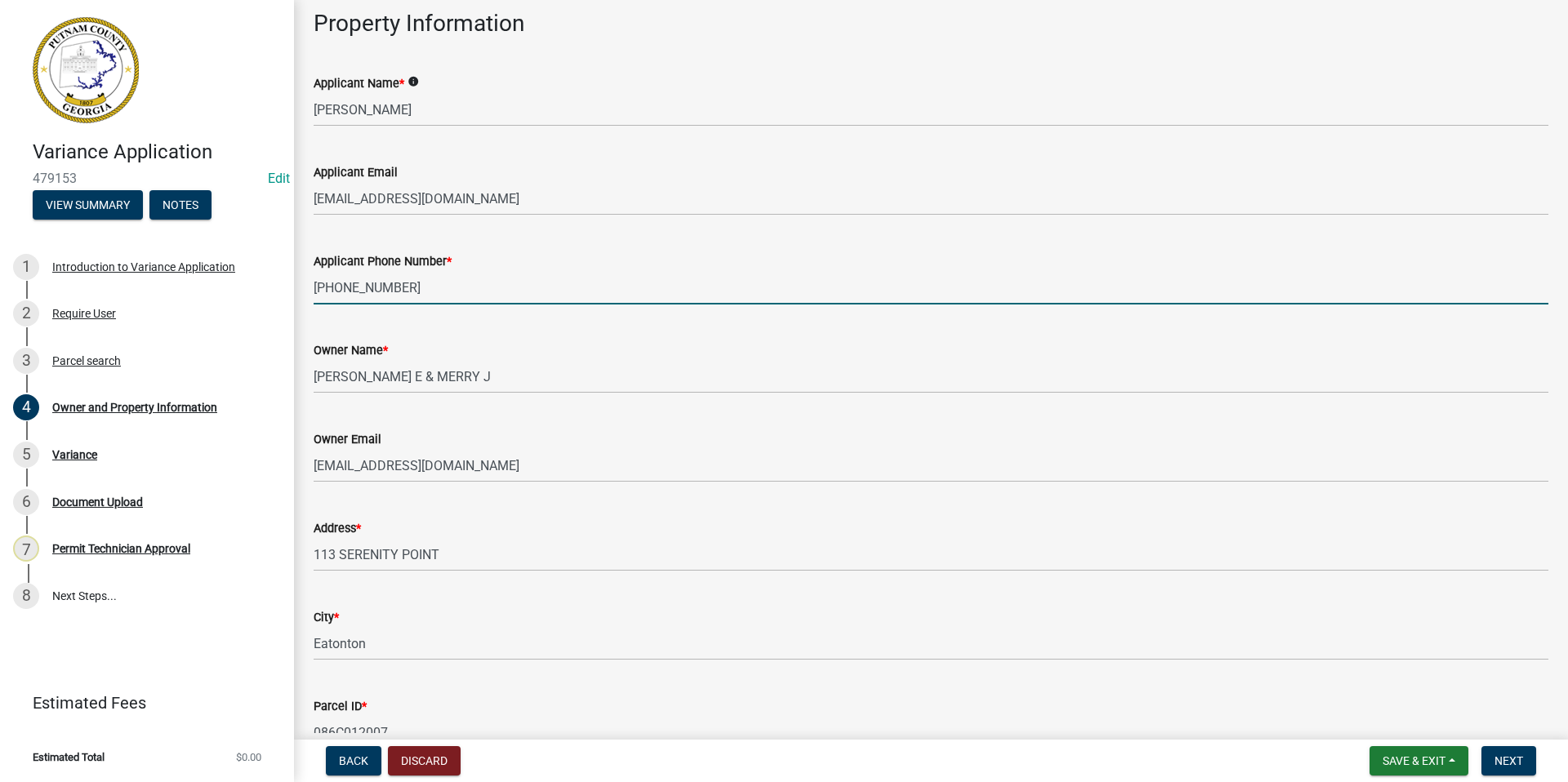
drag, startPoint x: 403, startPoint y: 283, endPoint x: 305, endPoint y: 283, distance: 98.0
click at [305, 283] on div "Applicant Phone Number * 770-853-0457" at bounding box center [931, 266] width 1259 height 76
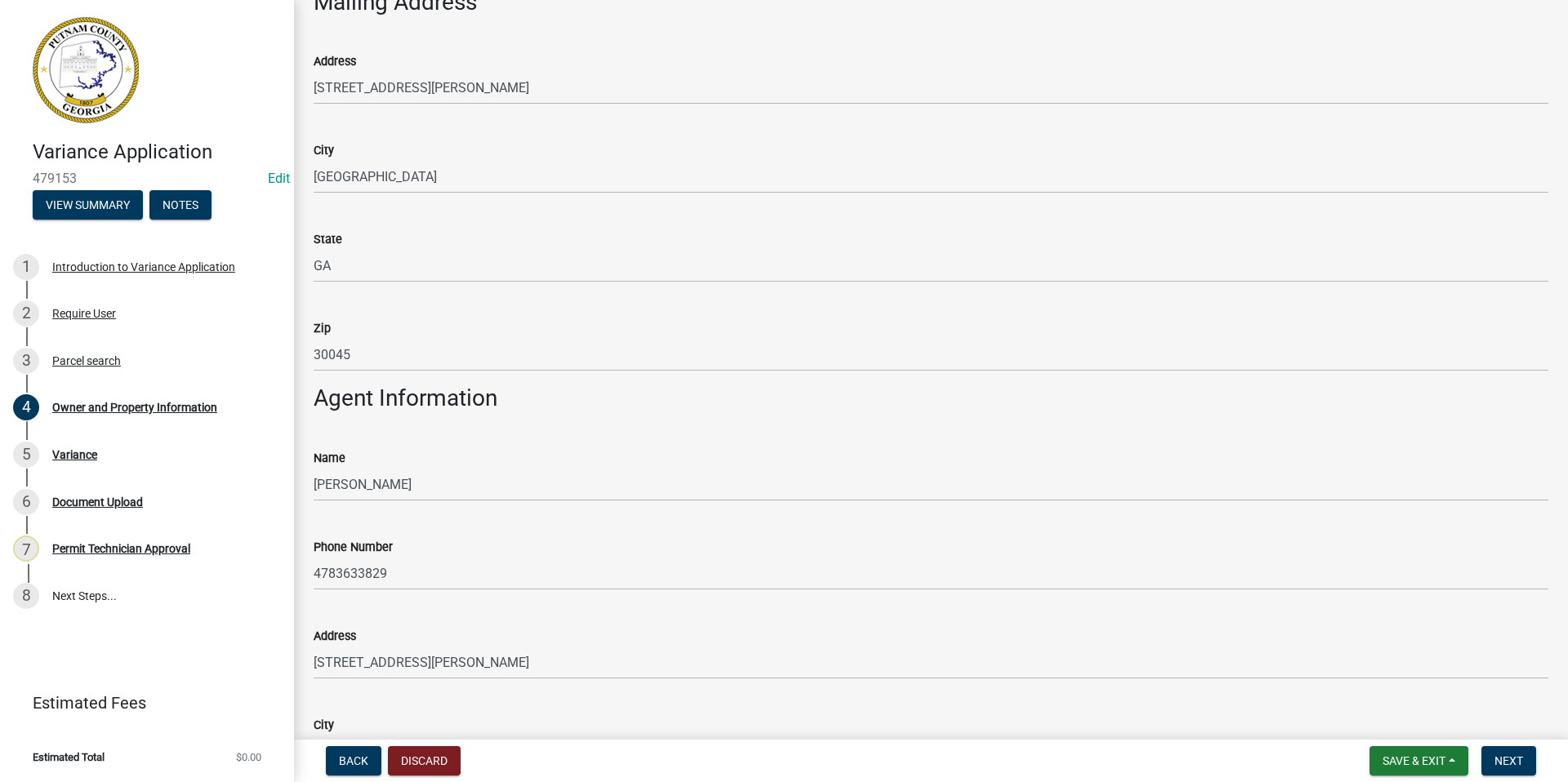
scroll to position [1062, 0]
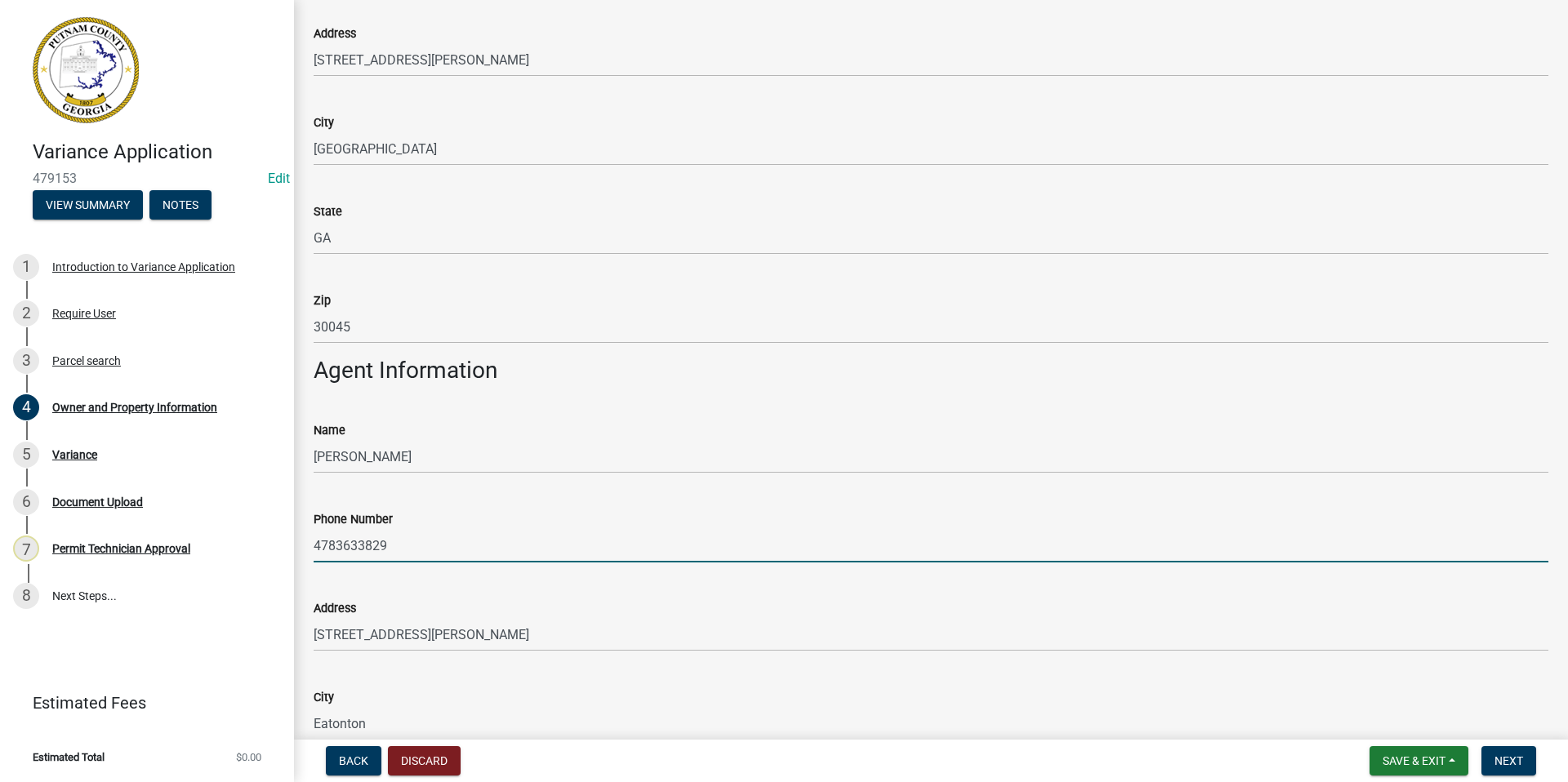
drag, startPoint x: 396, startPoint y: 545, endPoint x: 311, endPoint y: 534, distance: 85.7
click at [311, 534] on div "Phone Number 4783633829" at bounding box center [931, 525] width 1259 height 76
paste input "[PHONE_NUMBER]"
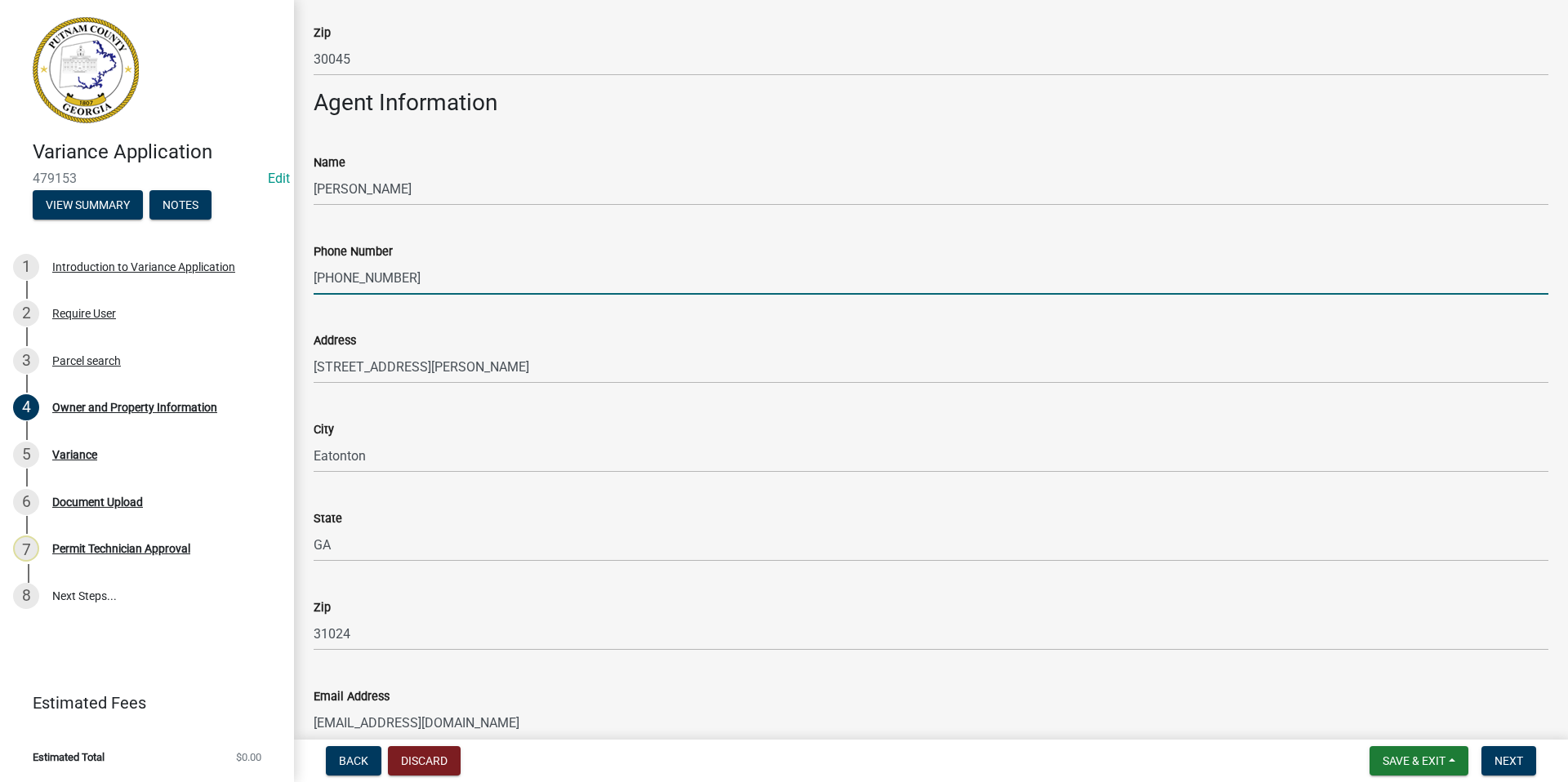
scroll to position [1388, 0]
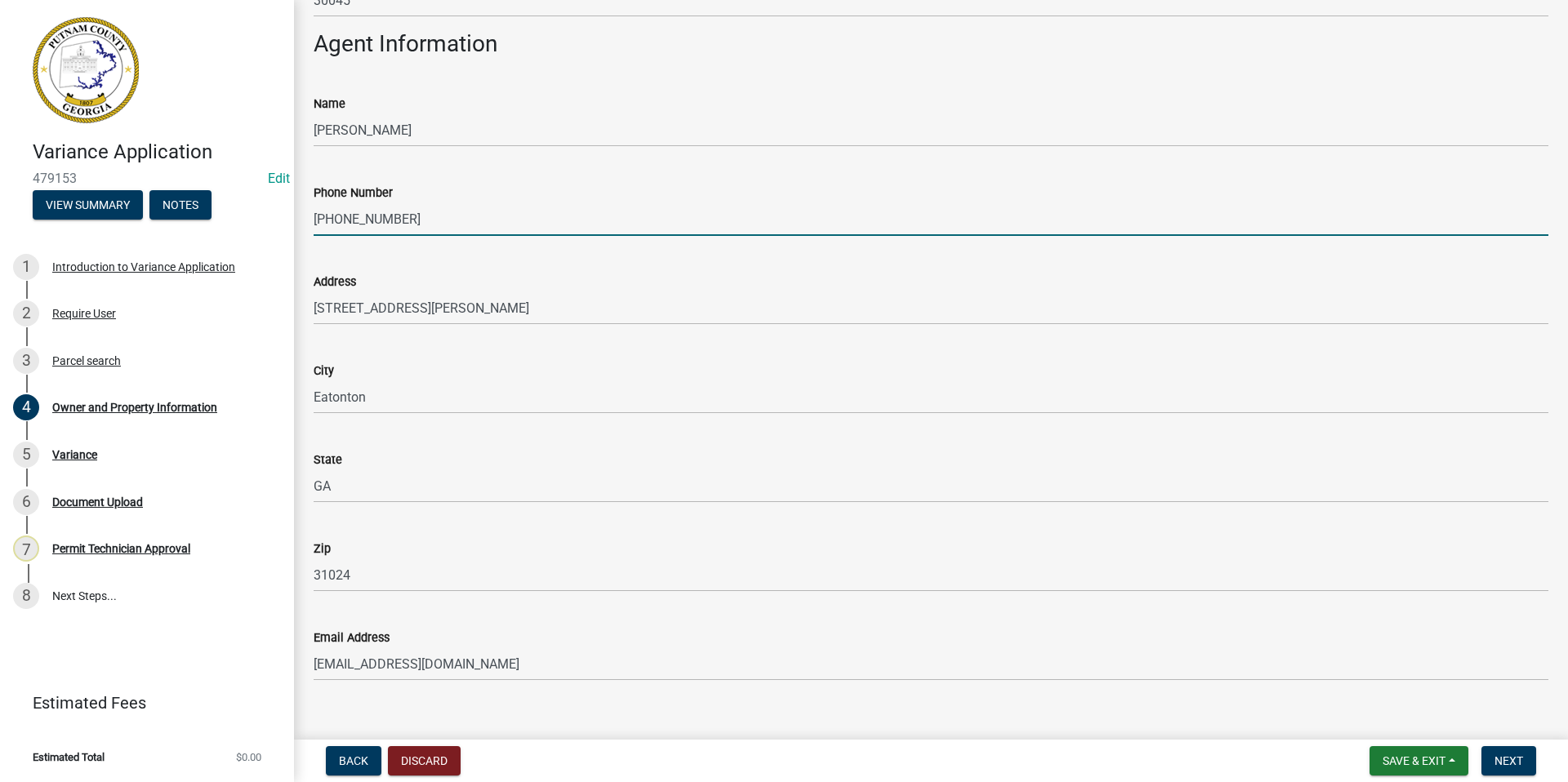
type input "[PHONE_NUMBER]"
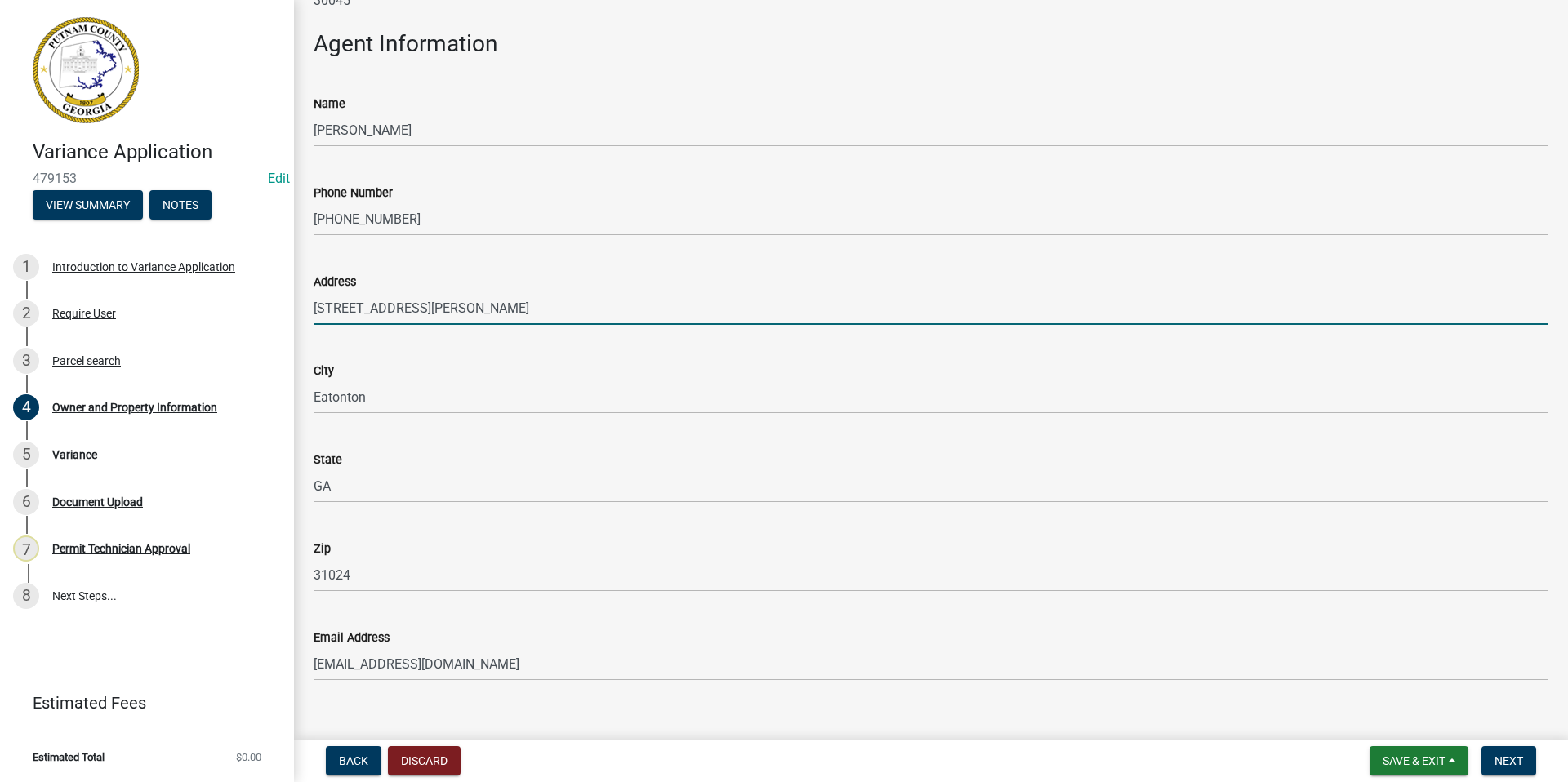
drag, startPoint x: 445, startPoint y: 309, endPoint x: 298, endPoint y: 304, distance: 147.1
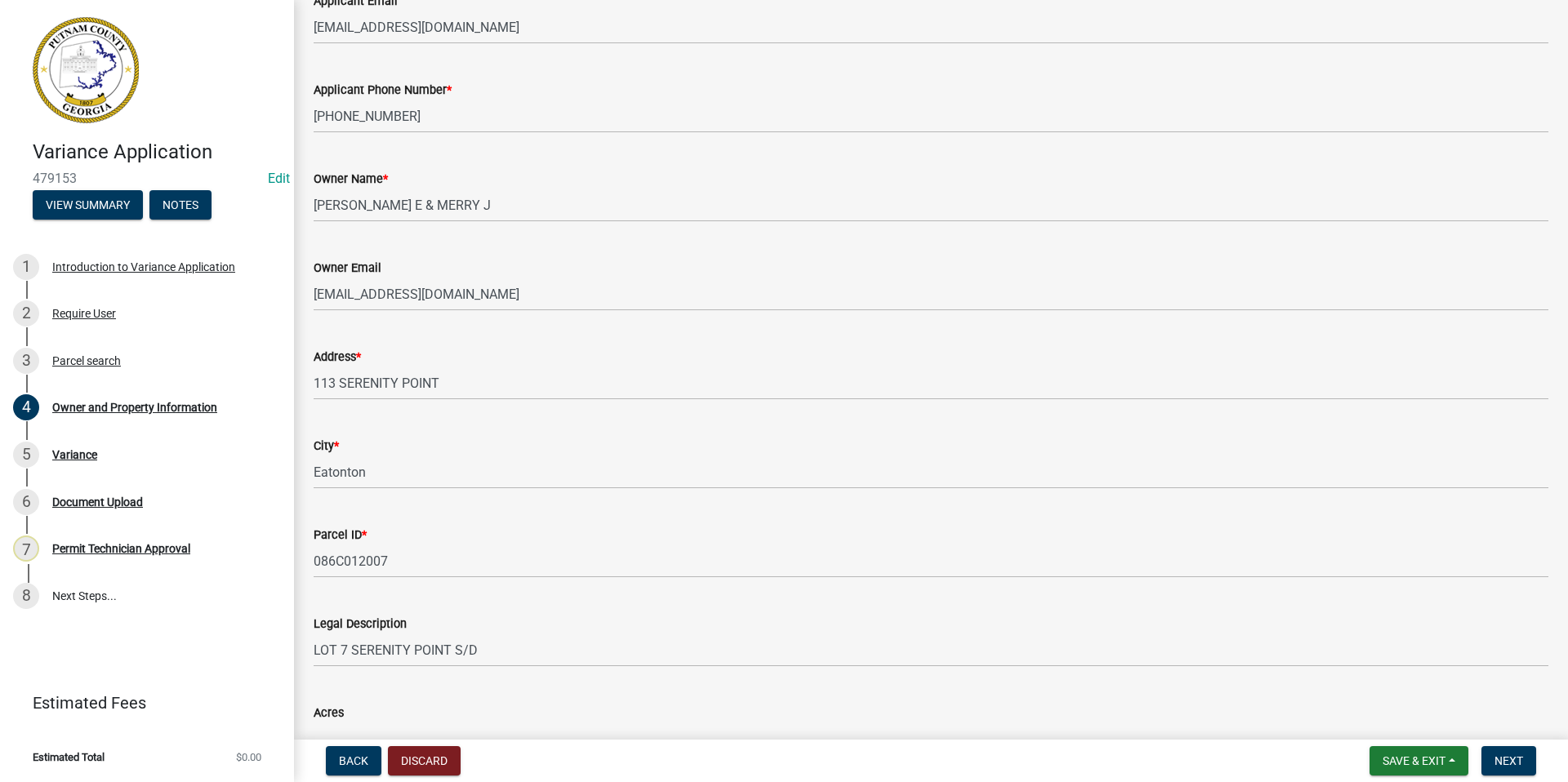
scroll to position [245, 0]
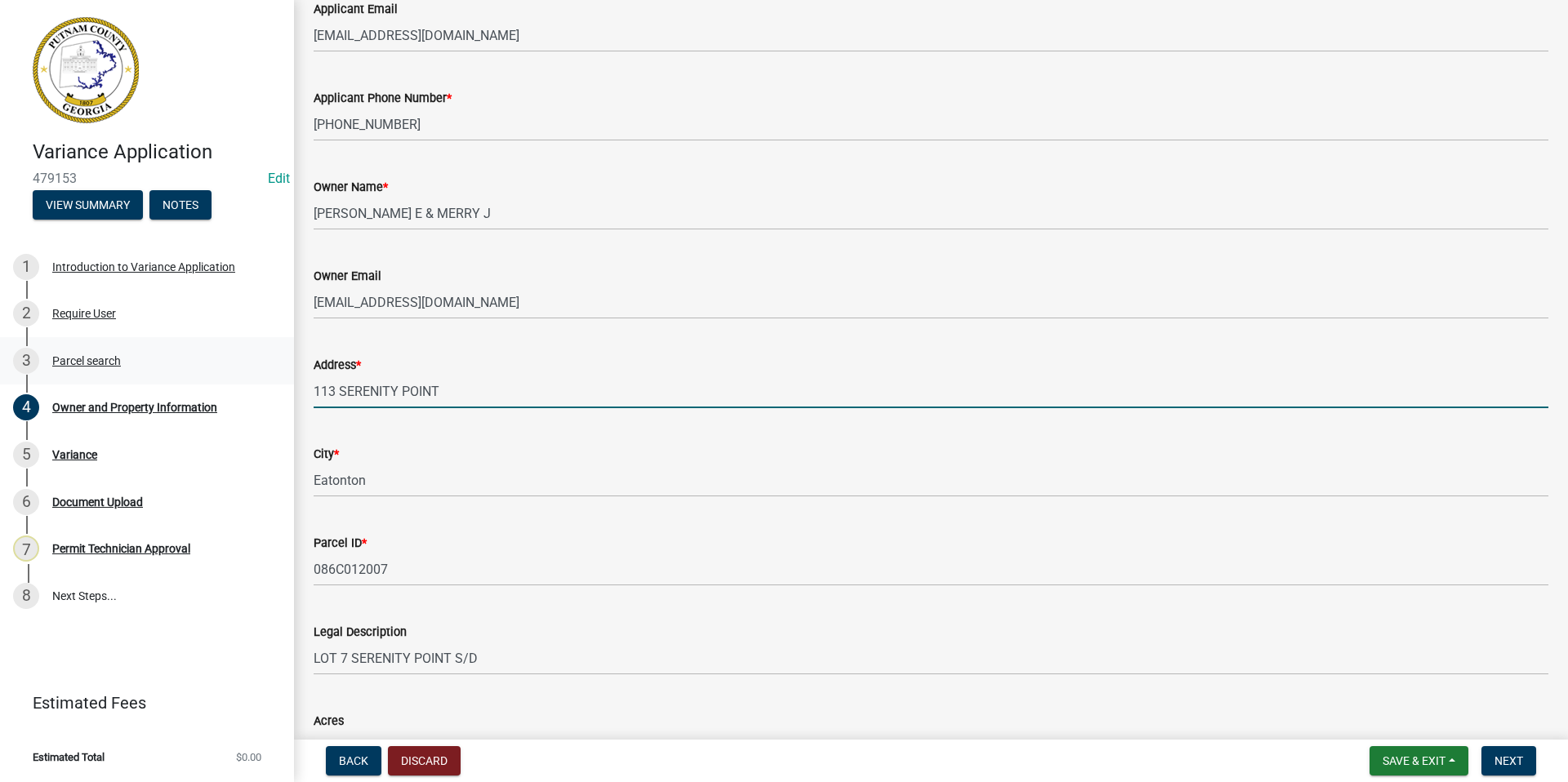
drag, startPoint x: 450, startPoint y: 386, endPoint x: 286, endPoint y: 383, distance: 164.0
click at [286, 383] on div "Variance Application 479153 Edit View Summary Notes 1 Introduction to Variance …" at bounding box center [784, 391] width 1568 height 782
paste input "[PHONE_NUMBER]"
type input "[PHONE_NUMBER]"
drag, startPoint x: 410, startPoint y: 389, endPoint x: 306, endPoint y: 388, distance: 104.0
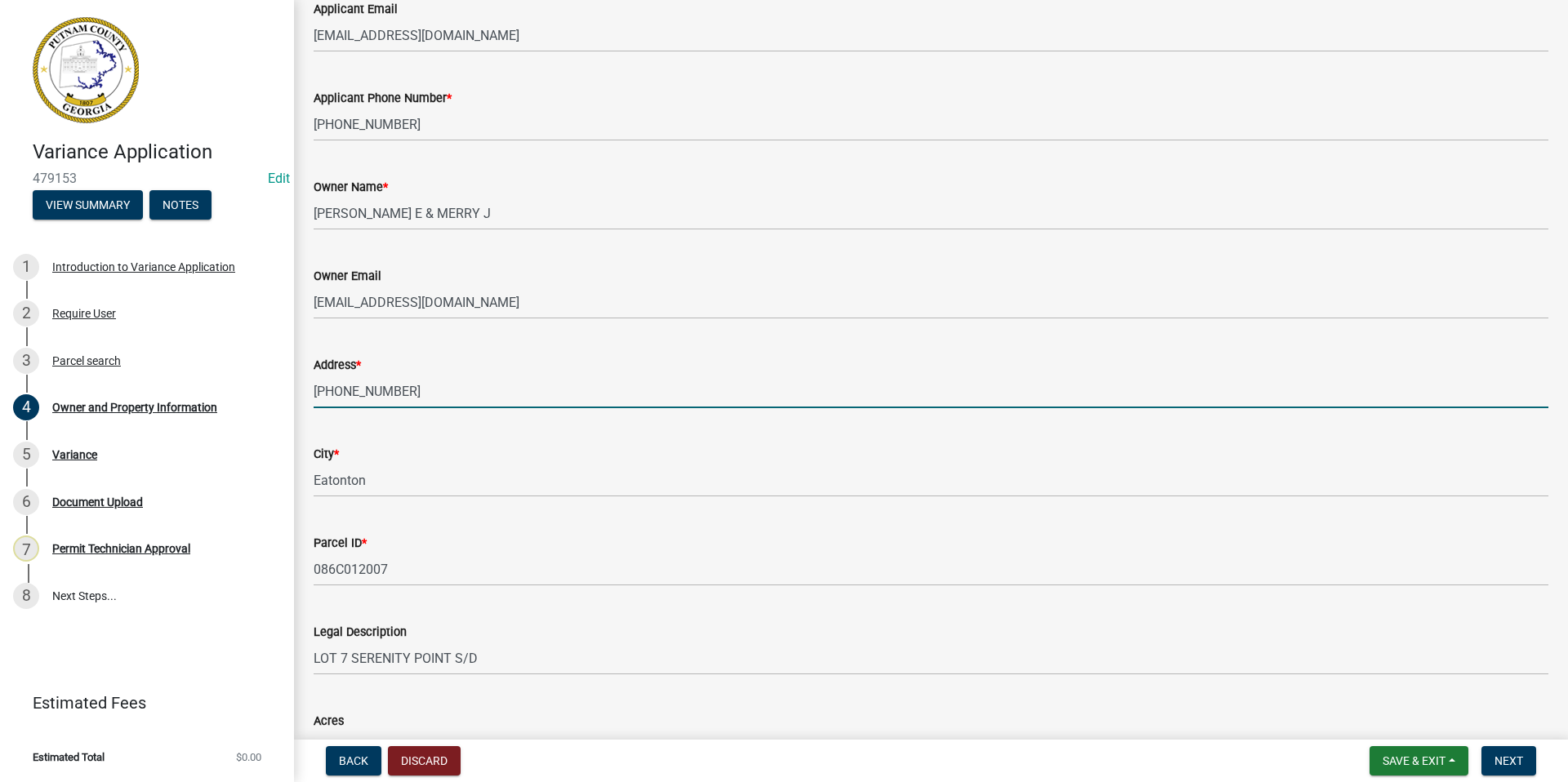
click at [306, 388] on div "Address * 770-853-0457" at bounding box center [931, 370] width 1259 height 76
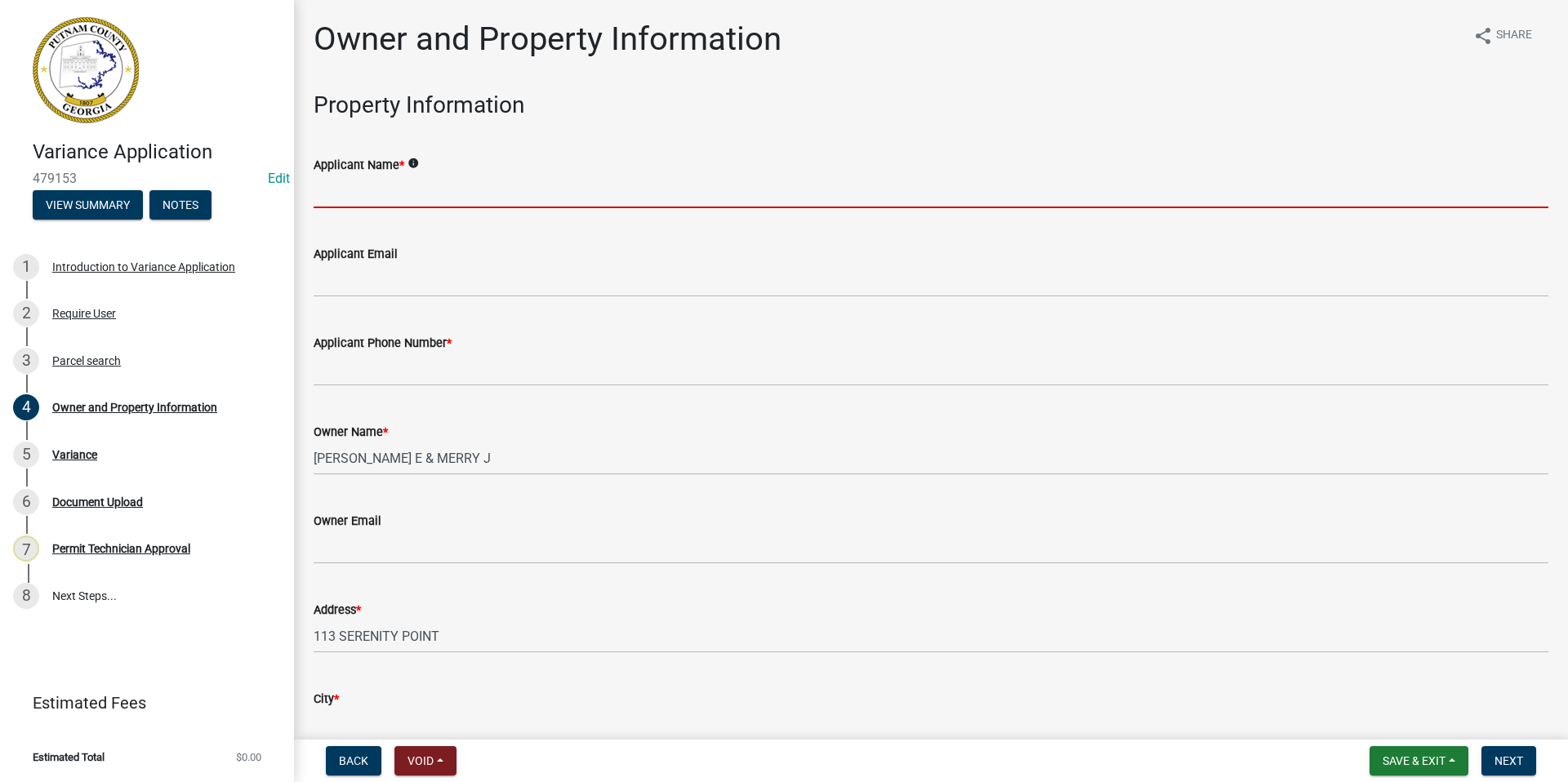
click at [349, 178] on input "Applicant Name *" at bounding box center [931, 191] width 1235 height 34
type input "[PERSON_NAME]"
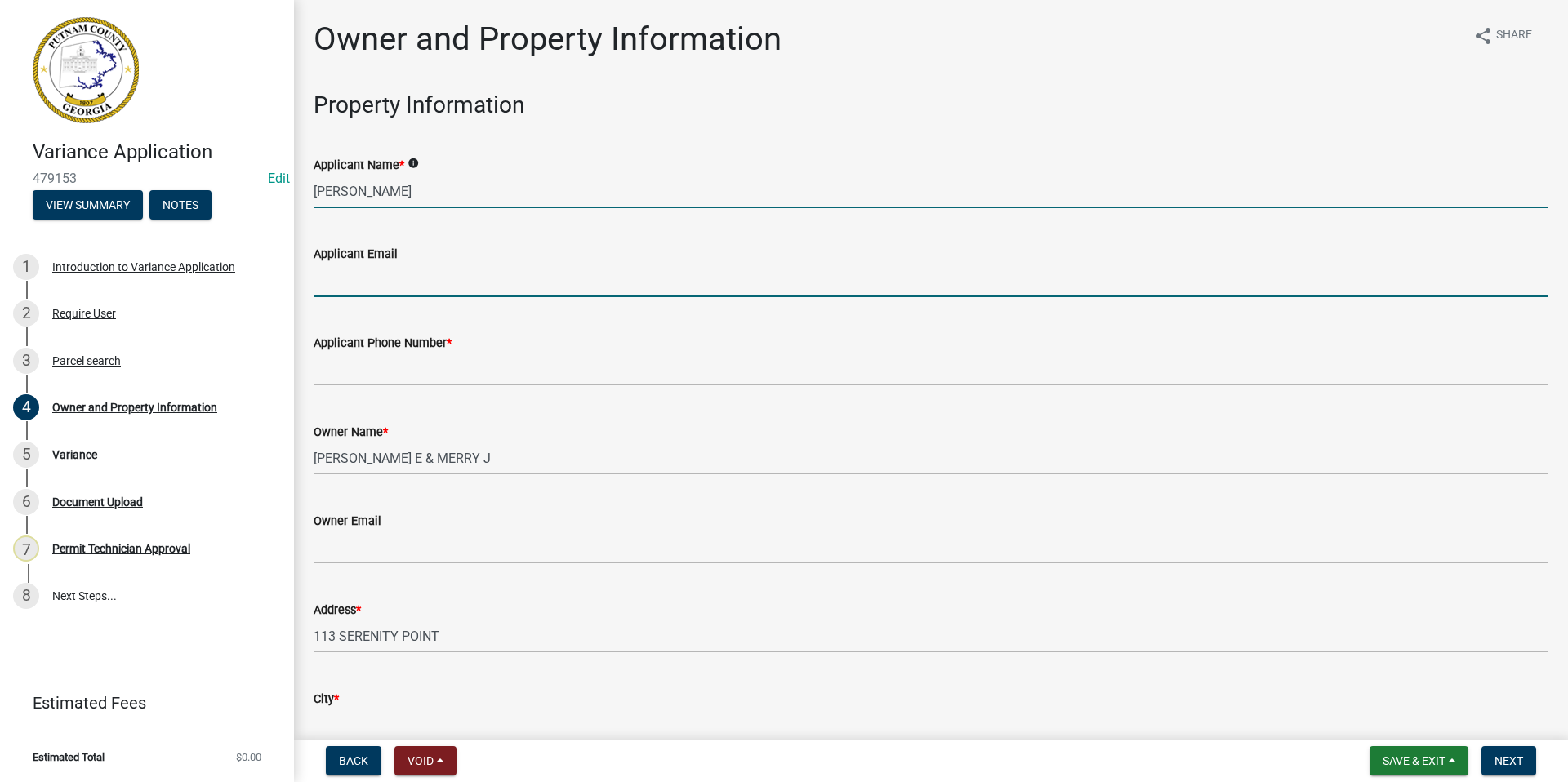
type input "[EMAIL_ADDRESS][DOMAIN_NAME]"
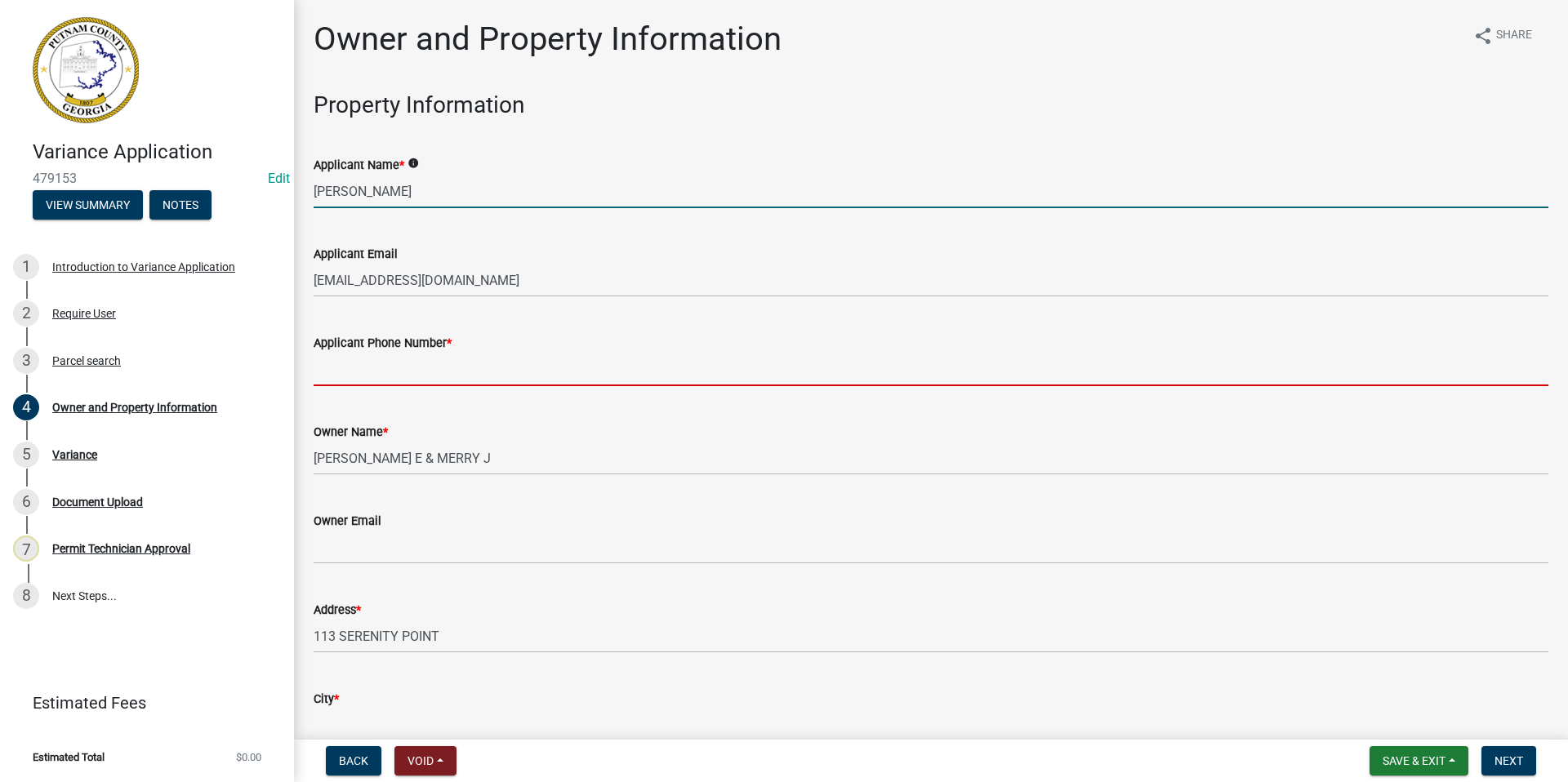
type input "[PHONE_NUMBER]"
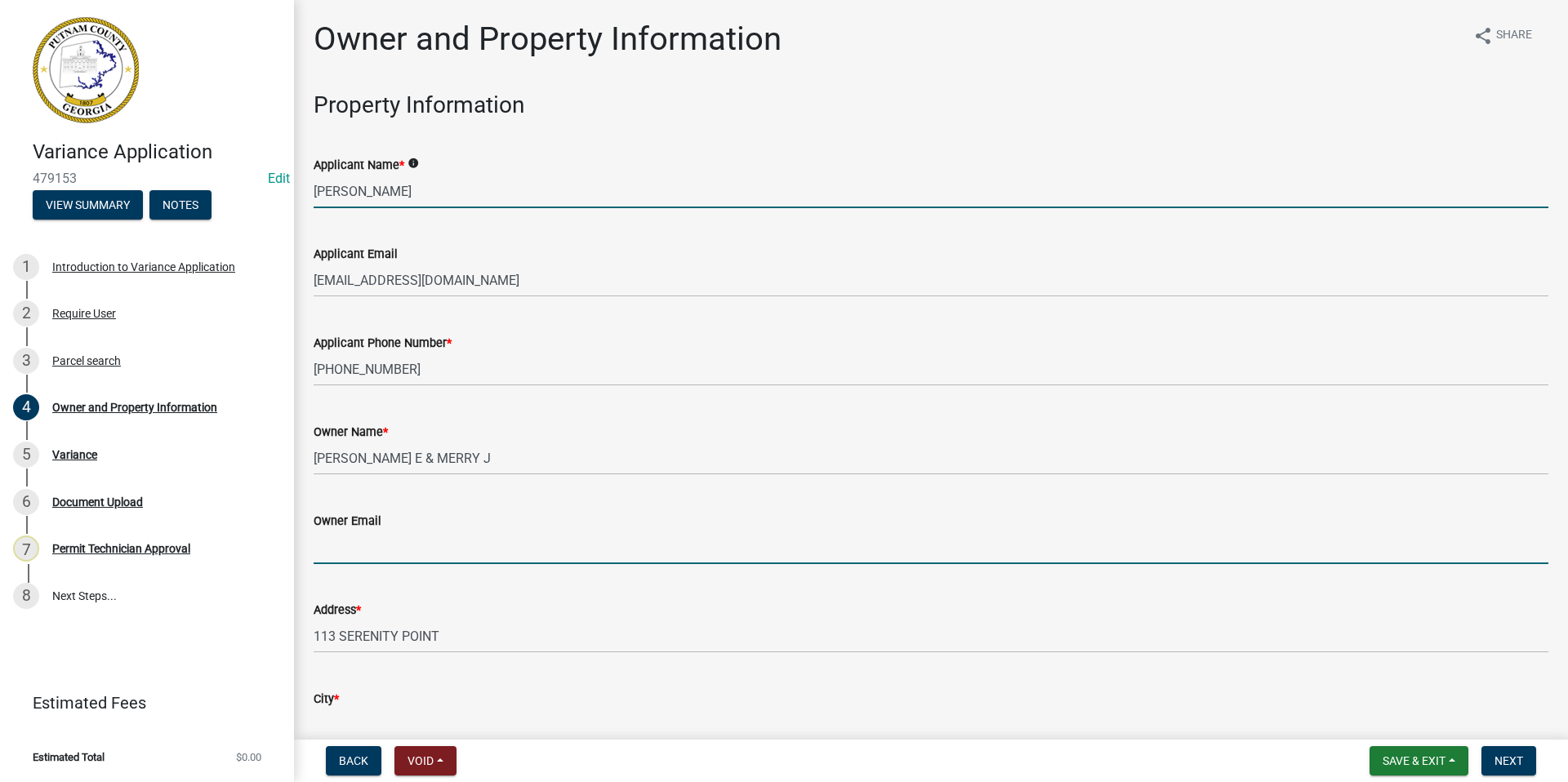
type input "[EMAIL_ADDRESS][DOMAIN_NAME]"
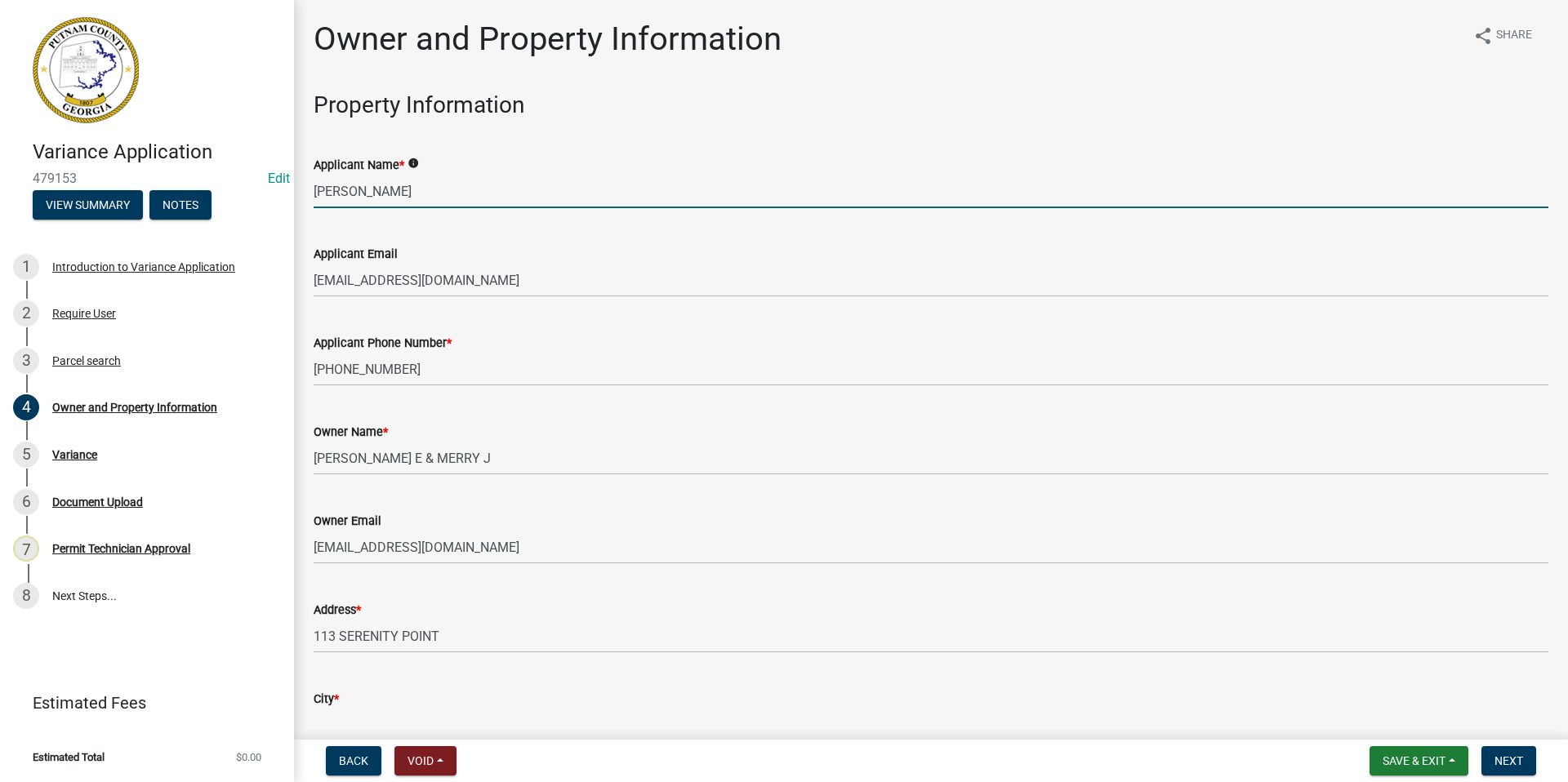
type input "Eatonton"
type input "[STREET_ADDRESS][PERSON_NAME]"
type input "[GEOGRAPHIC_DATA]"
type input "GA"
type input "30045"
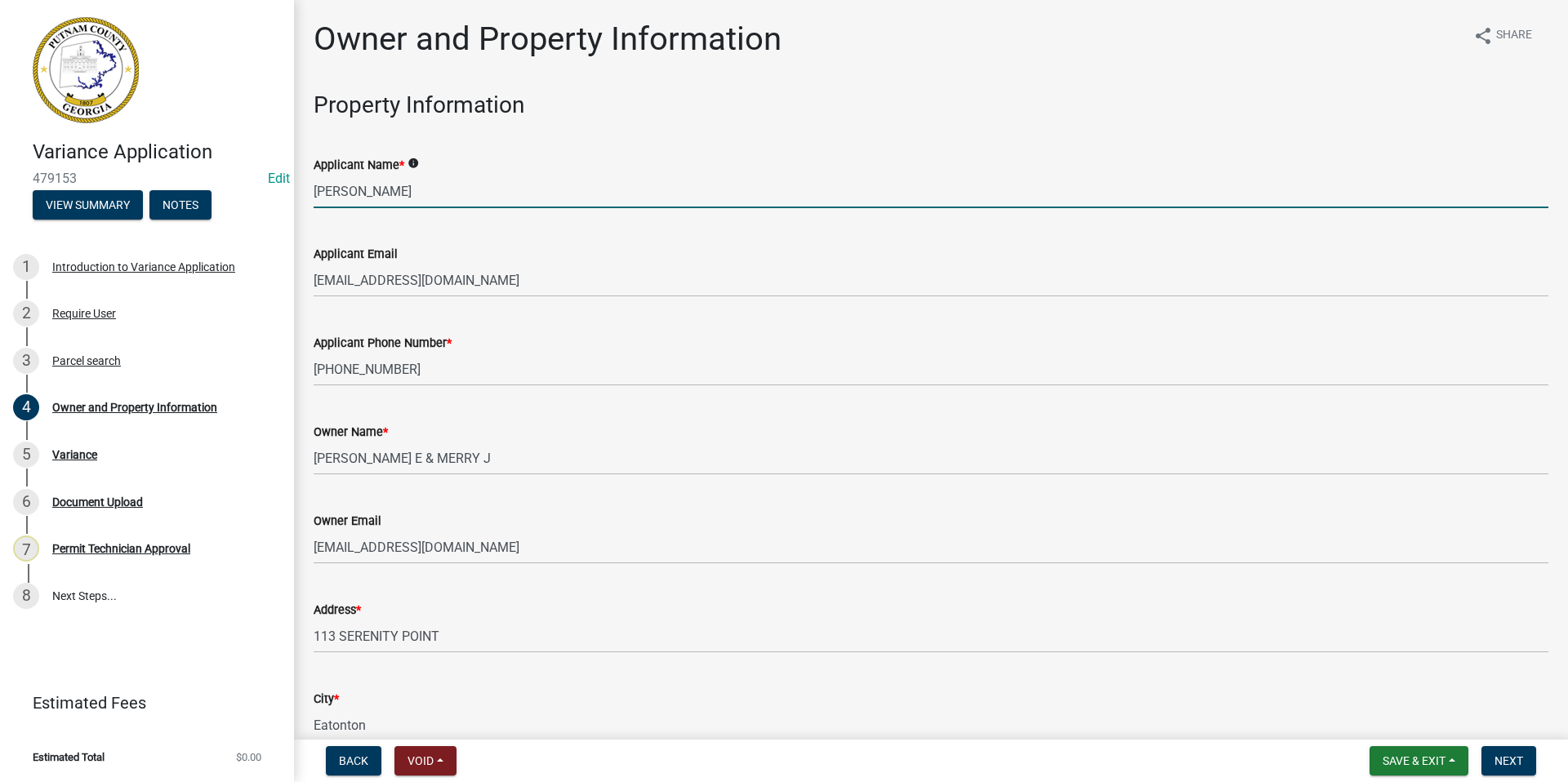
type input "[PERSON_NAME]"
type input "[PHONE_NUMBER]"
type input "Eatonton"
type input "GA"
type input "31024"
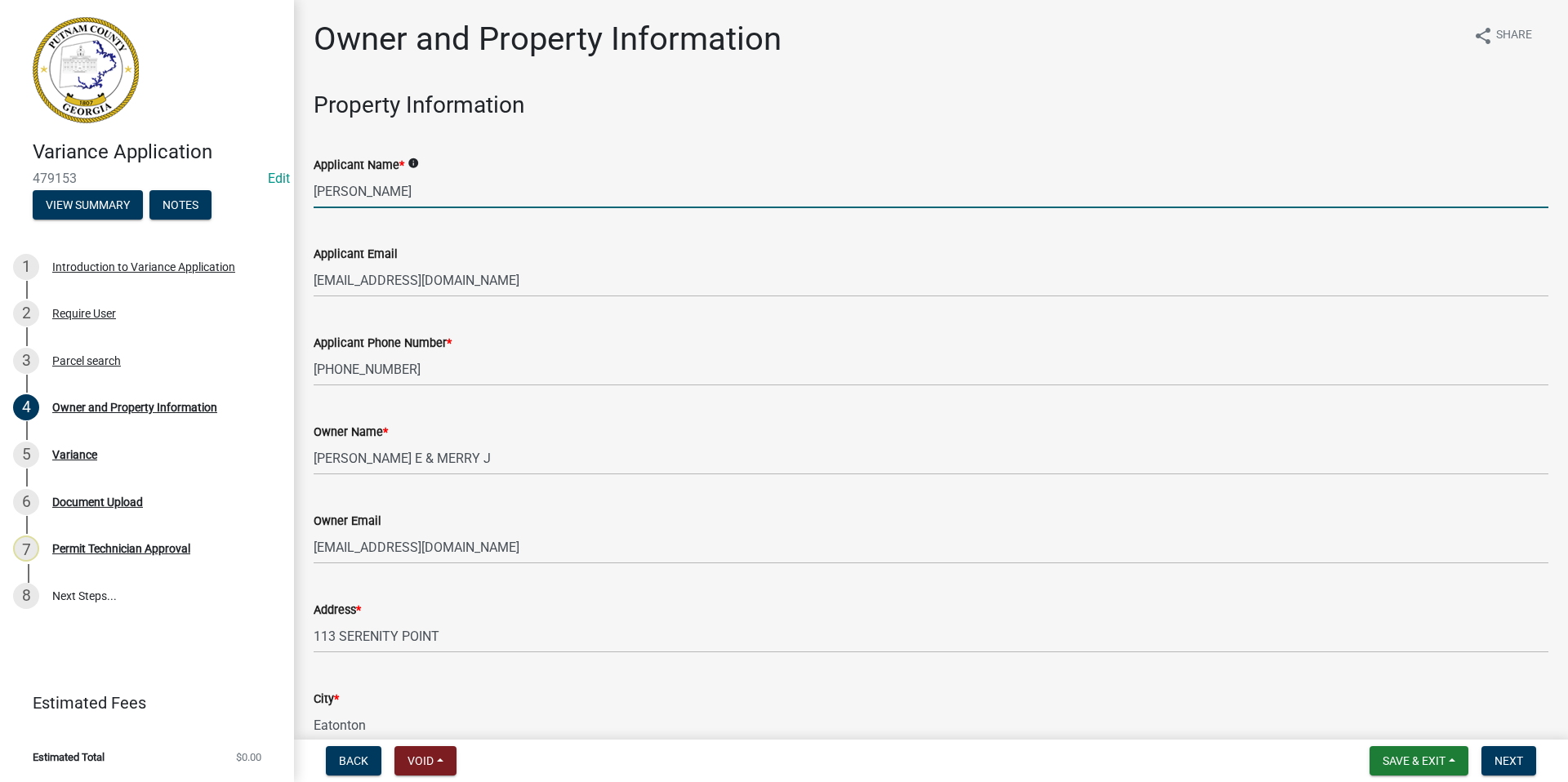
type input "[EMAIL_ADDRESS][DOMAIN_NAME]"
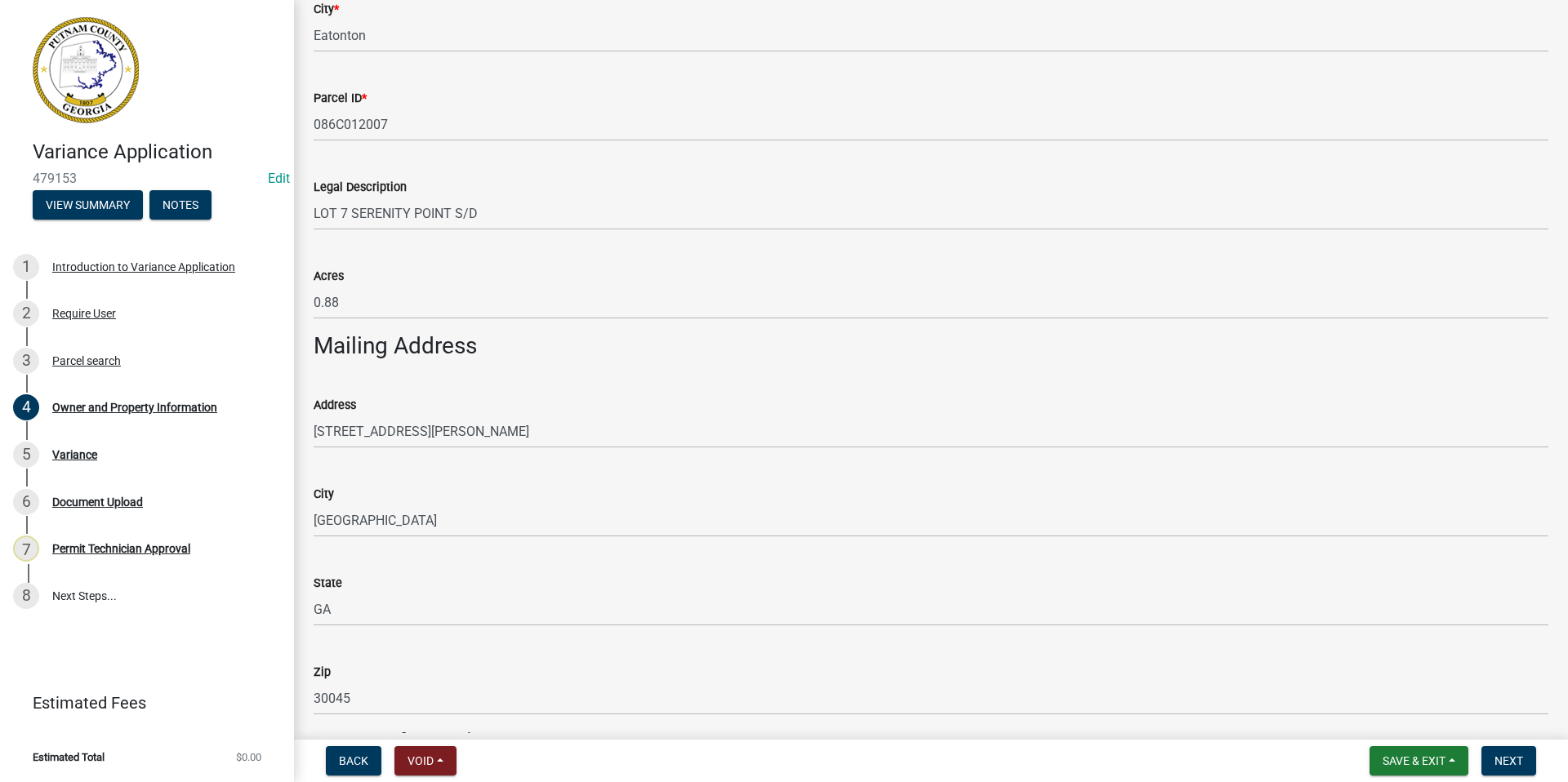
scroll to position [898, 0]
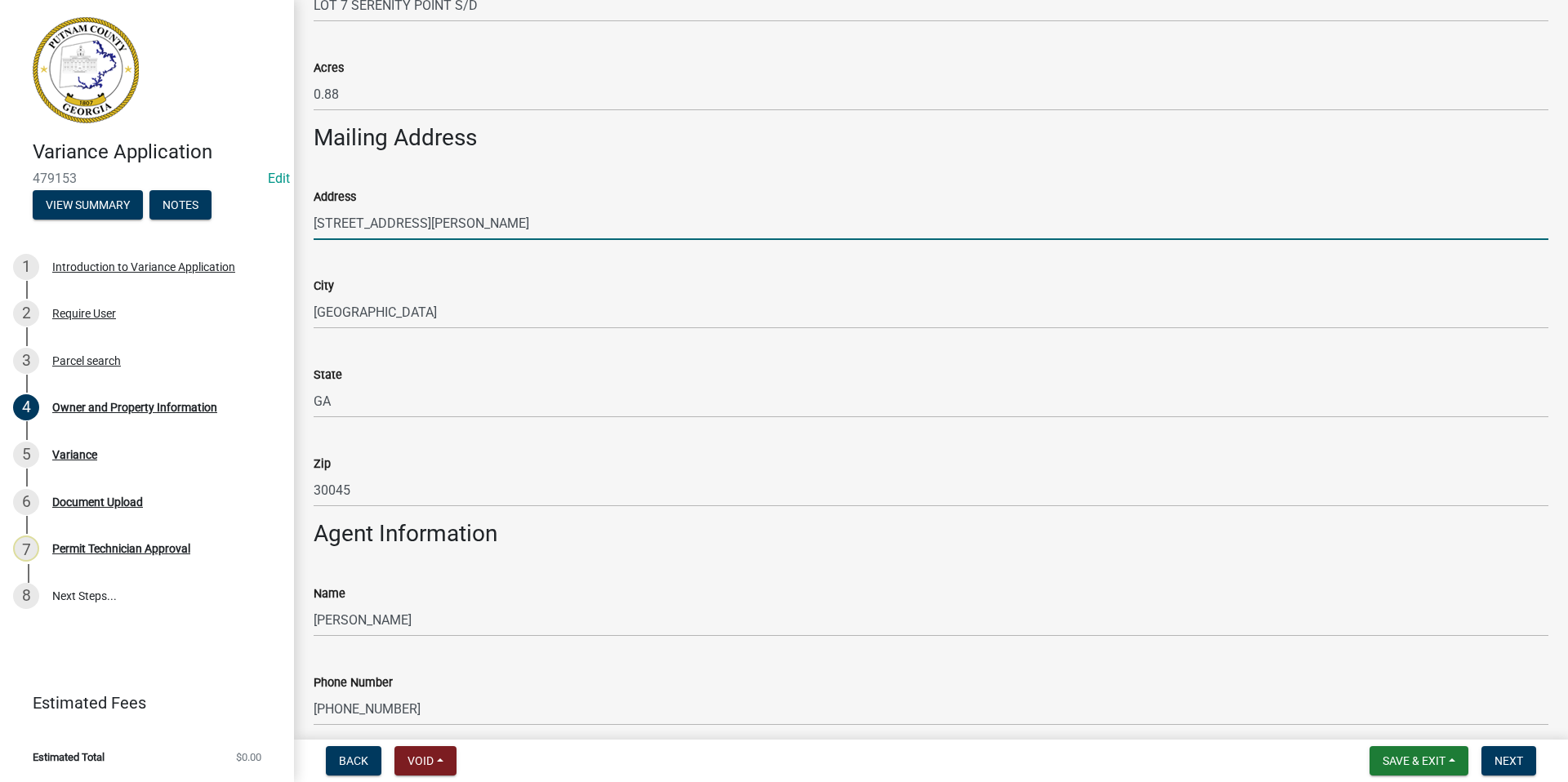
drag, startPoint x: 473, startPoint y: 224, endPoint x: 312, endPoint y: 226, distance: 161.0
click at [312, 226] on div "Address [STREET_ADDRESS][PERSON_NAME]" at bounding box center [931, 201] width 1259 height 76
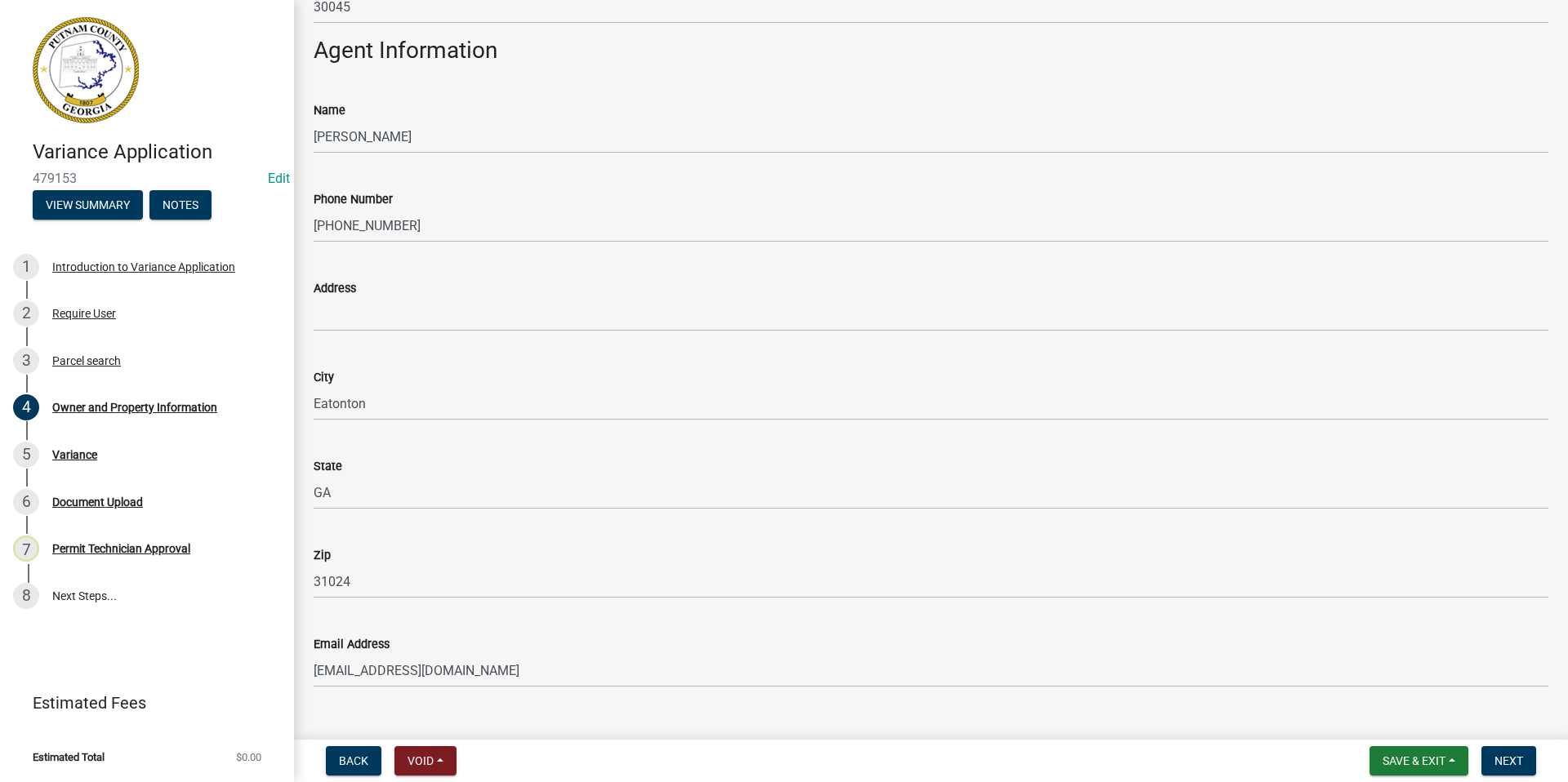
scroll to position [1388, 0]
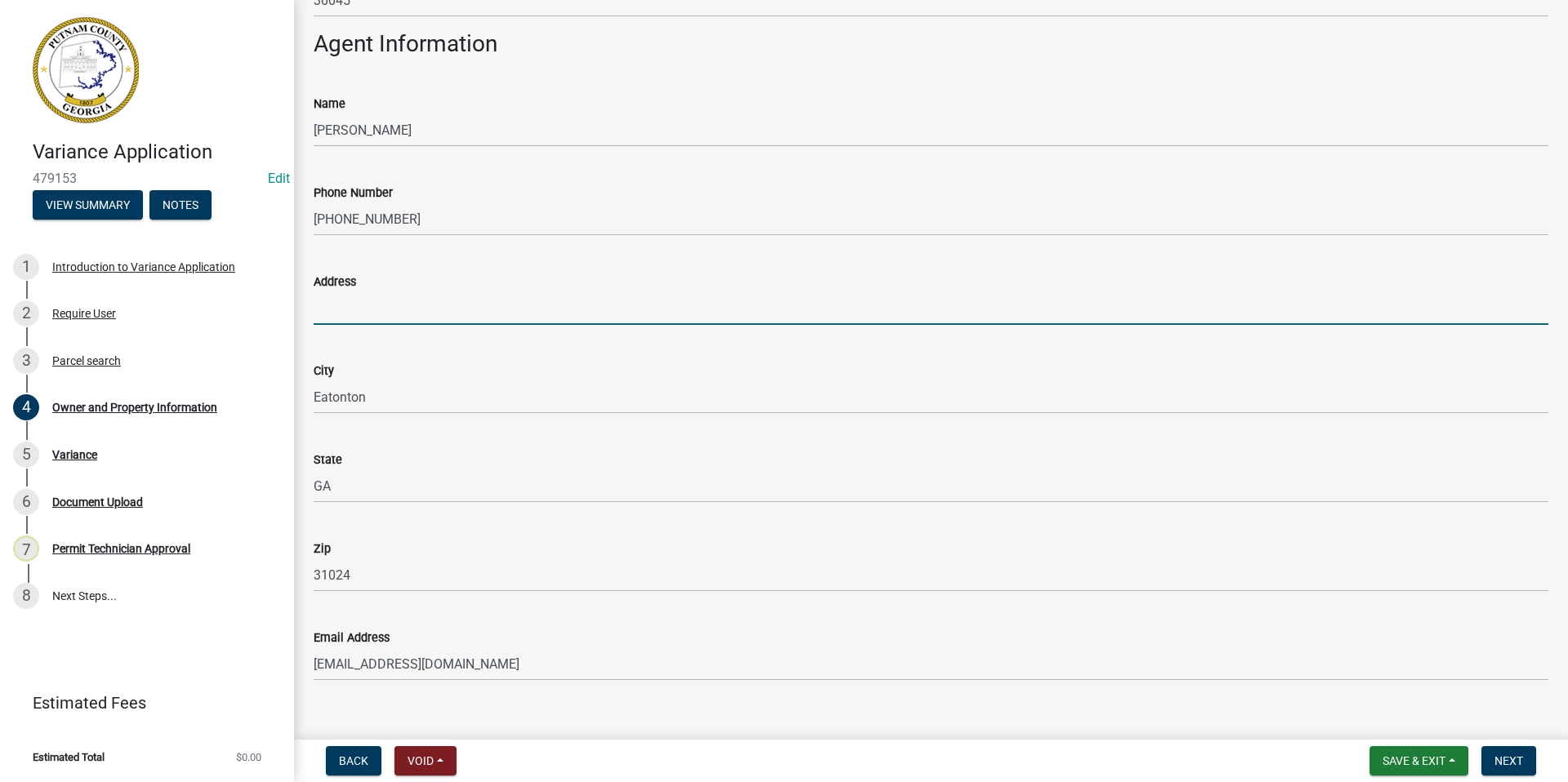
click at [323, 315] on input "Address" at bounding box center [931, 309] width 1235 height 34
paste input "[STREET_ADDRESS][PERSON_NAME]"
type input "[STREET_ADDRESS][PERSON_NAME]"
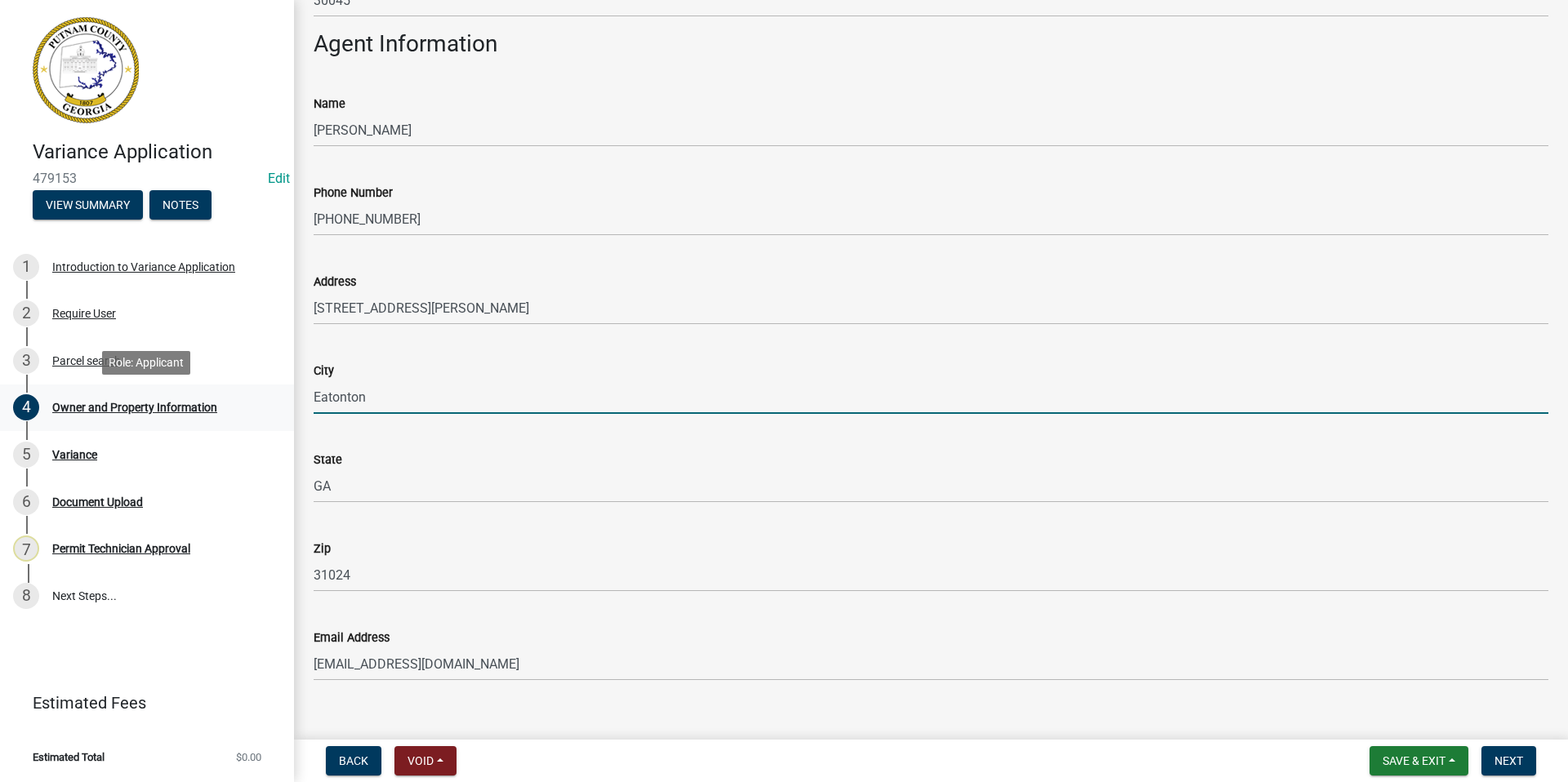
drag, startPoint x: 386, startPoint y: 394, endPoint x: 275, endPoint y: 398, distance: 111.1
click at [275, 398] on div "Variance Application 479153 Edit View Summary Notes 1 Introduction to Variance …" at bounding box center [784, 391] width 1568 height 782
type input "[GEOGRAPHIC_DATA]"
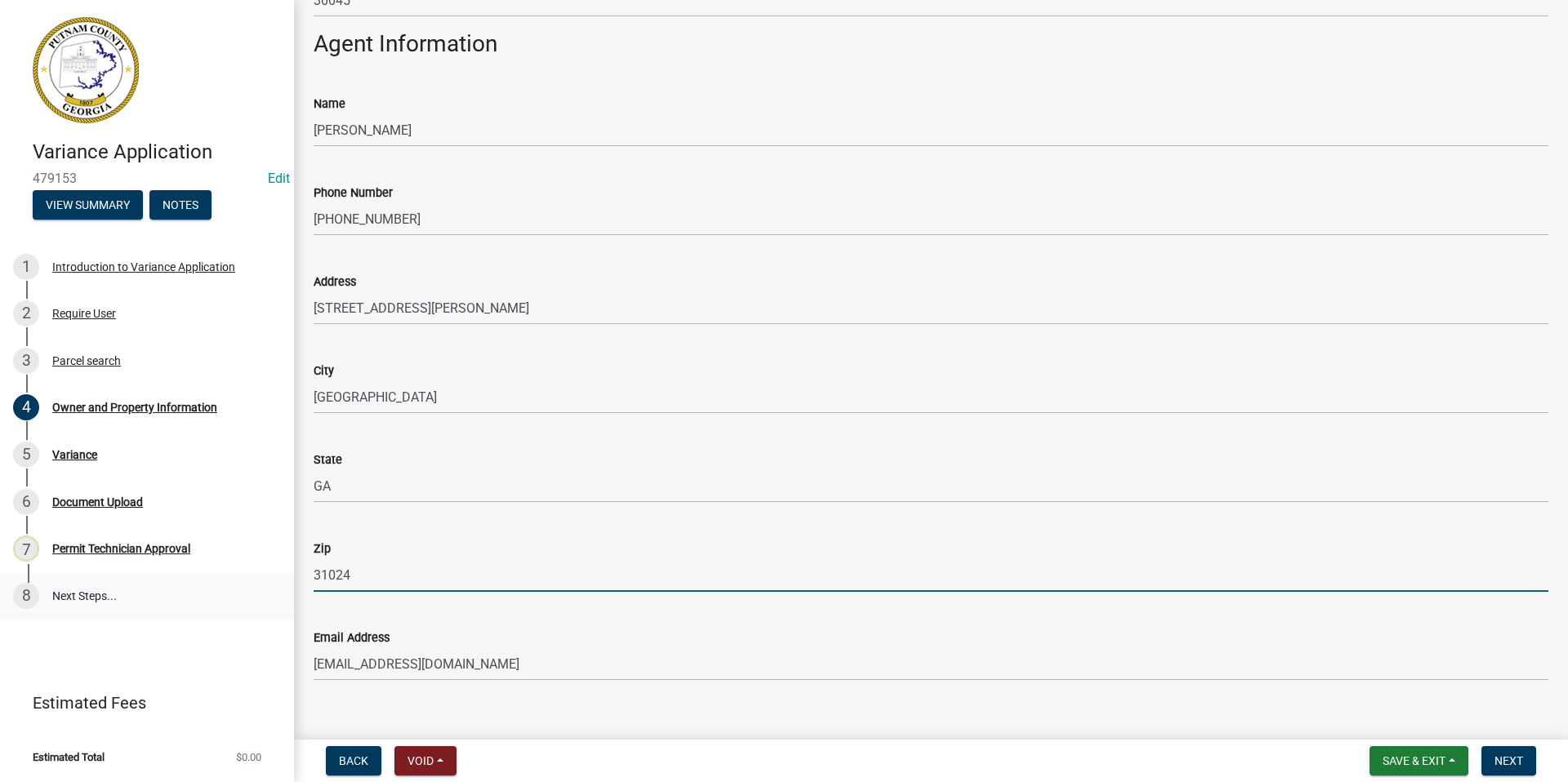
drag, startPoint x: 369, startPoint y: 580, endPoint x: 256, endPoint y: 581, distance: 113.0
click at [256, 581] on div "Variance Application 479153 Edit View Summary Notes 1 Introduction to Variance …" at bounding box center [784, 391] width 1568 height 782
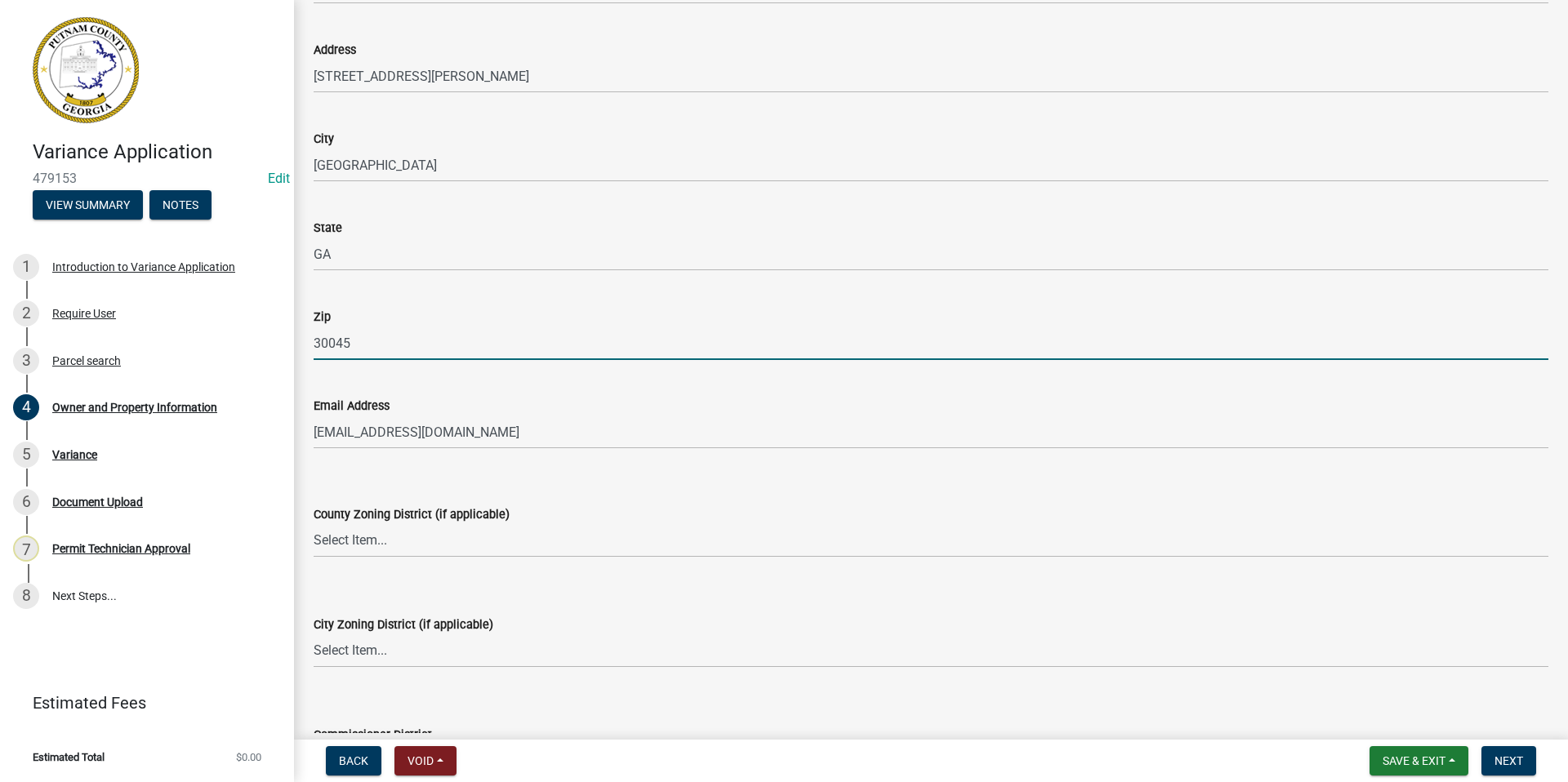
scroll to position [1633, 0]
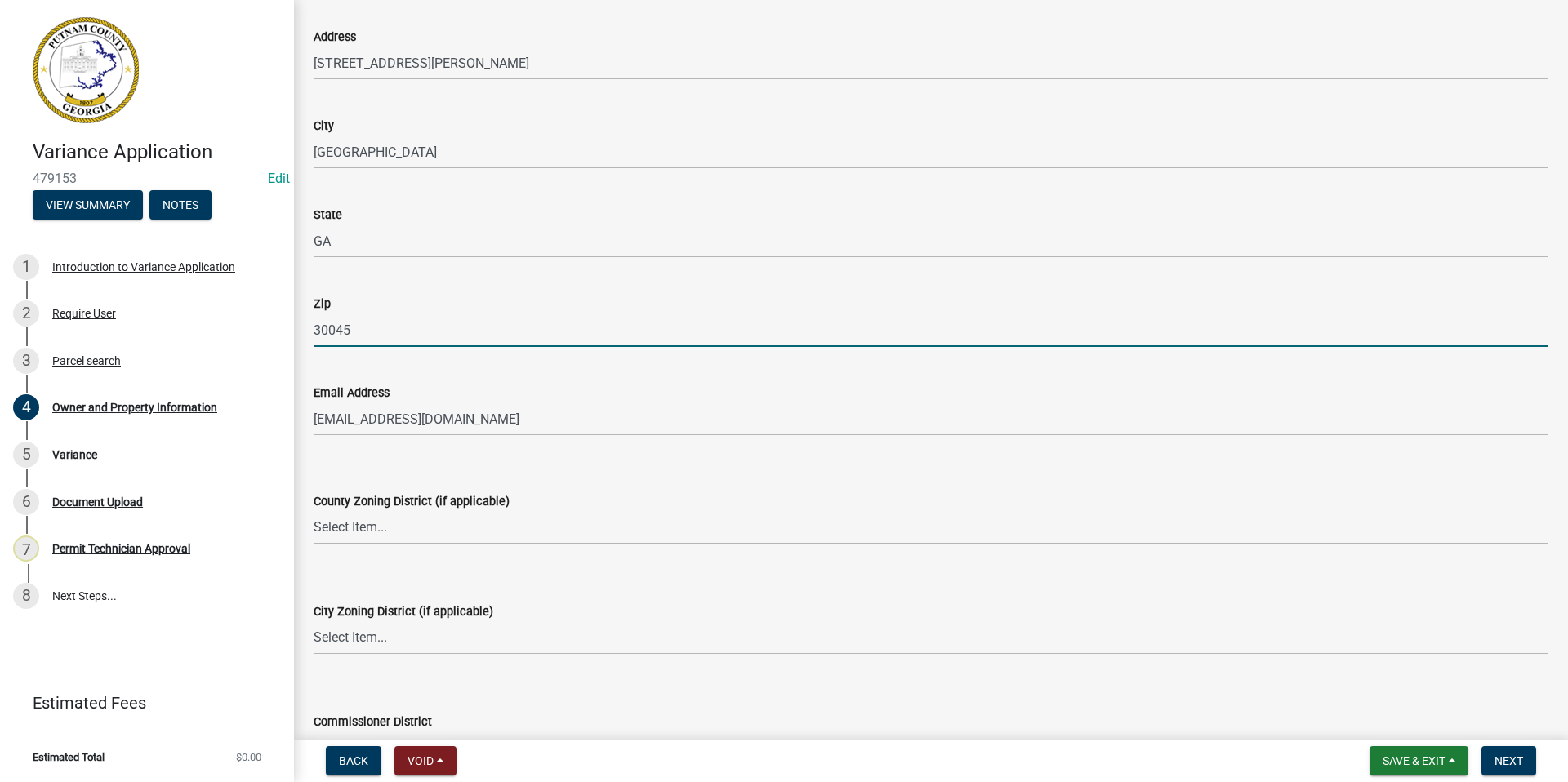
type input "30045"
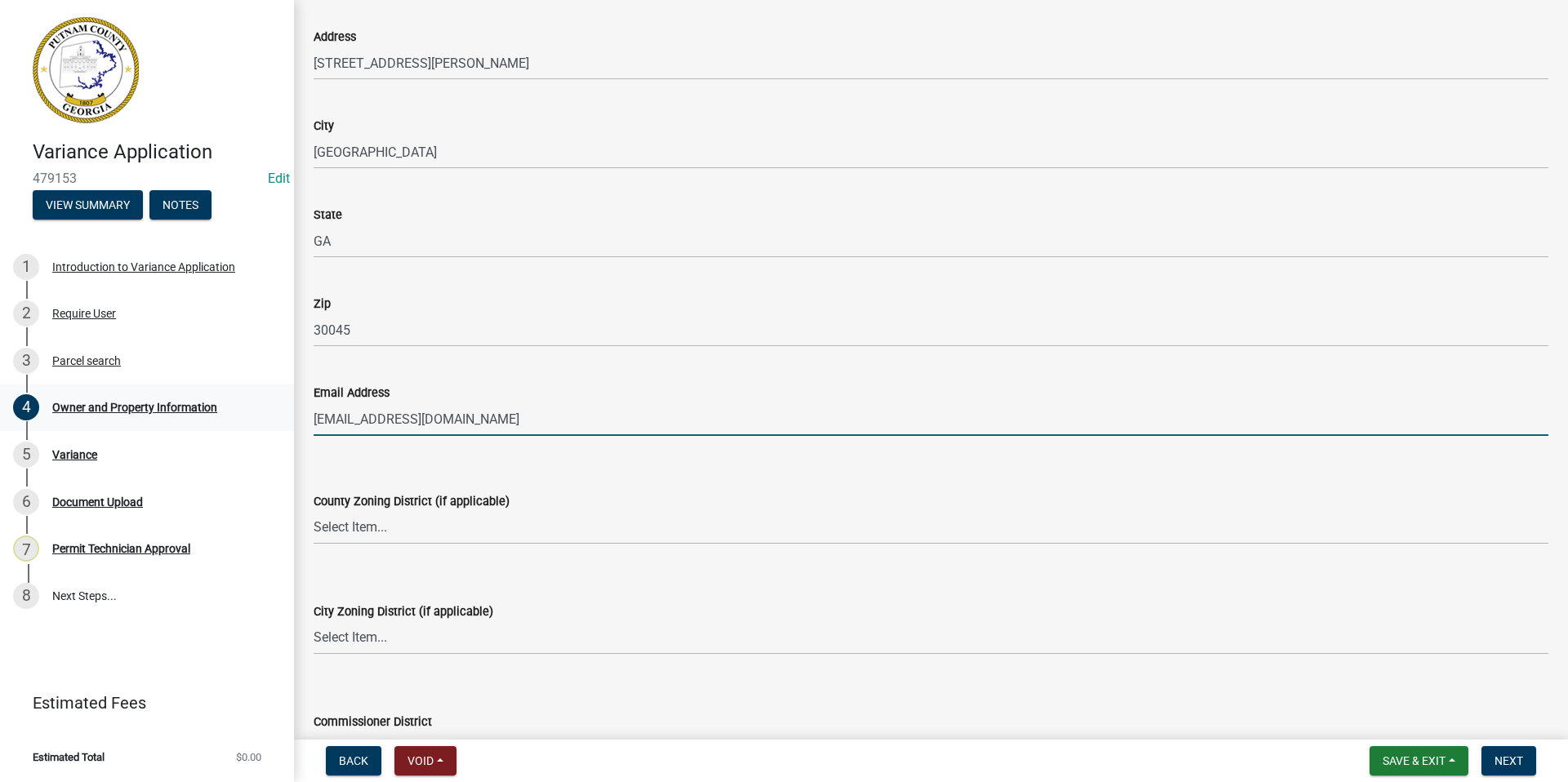
drag, startPoint x: 484, startPoint y: 425, endPoint x: 288, endPoint y: 426, distance: 196.0
click at [288, 426] on div "Variance Application 479153 Edit View Summary Notes 1 Introduction to Variance …" at bounding box center [784, 391] width 1568 height 782
type input "[EMAIL_ADDRESS][DOMAIN_NAME]"
click at [378, 530] on select "Select Item... AG-1 R-1R R-1 R-2 MHP RM-1 RM-3 C-1 C-2 I-M PUD N/A" at bounding box center [931, 528] width 1235 height 34
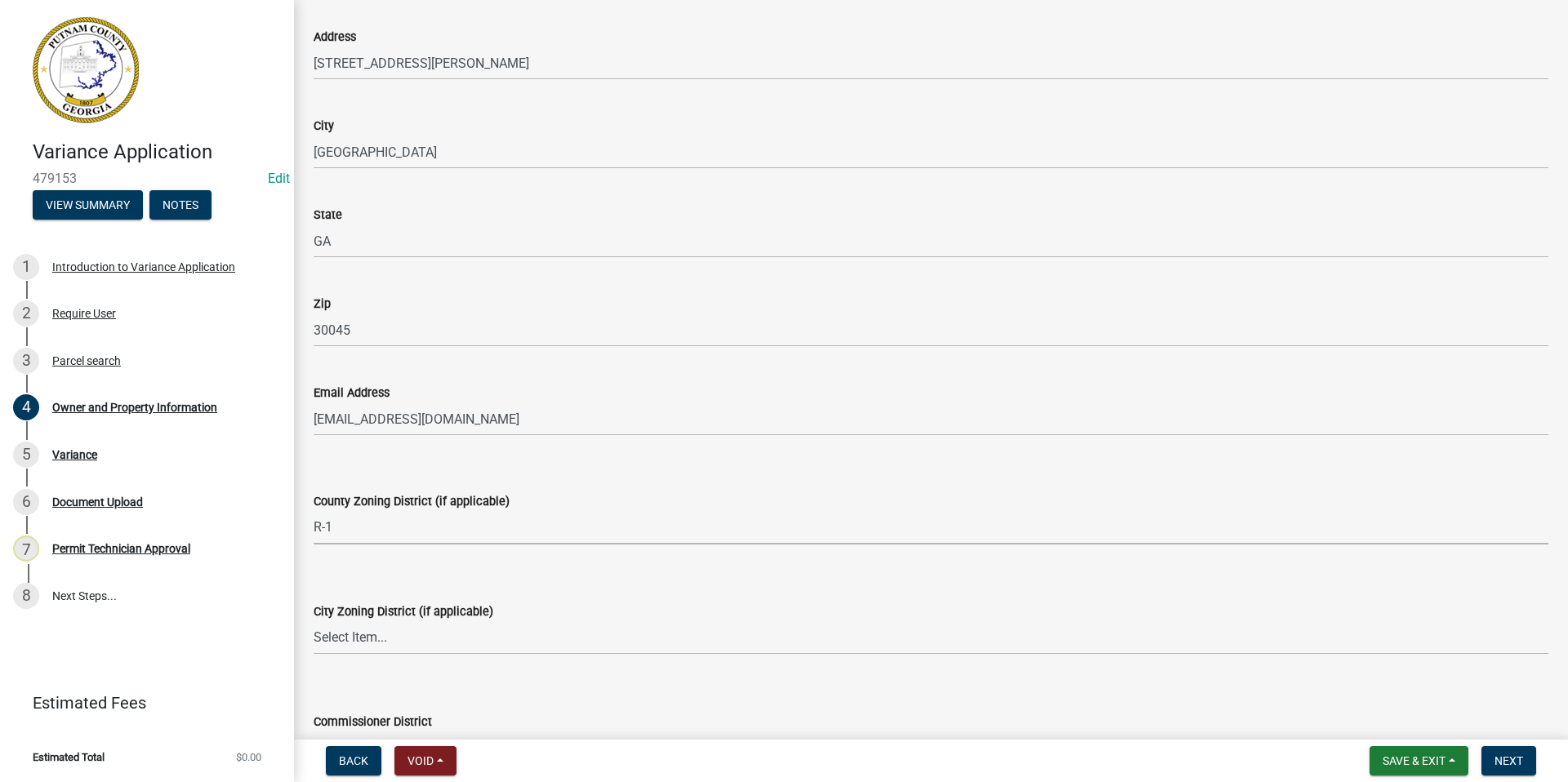
click at [314, 511] on select "Select Item... AG-1 R-1R R-1 R-2 MHP RM-1 RM-3 C-1 C-2 I-M PUD N/A" at bounding box center [931, 528] width 1235 height 34
select select "34fe85c2-5f76-4343-b6bb-8ca387e0bed7"
click at [339, 635] on select "Select Item... A-1 A-2 R-1 R-2 R-3 R-4 MHP C-1 C-2 I-1 I-2 DB FH H-P N/A" at bounding box center [931, 638] width 1235 height 34
click at [314, 621] on select "Select Item... A-1 A-2 R-1 R-2 R-3 R-4 MHP C-1 C-2 I-1 I-2 DB FH H-P N/A" at bounding box center [931, 638] width 1235 height 34
select select "83394b22-4a11-496c-8e5c-75ade2e72faf"
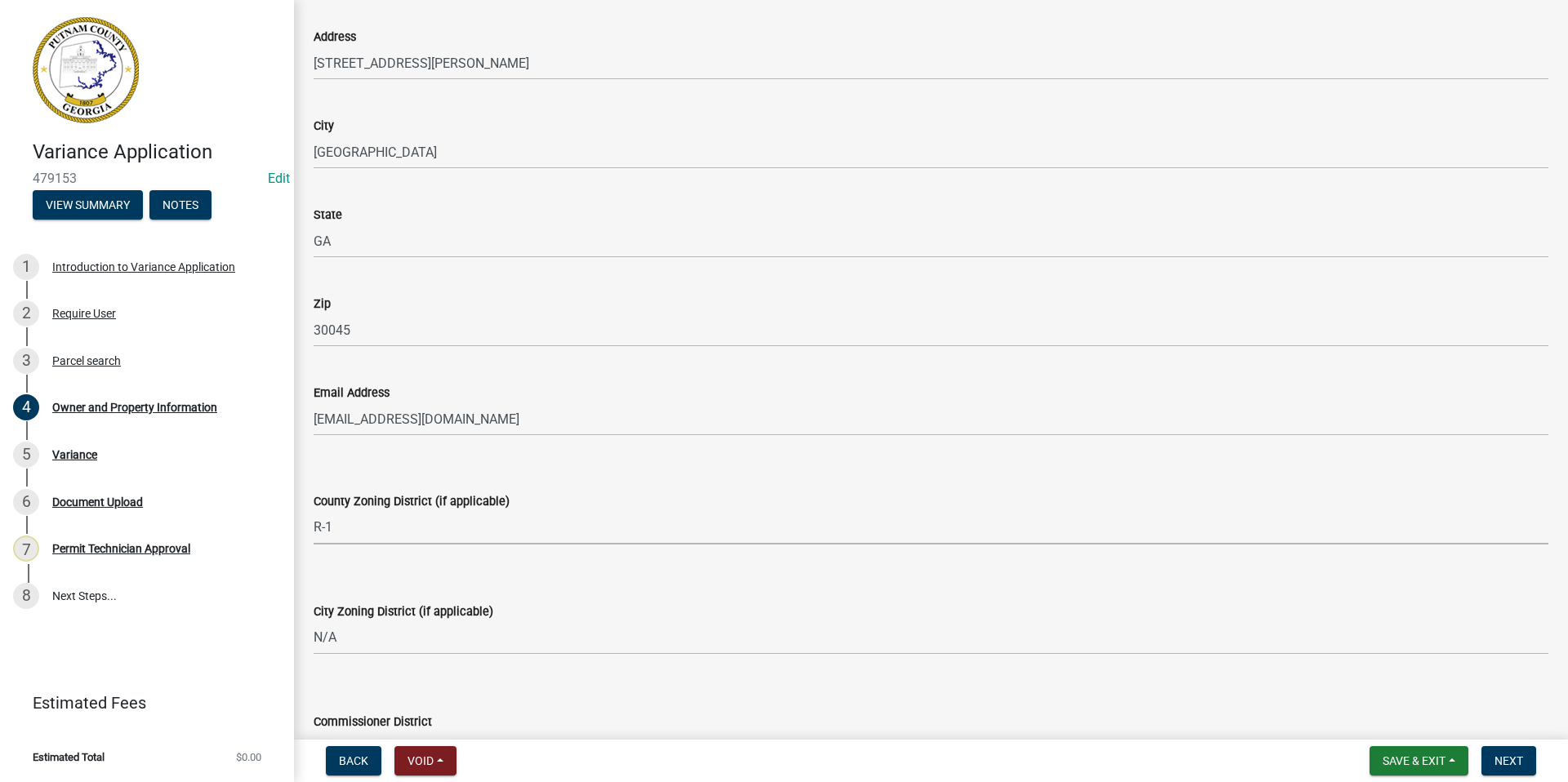
drag, startPoint x: 1303, startPoint y: 534, endPoint x: 1260, endPoint y: 820, distance: 289.2
click at [1260, 782] on html "Internet Explorer does NOT work with GeoPermits. Get a new browser for more sec…" at bounding box center [784, 391] width 1568 height 782
drag, startPoint x: 989, startPoint y: 26, endPoint x: 1001, endPoint y: 69, distance: 44.6
click at [989, 26] on div "Address [STREET_ADDRESS][PERSON_NAME]" at bounding box center [931, 41] width 1235 height 76
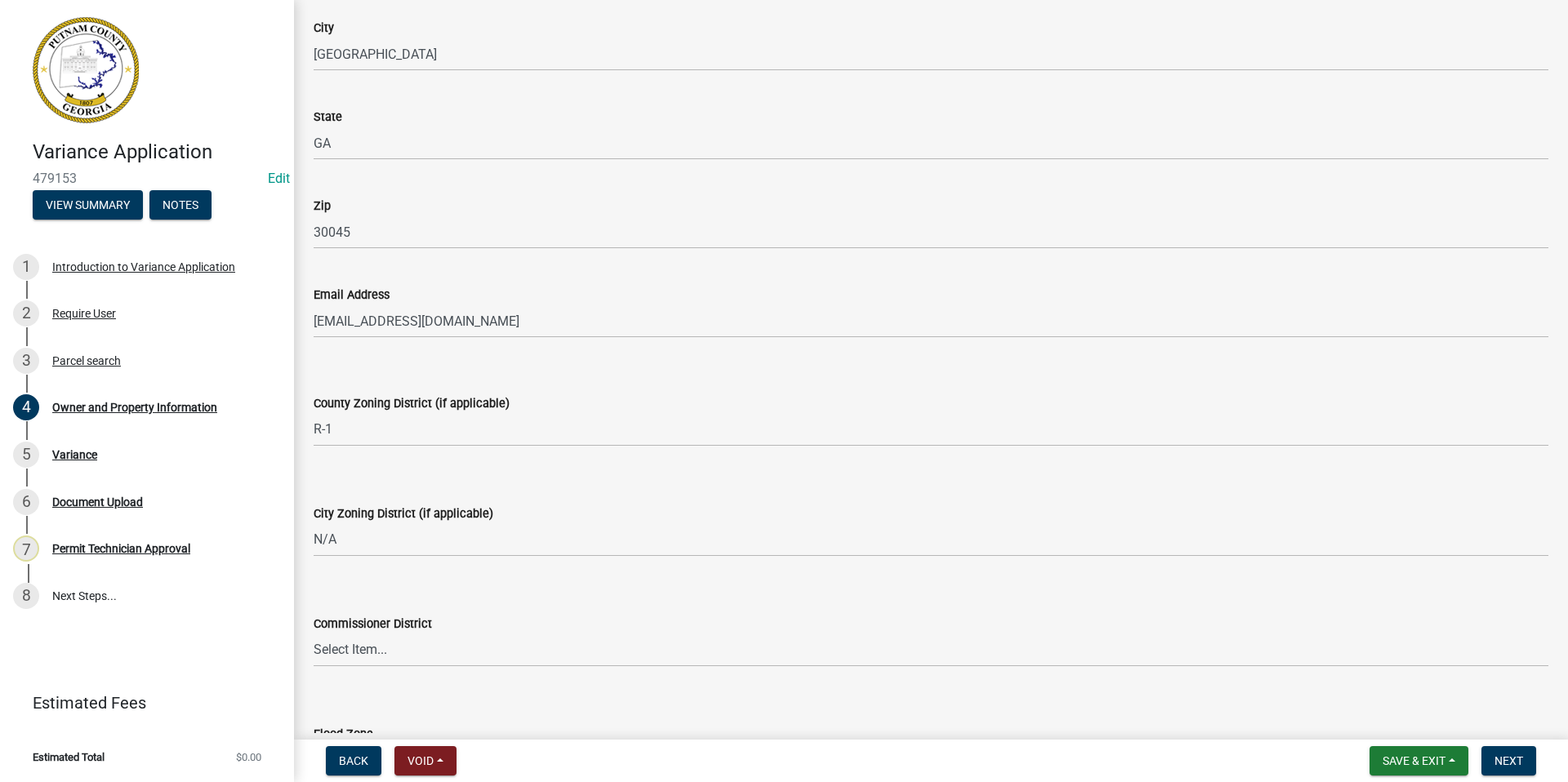
scroll to position [1854, 0]
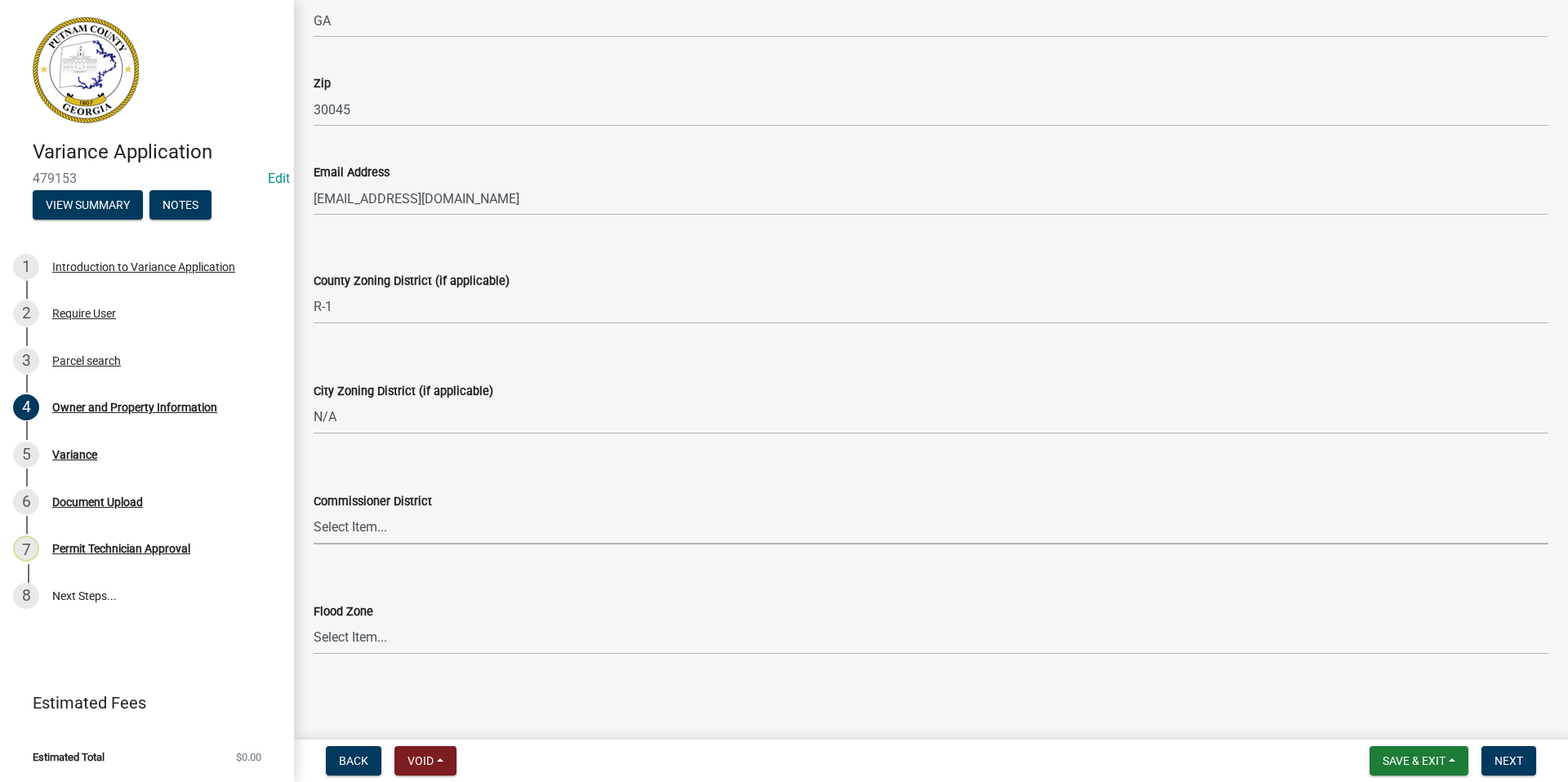
click at [339, 529] on select "Select Item... District 1 District 2 District 3 District 4" at bounding box center [931, 528] width 1235 height 34
click at [314, 511] on select "Select Item... District 1 District 2 District 3 District 4" at bounding box center [931, 528] width 1235 height 34
select select "295c155f-de53-4b68-9fdd-08c8883e9b6f"
click at [369, 642] on select "Select Item... Zone A Zone V Zone A99 Zone AE Zone AO Zone AH Zone VE Zone AR Z…" at bounding box center [931, 638] width 1235 height 34
click at [314, 621] on select "Select Item... Zone A Zone V Zone A99 Zone AE Zone AO Zone AH Zone VE Zone AR Z…" at bounding box center [931, 638] width 1235 height 34
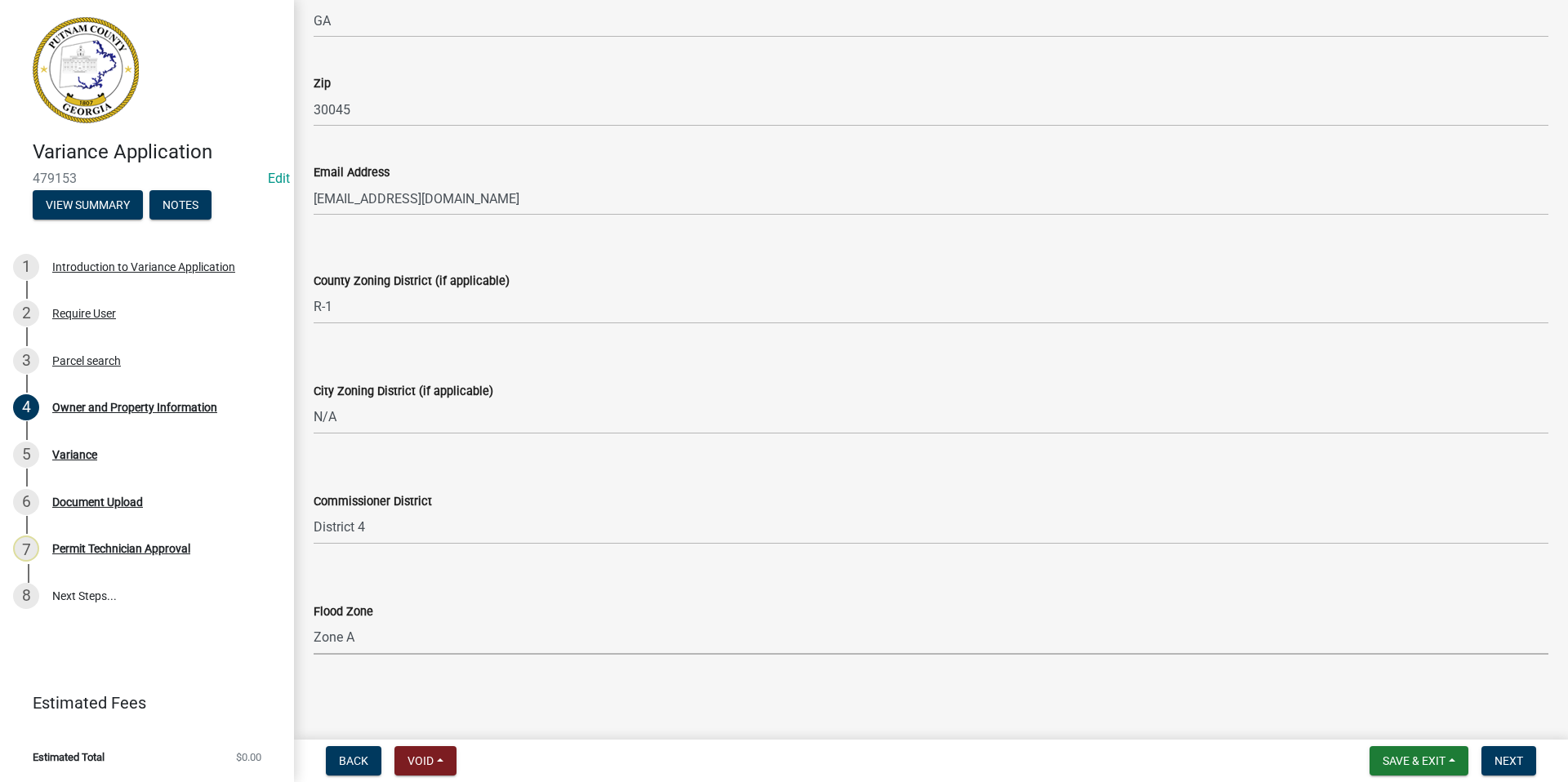
select select "6f1acead-4b1a-4680-ba5d-beeb03d30465"
click at [1496, 758] on span "Next" at bounding box center [1509, 760] width 29 height 13
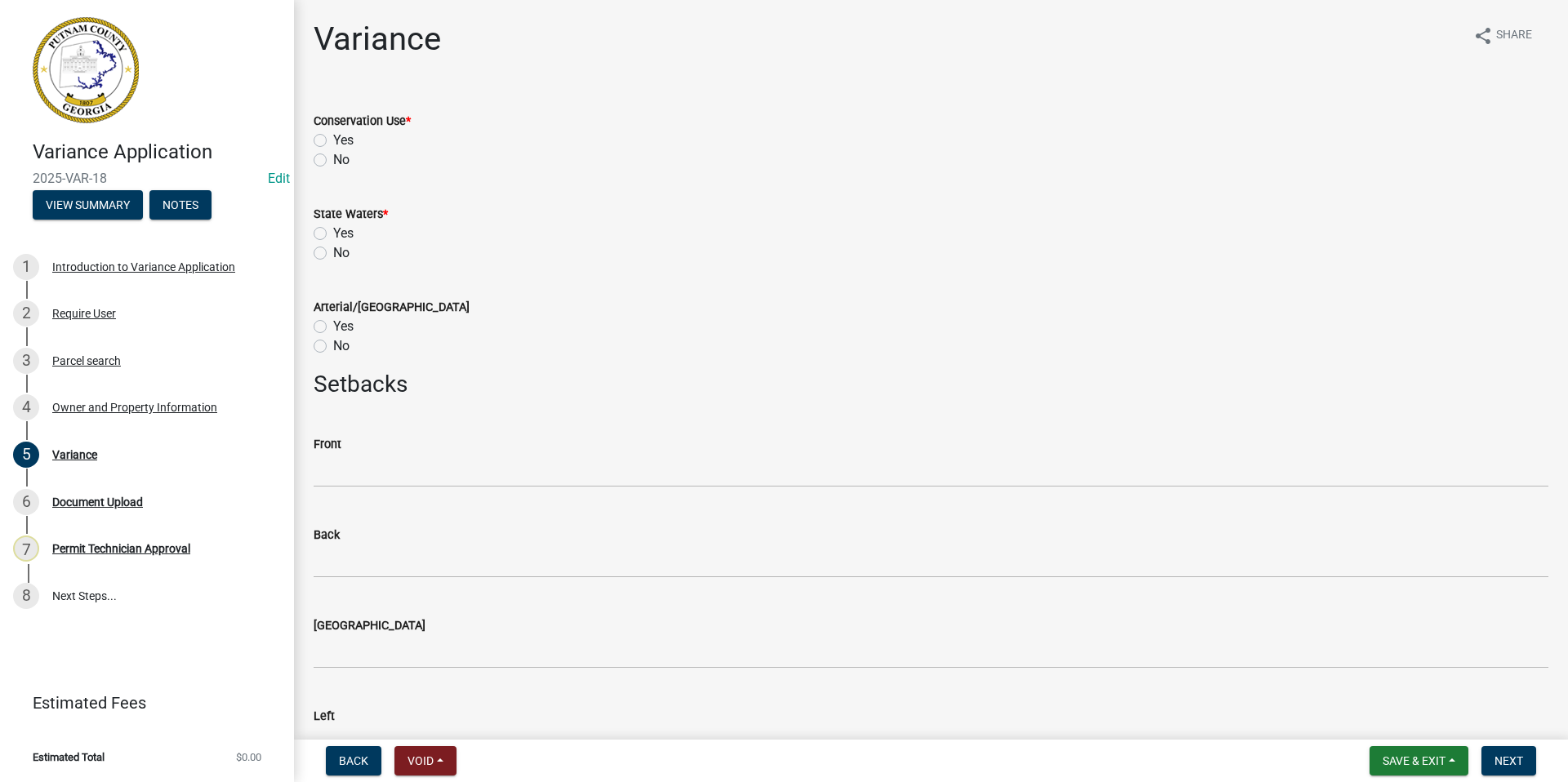
click at [333, 157] on label "No" at bounding box center [341, 160] width 17 height 20
click at [333, 157] on input "No" at bounding box center [338, 155] width 11 height 11
radio input "true"
click at [333, 231] on label "Yes" at bounding box center [343, 234] width 21 height 20
click at [333, 231] on input "Yes" at bounding box center [338, 229] width 11 height 11
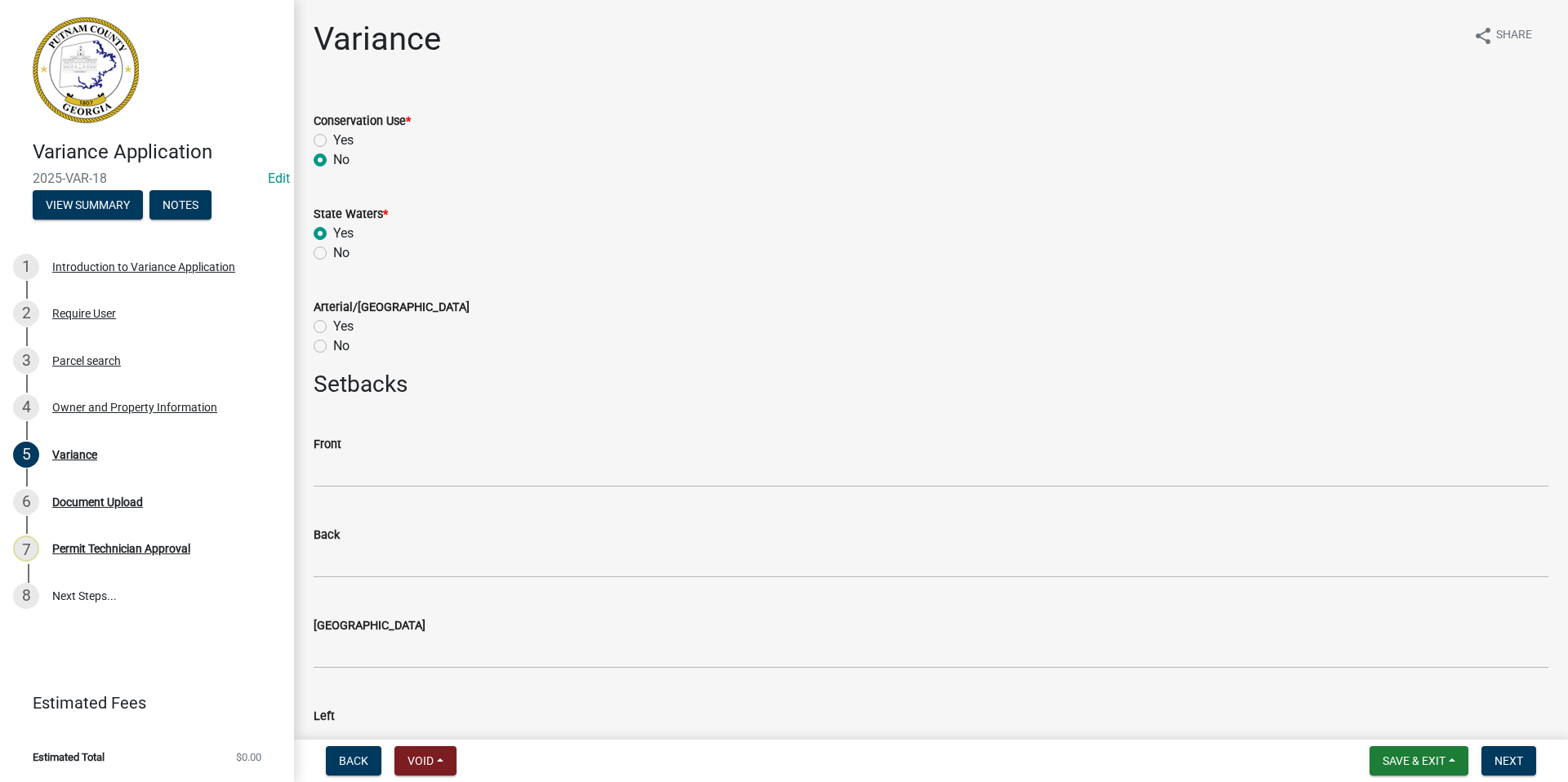
radio input "true"
click at [333, 344] on label "No" at bounding box center [341, 346] width 17 height 20
click at [333, 344] on input "No" at bounding box center [338, 341] width 11 height 11
radio input "true"
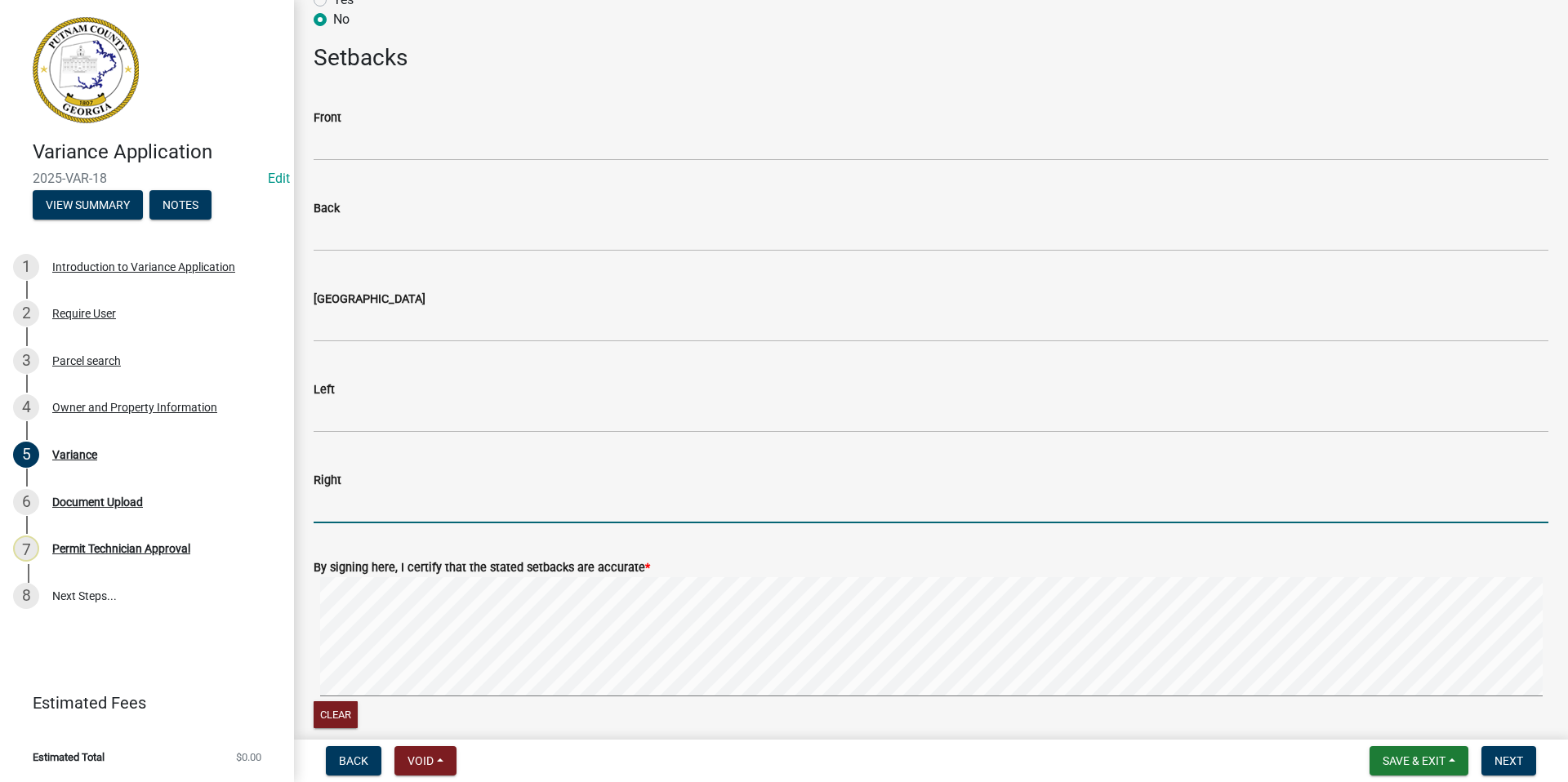
click at [328, 506] on input "text" at bounding box center [931, 507] width 1235 height 34
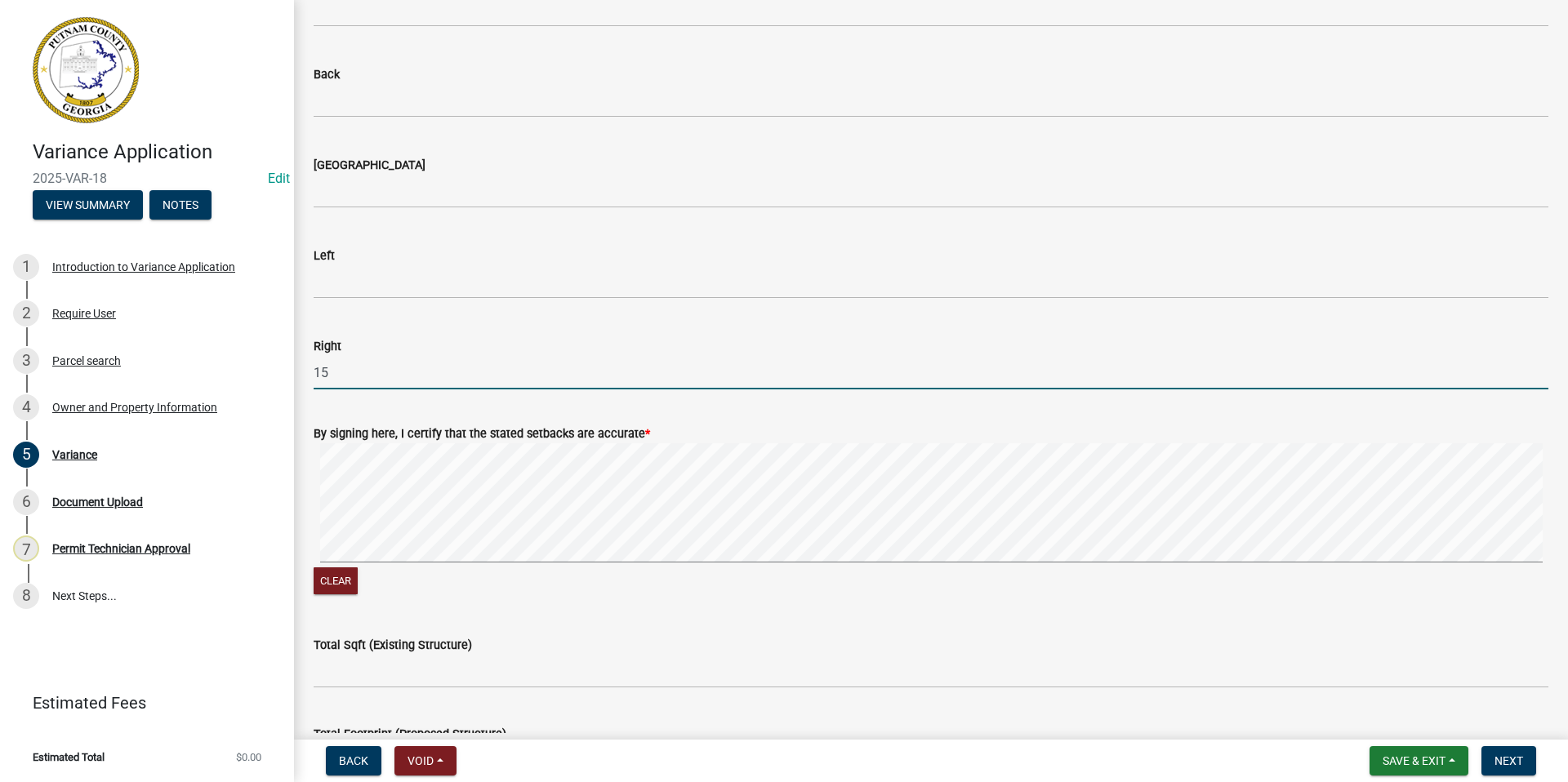
scroll to position [735, 0]
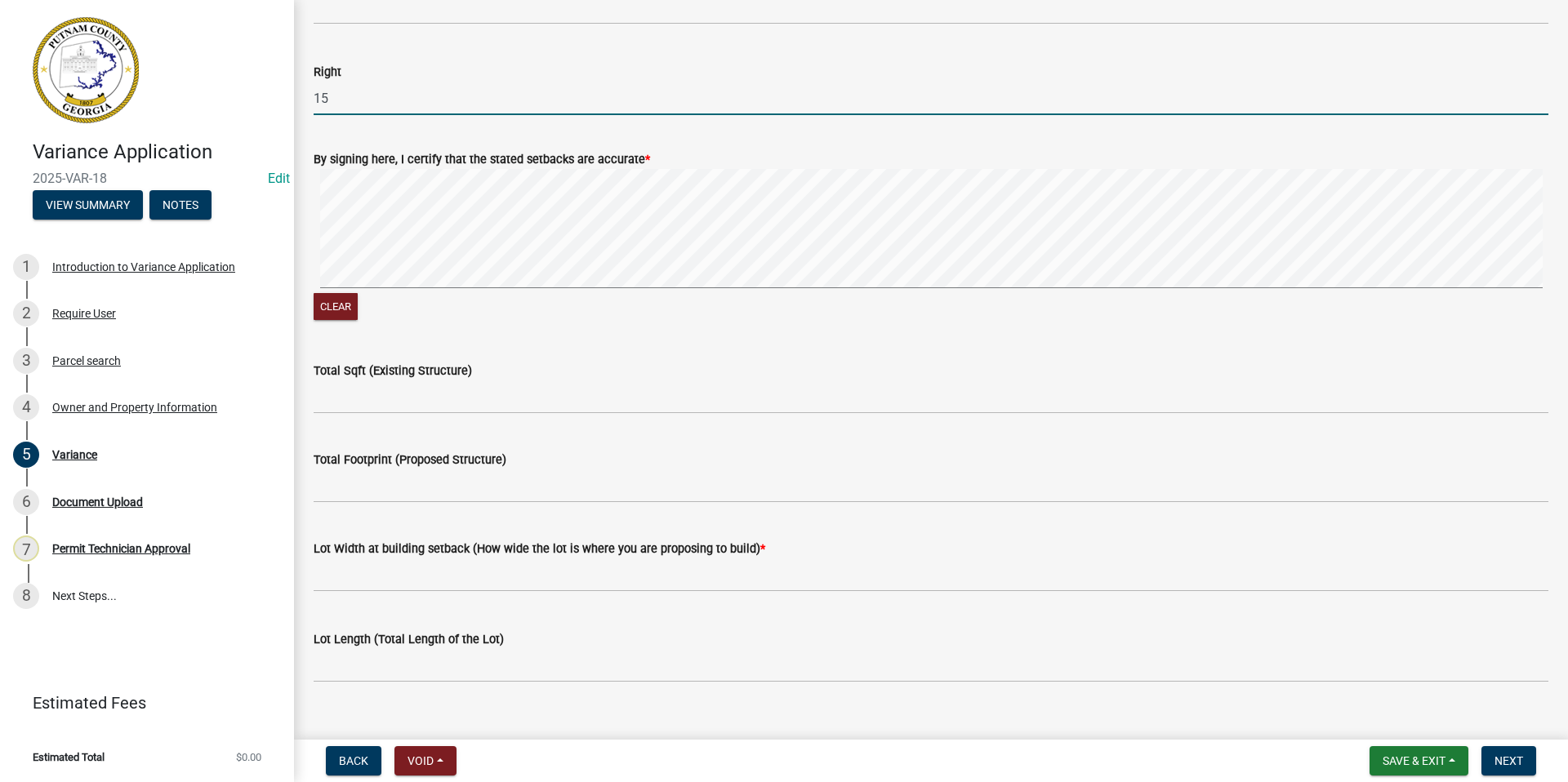
type input "15"
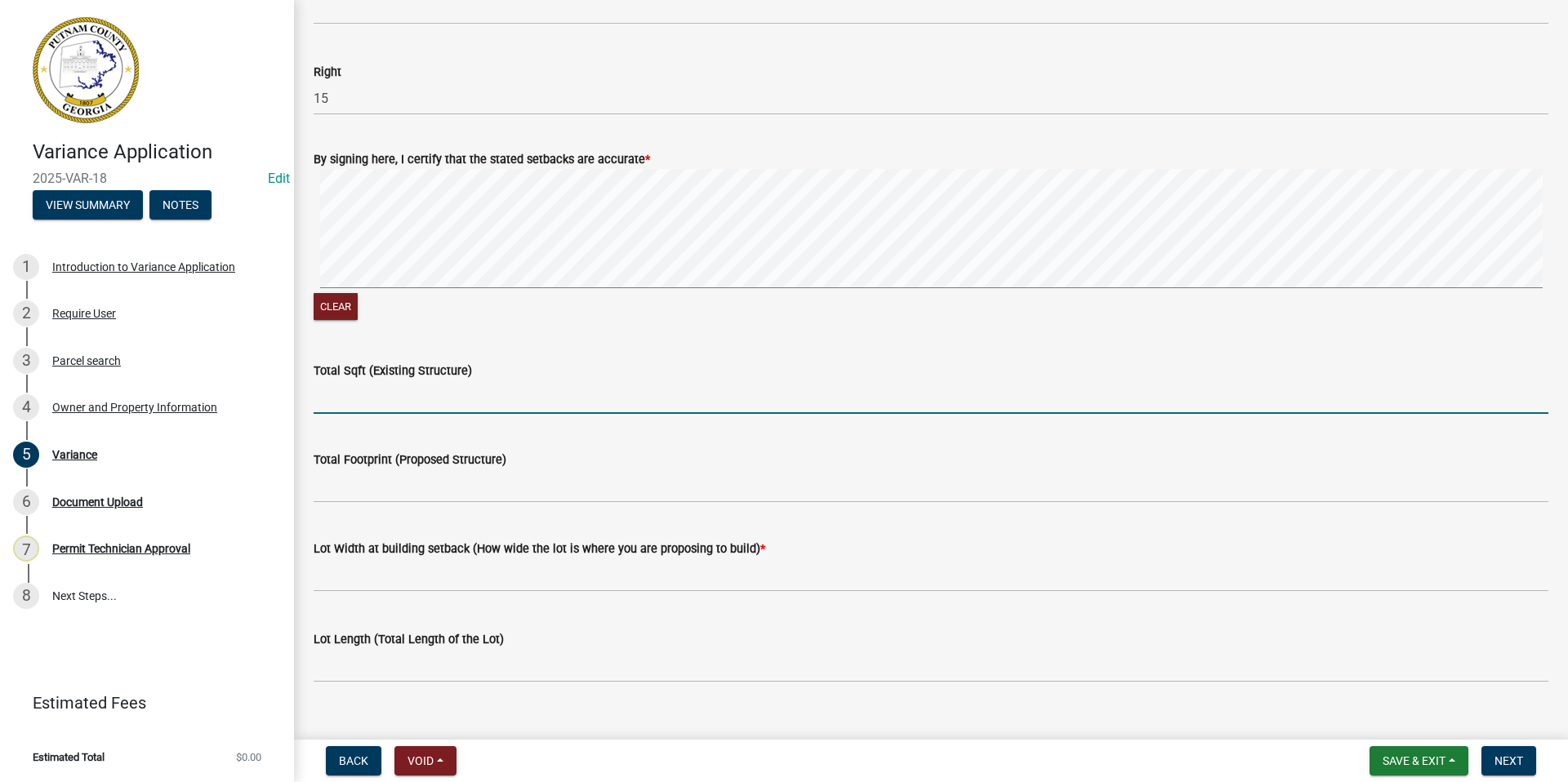
click at [332, 397] on input "Total Sqft (Existing Structure)" at bounding box center [931, 397] width 1235 height 34
type input "37356"
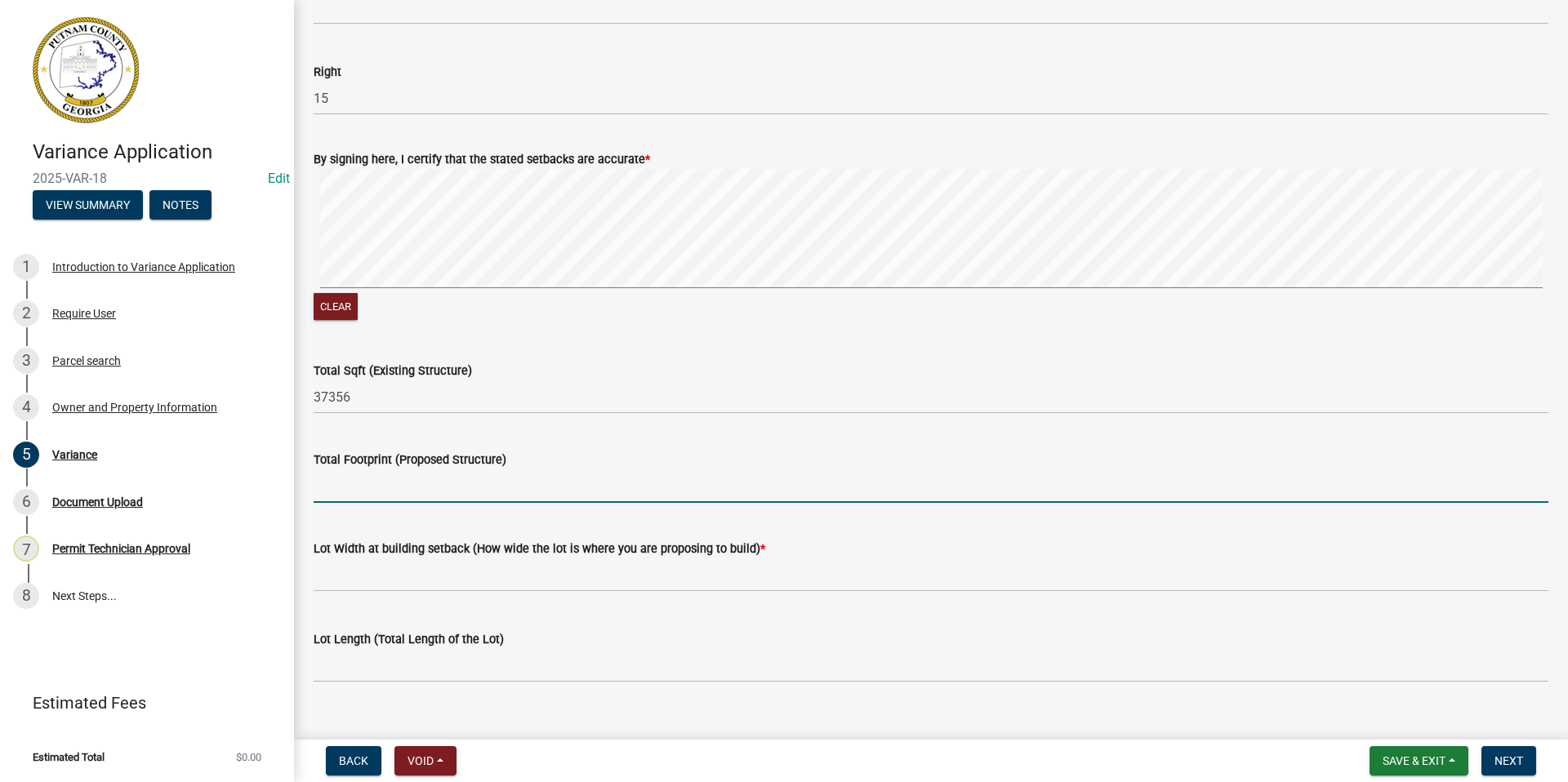
click at [373, 477] on input "Total Footprint (Proposed Structure)" at bounding box center [931, 486] width 1235 height 34
type input "4163"
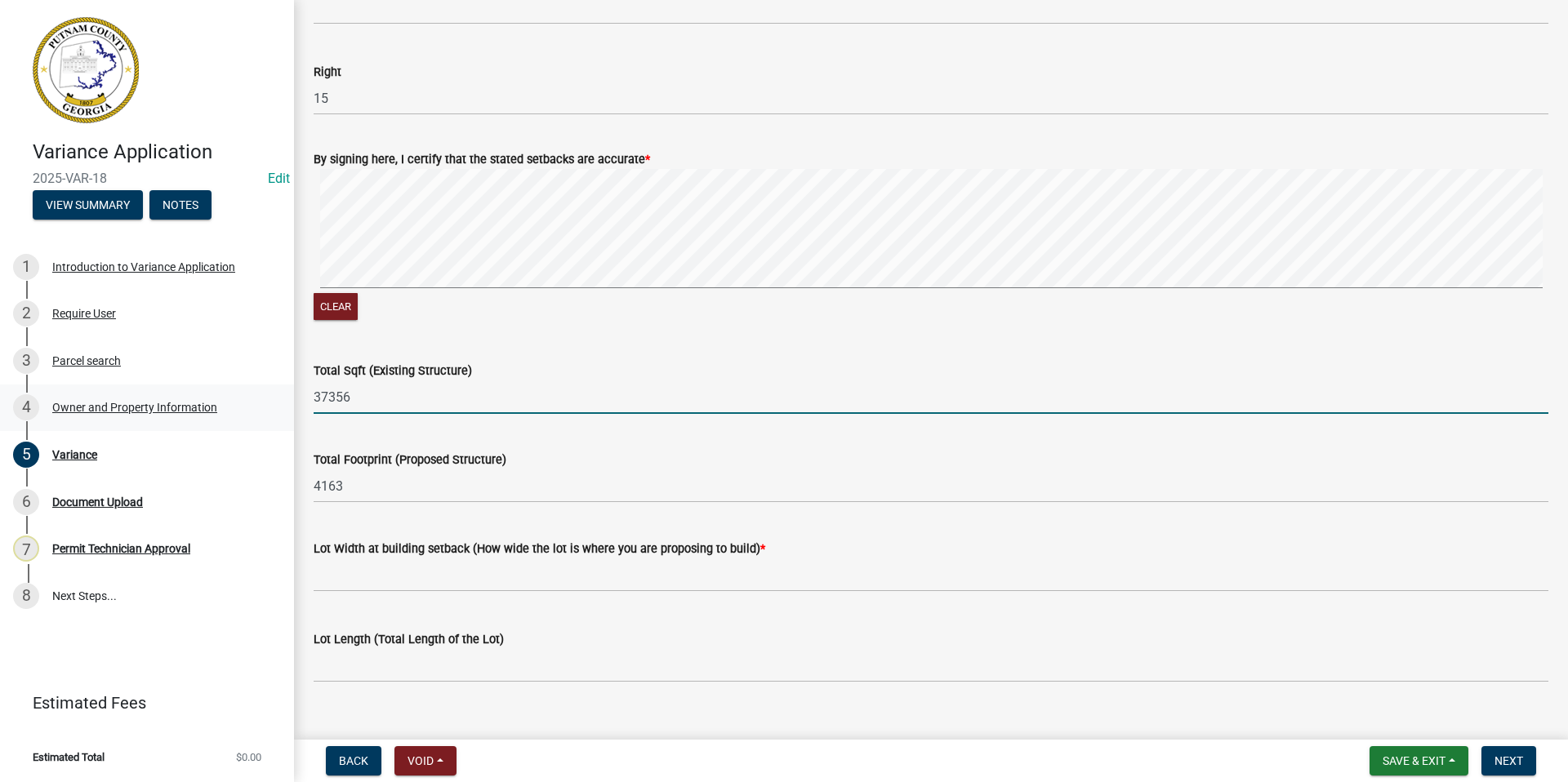
drag, startPoint x: 377, startPoint y: 395, endPoint x: 292, endPoint y: 392, distance: 85.1
click at [292, 392] on div "Variance Application 2025-VAR-18 Edit View Summary Notes 1 Introduction to Vari…" at bounding box center [784, 391] width 1568 height 782
type input "3736"
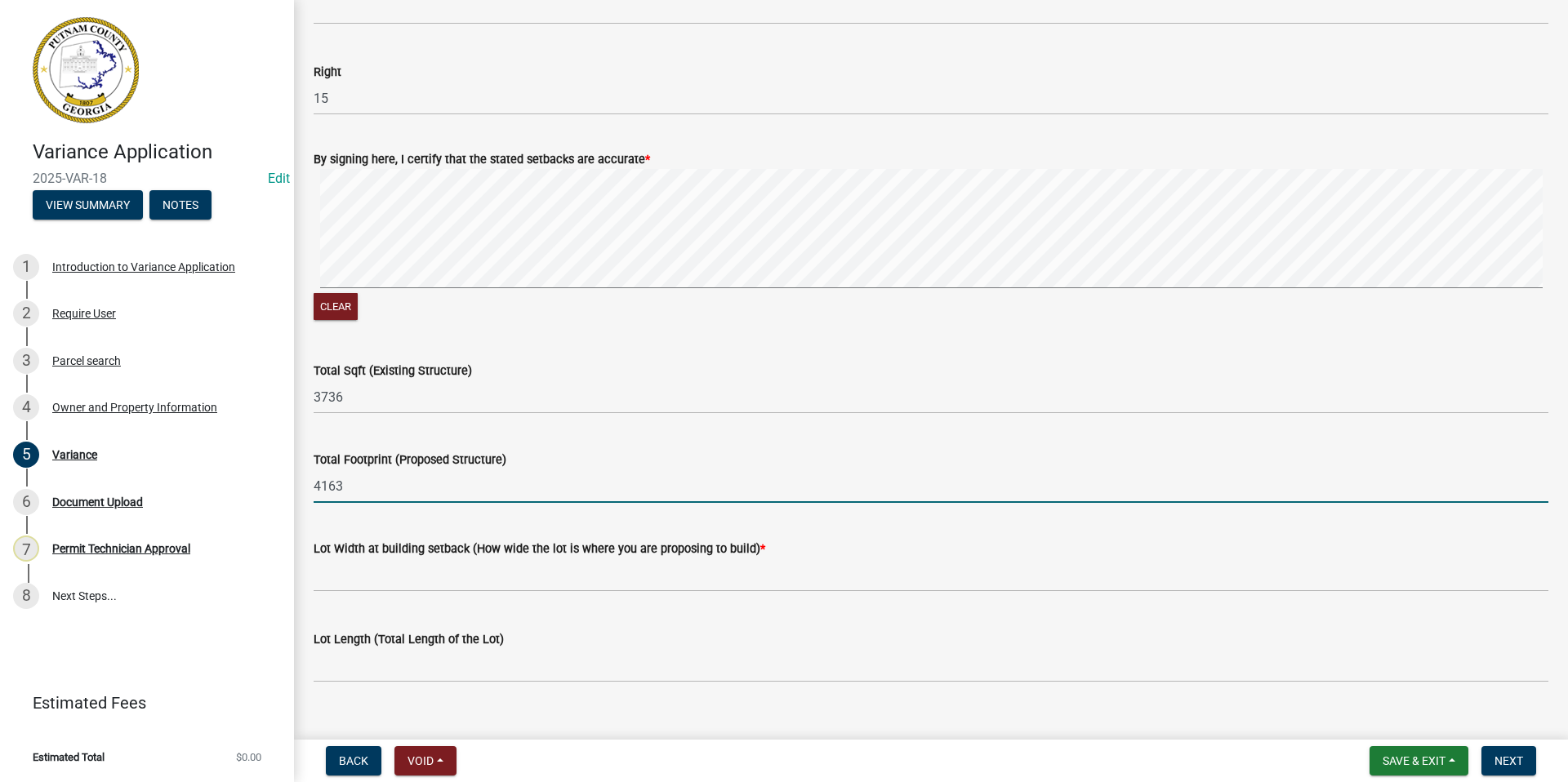
drag, startPoint x: 368, startPoint y: 487, endPoint x: 303, endPoint y: 485, distance: 65.0
click at [303, 485] on div "Total Footprint (Proposed Structure) 4163" at bounding box center [931, 464] width 1259 height 76
type input "376"
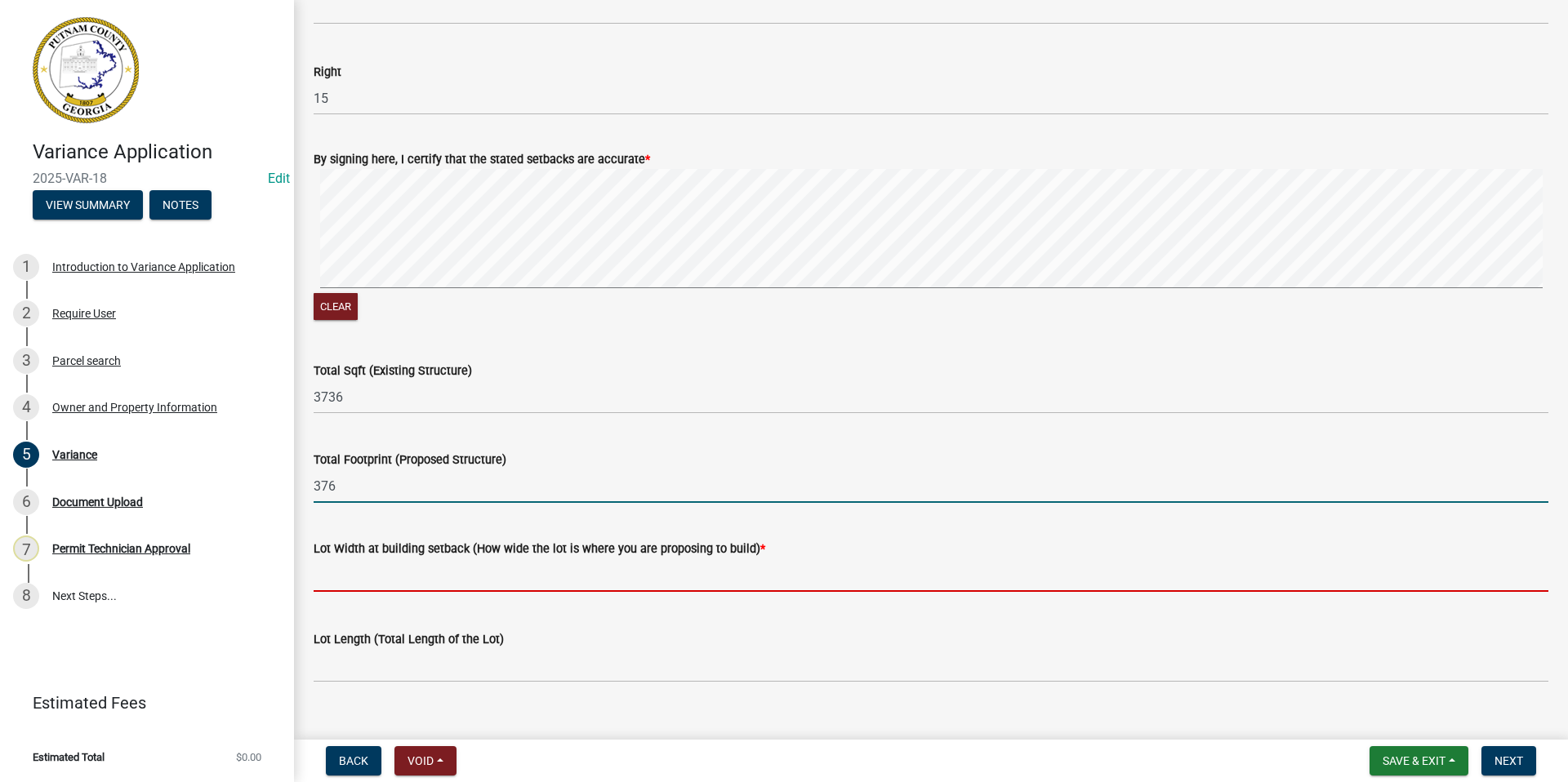
click at [358, 572] on input "text" at bounding box center [931, 575] width 1235 height 34
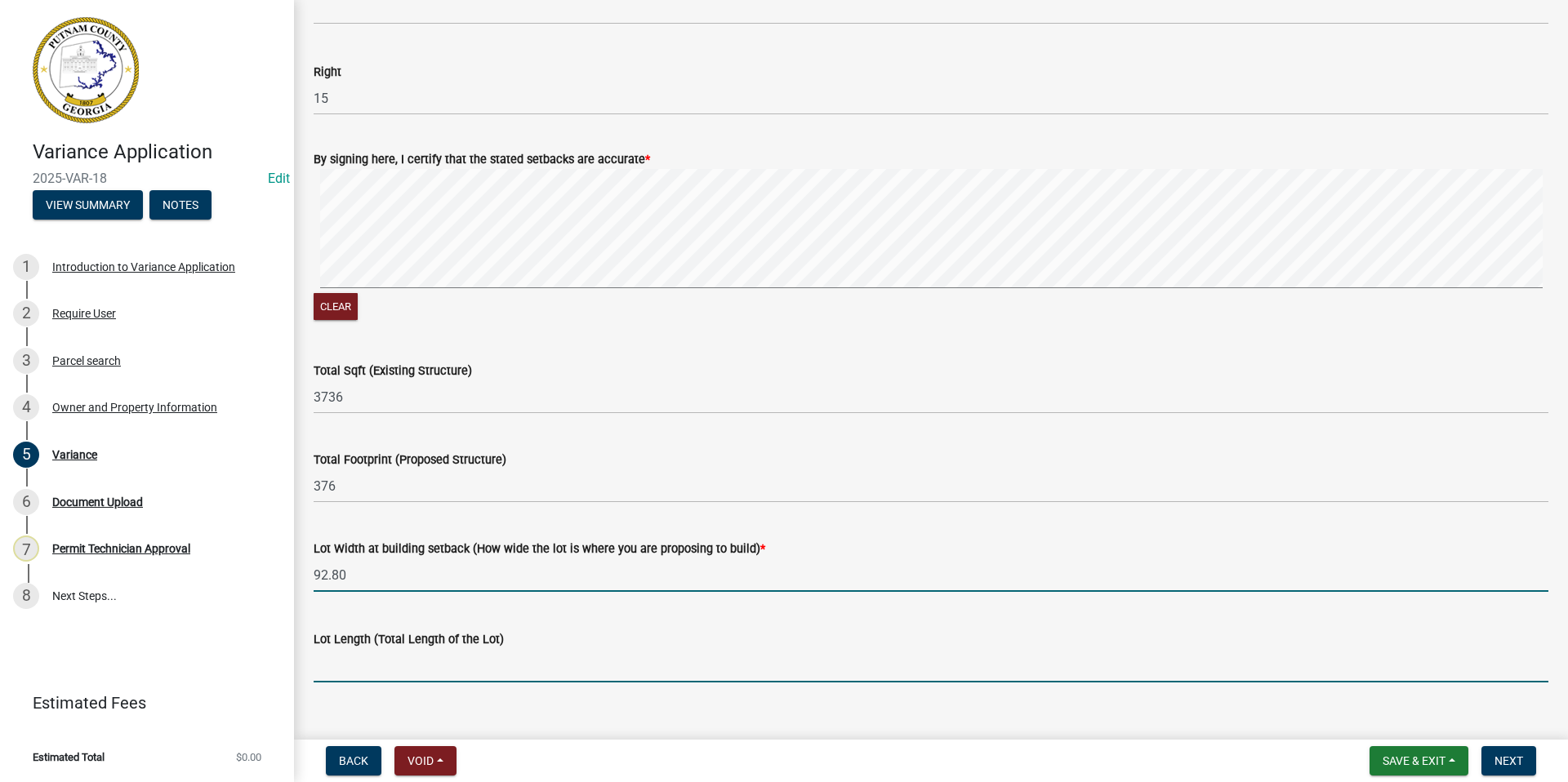
type input "92.8"
click at [458, 667] on input "Lot Length (Total Length of the Lot)" at bounding box center [931, 666] width 1235 height 34
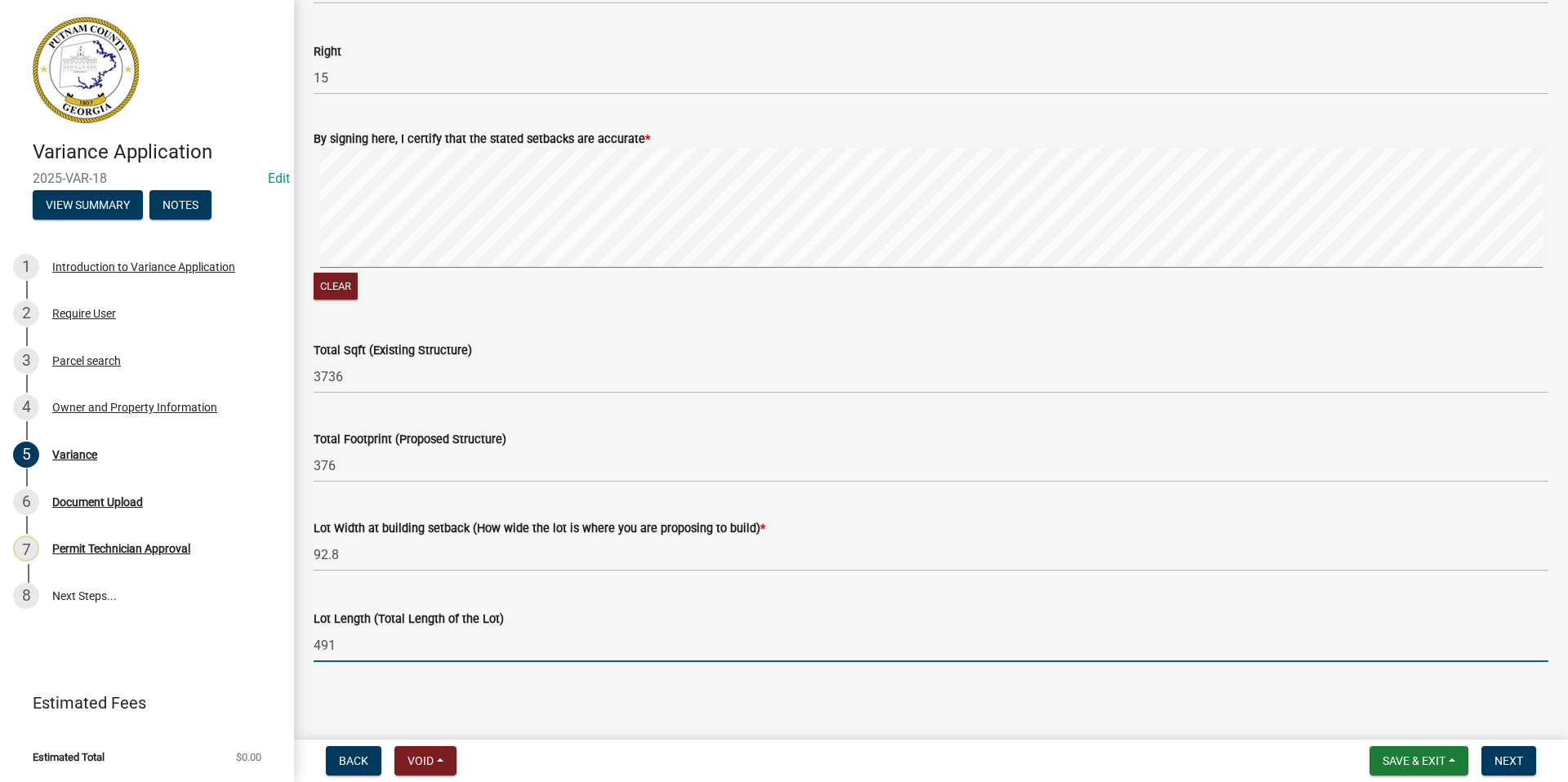
scroll to position [761, 0]
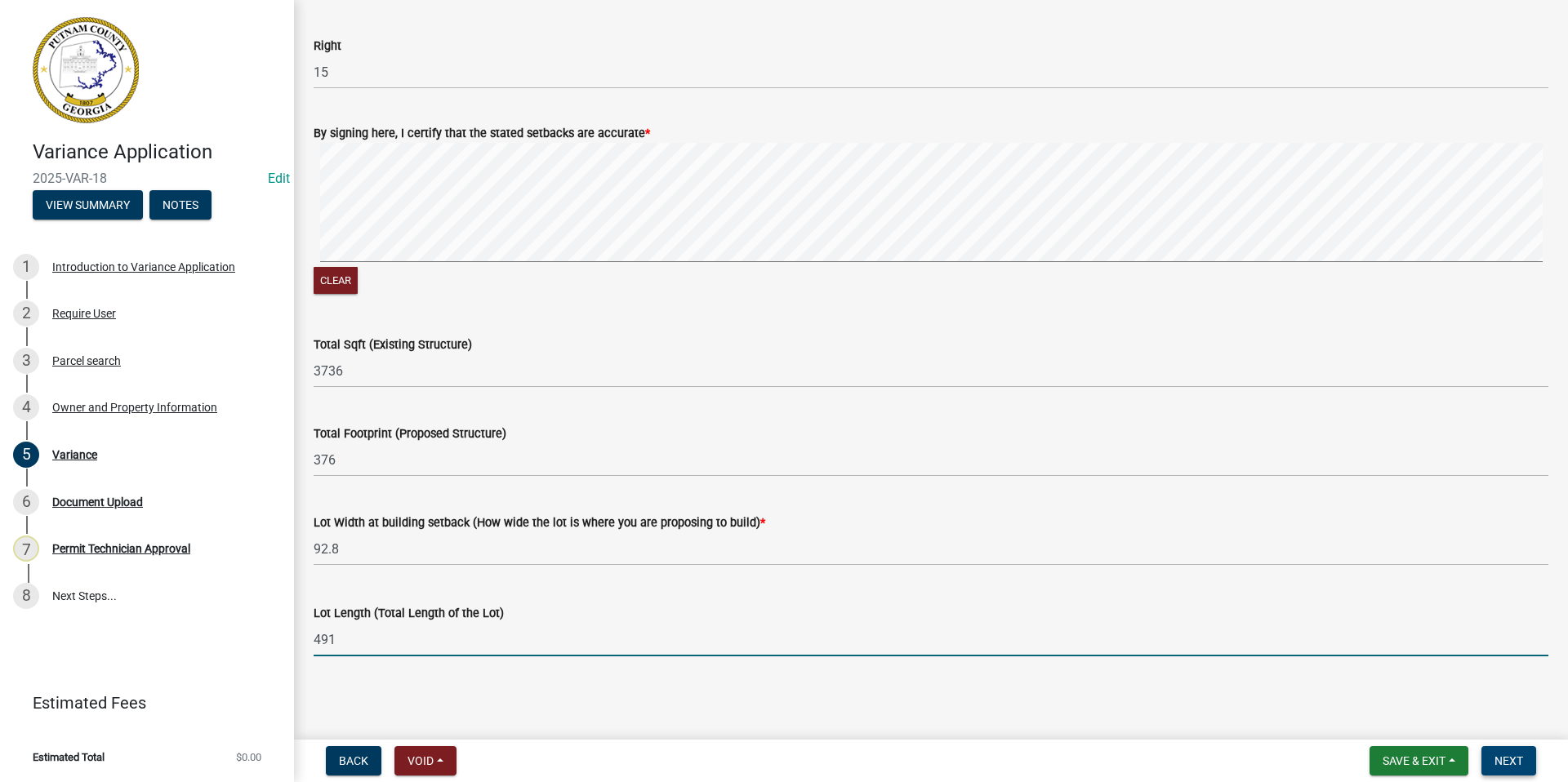
type input "491"
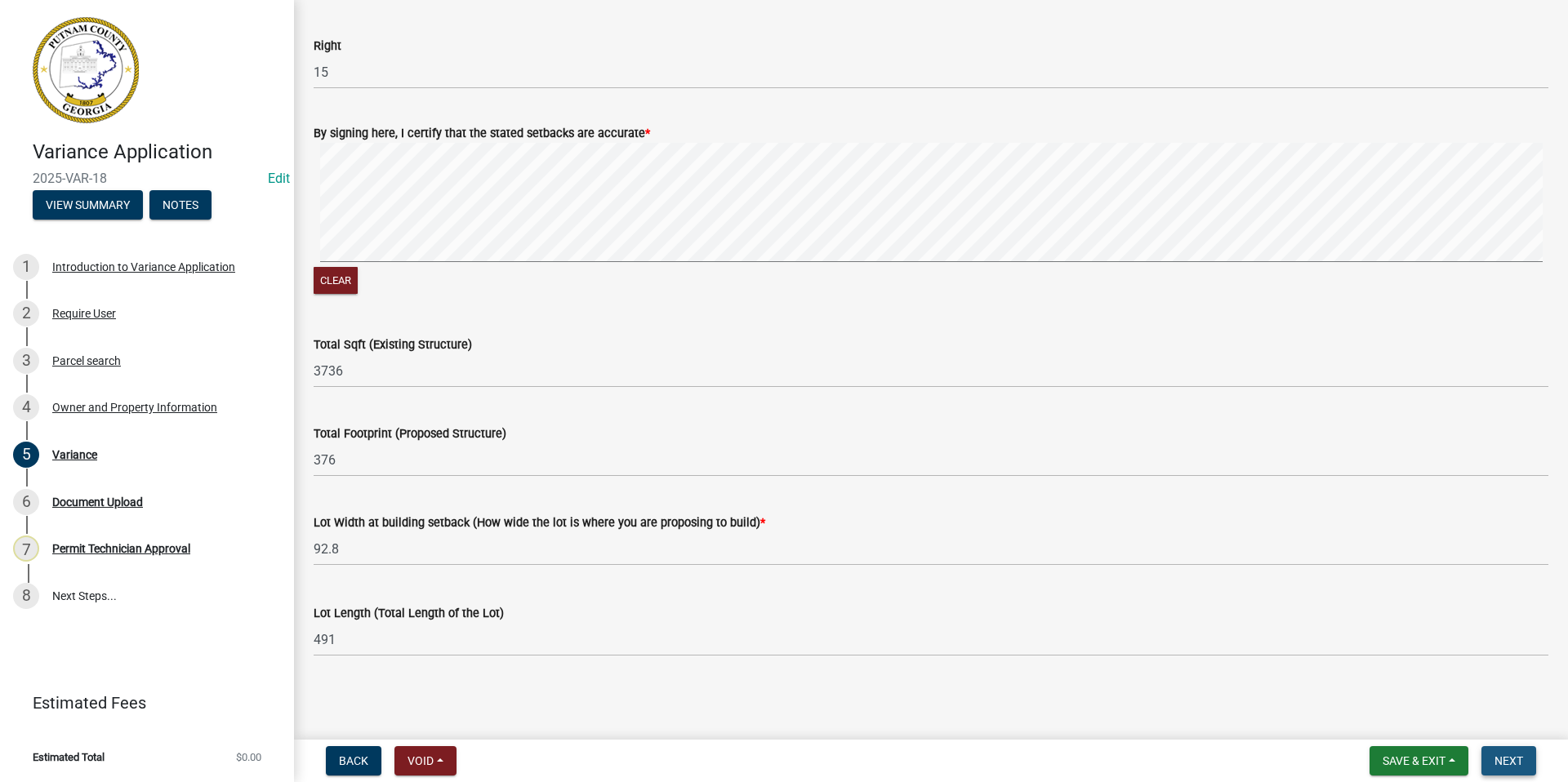
click at [1490, 756] on button "Next" at bounding box center [1508, 761] width 54 height 30
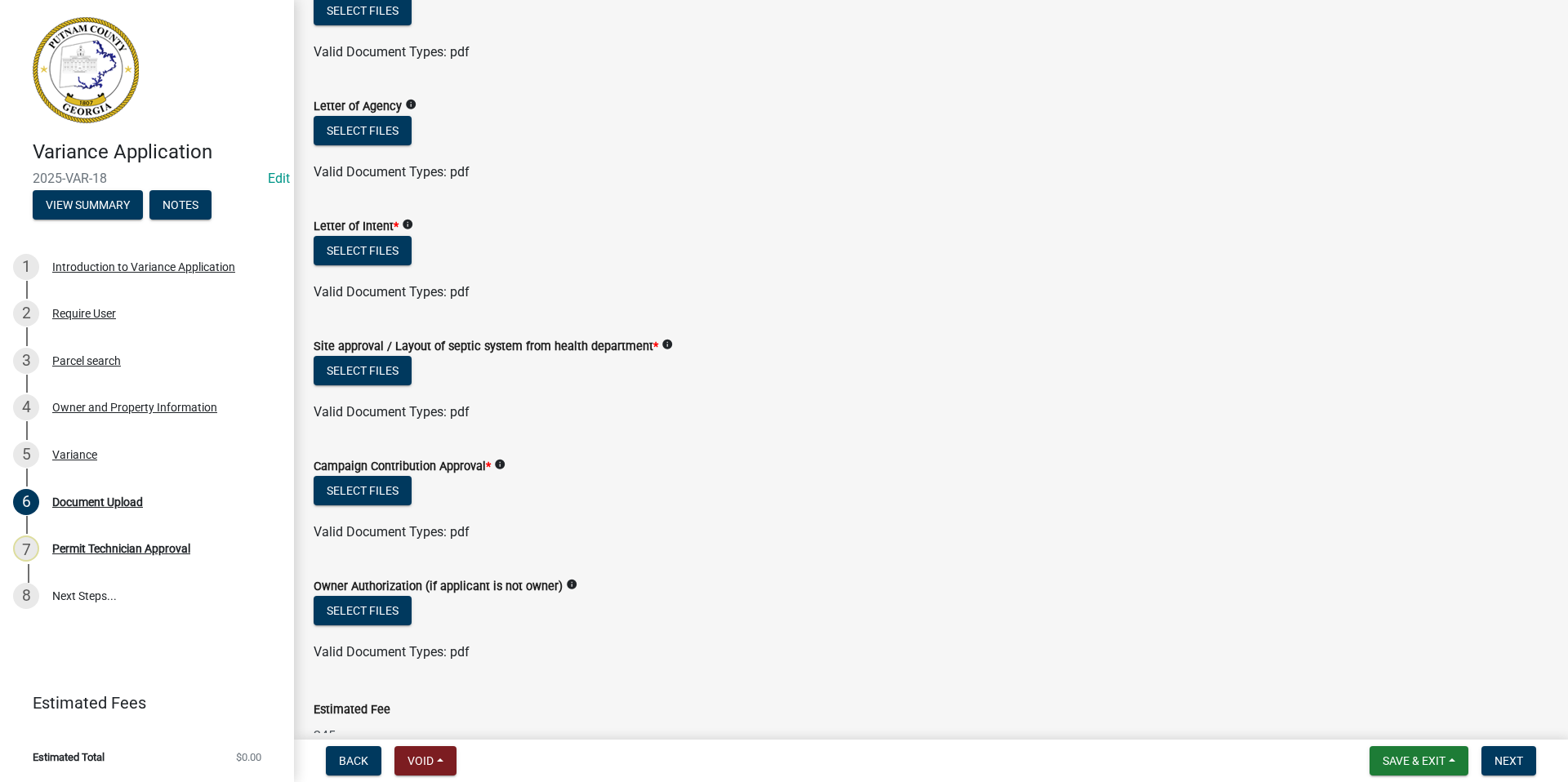
scroll to position [0, 0]
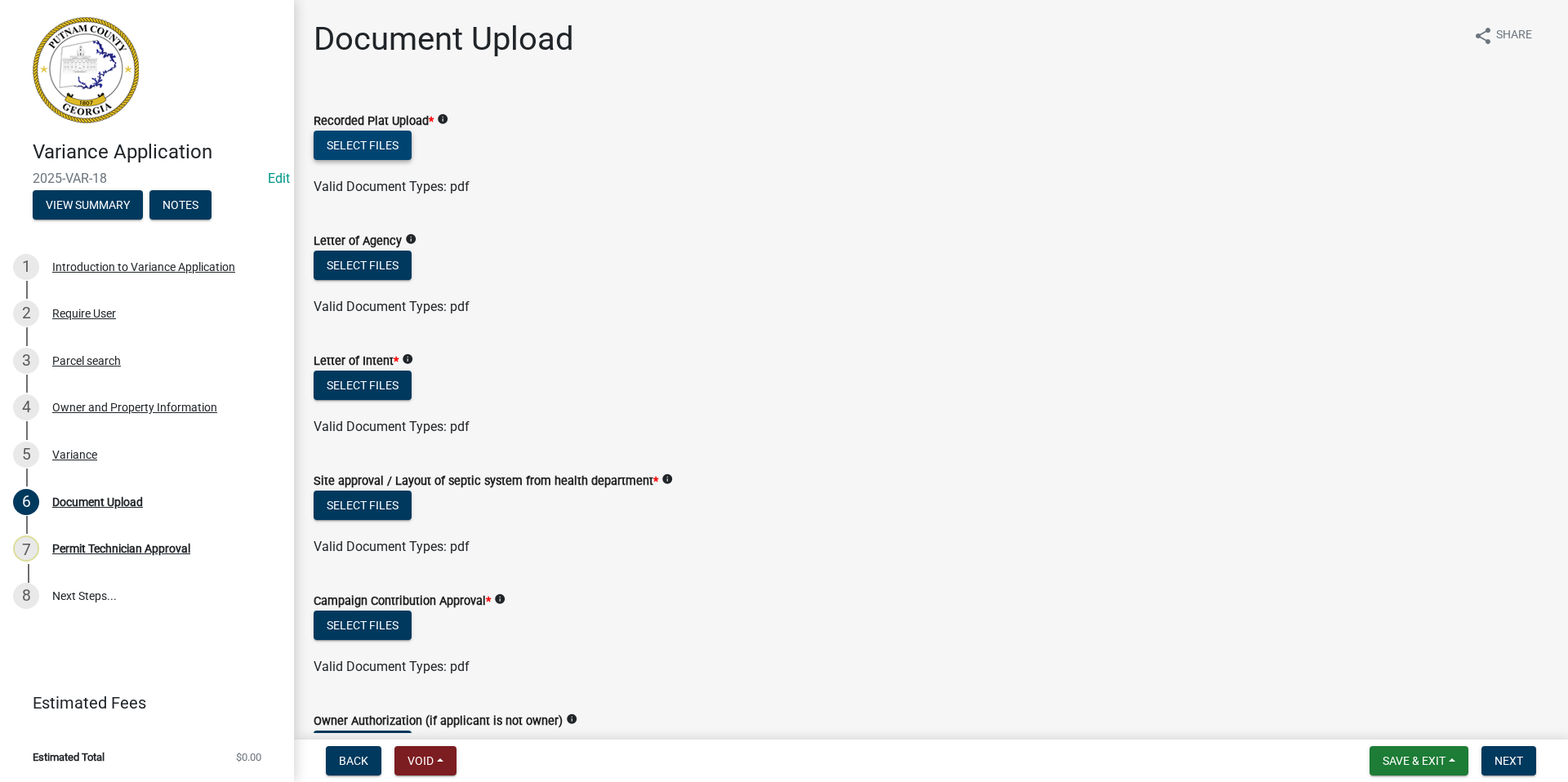
click at [365, 147] on button "Select files" at bounding box center [362, 146] width 98 height 30
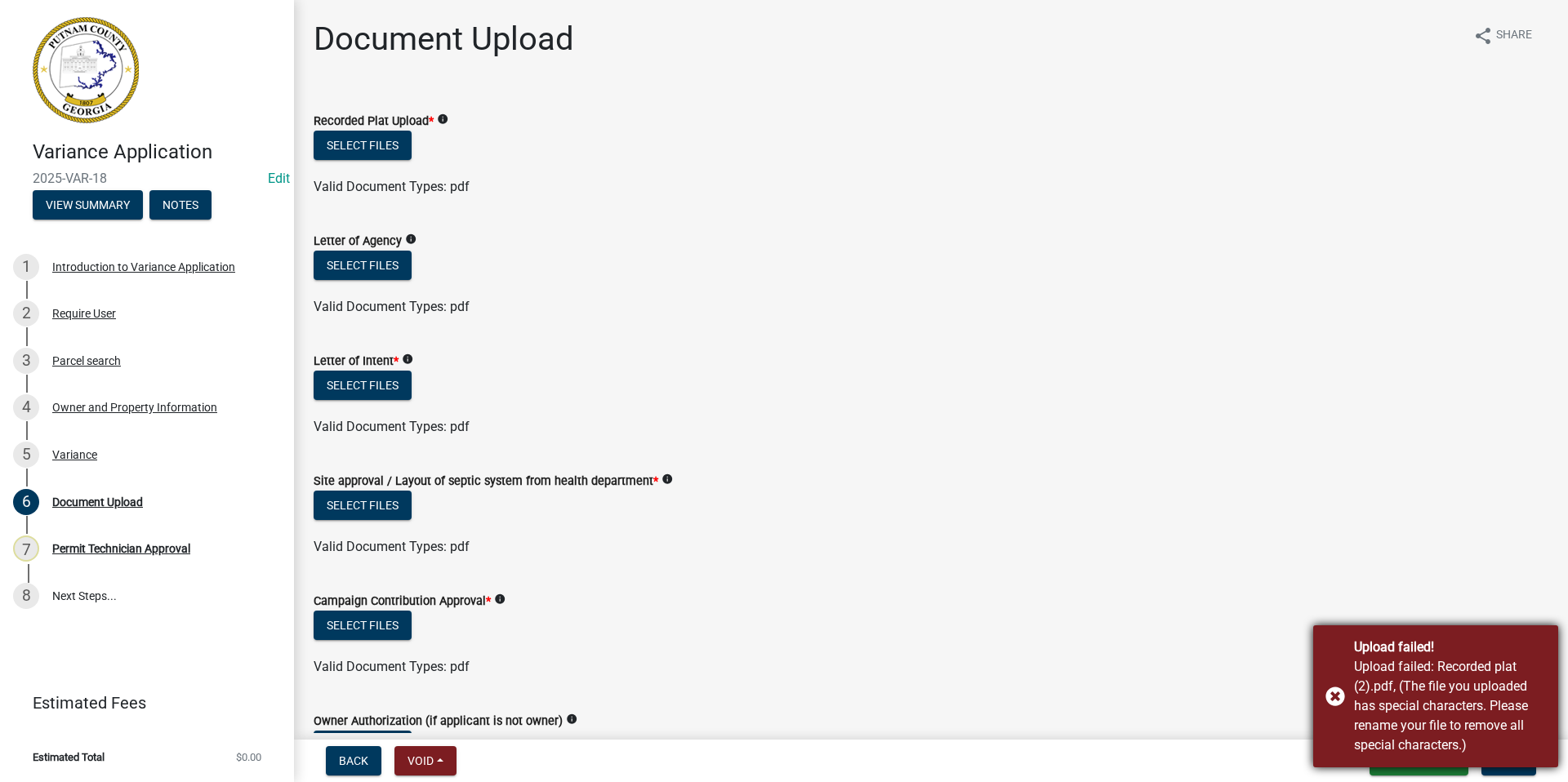
click at [1323, 692] on div "Upload failed! Upload failed: Recorded plat (2).pdf, (The file you uploaded has…" at bounding box center [1436, 696] width 245 height 142
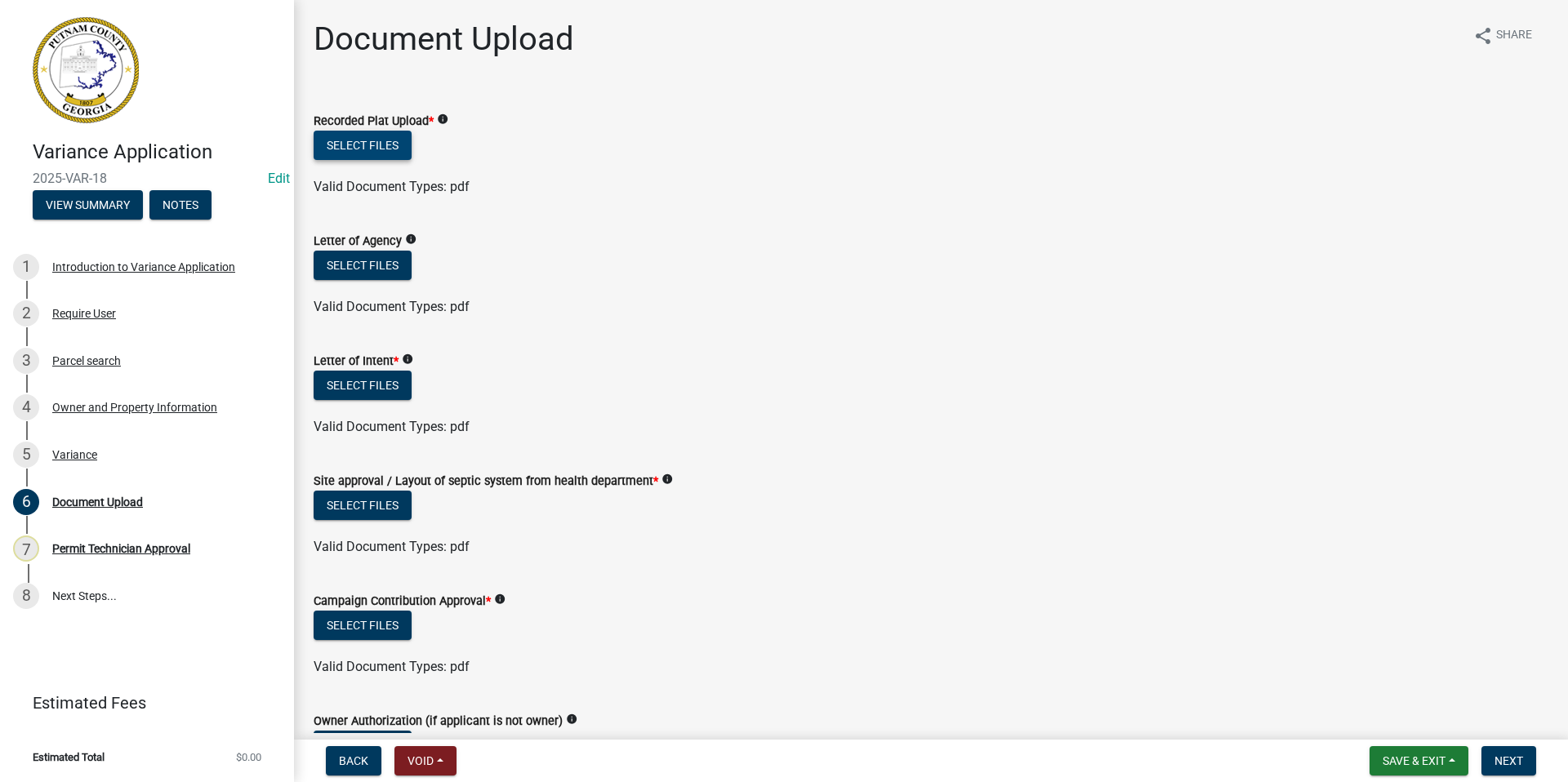
click at [388, 141] on button "Select files" at bounding box center [362, 146] width 98 height 30
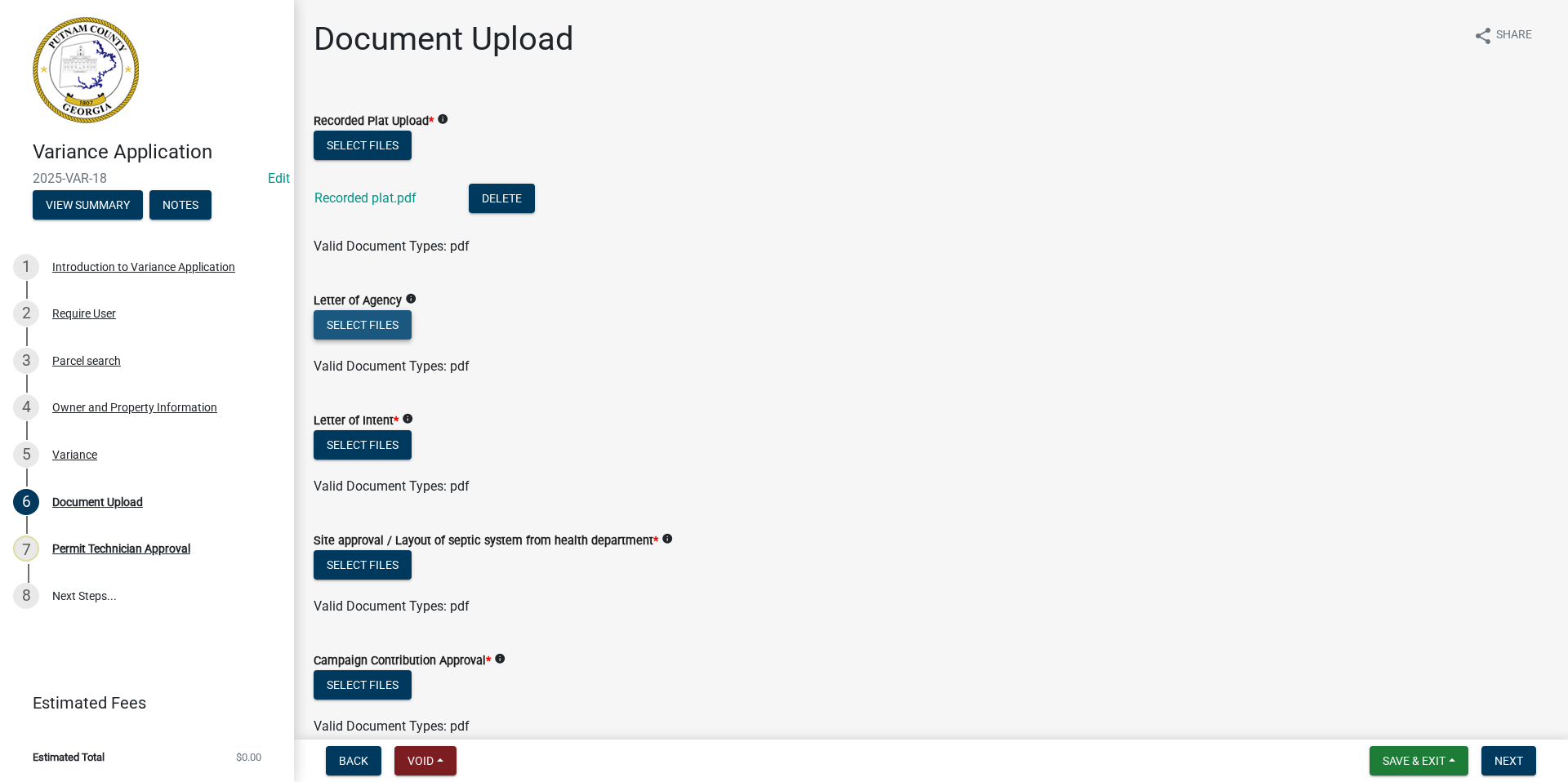
click at [326, 327] on button "Select files" at bounding box center [362, 325] width 98 height 30
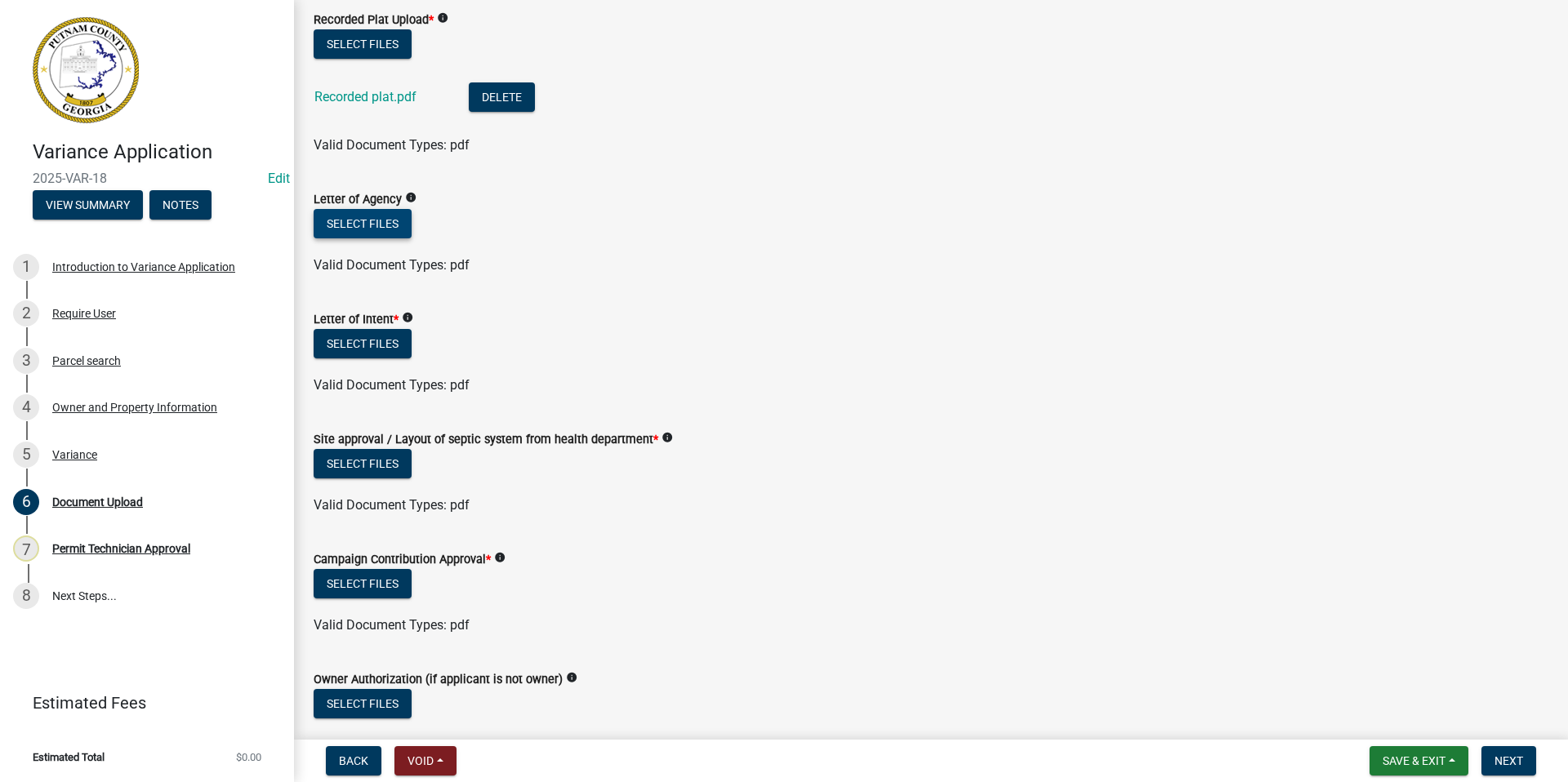
scroll to position [88, 0]
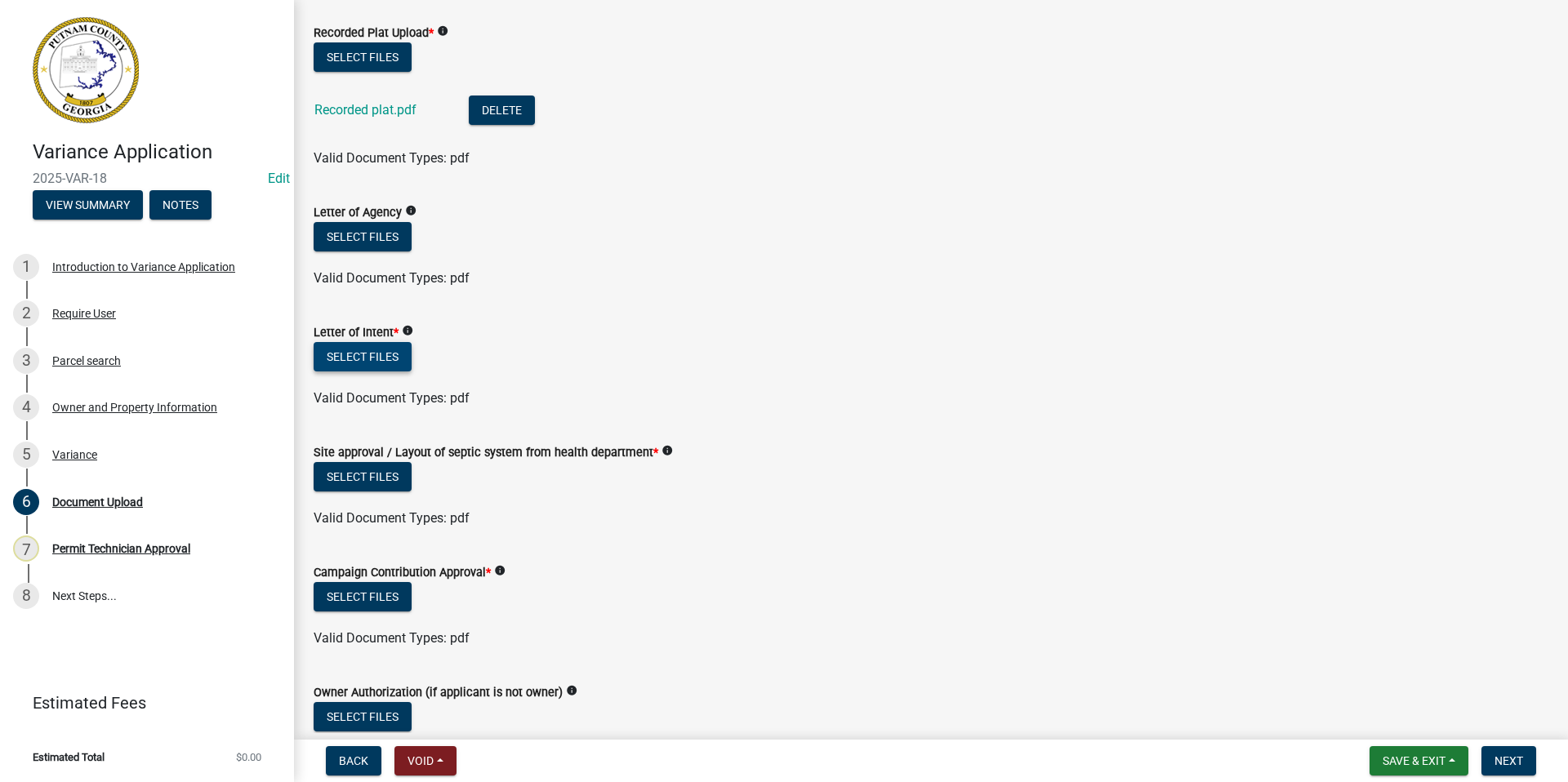
click at [352, 348] on button "Select files" at bounding box center [362, 357] width 98 height 30
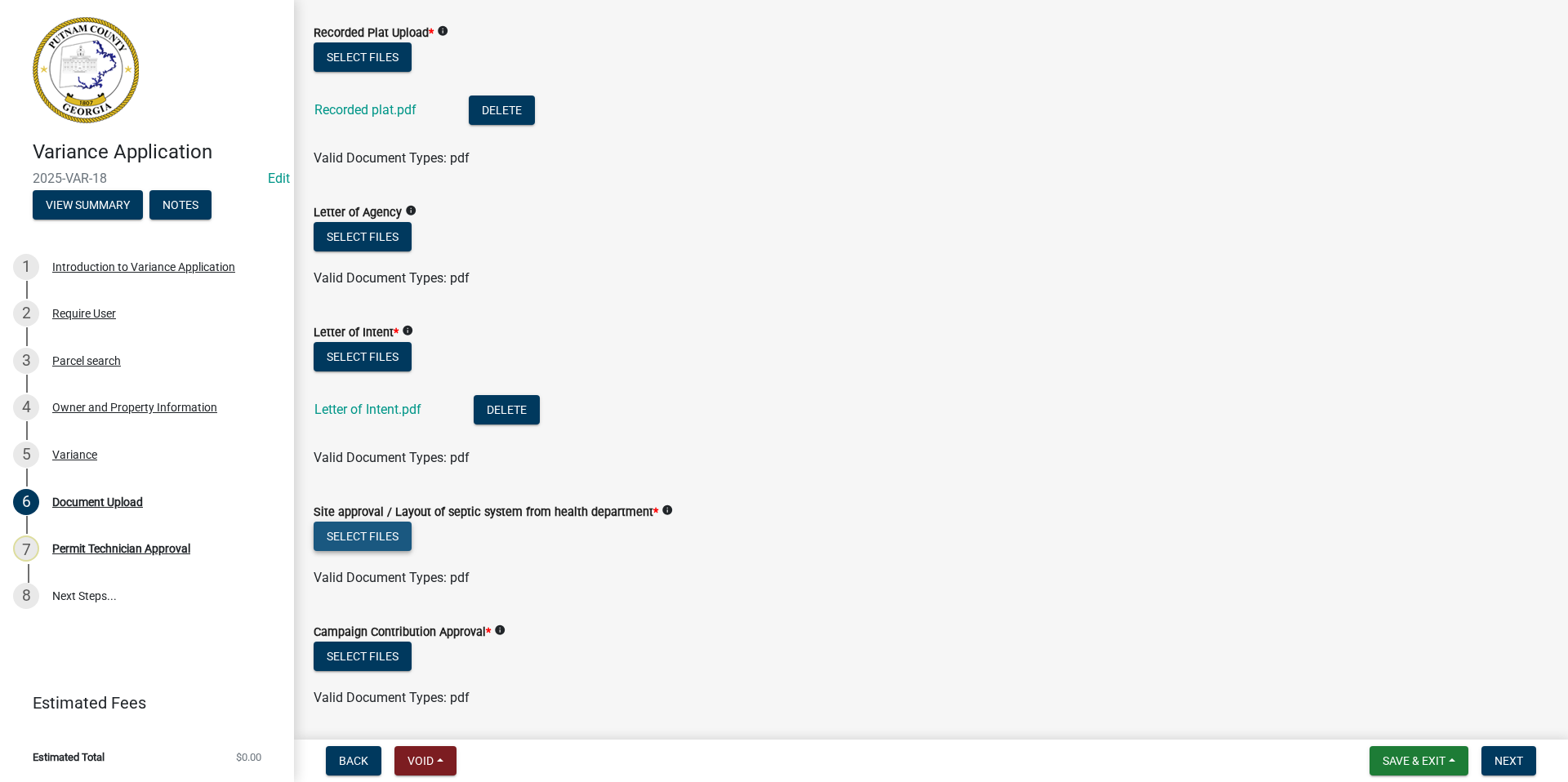
click at [369, 531] on button "Select files" at bounding box center [362, 536] width 98 height 30
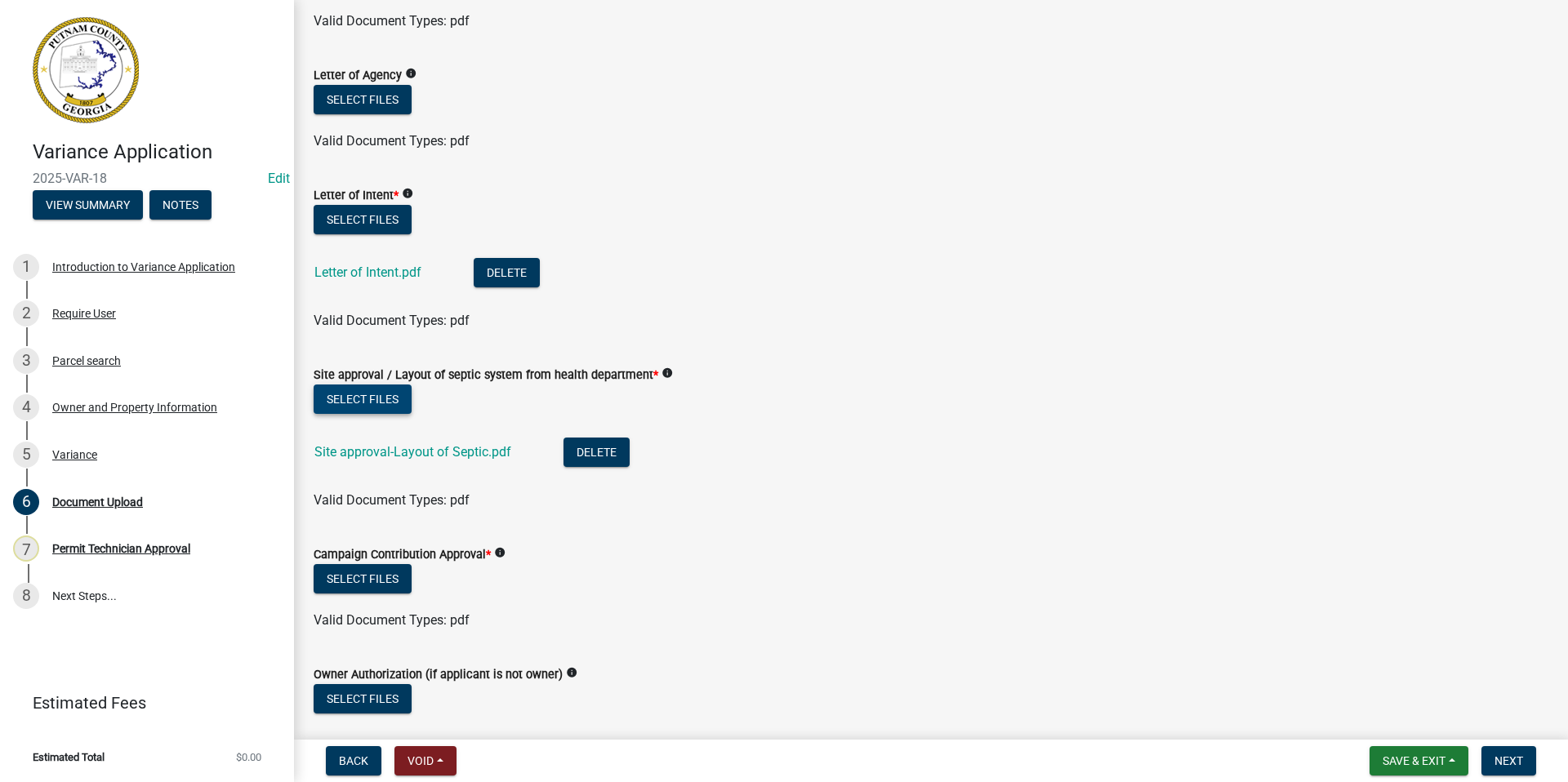
scroll to position [415, 0]
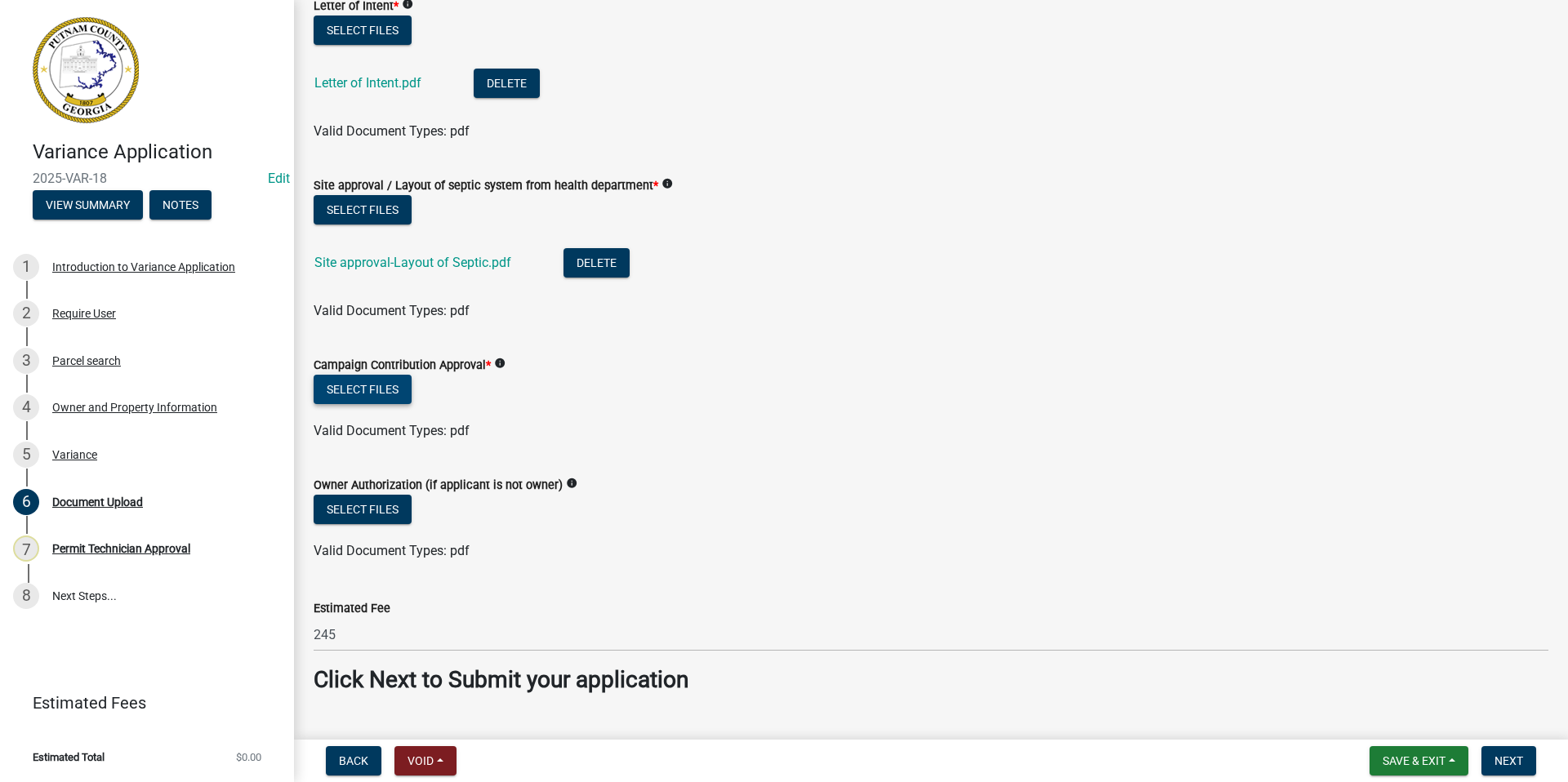
click at [378, 386] on button "Select files" at bounding box center [362, 390] width 98 height 30
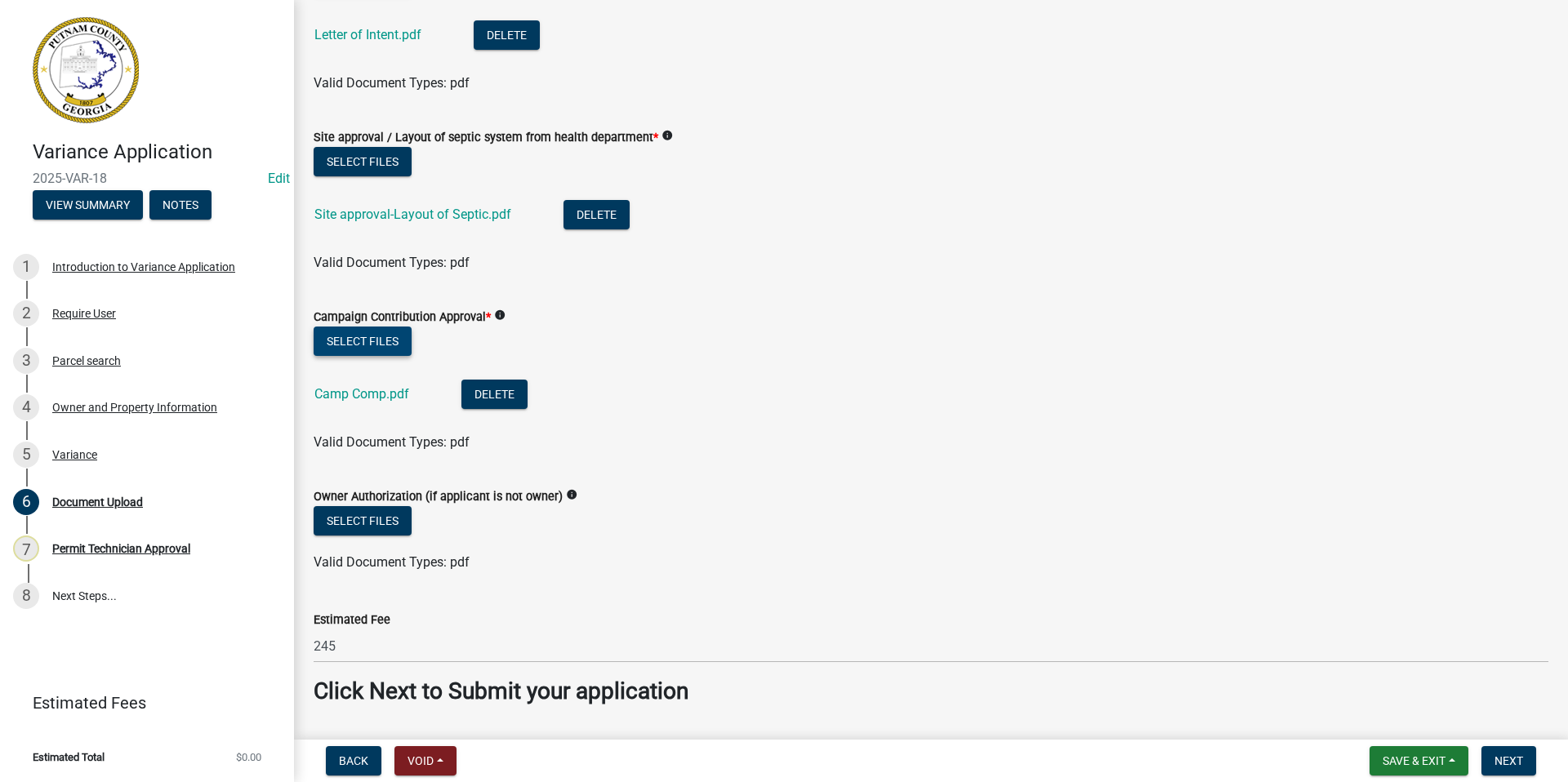
scroll to position [512, 0]
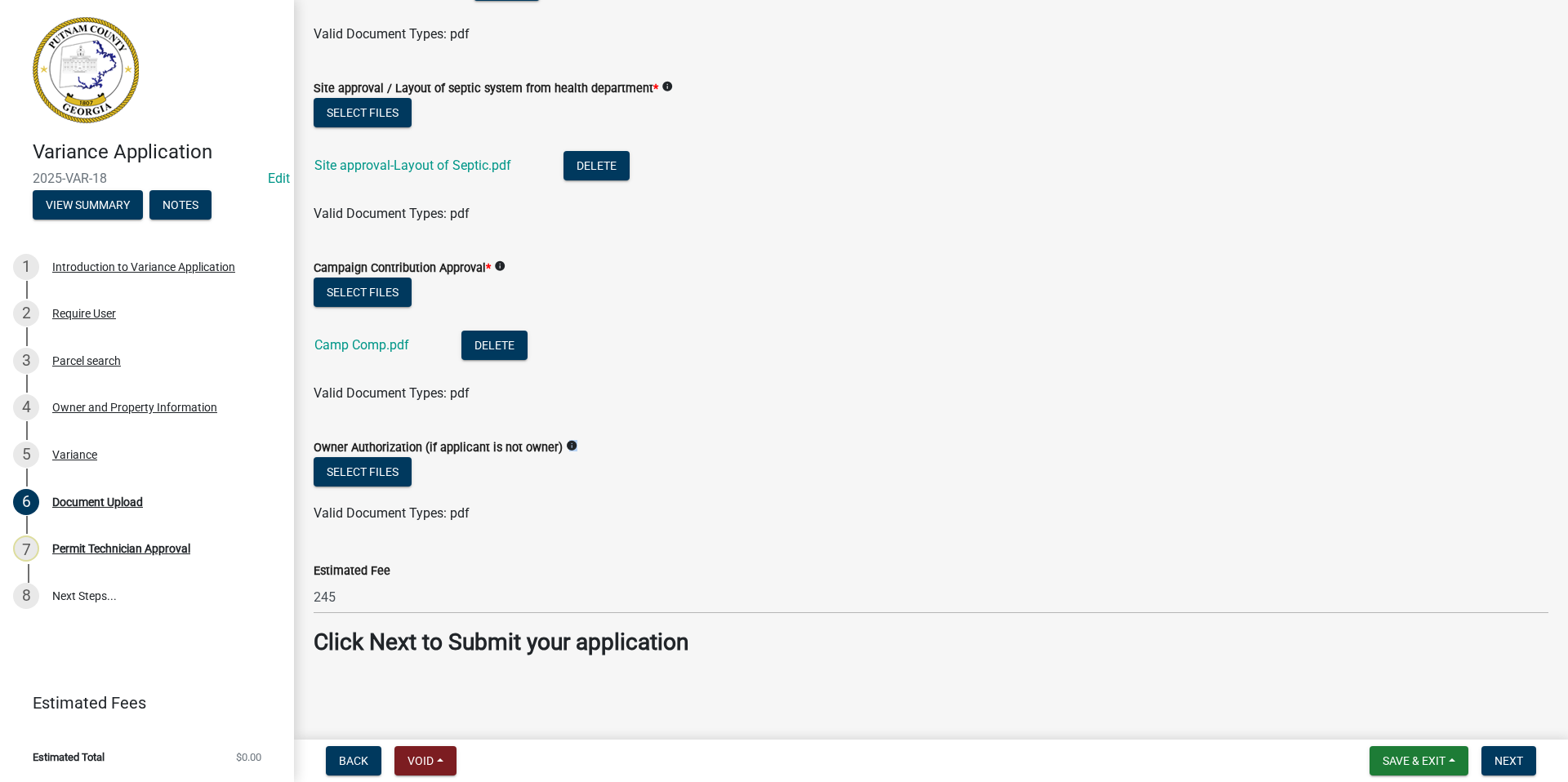
drag, startPoint x: 392, startPoint y: 455, endPoint x: 408, endPoint y: 447, distance: 17.9
click at [392, 456] on div "Owner Authorization (if applicant is not owner) info" at bounding box center [931, 448] width 1235 height 20
click at [374, 471] on button "Select files" at bounding box center [362, 472] width 98 height 30
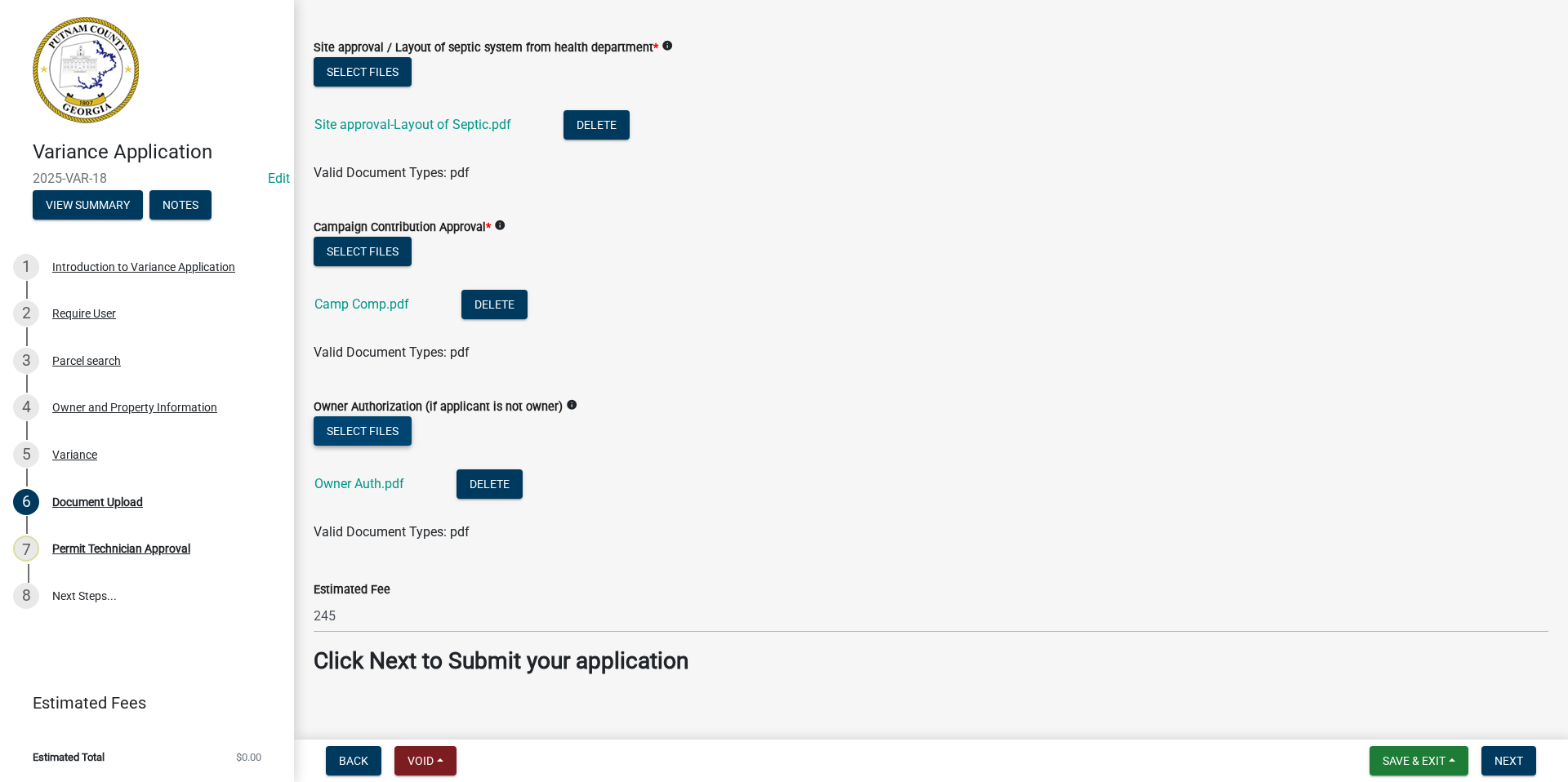
scroll to position [572, 0]
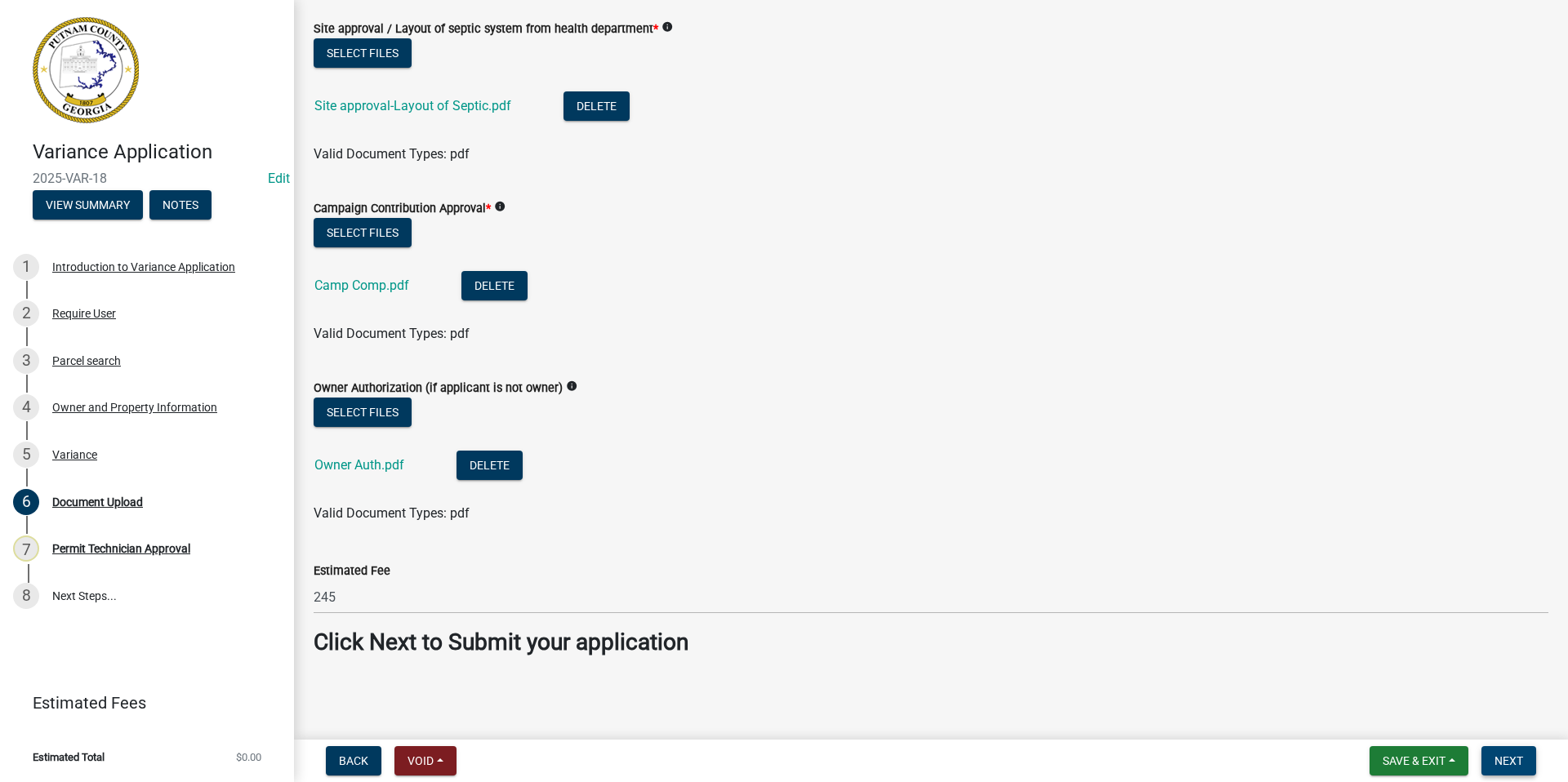
click at [1498, 766] on span "Next" at bounding box center [1509, 760] width 29 height 13
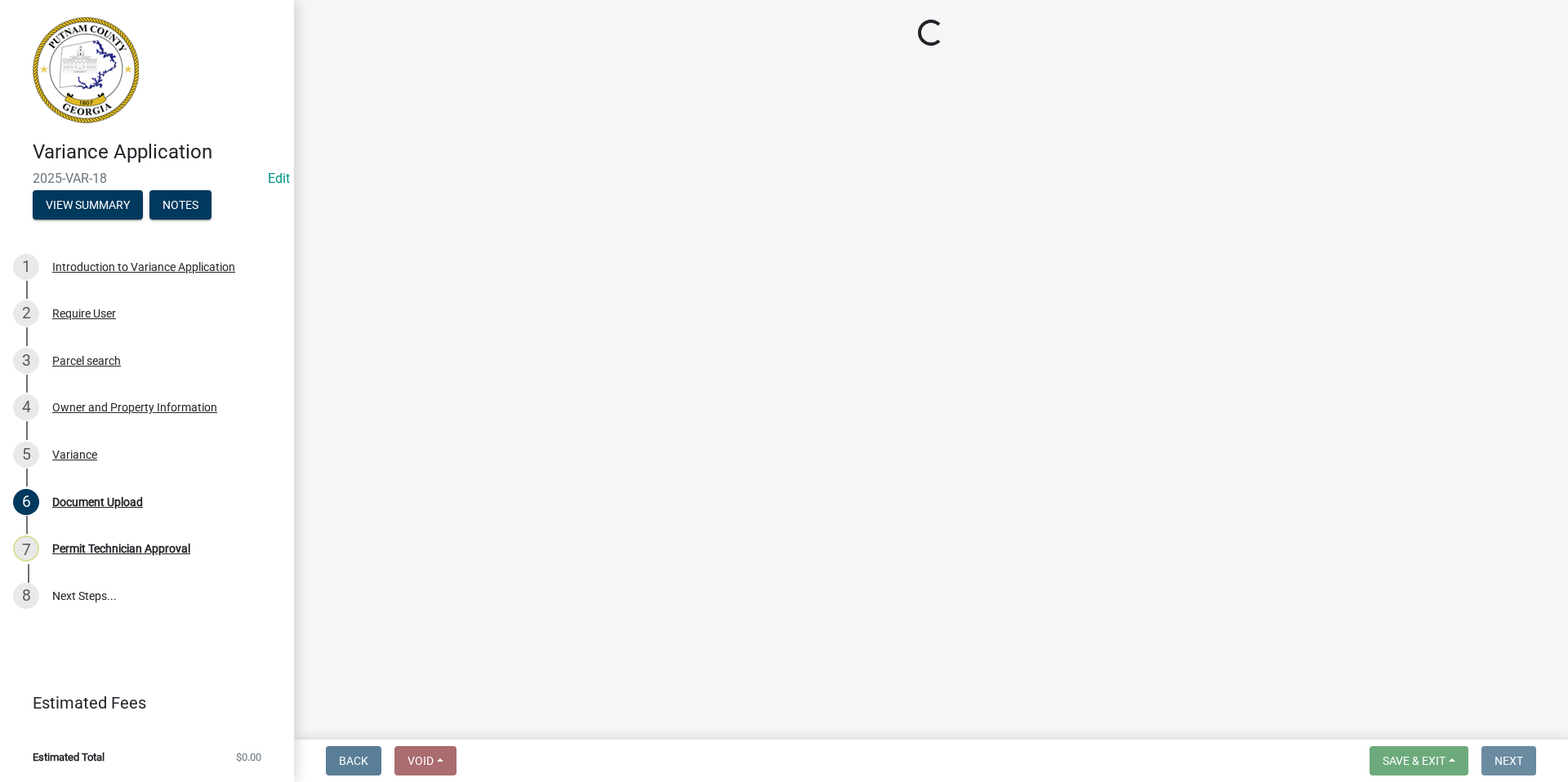
scroll to position [0, 0]
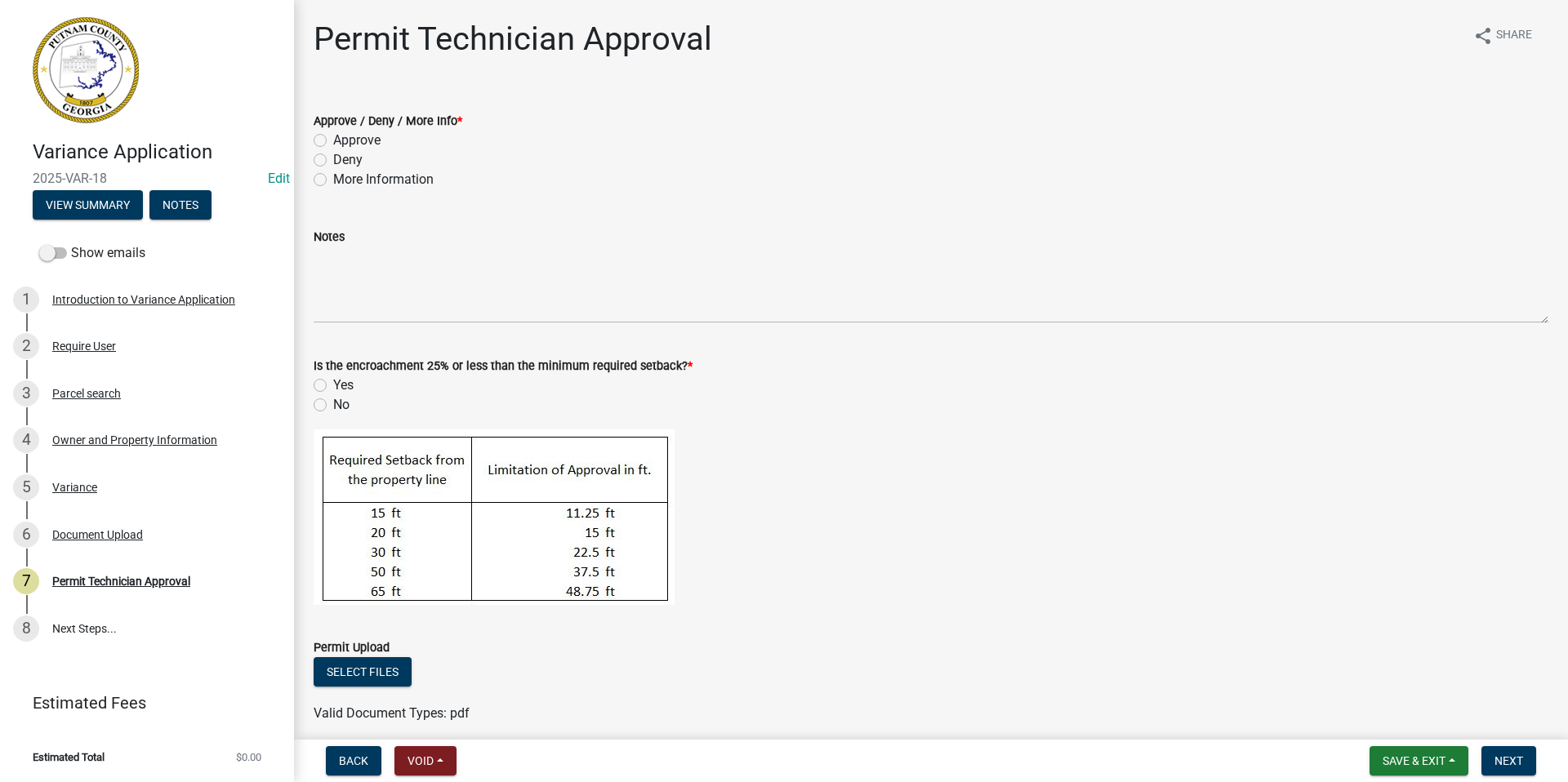
click at [312, 135] on div "Approve / Deny / More Info * Approve Deny More Information" at bounding box center [931, 140] width 1259 height 98
click at [325, 406] on div "No" at bounding box center [931, 405] width 1235 height 20
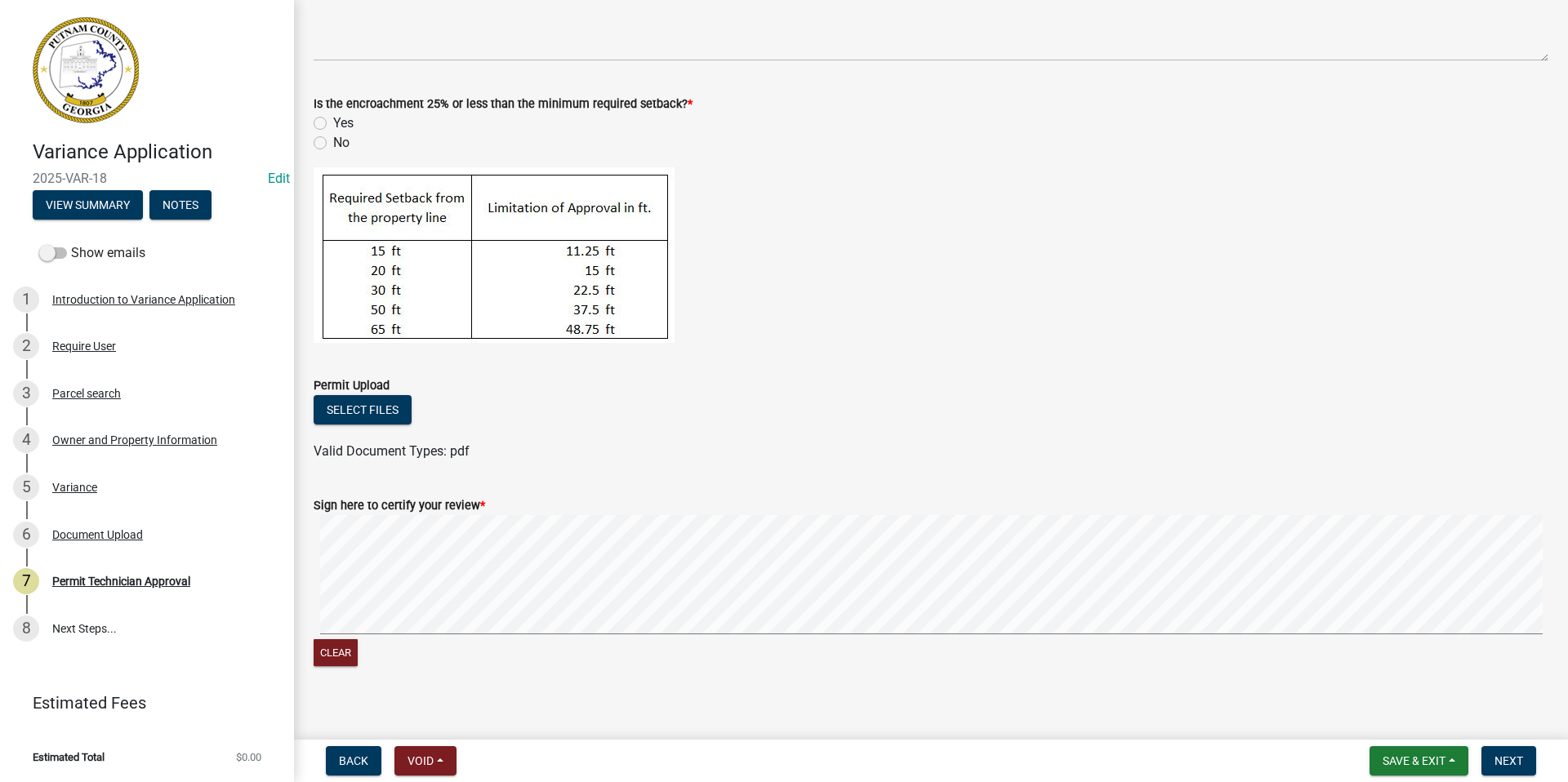
scroll to position [278, 0]
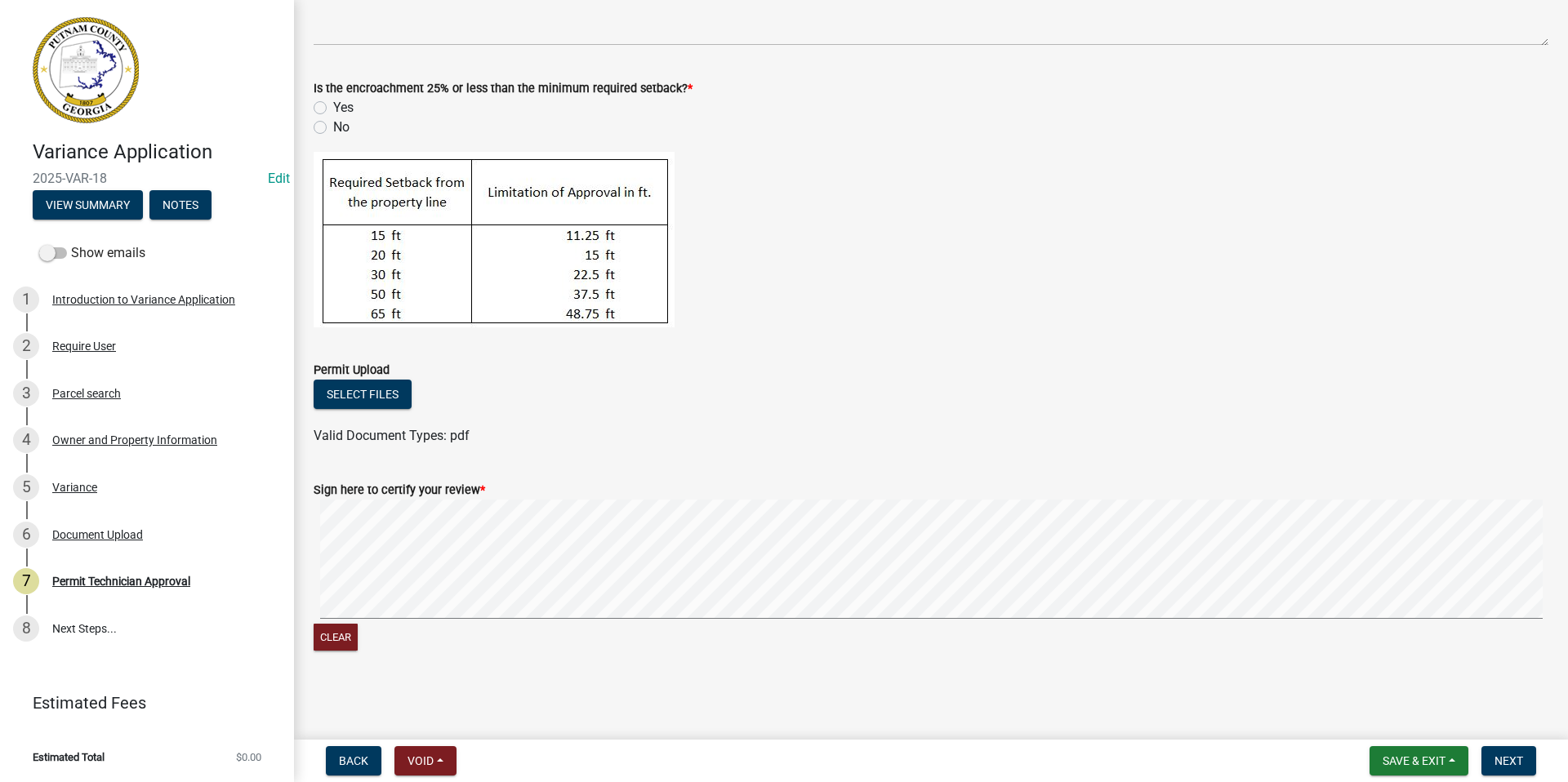
click at [333, 103] on label "Yes" at bounding box center [343, 107] width 21 height 20
click at [333, 103] on input "Yes" at bounding box center [338, 103] width 11 height 11
radio input "true"
click at [1516, 762] on span "Next" at bounding box center [1509, 760] width 29 height 13
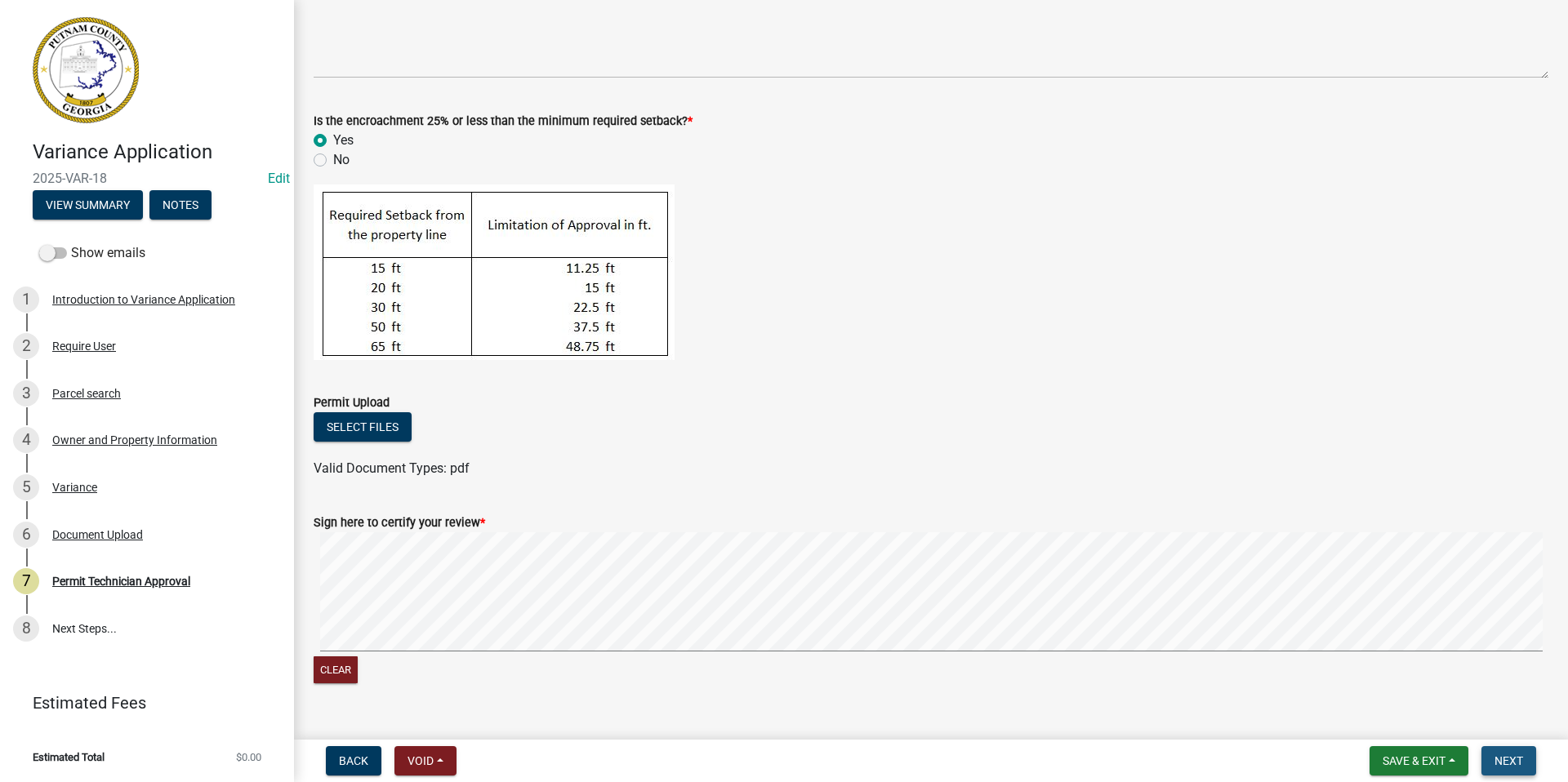
scroll to position [311, 0]
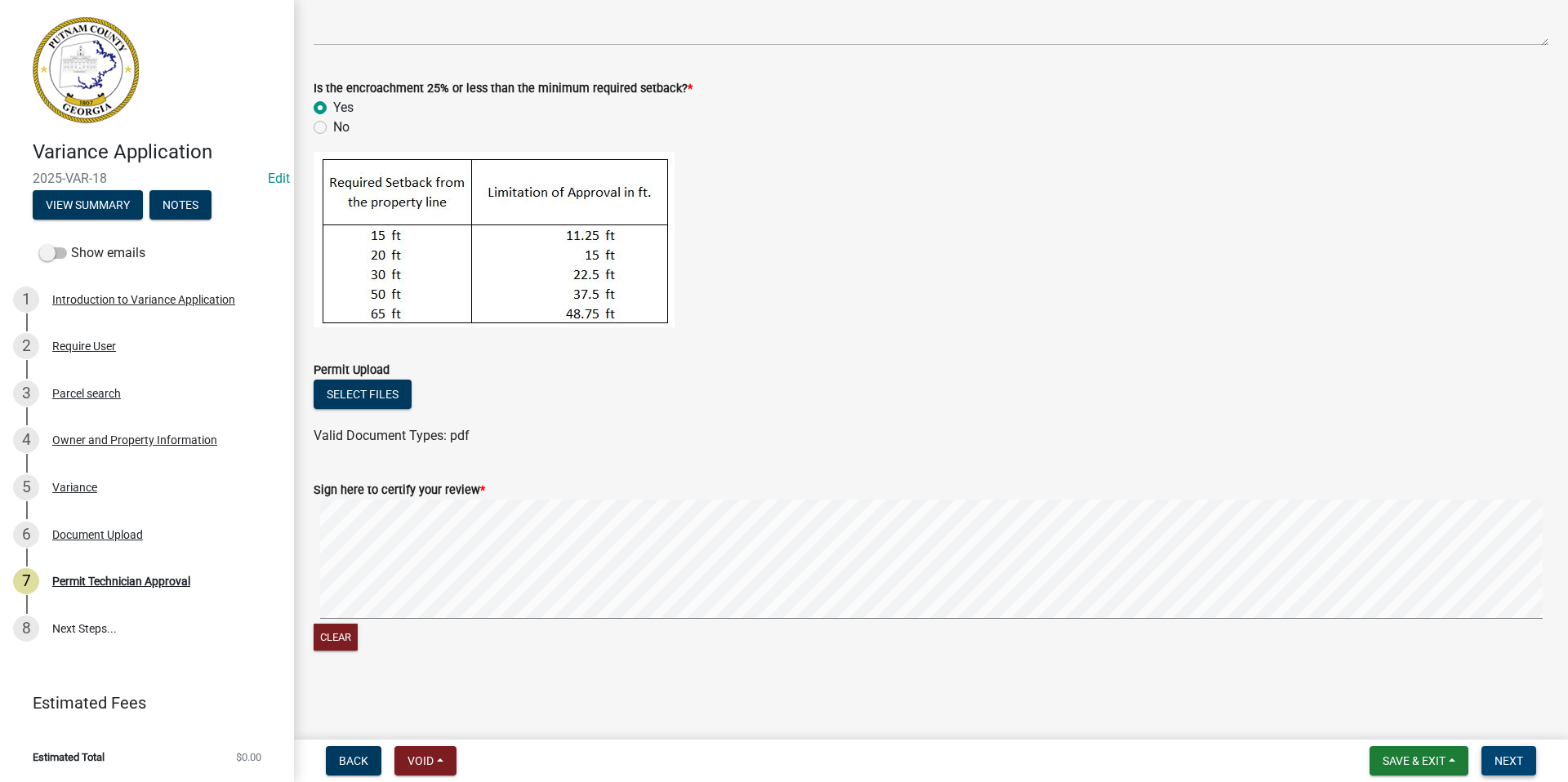
click at [1524, 765] on span "Next" at bounding box center [1509, 760] width 29 height 13
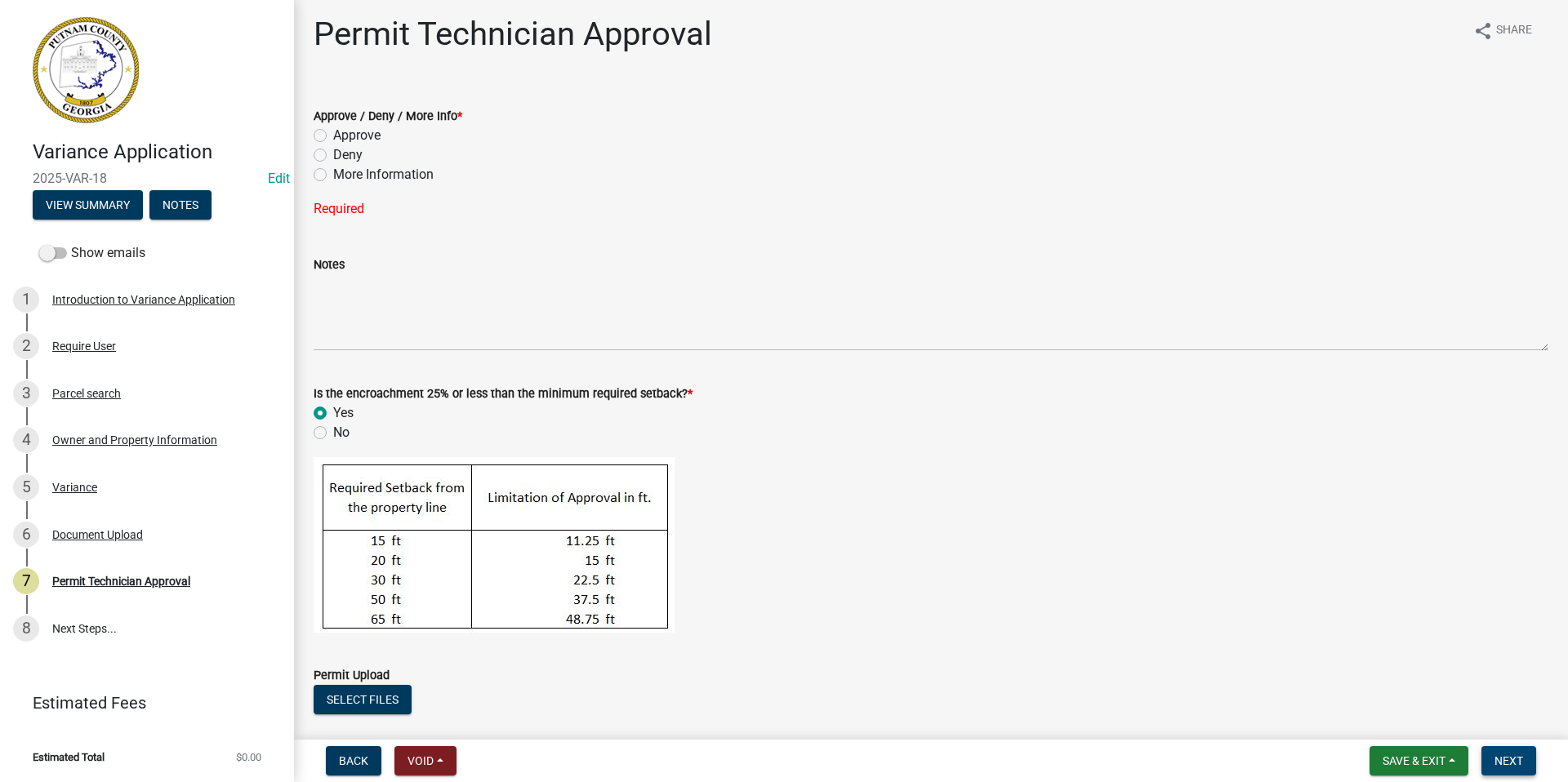
scroll to position [0, 0]
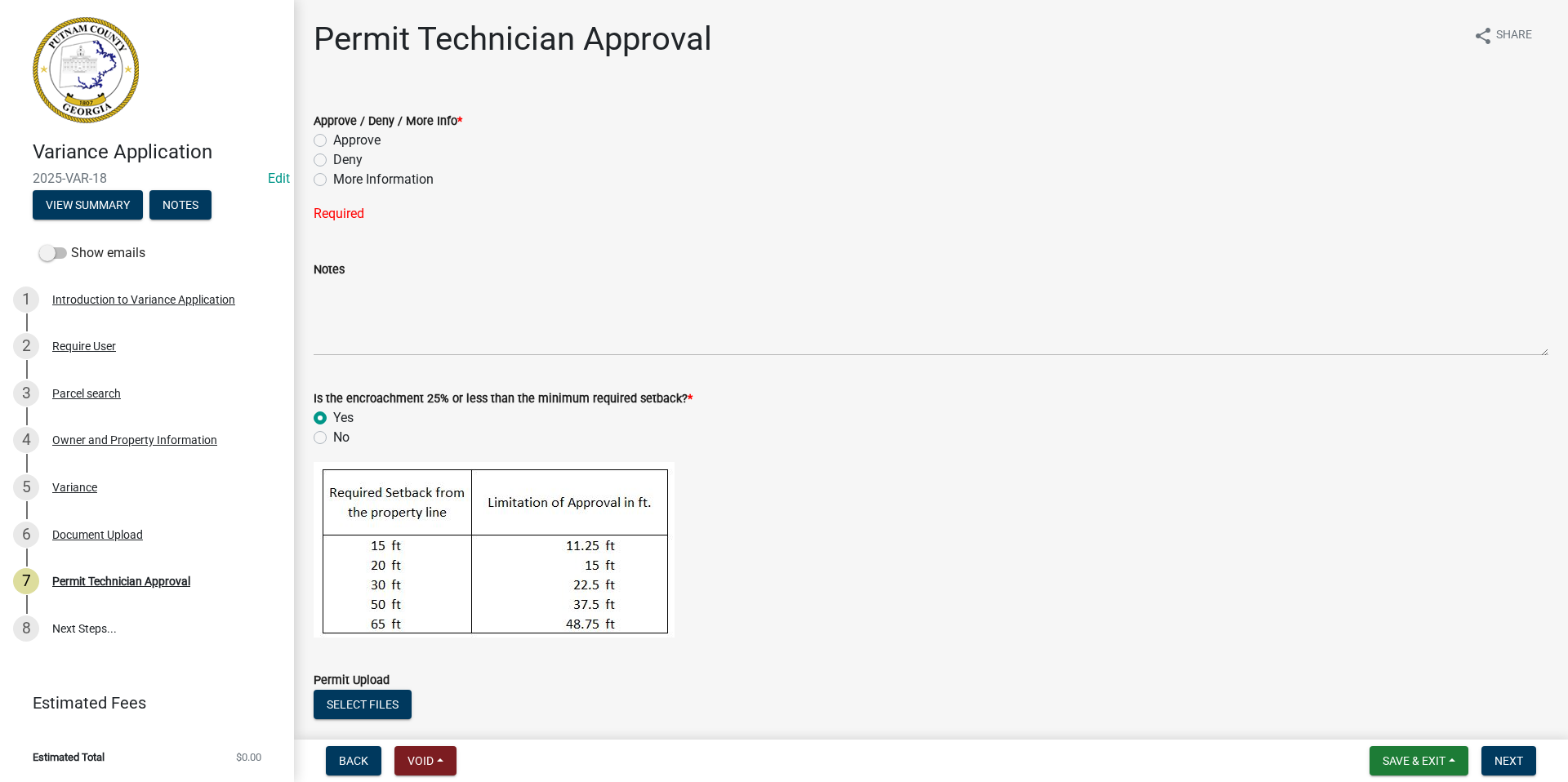
click at [333, 135] on label "Approve" at bounding box center [357, 141] width 47 height 20
click at [333, 135] on input "Approve" at bounding box center [338, 136] width 11 height 11
radio input "true"
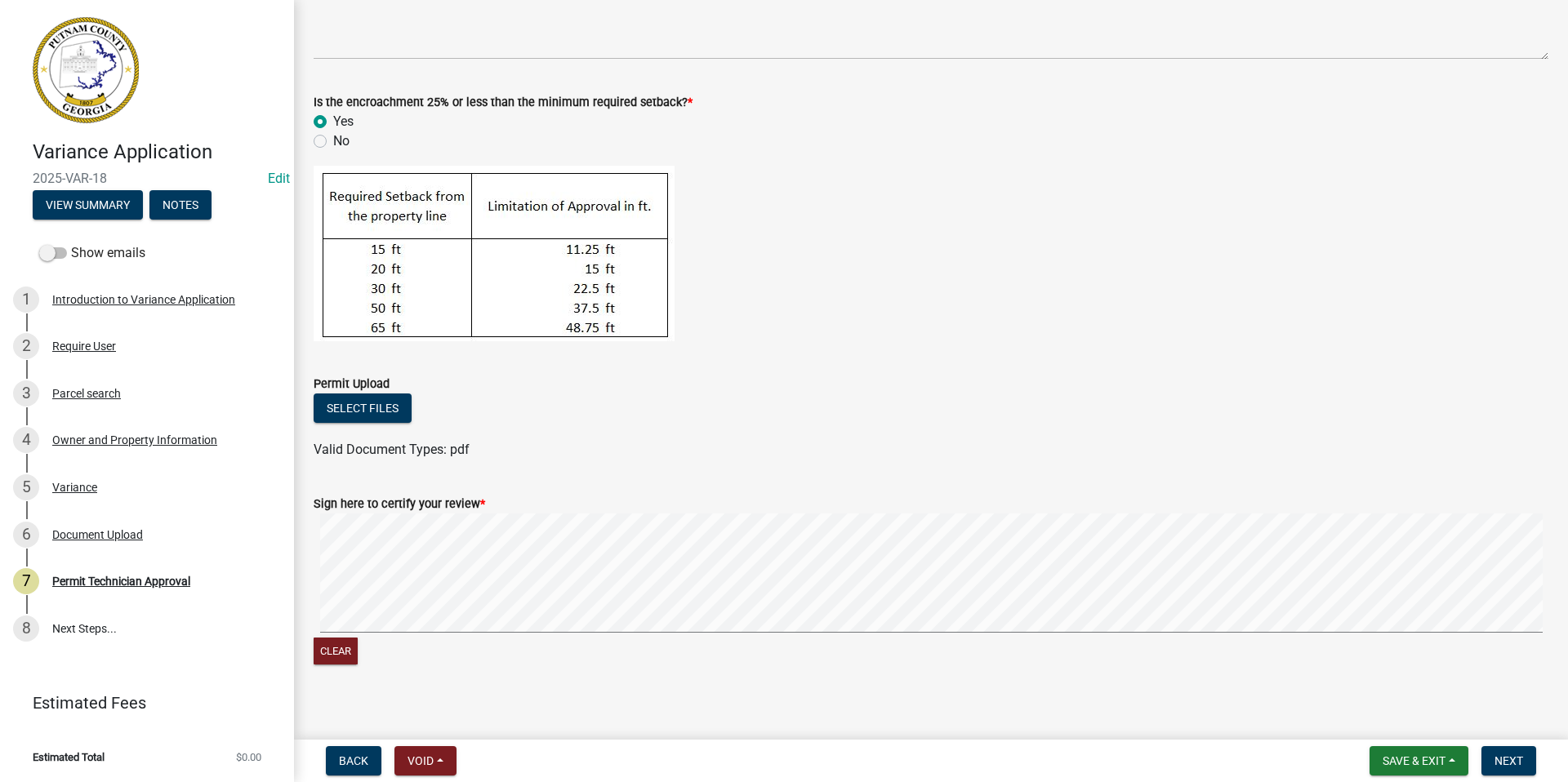
scroll to position [278, 0]
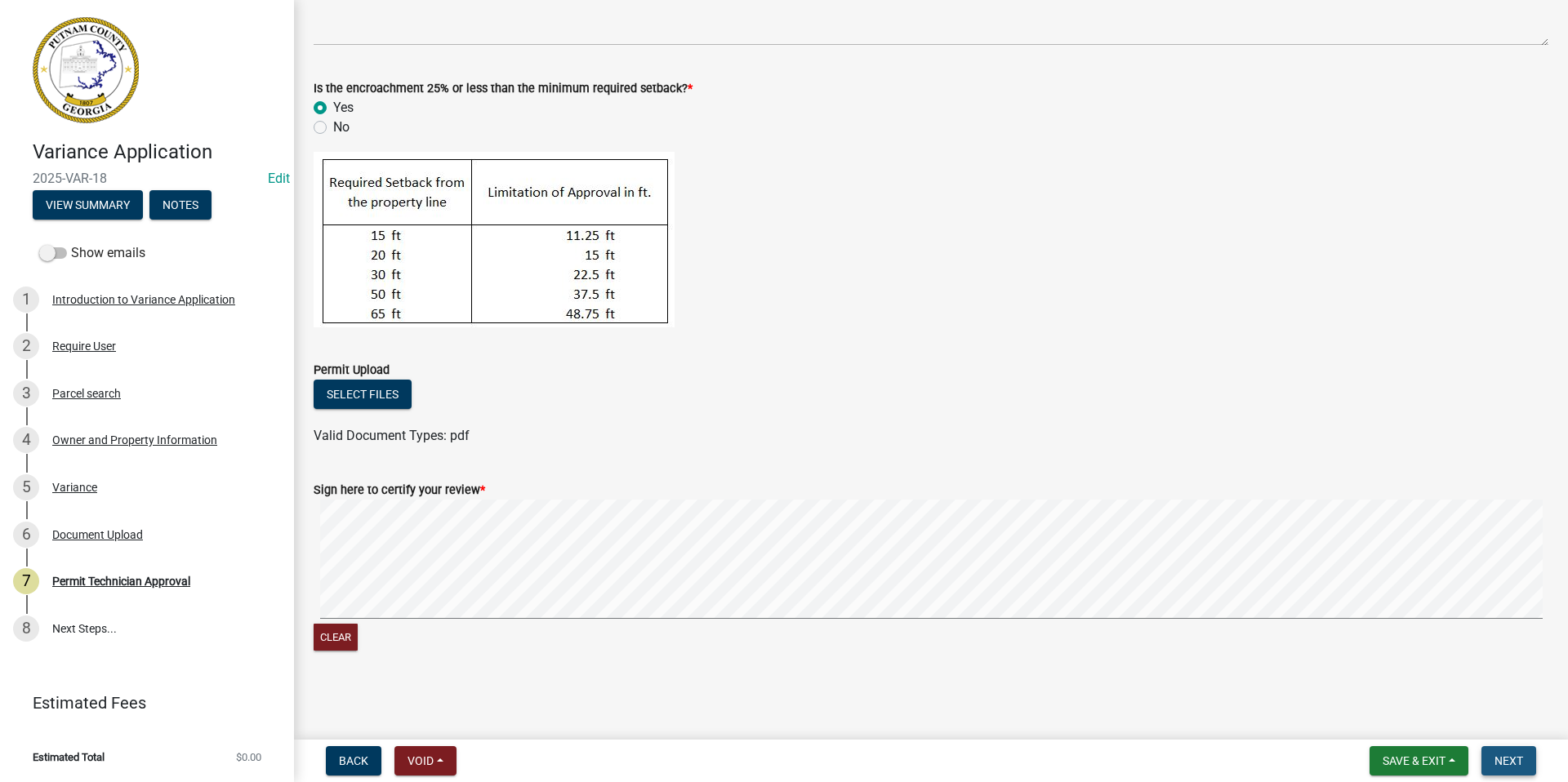
click at [1518, 759] on span "Next" at bounding box center [1509, 760] width 29 height 13
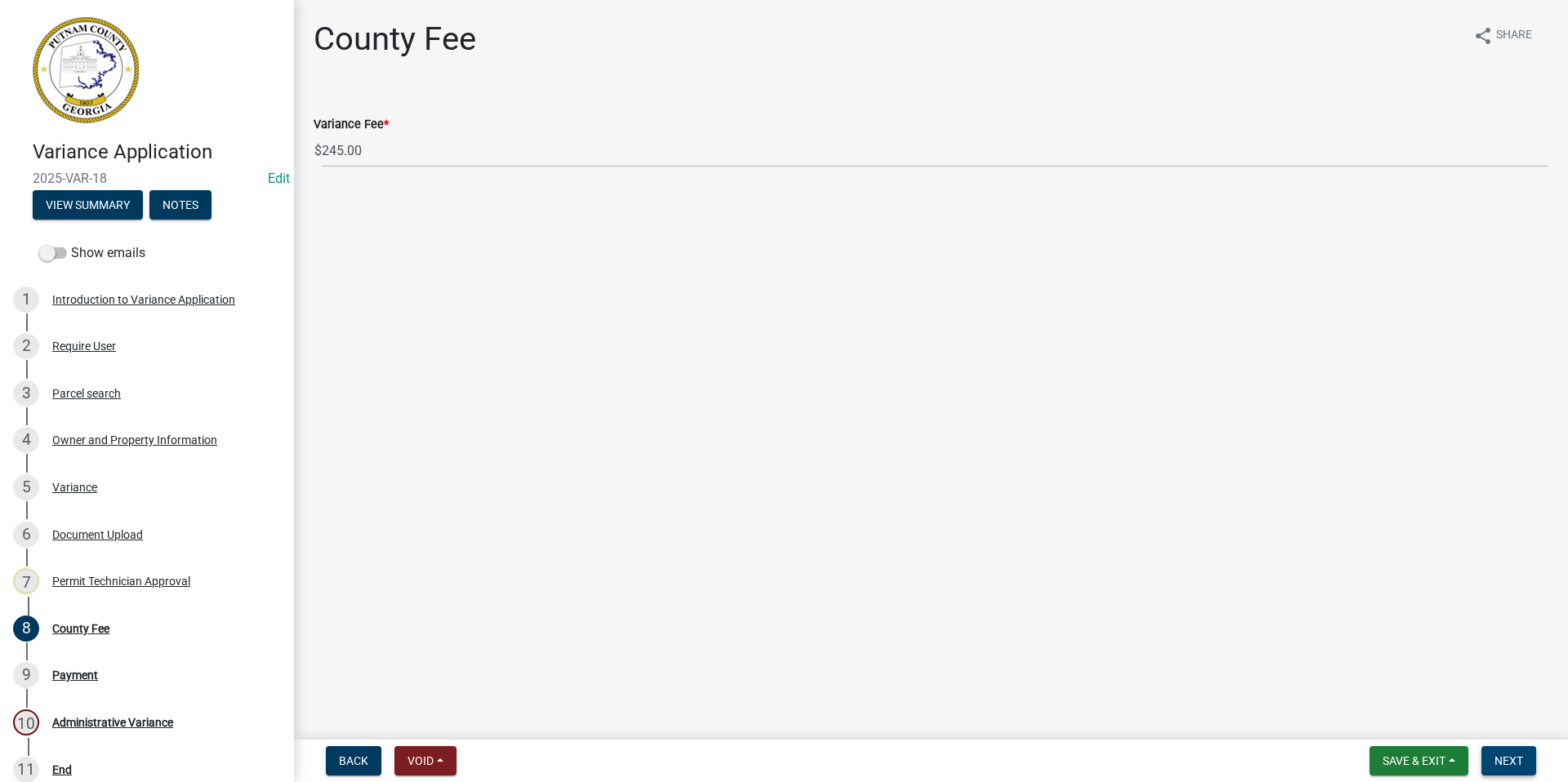
click at [1507, 760] on span "Next" at bounding box center [1509, 760] width 29 height 13
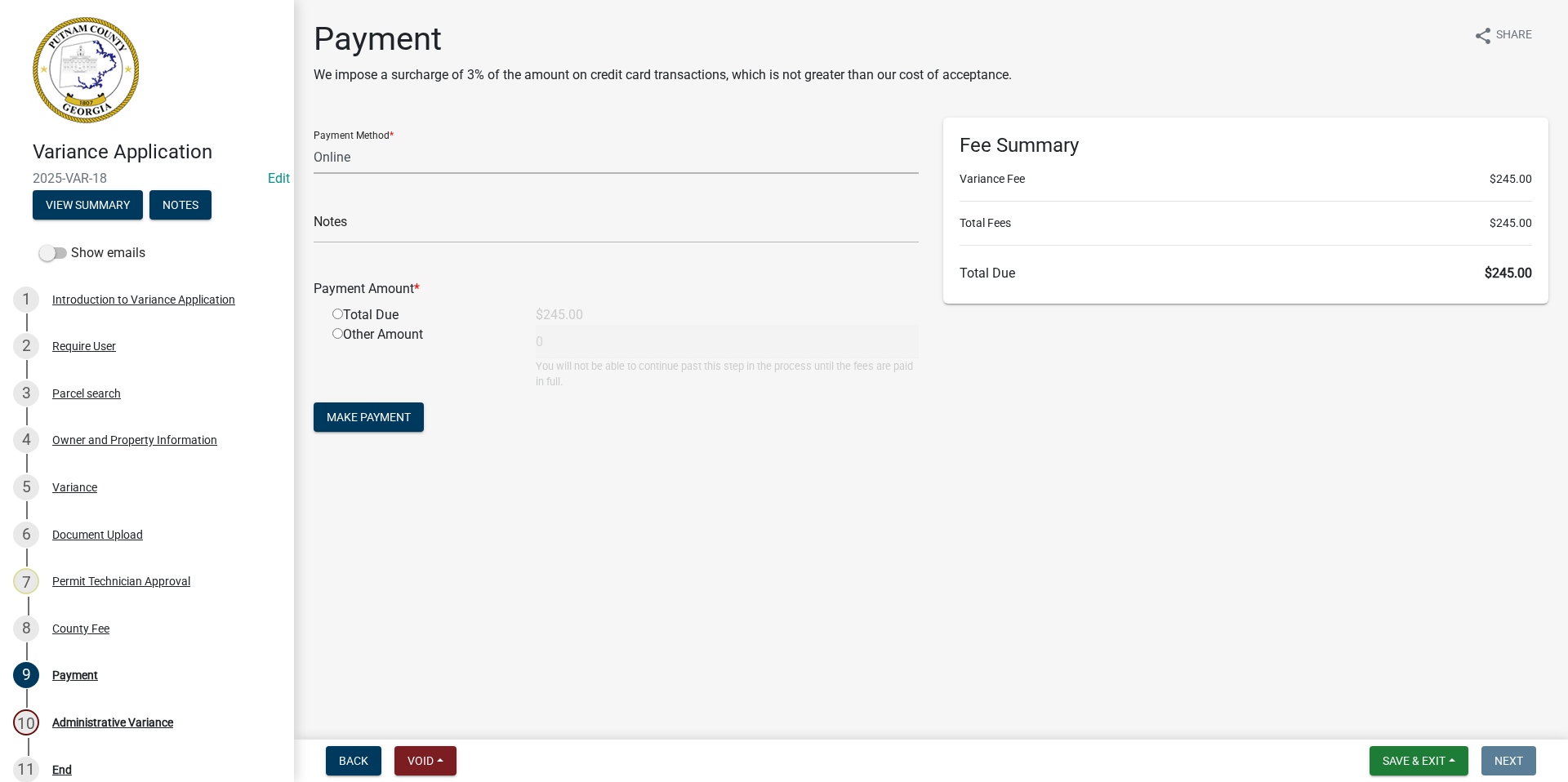
drag, startPoint x: 378, startPoint y: 146, endPoint x: 359, endPoint y: 150, distance: 19.4
click at [378, 146] on select "Credit Card POS Check Cash Online" at bounding box center [616, 157] width 606 height 34
select select "1: 0"
click at [314, 140] on select "Credit Card POS Check Cash Online" at bounding box center [616, 157] width 606 height 34
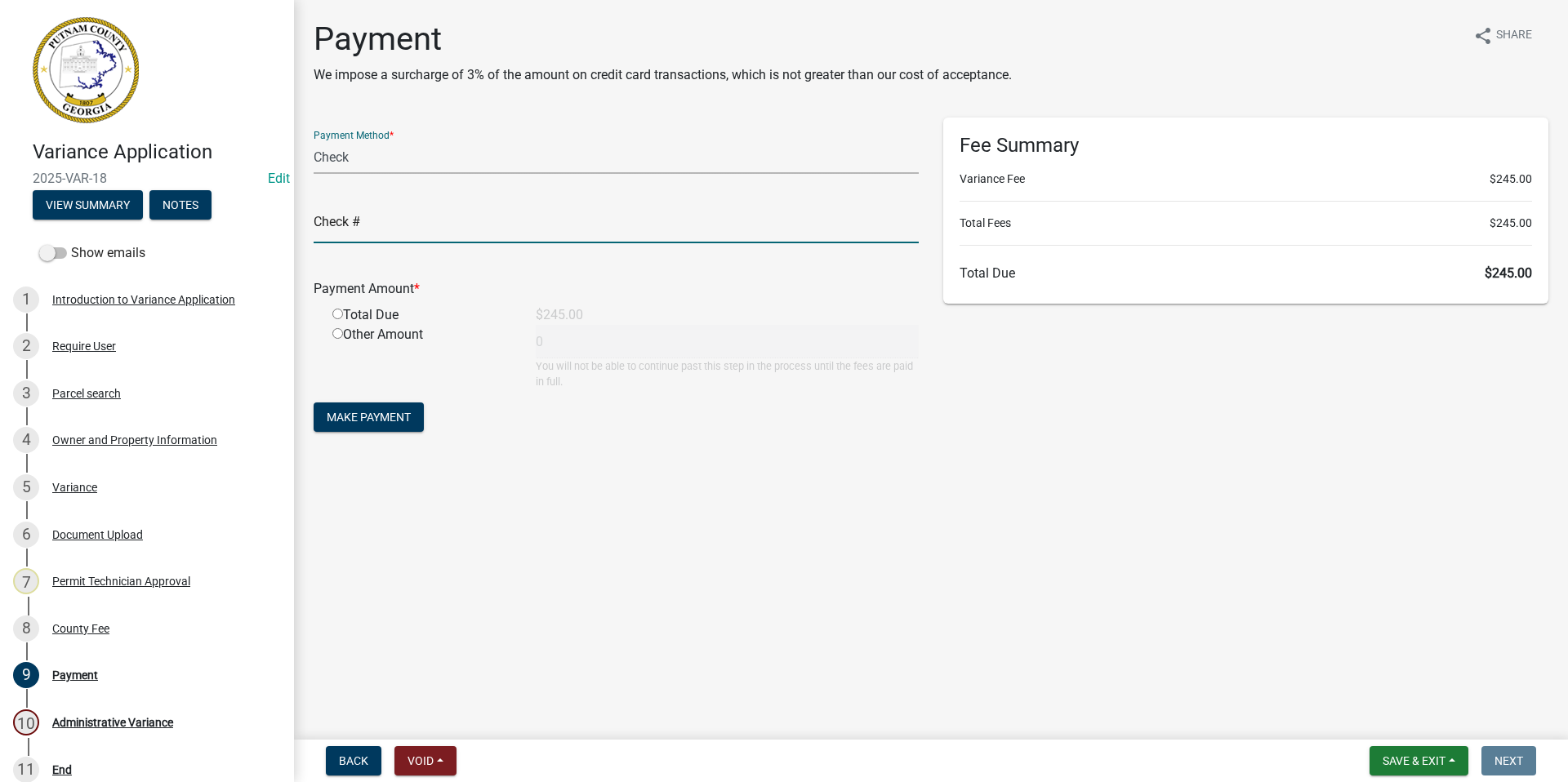
click at [382, 228] on input "text" at bounding box center [616, 227] width 606 height 34
type input "9636"
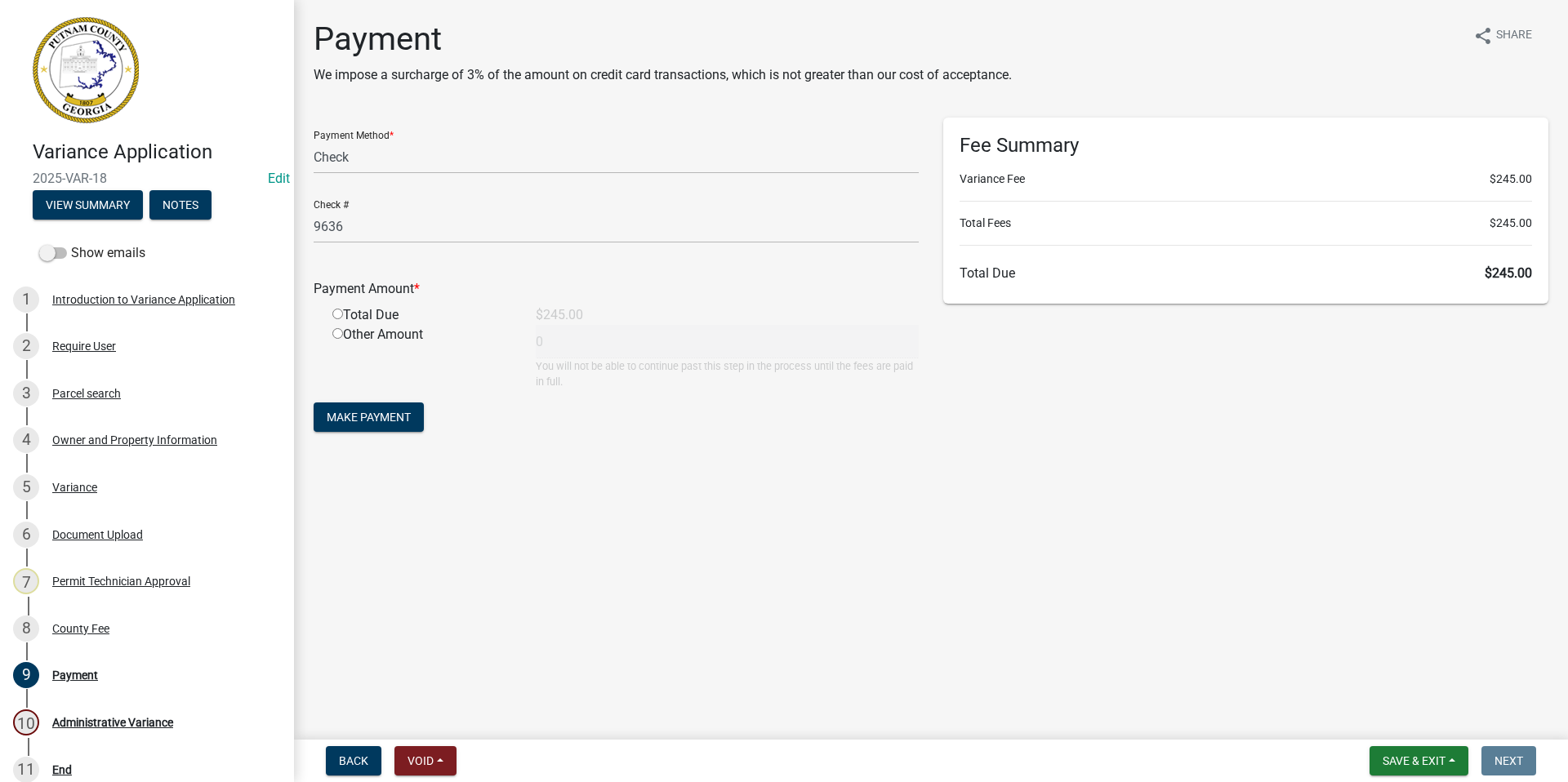
click at [333, 311] on input "radio" at bounding box center [337, 314] width 11 height 11
radio input "true"
type input "245"
drag, startPoint x: 387, startPoint y: 405, endPoint x: 698, endPoint y: 391, distance: 311.3
click at [385, 401] on form "Payment Method * Credit Card POS Check Cash Online Check # 9636 Payment Amount …" at bounding box center [616, 276] width 606 height 319
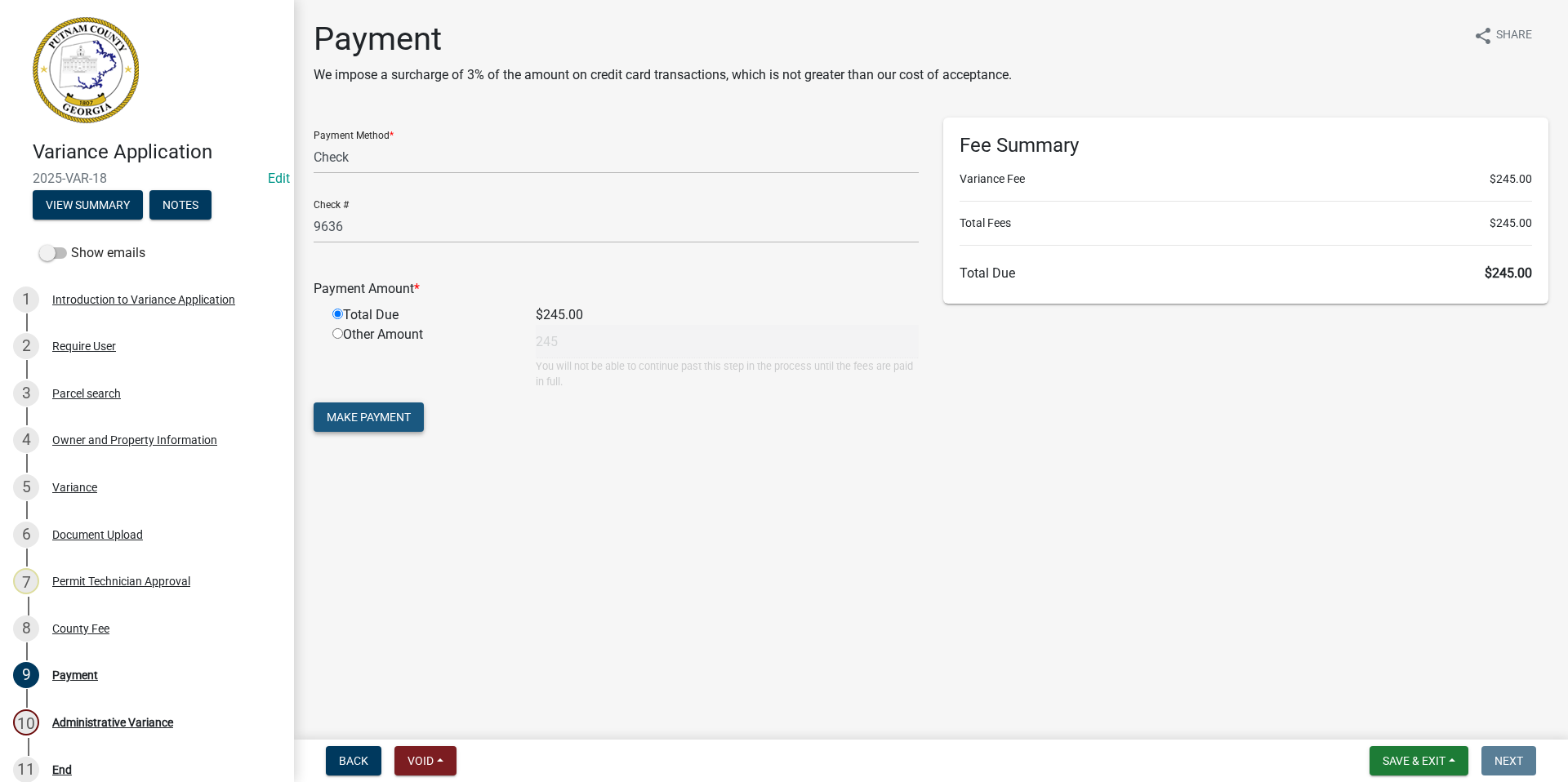
click at [364, 417] on span "Make Payment" at bounding box center [368, 417] width 84 height 13
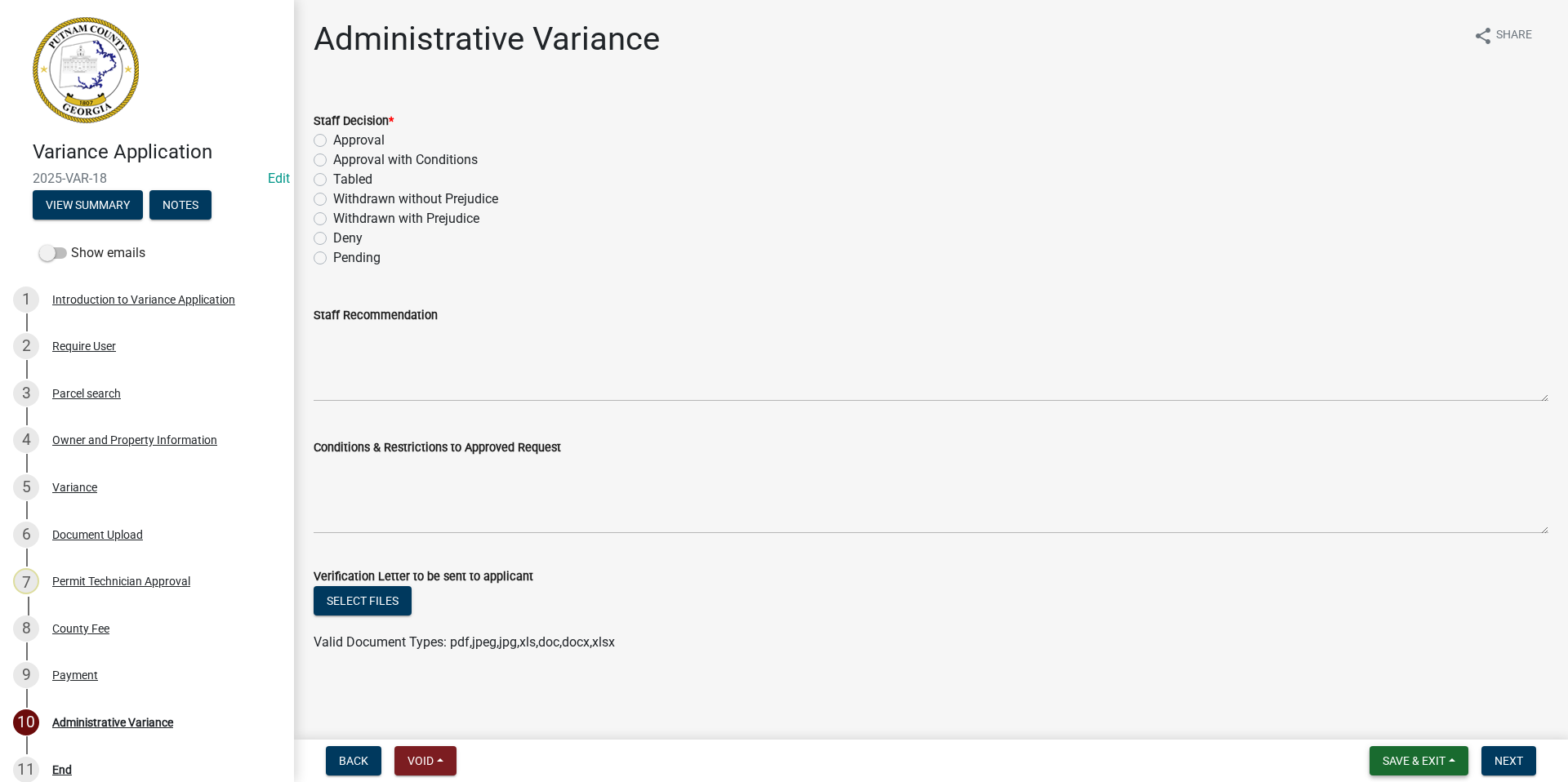
click at [1399, 771] on button "Save & Exit" at bounding box center [1419, 761] width 99 height 30
drag, startPoint x: 1357, startPoint y: 735, endPoint x: 1347, endPoint y: 745, distance: 14.1
click at [1351, 741] on div "Save Save & Exit" at bounding box center [1403, 699] width 131 height 92
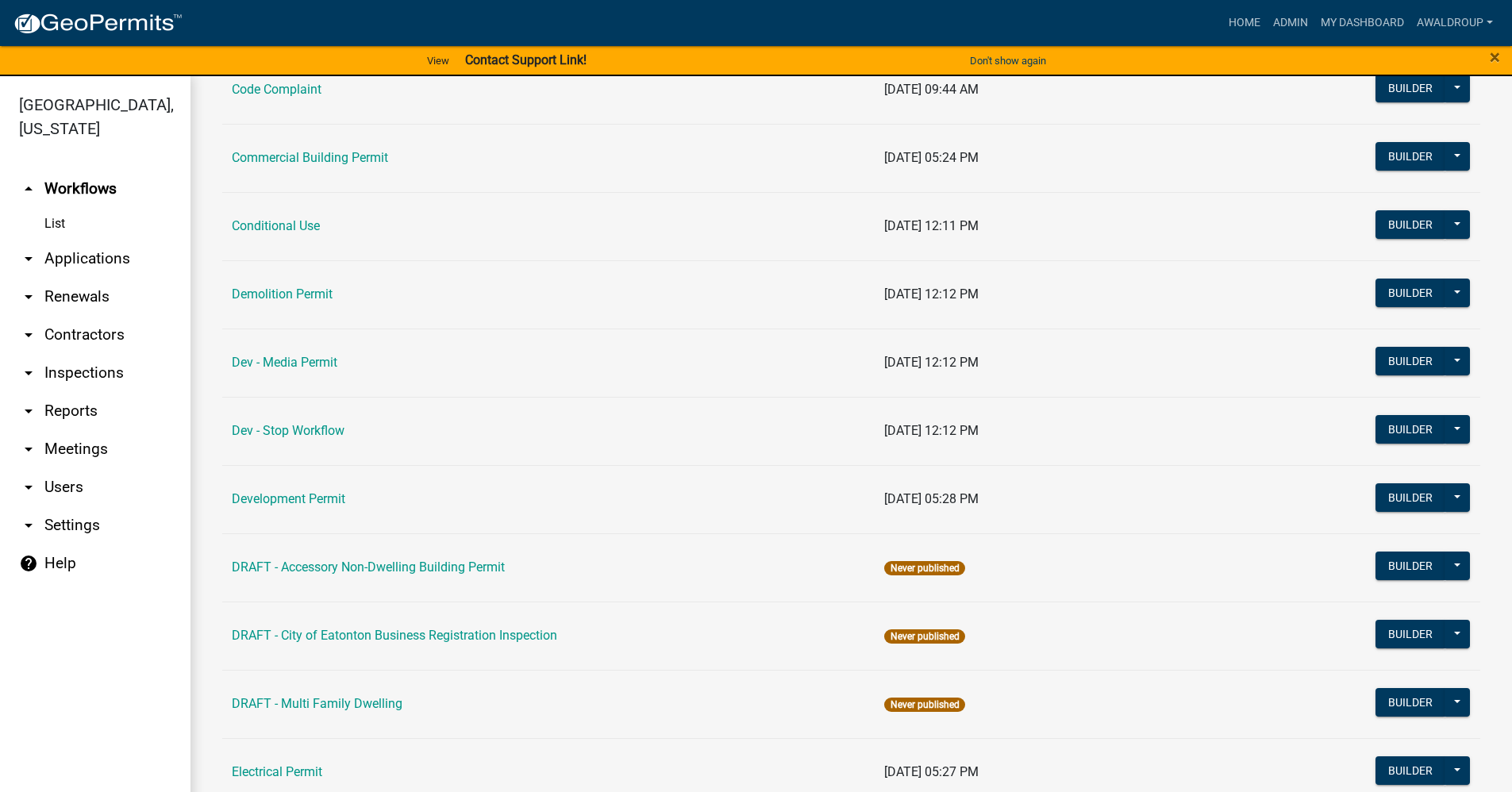
scroll to position [635, 0]
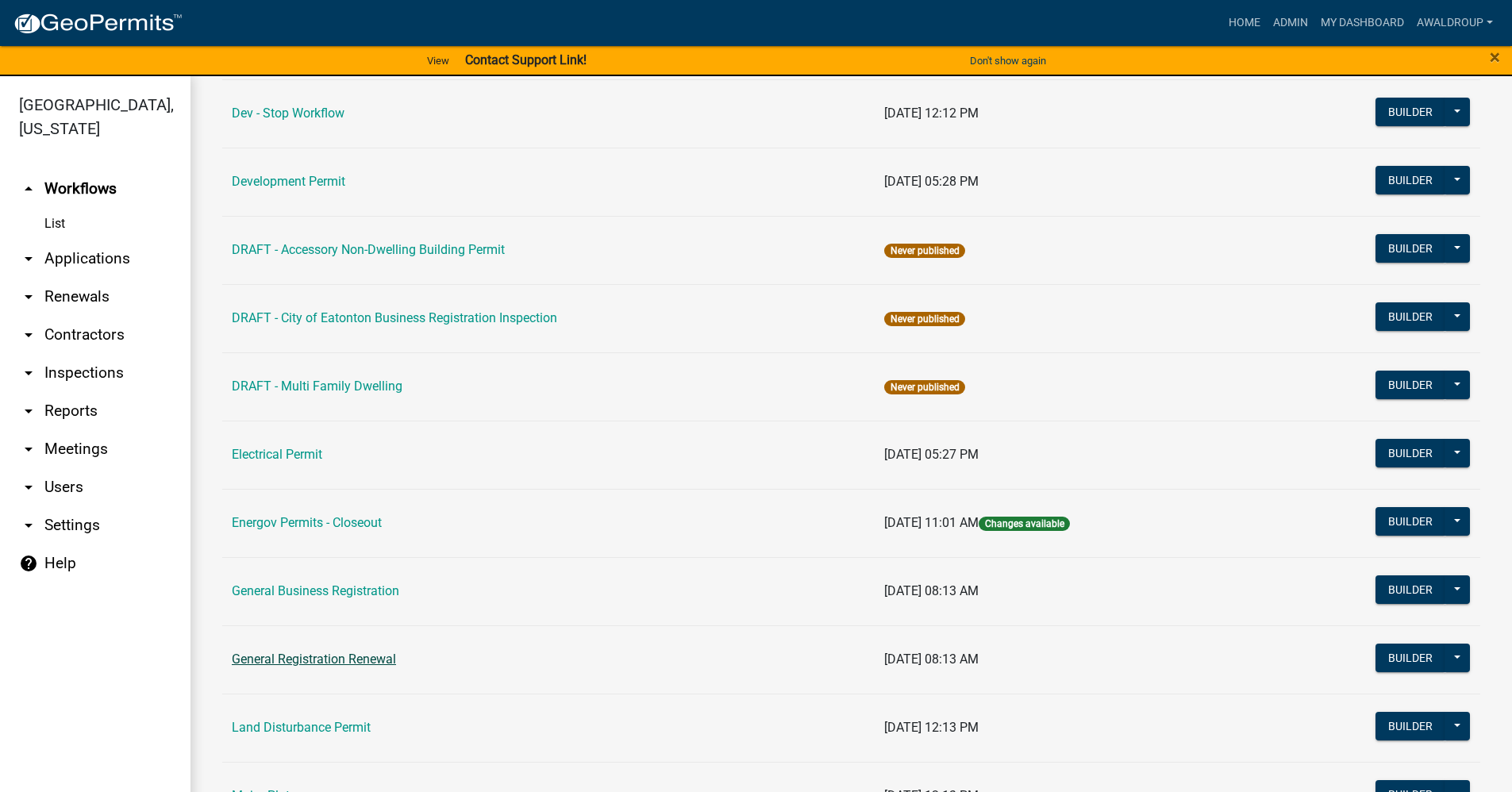
click at [367, 661] on link "General Registration Renewal" at bounding box center [313, 659] width 164 height 15
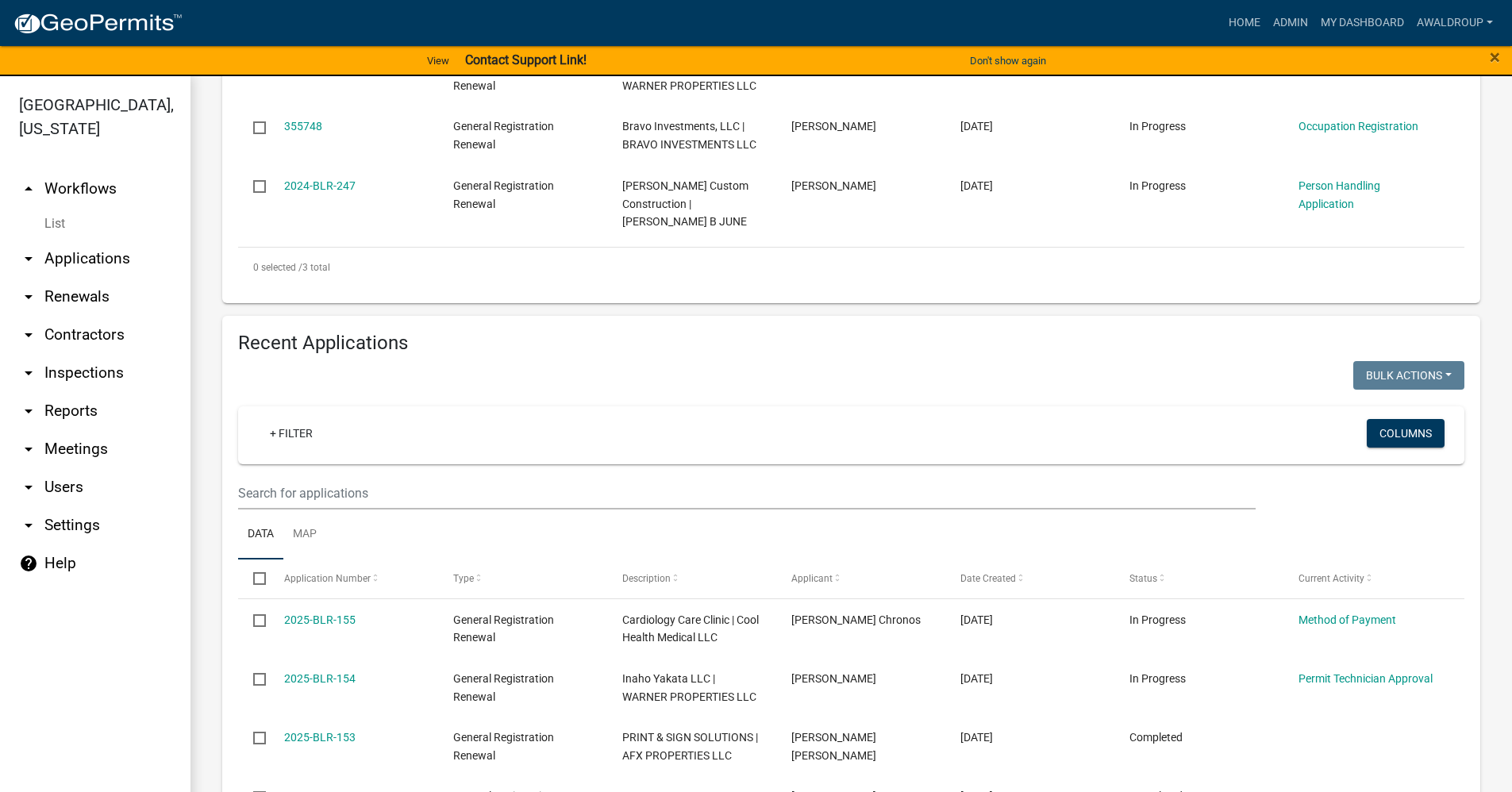
scroll to position [713, 0]
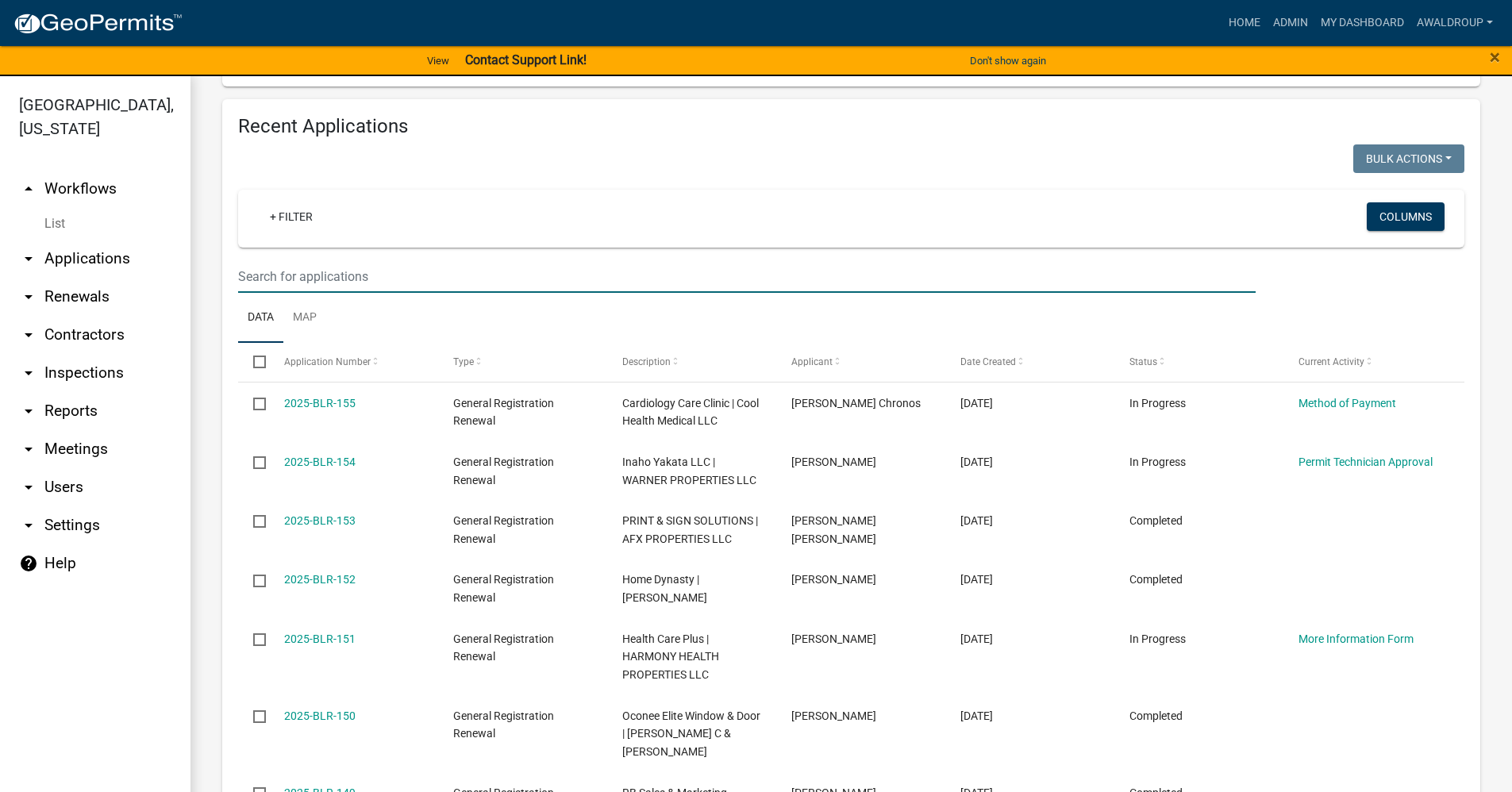
click at [406, 264] on input "text" at bounding box center [746, 277] width 1018 height 33
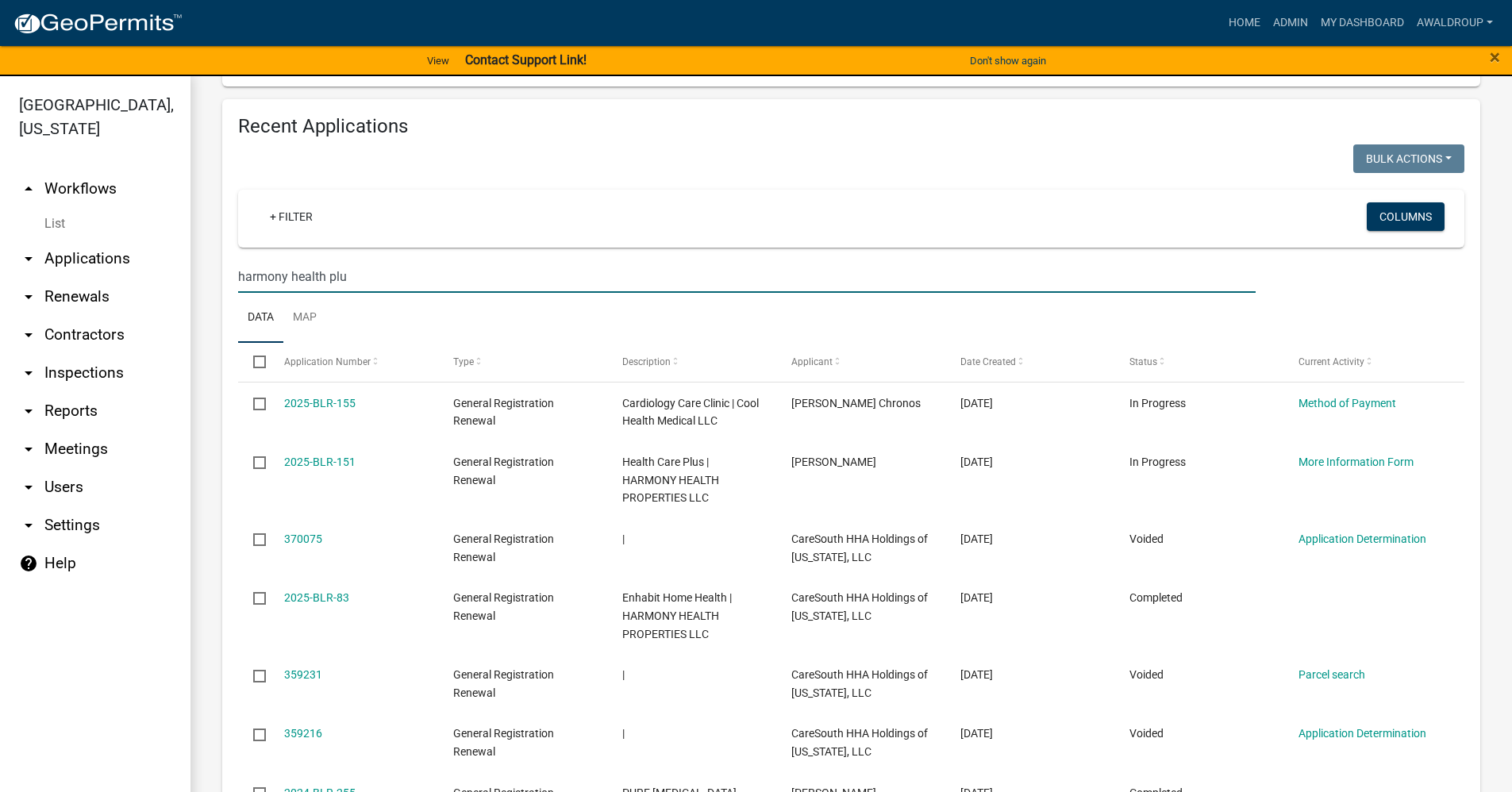
type input "harmony health plus"
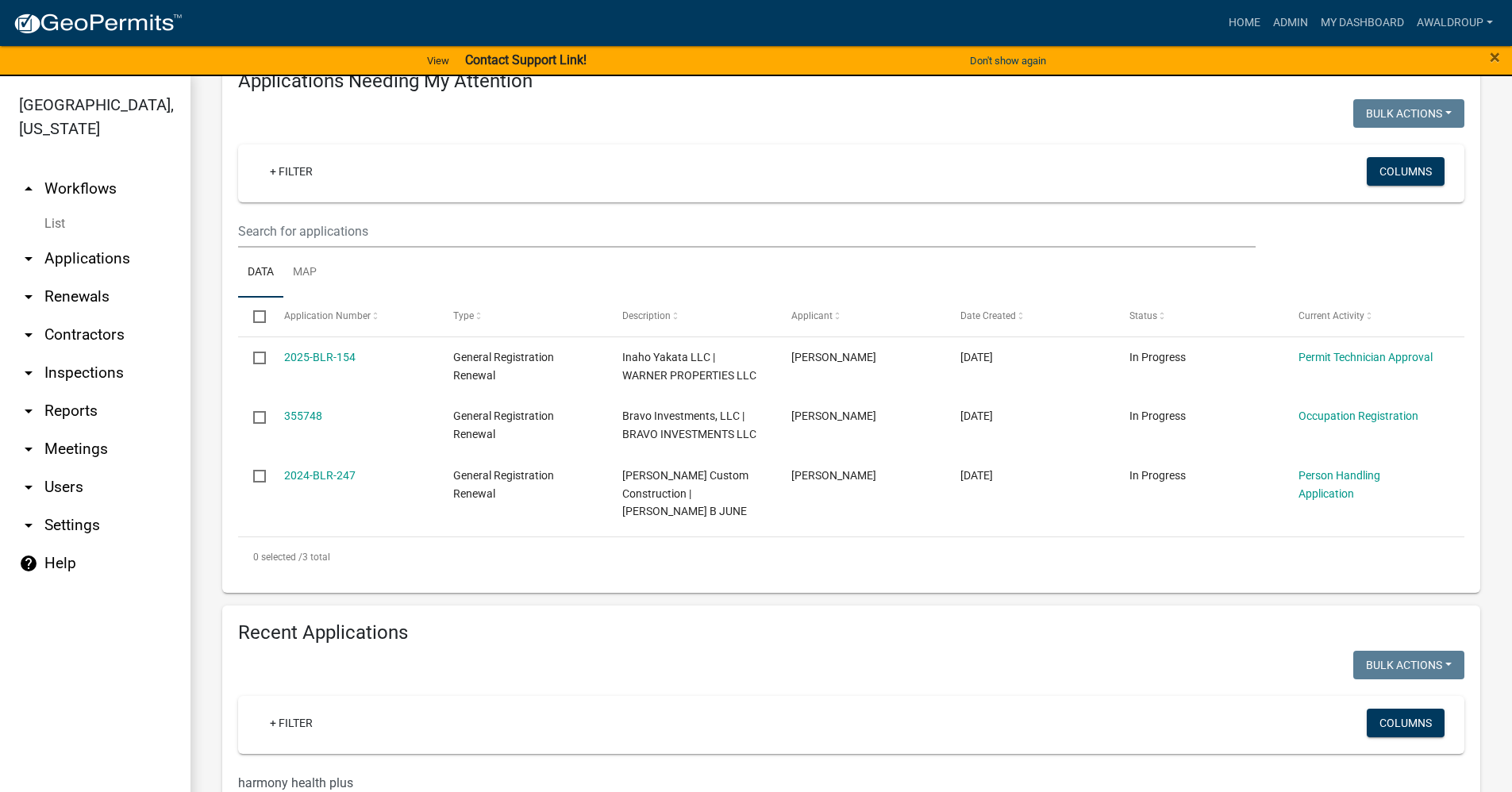
scroll to position [497, 0]
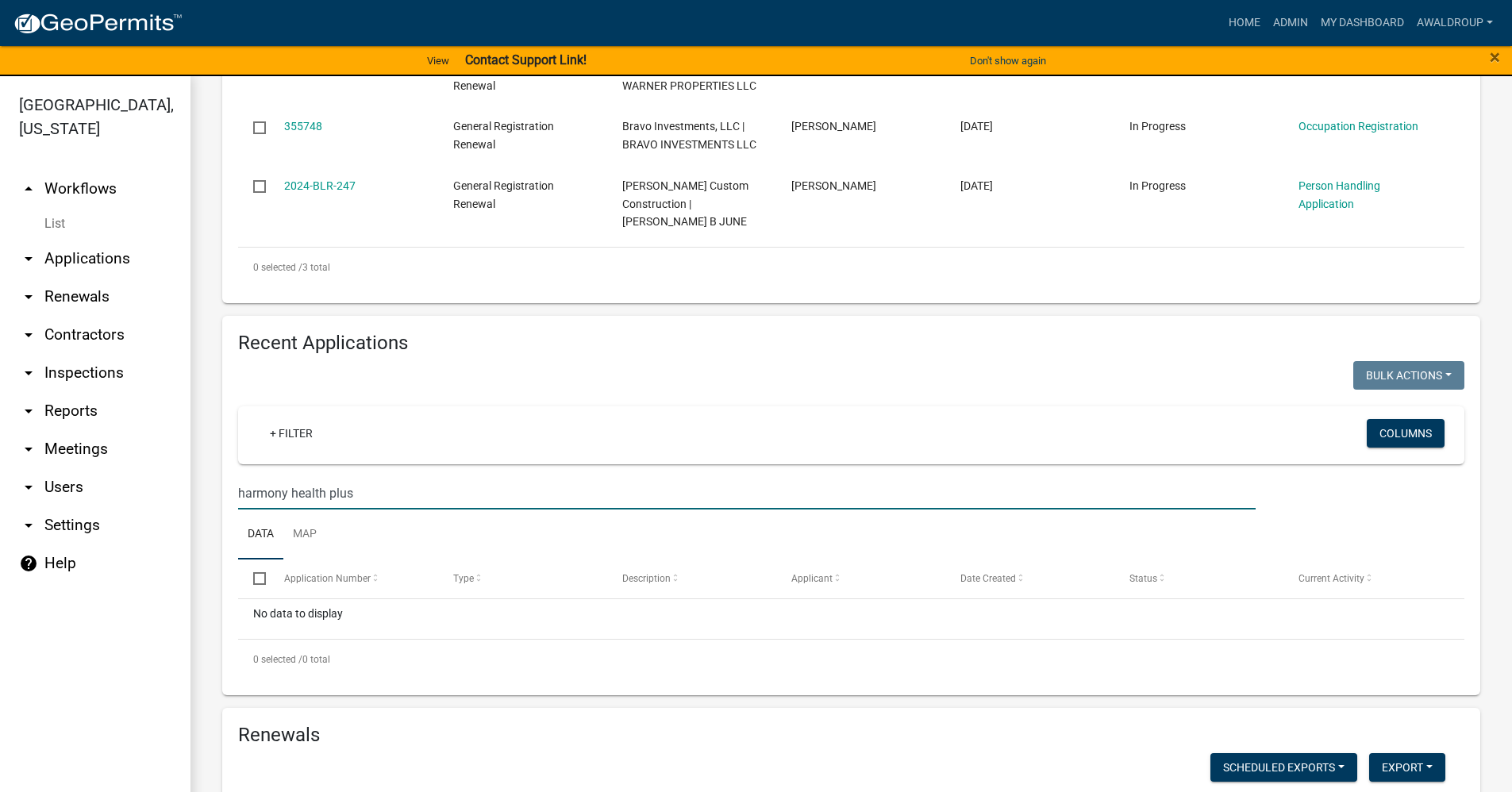
drag, startPoint x: 400, startPoint y: 478, endPoint x: 203, endPoint y: 474, distance: 197.0
click at [203, 474] on div "General Registration Renewal Settings Start Application URL Start Application U…" at bounding box center [851, 670] width 1321 height 2184
